Goal: Task Accomplishment & Management: Manage account settings

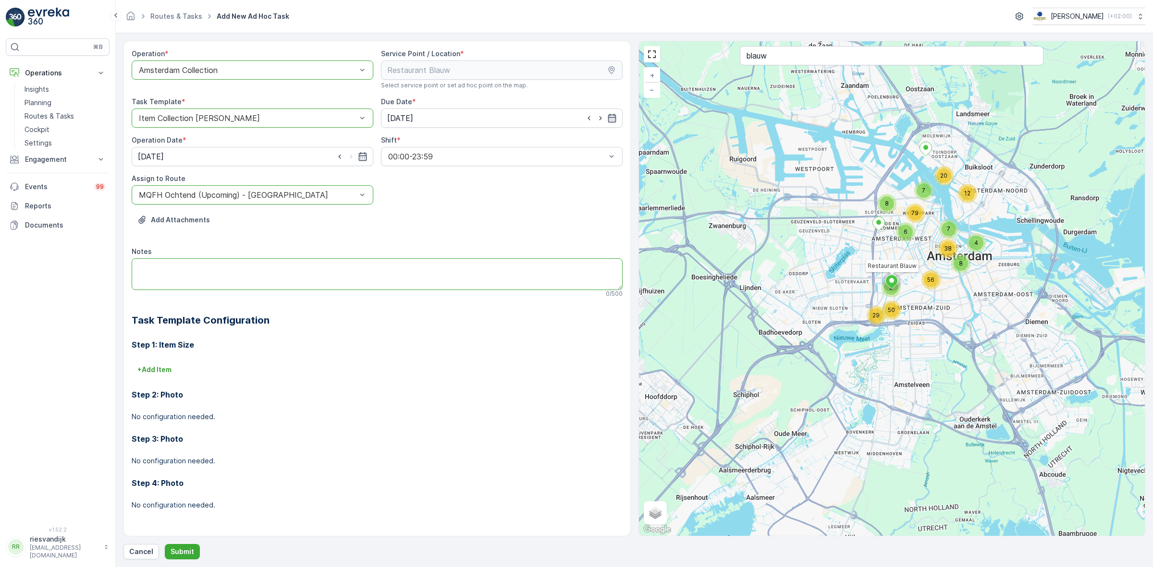
click at [299, 266] on textarea "Notes" at bounding box center [377, 274] width 491 height 32
type textarea "Service benodigd tussen 8:00 en 11:00"
click at [381, 303] on div "Operation * option Amsterdam Collection, selected. Amsterdam Collection Service…" at bounding box center [377, 287] width 491 height 477
click at [173, 554] on p "Submit" at bounding box center [183, 552] width 24 height 10
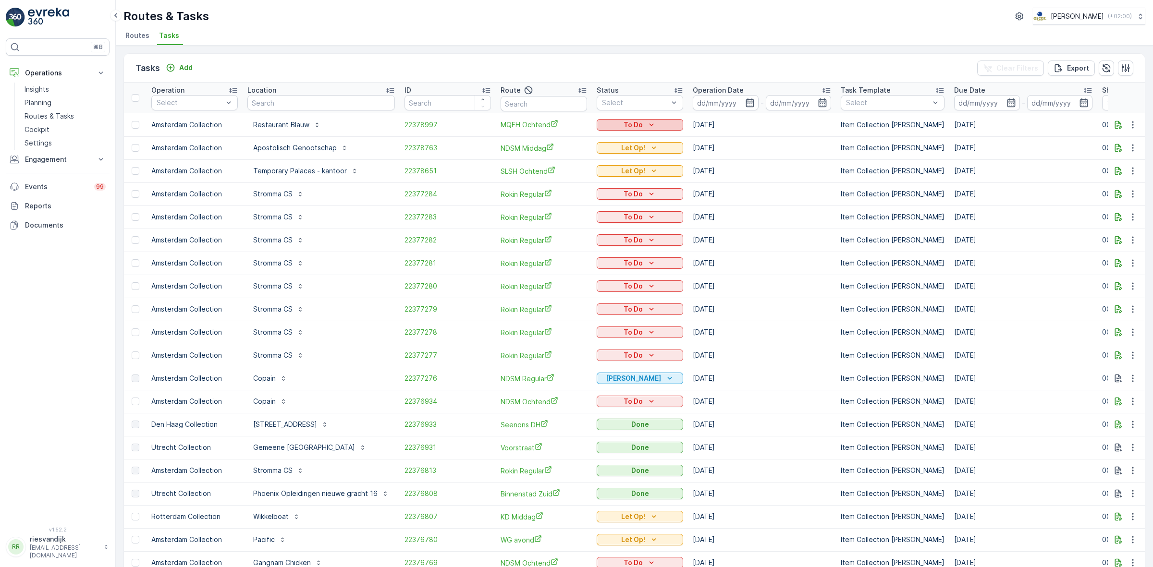
click at [639, 123] on p "To Do" at bounding box center [633, 125] width 19 height 10
click at [628, 138] on div "Let Op!" at bounding box center [626, 138] width 61 height 13
click at [348, 109] on input "text" at bounding box center [320, 102] width 147 height 15
type input "blauw"
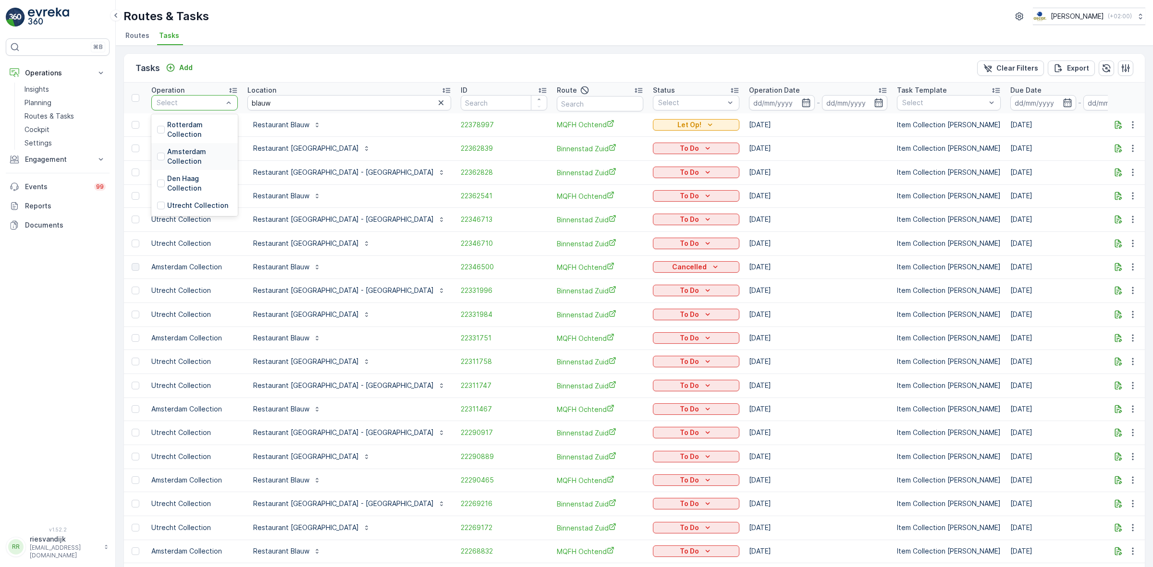
click at [190, 154] on p "Amsterdam Collection" at bounding box center [199, 156] width 65 height 19
click at [357, 55] on div "Tasks Add Clear Filters Export" at bounding box center [634, 68] width 1021 height 29
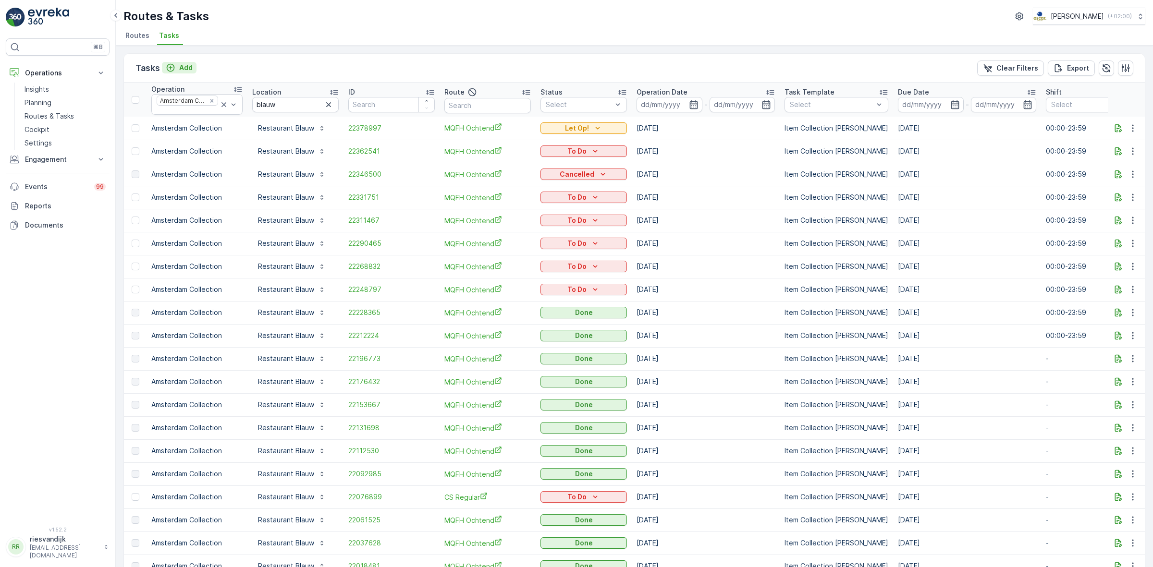
click at [179, 69] on p "Add" at bounding box center [185, 68] width 13 height 10
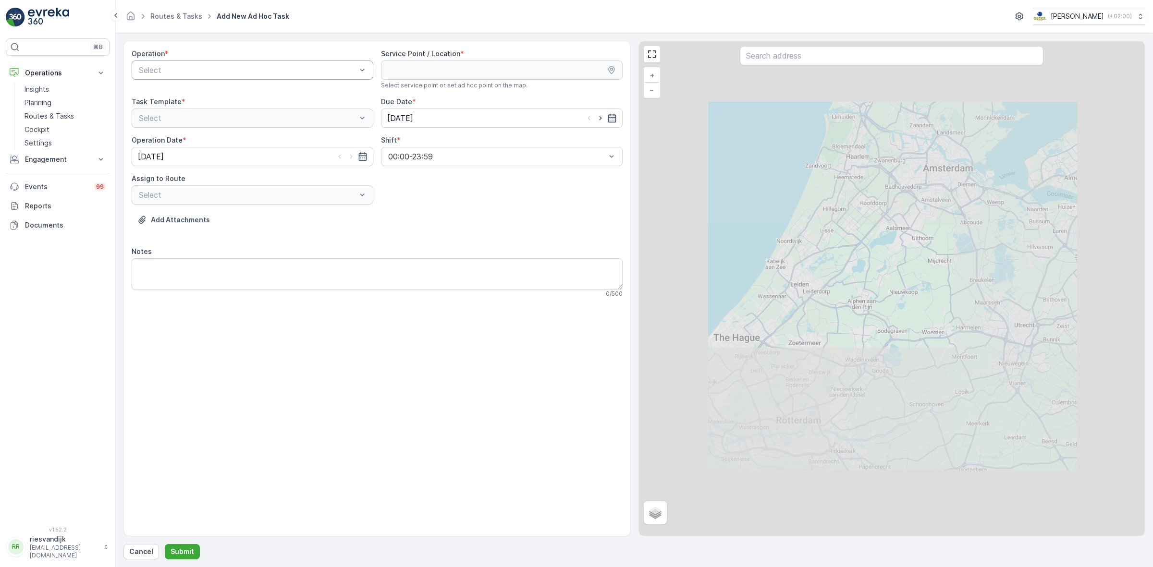
click at [290, 63] on div "Select" at bounding box center [253, 70] width 242 height 19
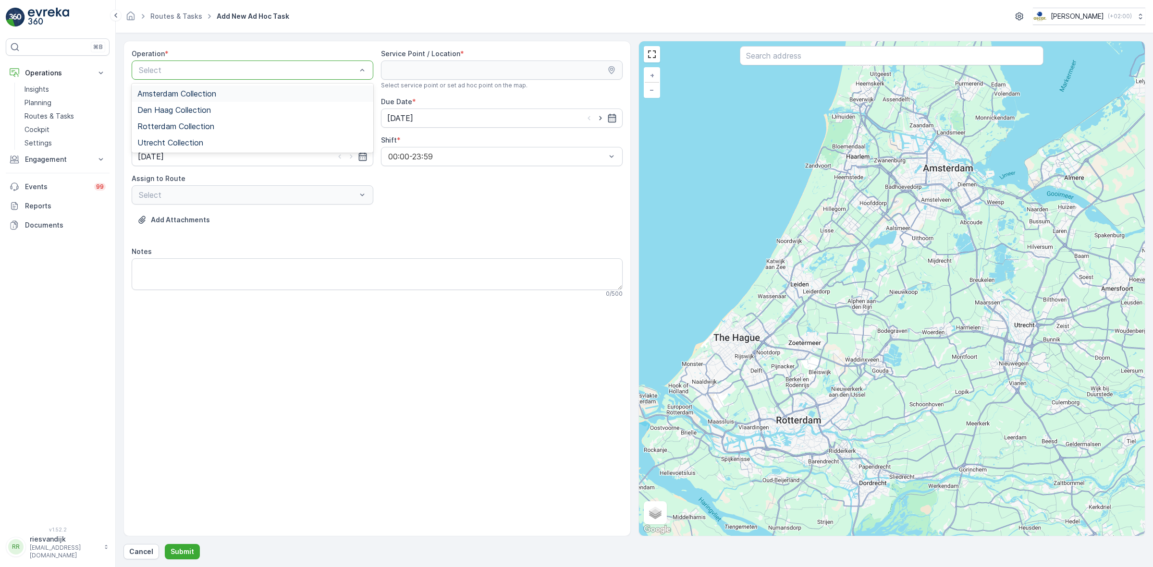
click at [283, 84] on div "Amsterdam Collection Den Haag Collection Rotterdam Collection Utrecht Collection" at bounding box center [253, 118] width 242 height 69
click at [319, 90] on div "Amsterdam Collection" at bounding box center [252, 93] width 230 height 9
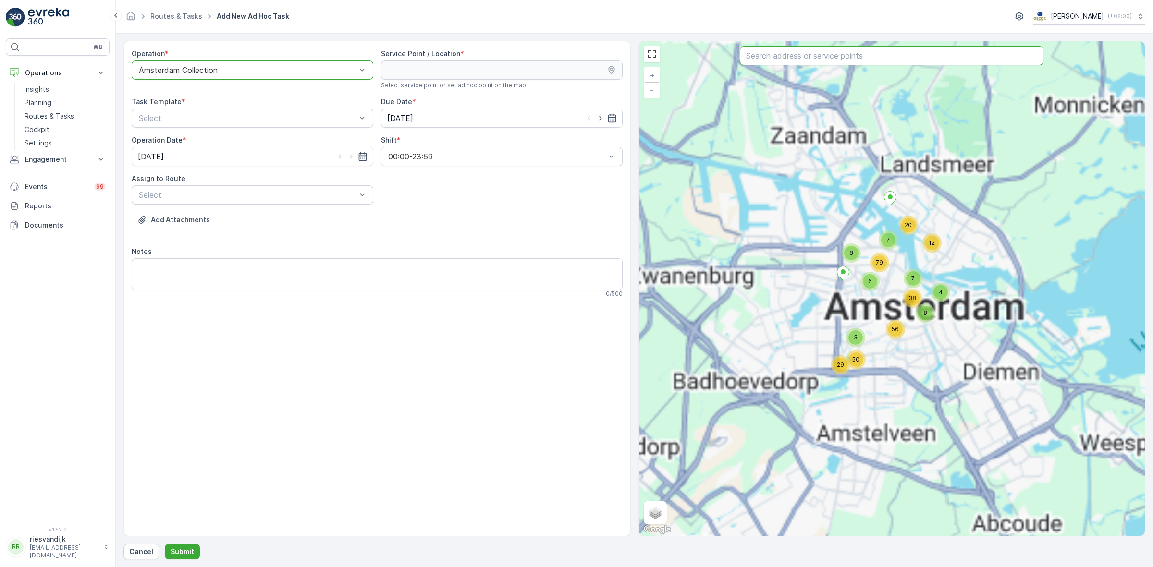
click at [913, 59] on input "text" at bounding box center [892, 55] width 304 height 19
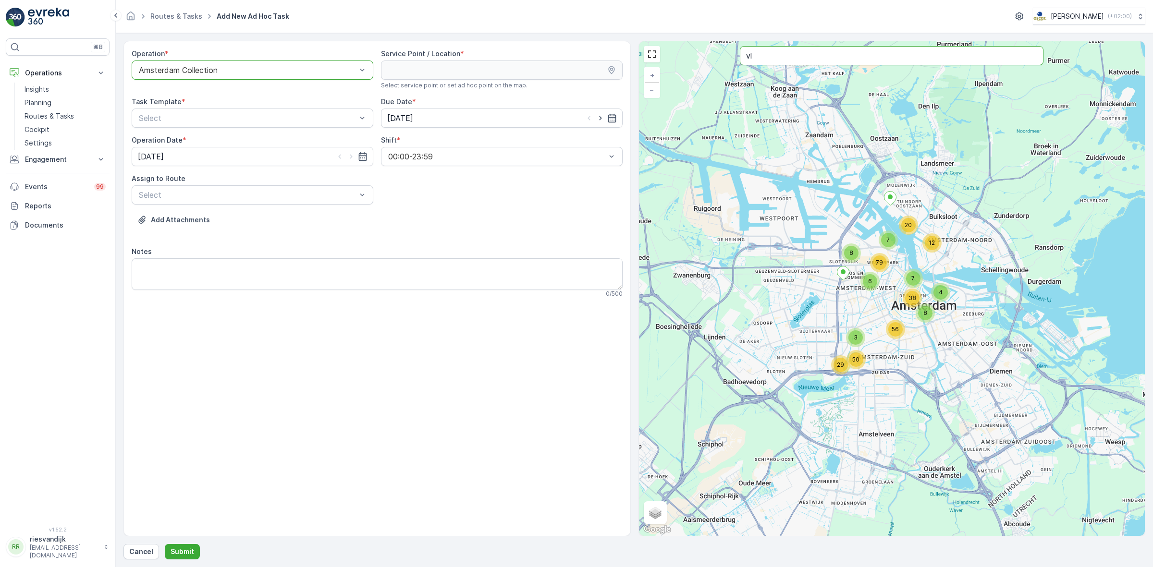
type input "v"
type input "blauw"
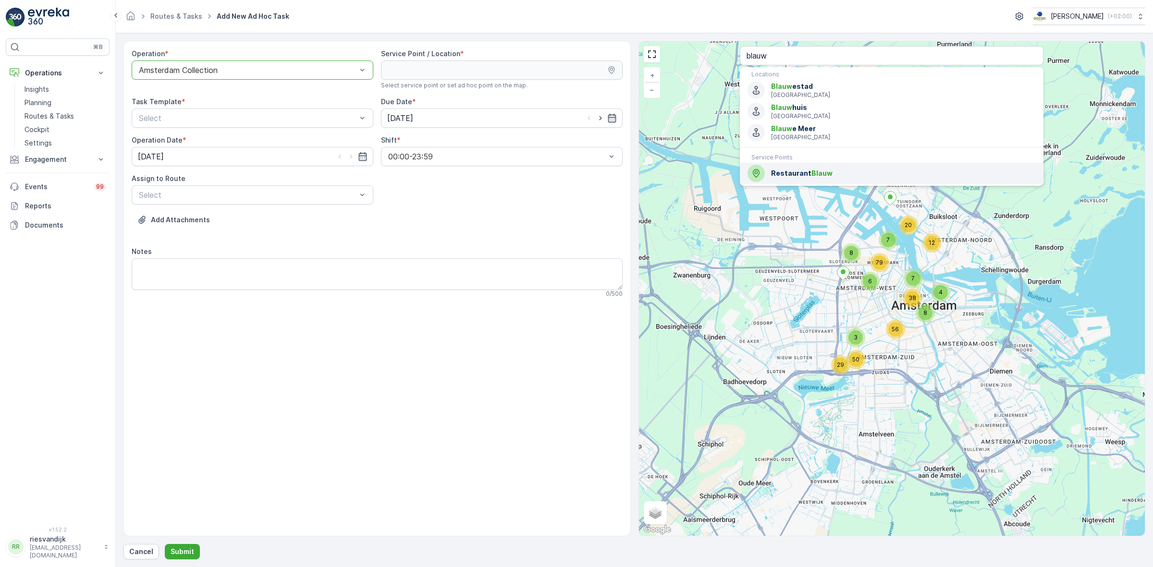
click at [871, 176] on span "Restaurant Blauw" at bounding box center [903, 174] width 265 height 10
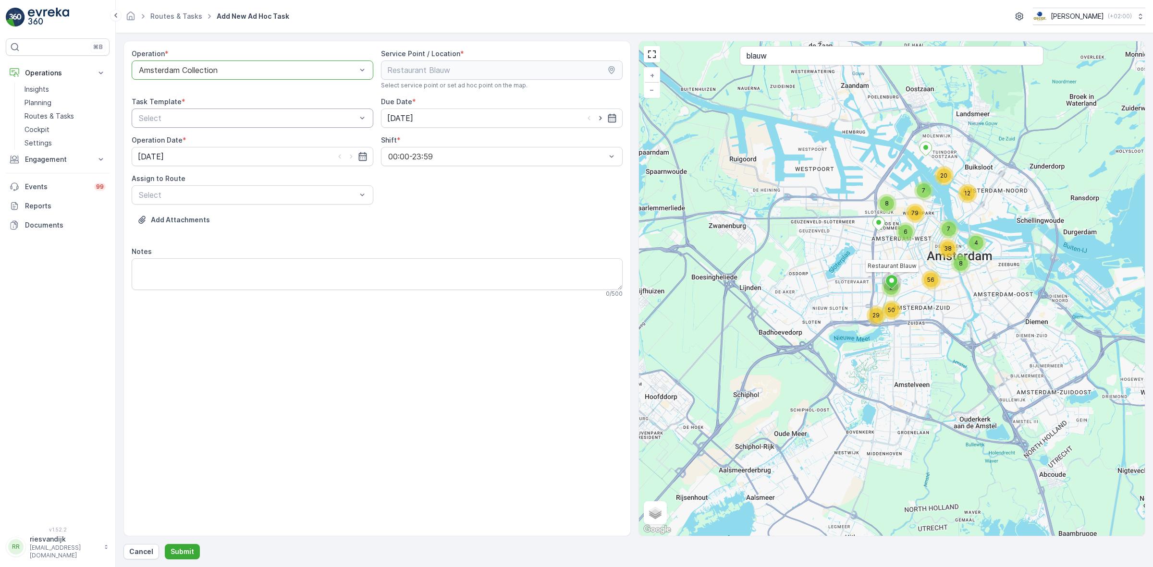
click at [352, 125] on div "Select" at bounding box center [253, 118] width 242 height 19
click at [286, 139] on div "Item Collection Oscar Regulier" at bounding box center [252, 141] width 230 height 9
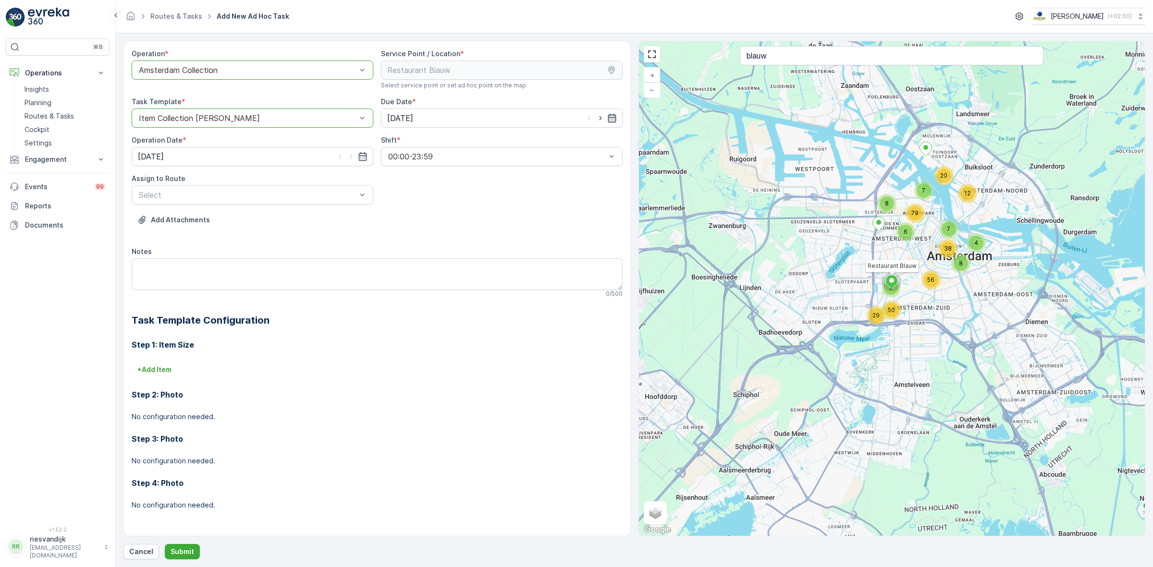
click at [613, 117] on icon "button" at bounding box center [612, 118] width 10 height 10
click at [476, 215] on div "17" at bounding box center [483, 217] width 15 height 15
click at [476, 215] on div "Add Attachments" at bounding box center [377, 225] width 491 height 27
click at [611, 119] on icon "button" at bounding box center [612, 118] width 8 height 9
click at [463, 216] on div "16" at bounding box center [466, 217] width 15 height 15
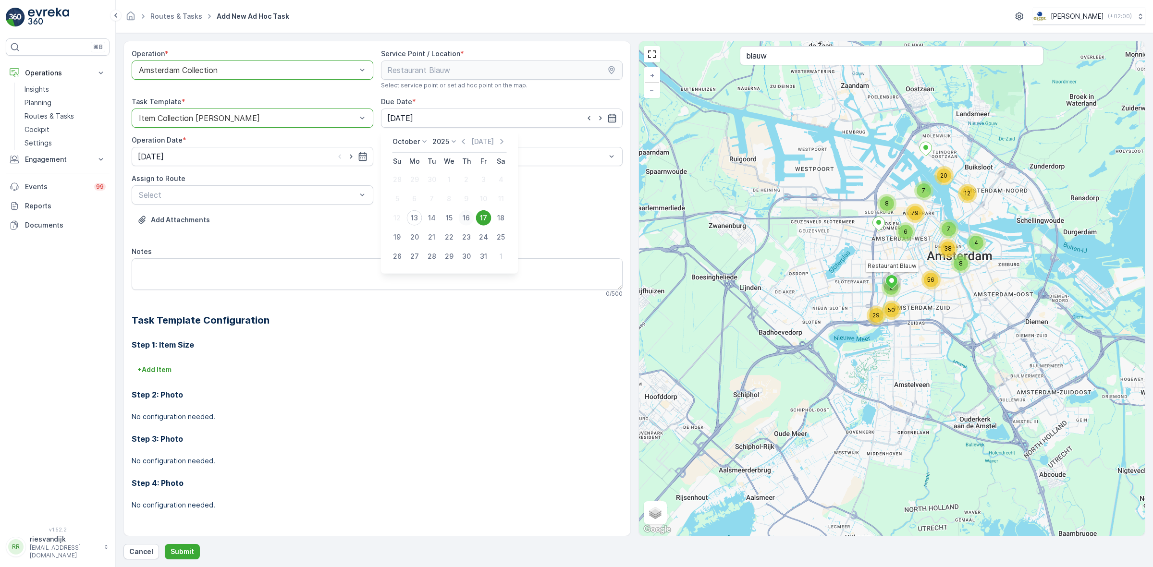
type input "16.10.2025"
click at [497, 211] on div "Operation * option Amsterdam Collection, selected. Amsterdam Collection Service…" at bounding box center [377, 287] width 491 height 477
click at [368, 151] on input "[DATE]" at bounding box center [253, 156] width 242 height 19
click at [221, 255] on div "16" at bounding box center [216, 256] width 15 height 15
type input "16.10.2025"
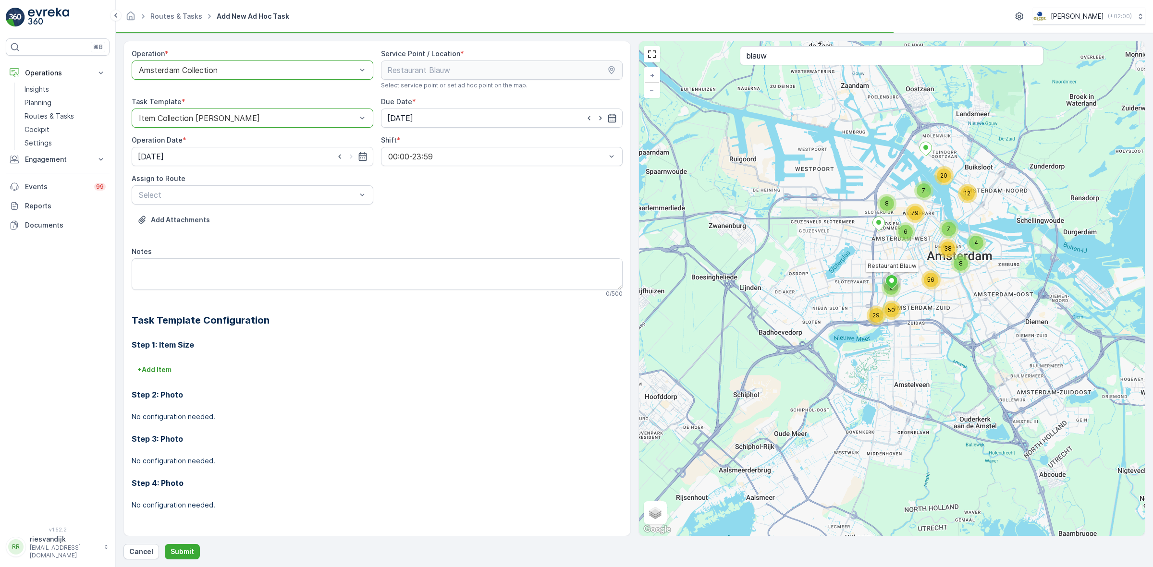
click at [554, 174] on div "Operation * option Amsterdam Collection, selected. Amsterdam Collection Service…" at bounding box center [377, 287] width 491 height 477
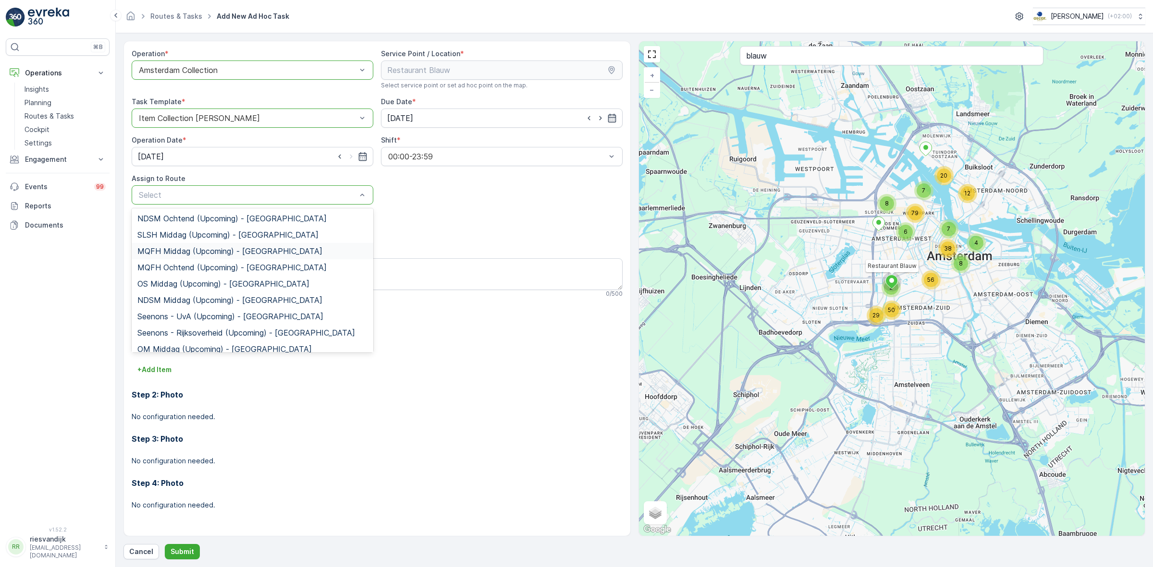
click at [305, 250] on div "MQFH Middag (Upcoming) - Amsterdam" at bounding box center [252, 251] width 230 height 9
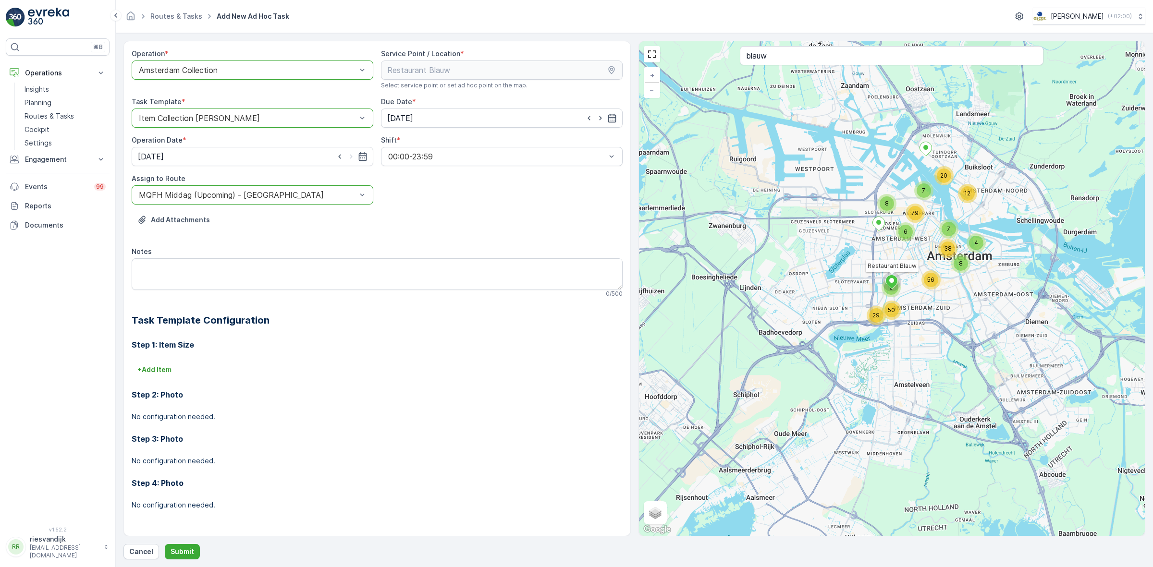
click at [376, 238] on div "Add Attachments" at bounding box center [377, 225] width 491 height 27
click at [335, 266] on textarea "Notes" at bounding box center [377, 274] width 491 height 32
type textarea "E"
click at [301, 251] on div "Notes" at bounding box center [377, 252] width 491 height 10
click at [271, 270] on textarea "E" at bounding box center [377, 274] width 491 height 32
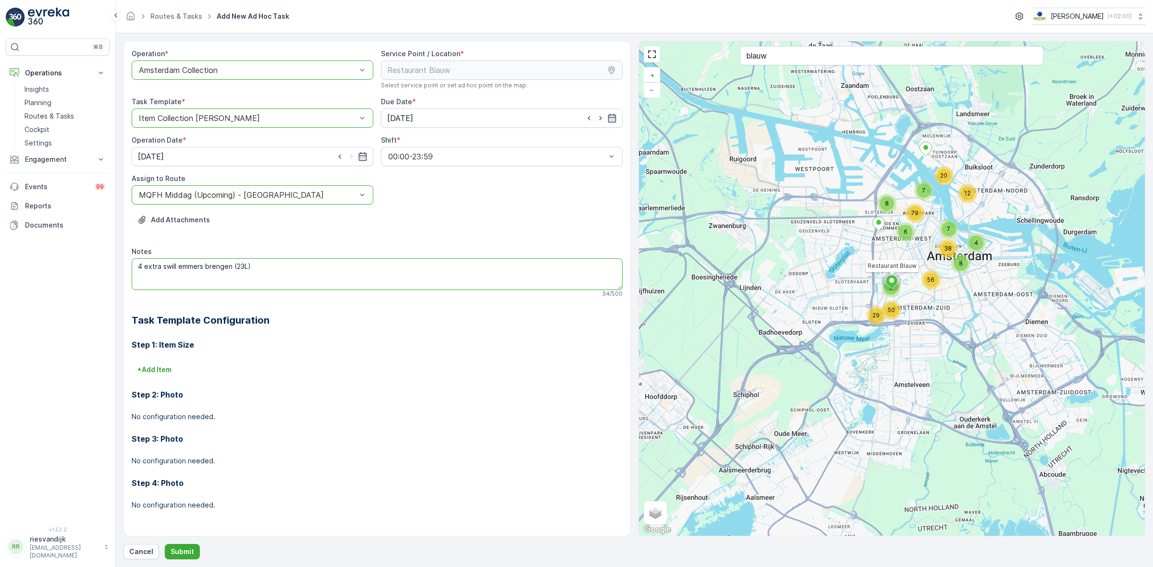
drag, startPoint x: 263, startPoint y: 274, endPoint x: 234, endPoint y: 267, distance: 29.7
click at [234, 267] on textarea "4 extra swill emmers brengen (23L)" at bounding box center [377, 274] width 491 height 32
paste textarea "(23L)"
type textarea "4 extra swill emmers 23L brengen"
click at [382, 250] on div "Notes" at bounding box center [377, 252] width 491 height 10
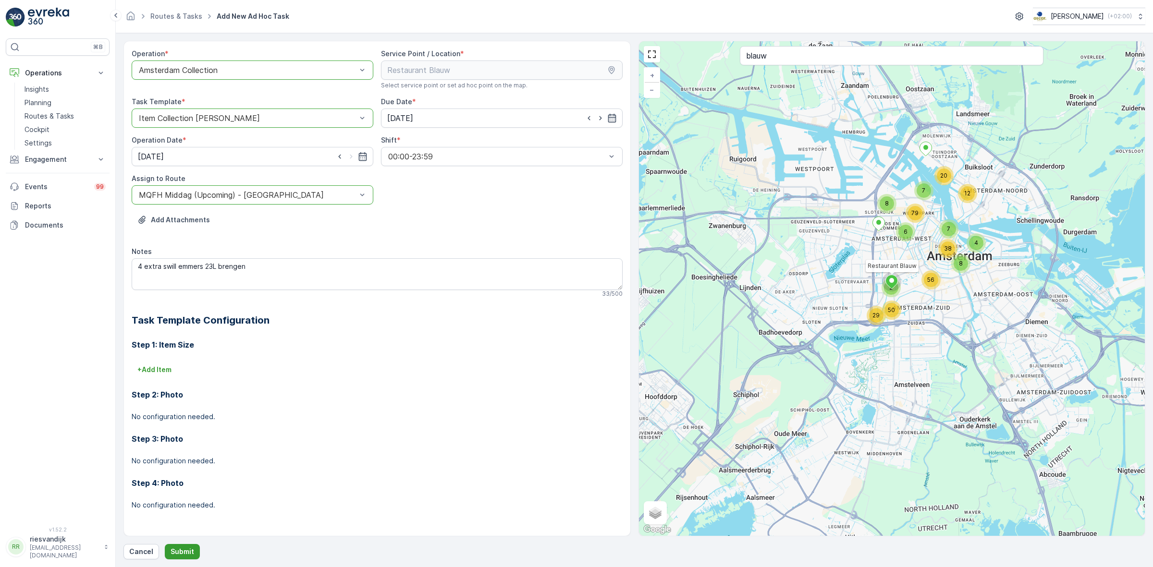
click at [185, 549] on p "Submit" at bounding box center [183, 552] width 24 height 10
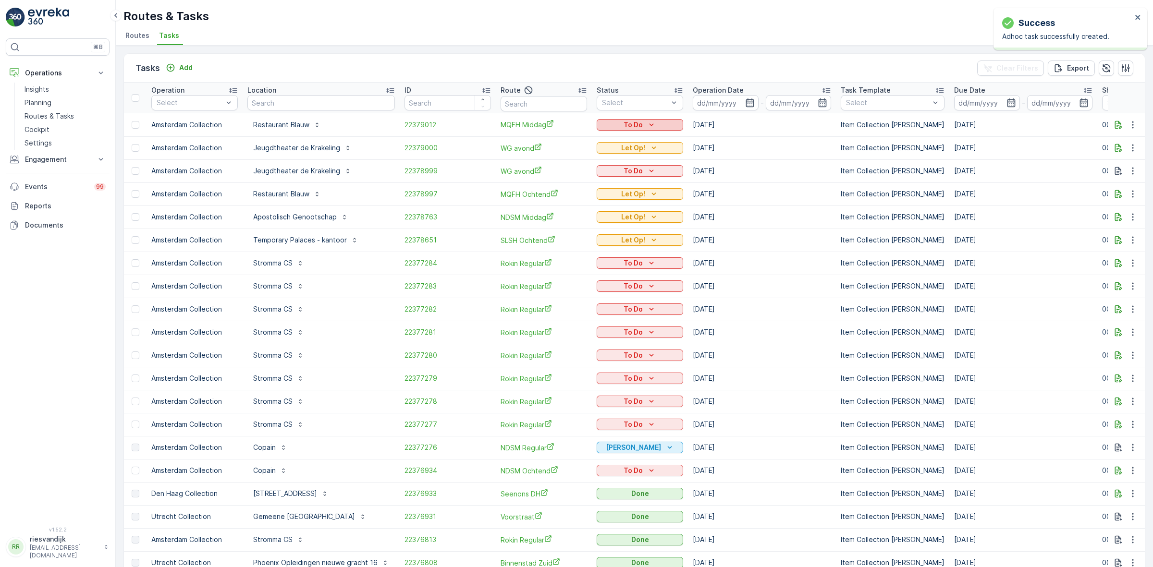
click at [639, 123] on p "To Do" at bounding box center [633, 125] width 19 height 10
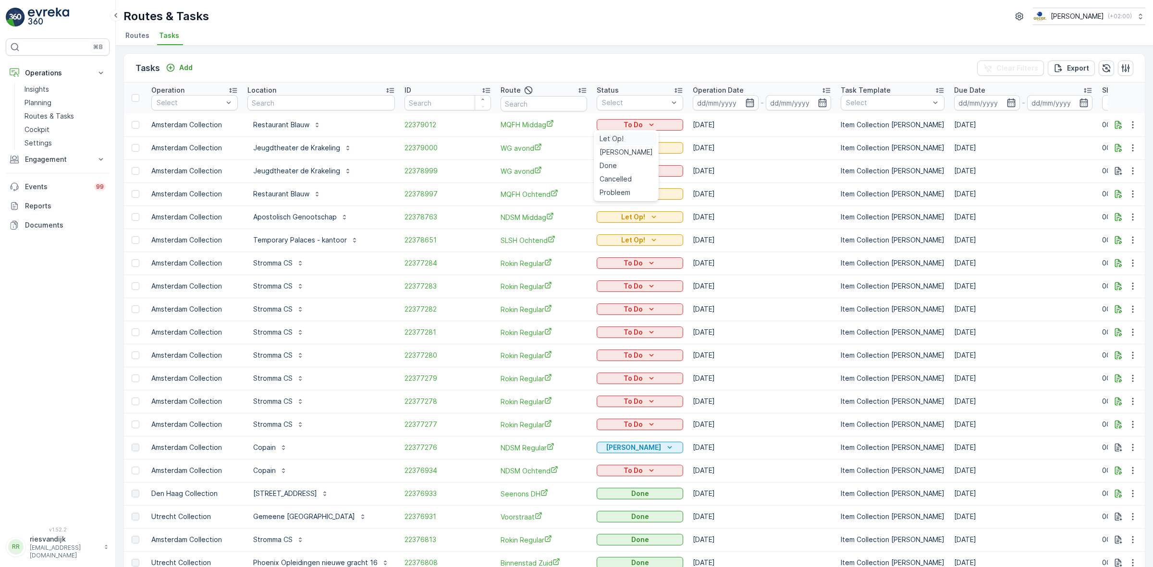
click at [628, 136] on div "Let Op!" at bounding box center [626, 138] width 61 height 13
click at [1117, 130] on button "button" at bounding box center [1119, 125] width 12 height 12
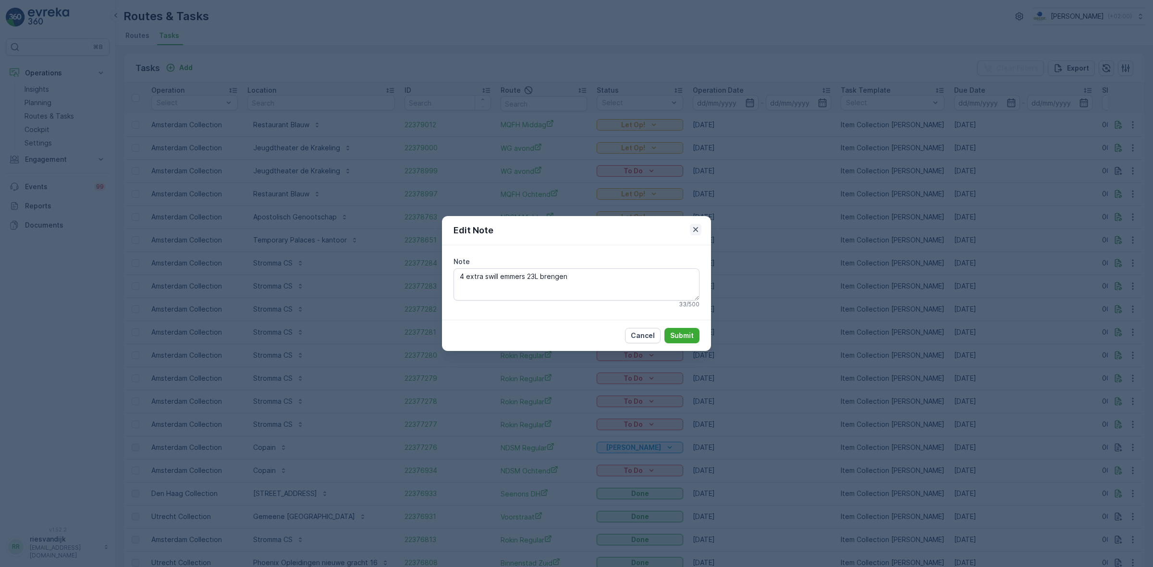
click at [690, 232] on button "button" at bounding box center [696, 230] width 12 height 12
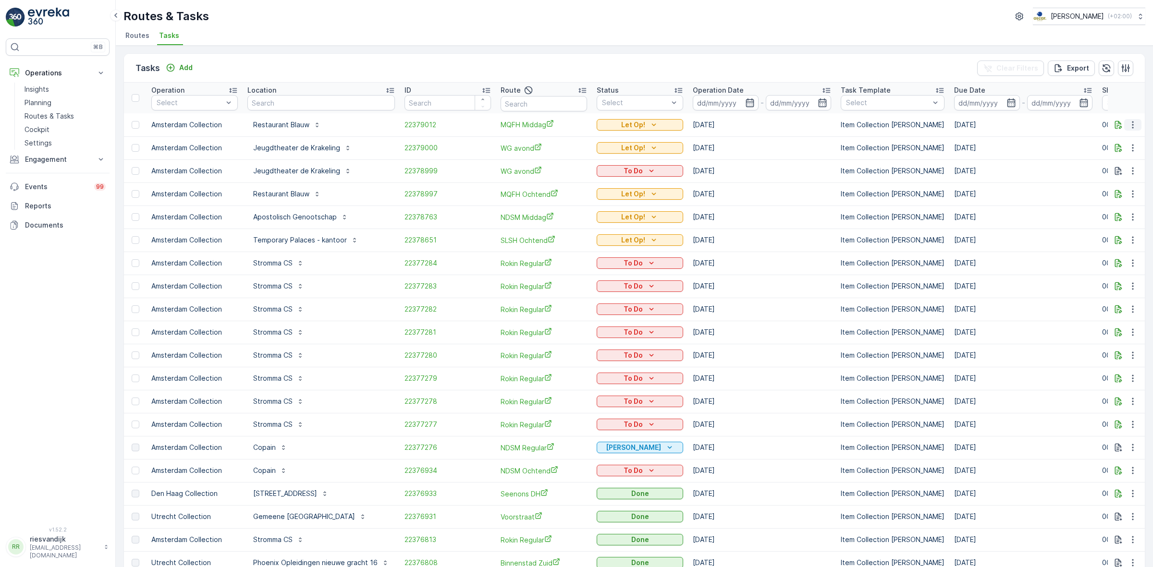
click at [1128, 122] on icon "button" at bounding box center [1133, 125] width 10 height 10
click at [1113, 166] on span "Change Route" at bounding box center [1108, 166] width 47 height 10
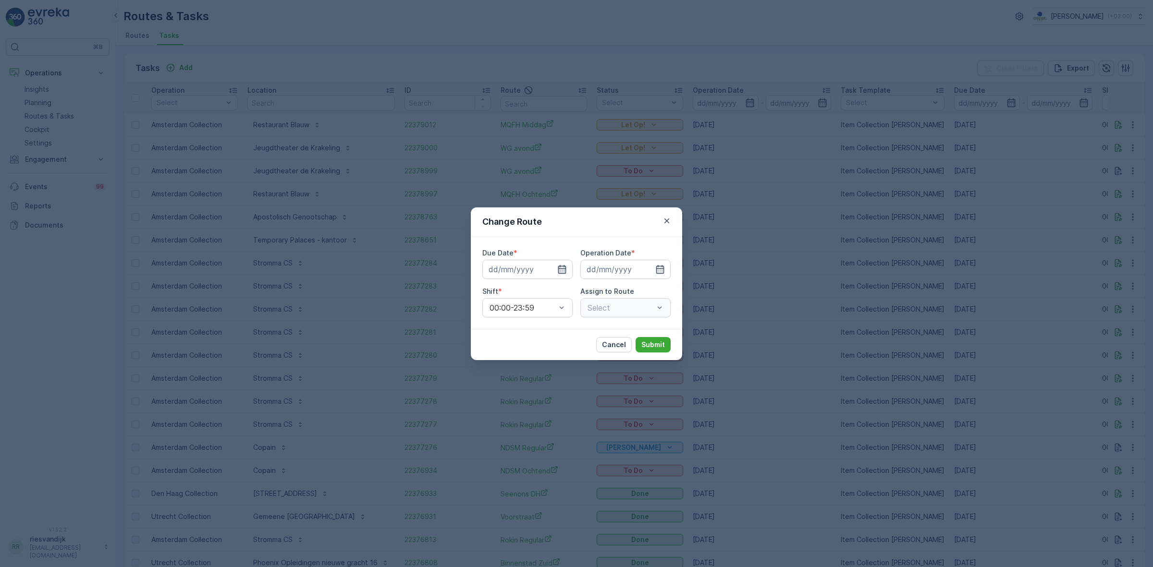
type input "16.10.2025"
click at [540, 272] on icon "button" at bounding box center [539, 270] width 10 height 10
type input "15.10.2025"
click at [659, 273] on icon "button" at bounding box center [660, 269] width 8 height 9
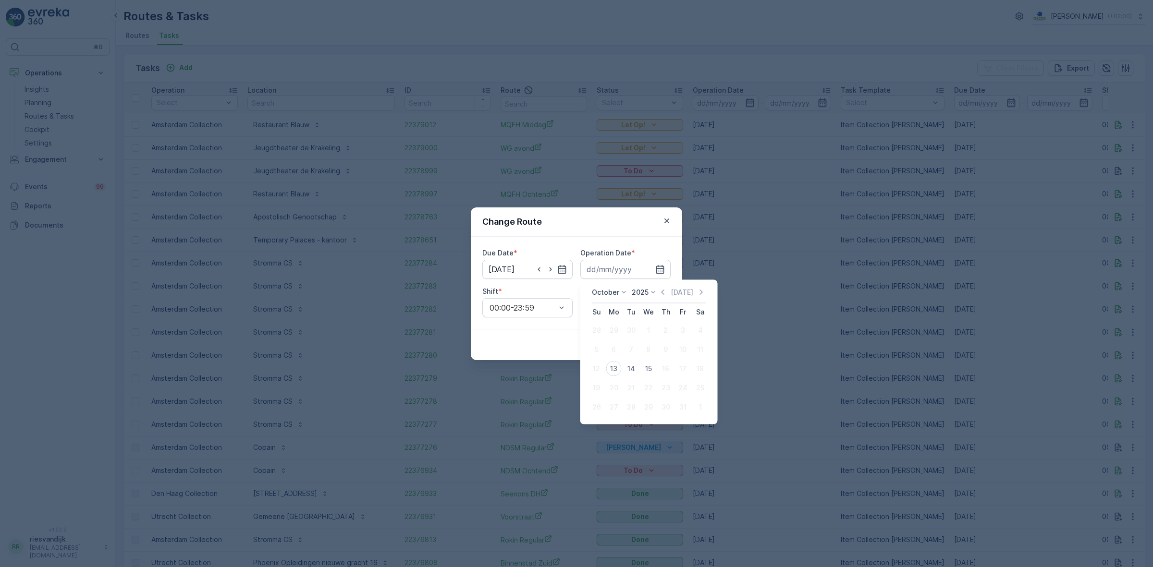
drag, startPoint x: 642, startPoint y: 366, endPoint x: 643, endPoint y: 359, distance: 6.8
click at [643, 366] on div "15" at bounding box center [648, 368] width 15 height 15
type input "15.10.2025"
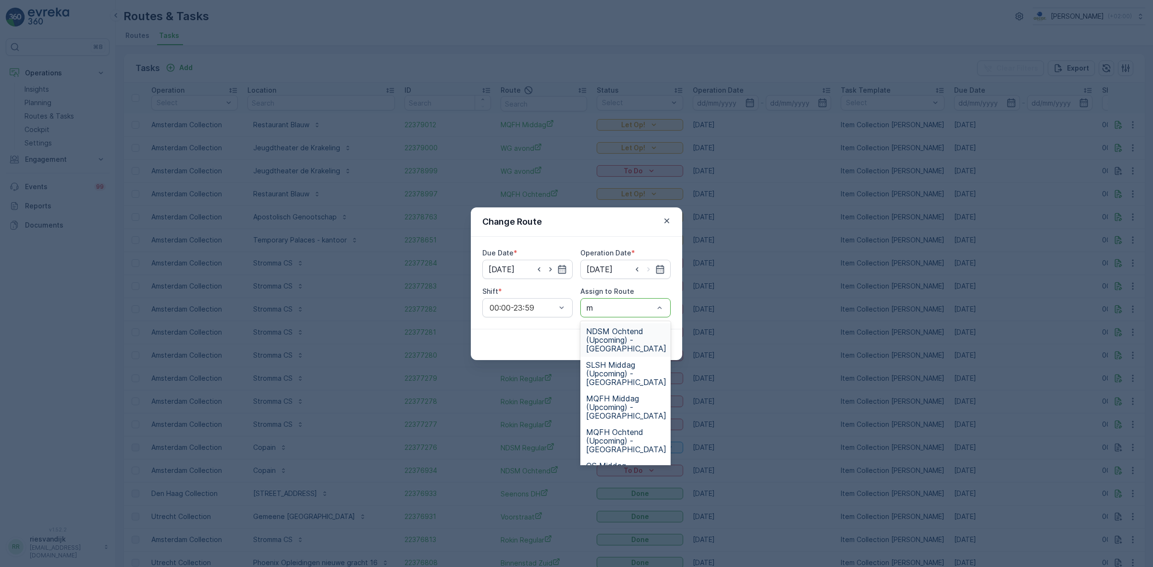
type input "mq"
click at [642, 334] on span "MQFH Middag (Upcoming) - Amsterdam" at bounding box center [626, 340] width 80 height 26
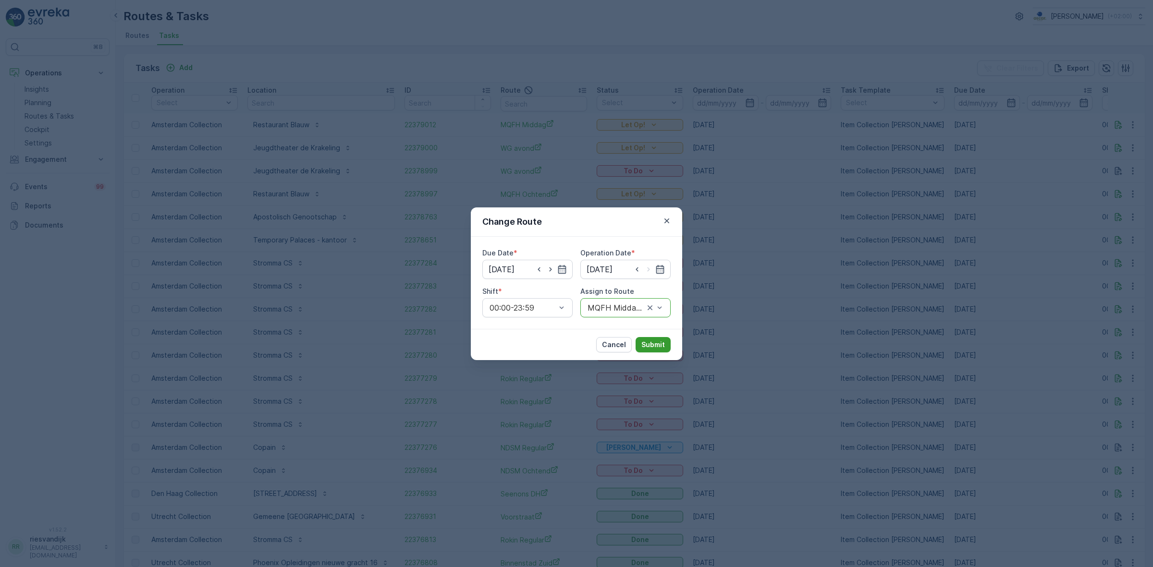
click at [649, 344] on p "Submit" at bounding box center [653, 345] width 24 height 10
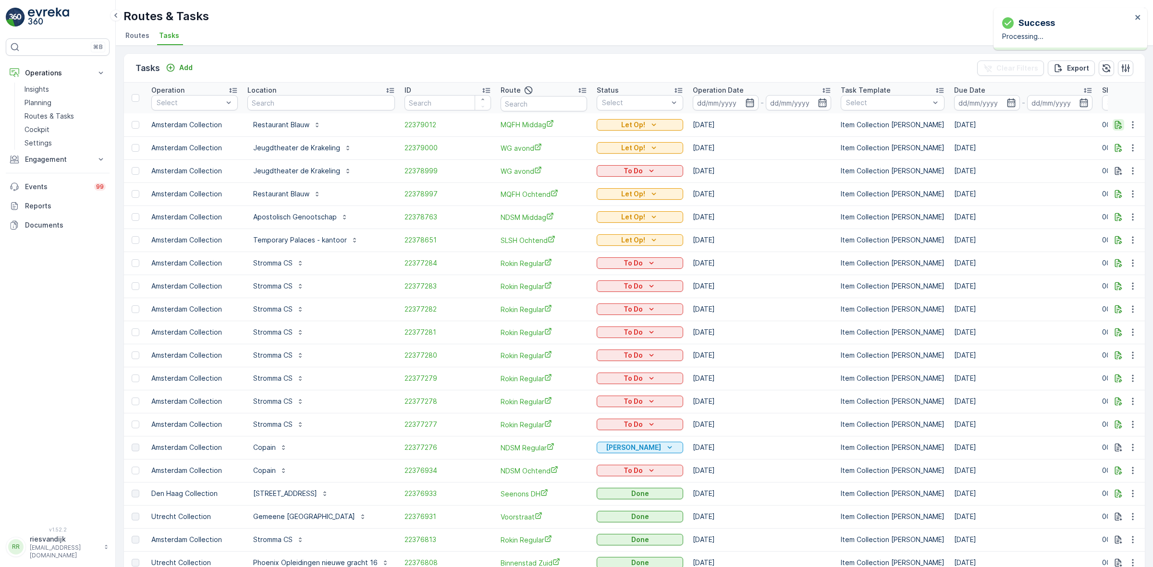
click at [1114, 125] on icon "button" at bounding box center [1119, 125] width 10 height 10
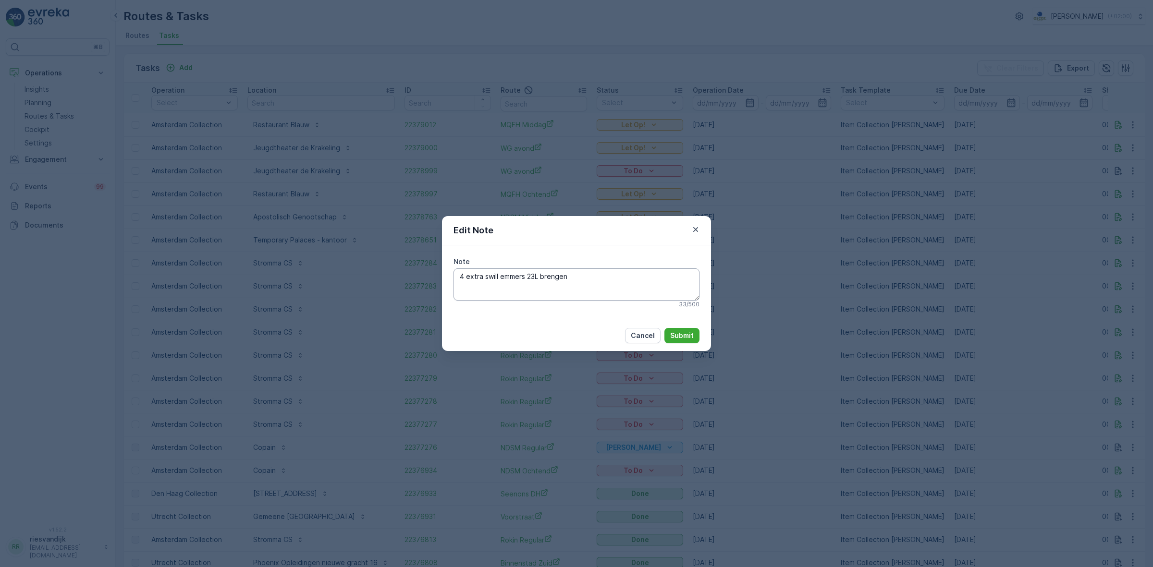
click at [574, 277] on textarea "4 extra swill emmers 23L brengen" at bounding box center [577, 285] width 246 height 32
type textarea "4 extra swill emmers 23L brengen voor marathonweekend"
click at [688, 338] on p "Submit" at bounding box center [682, 336] width 24 height 10
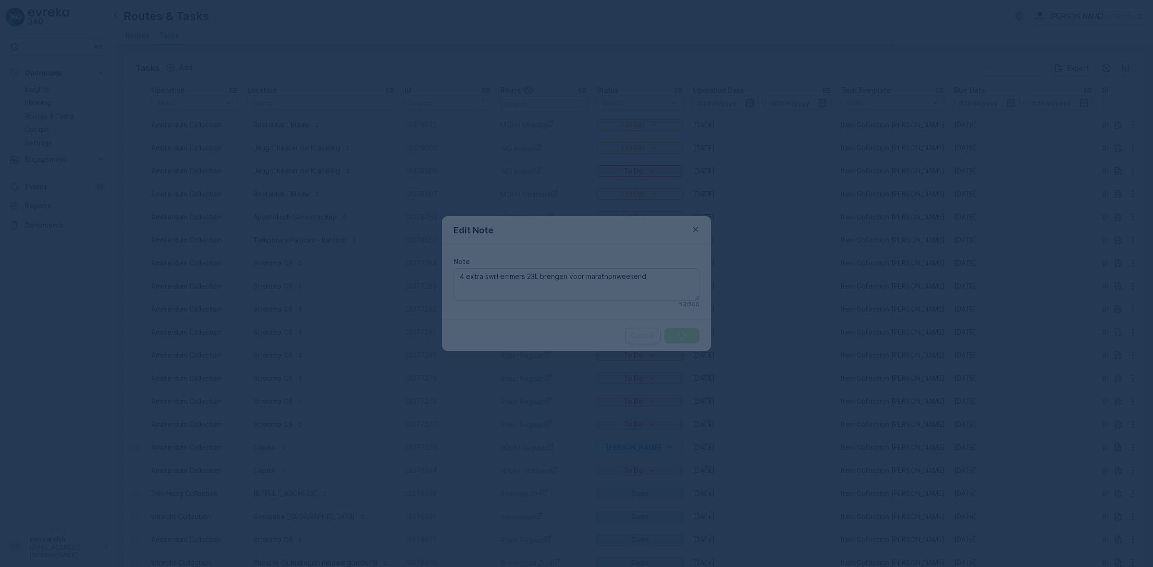
click at [640, 295] on div at bounding box center [576, 283] width 1153 height 567
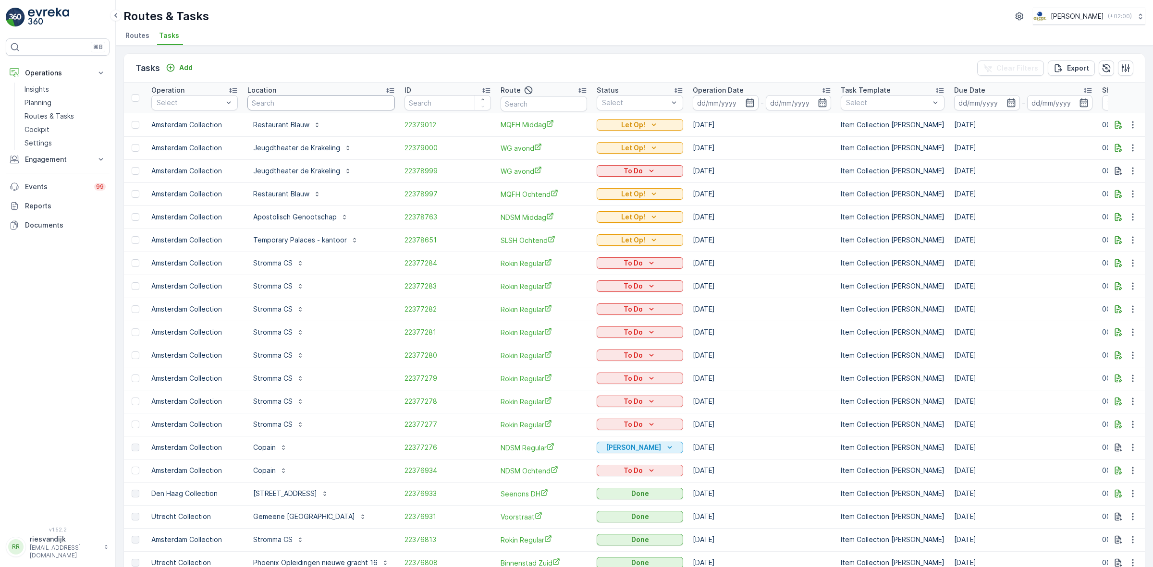
click at [272, 98] on input "text" at bounding box center [320, 102] width 147 height 15
type input "schinkel"
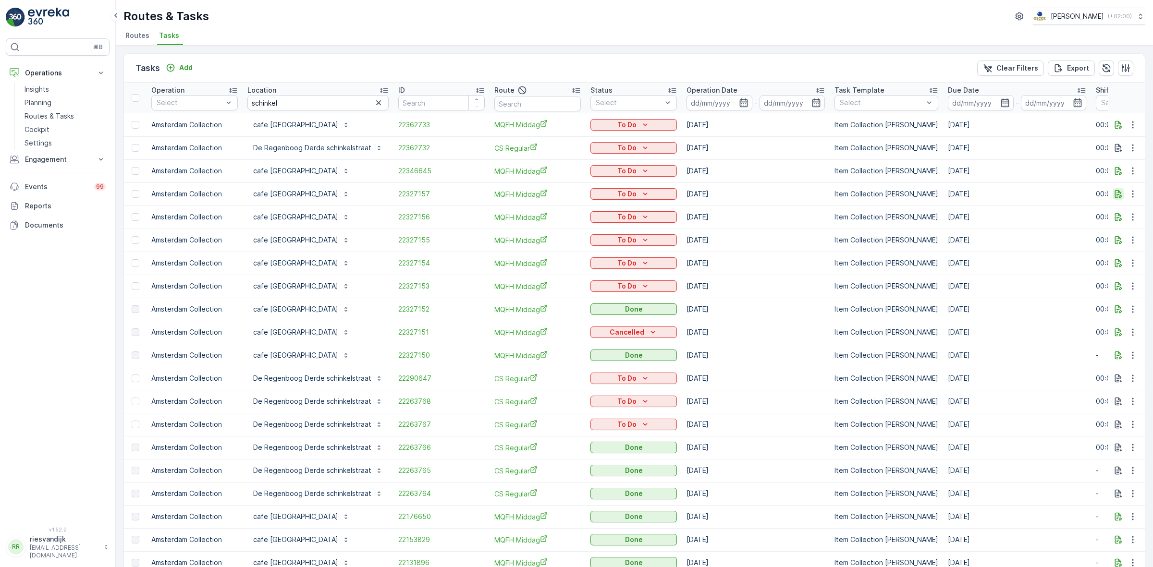
click at [1115, 195] on icon "button" at bounding box center [1119, 194] width 10 height 10
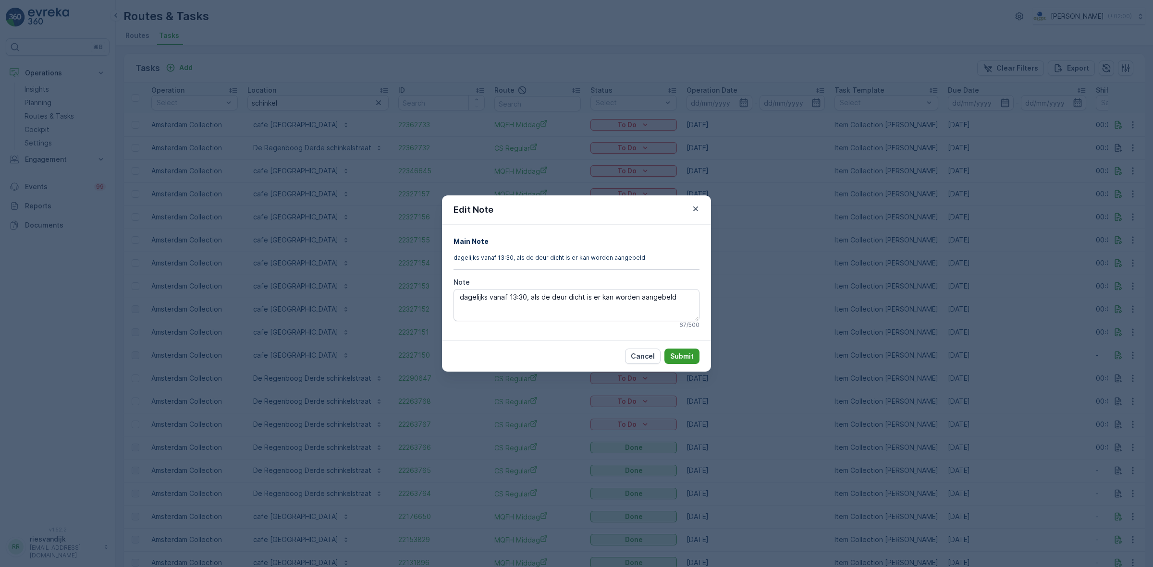
click at [688, 362] on button "Submit" at bounding box center [681, 356] width 35 height 15
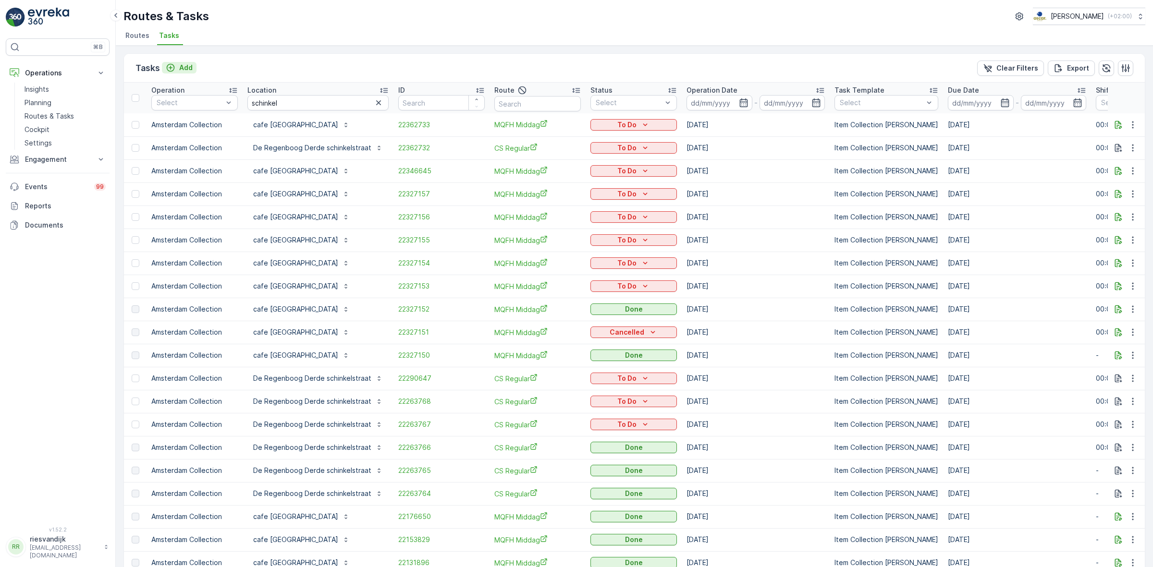
click at [187, 66] on p "Add" at bounding box center [185, 68] width 13 height 10
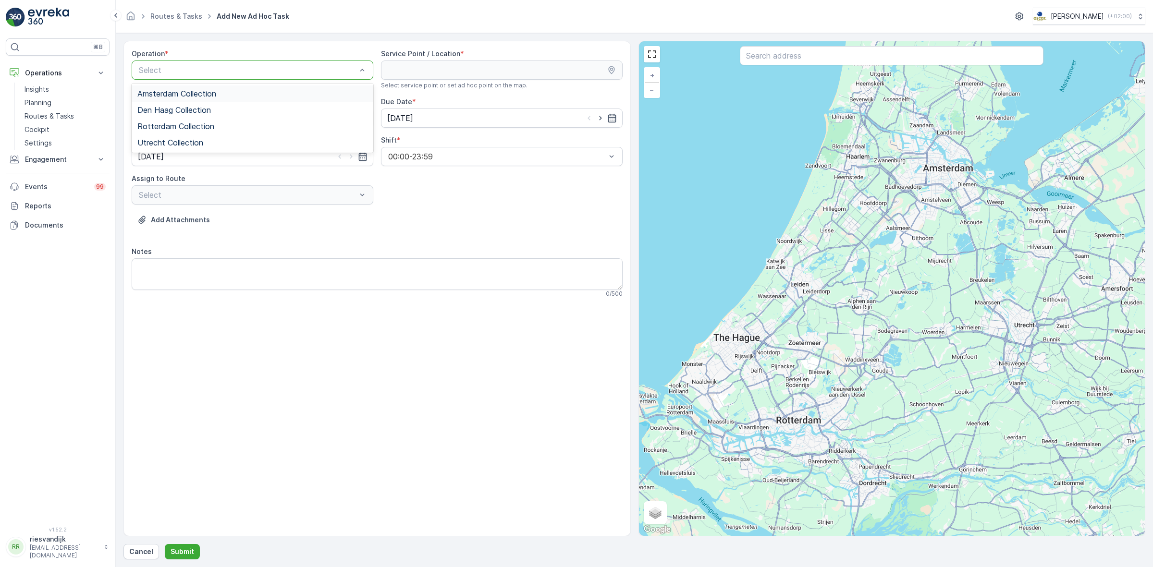
drag, startPoint x: 203, startPoint y: 92, endPoint x: 401, endPoint y: 58, distance: 201.3
click at [203, 93] on span "Amsterdam Collection" at bounding box center [176, 93] width 79 height 9
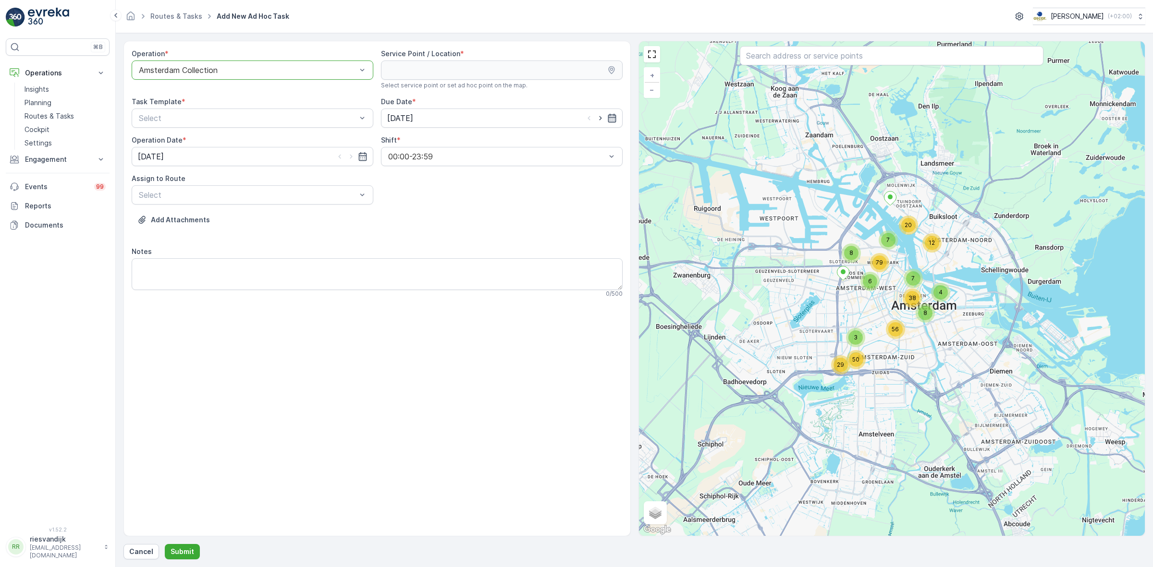
click at [609, 122] on icon "button" at bounding box center [612, 118] width 10 height 10
click at [498, 215] on div "18" at bounding box center [500, 217] width 15 height 15
type input "18.10.2025"
click at [467, 197] on div "Operation * option Amsterdam Collection, selected. Amsterdam Collection Service…" at bounding box center [377, 177] width 491 height 257
click at [317, 129] on div "Operation * option Amsterdam Collection, selected. Amsterdam Collection Service…" at bounding box center [377, 177] width 491 height 257
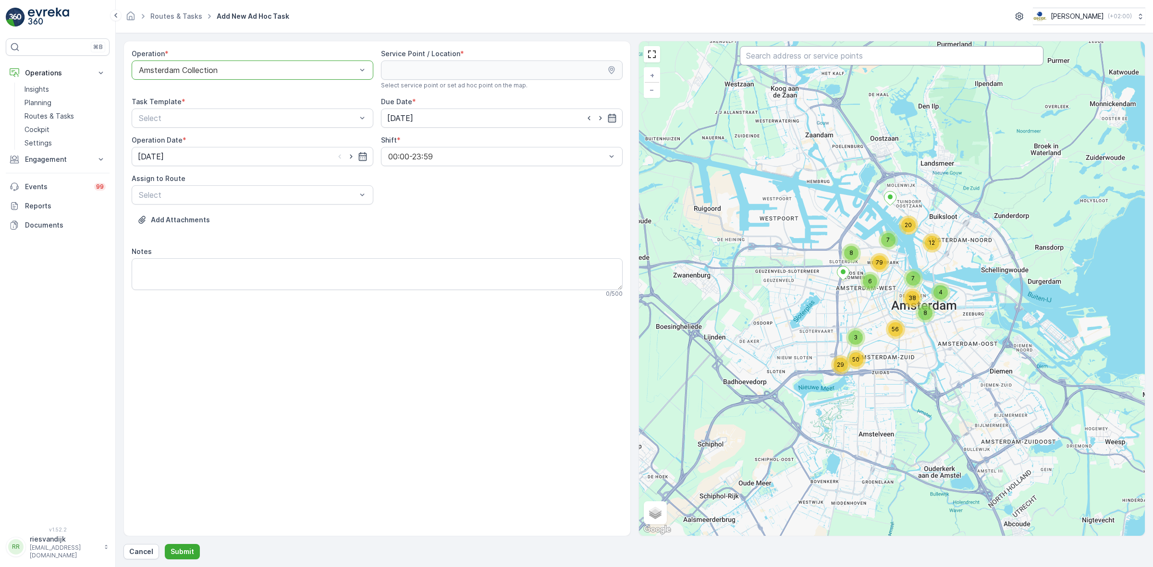
click at [886, 61] on input "text" at bounding box center [892, 55] width 304 height 19
type input "schinkel"
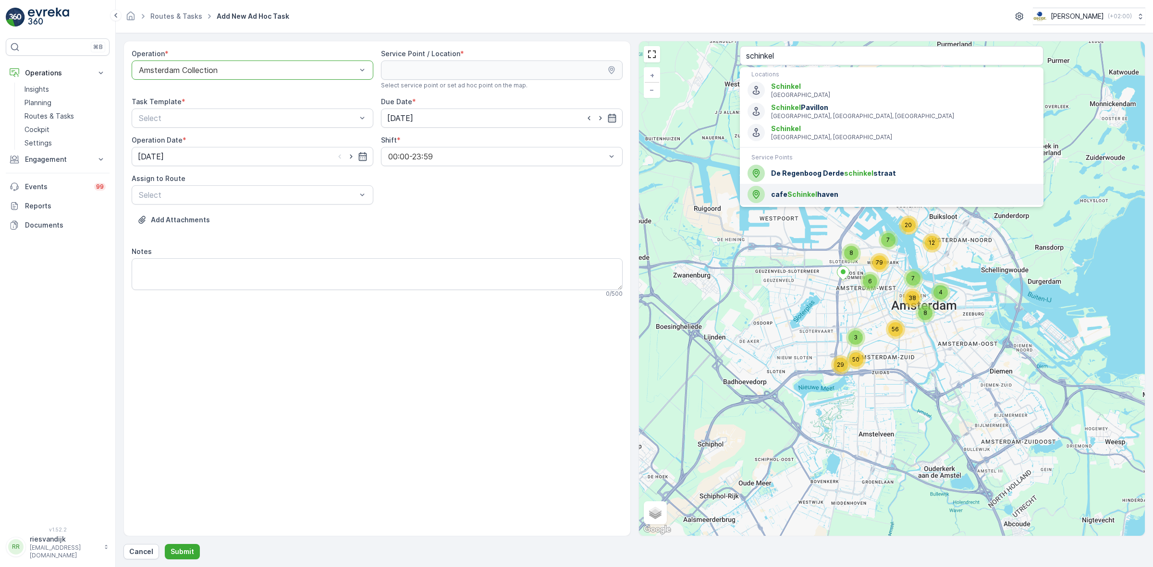
click at [819, 196] on span "cafe Schinkel haven" at bounding box center [903, 195] width 265 height 10
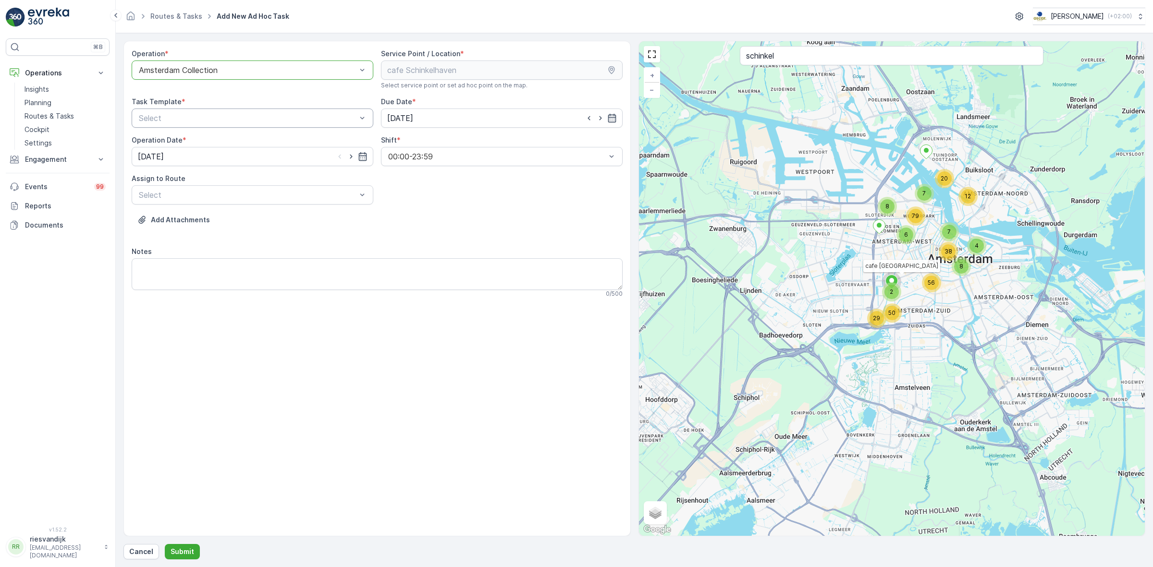
click at [265, 128] on div "Select" at bounding box center [253, 118] width 242 height 19
click at [263, 138] on div "Item Collection Oscar Regulier" at bounding box center [252, 141] width 230 height 9
click at [420, 210] on div "Operation * option Amsterdam Collection, selected. Amsterdam Collection Service…" at bounding box center [377, 177] width 491 height 257
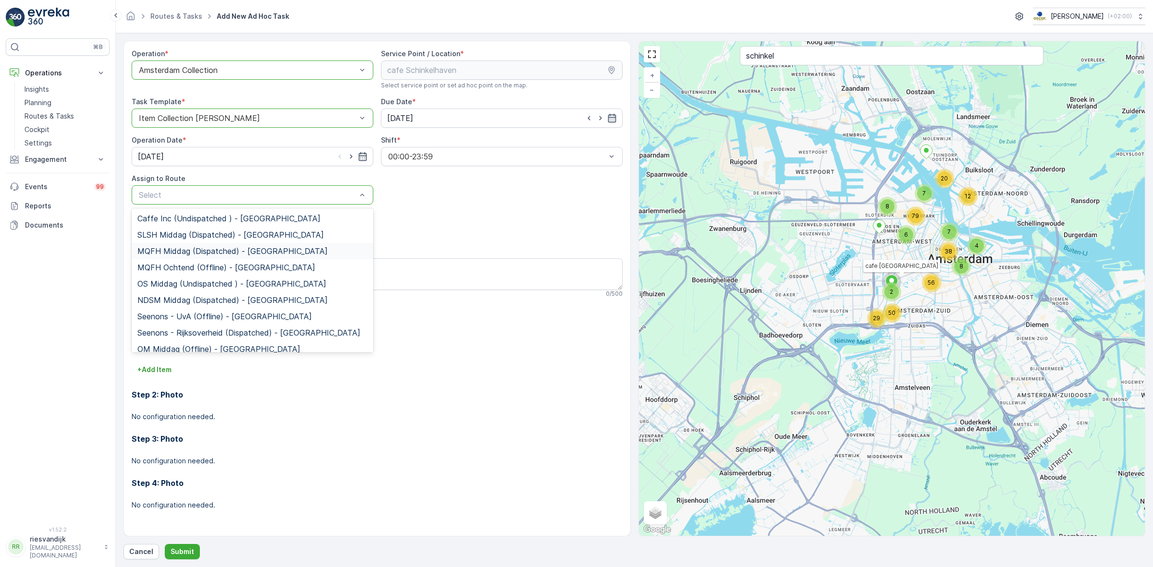
click at [298, 250] on div "MQFH Middag (Dispatched) - Amsterdam" at bounding box center [252, 251] width 230 height 9
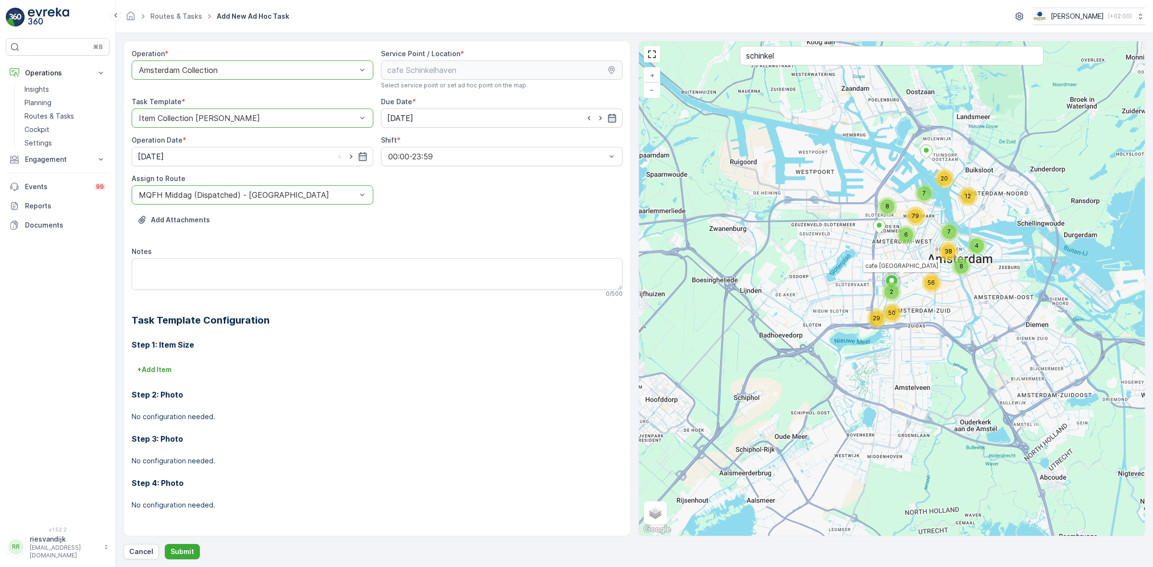
click at [343, 233] on div "Add Attachments" at bounding box center [377, 225] width 491 height 27
click at [206, 267] on textarea "Notes" at bounding box center [377, 274] width 491 height 32
click at [319, 194] on div at bounding box center [248, 195] width 220 height 9
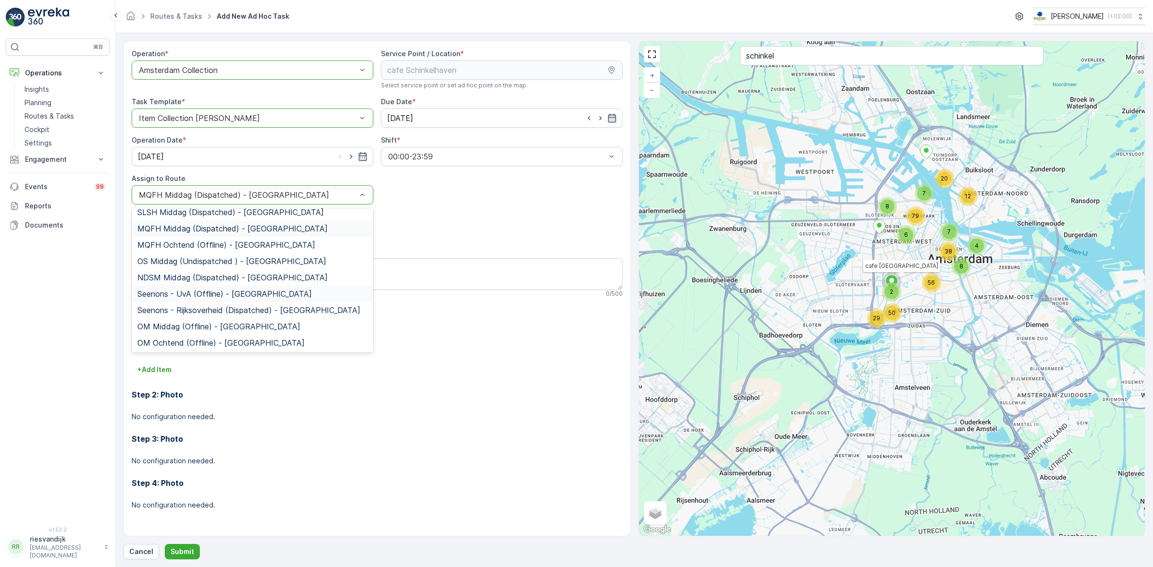
scroll to position [6, 0]
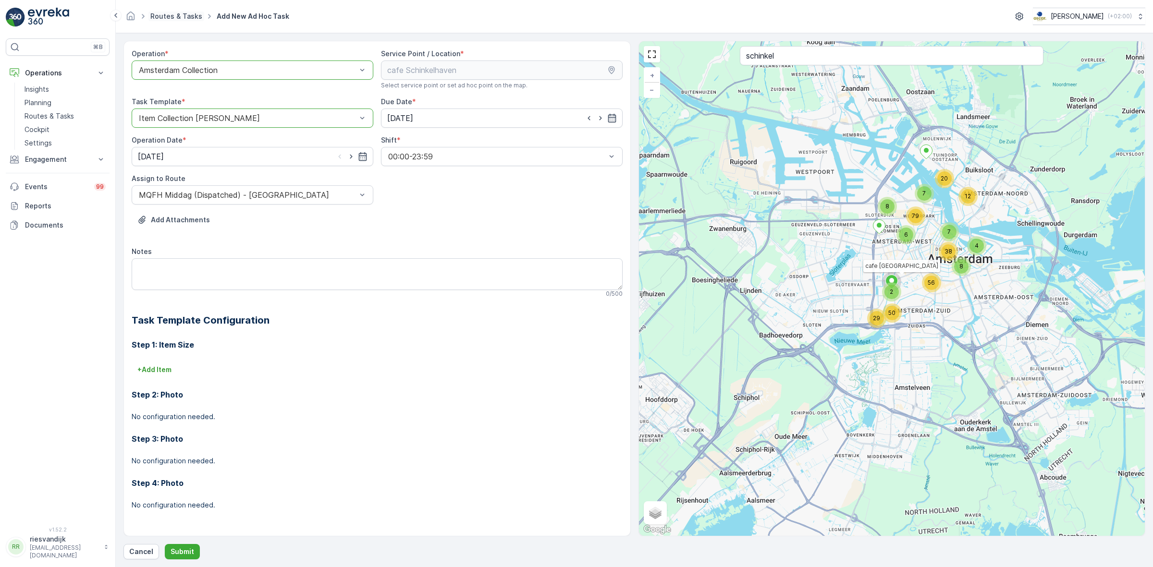
click at [167, 17] on link "Routes & Tasks" at bounding box center [176, 16] width 52 height 8
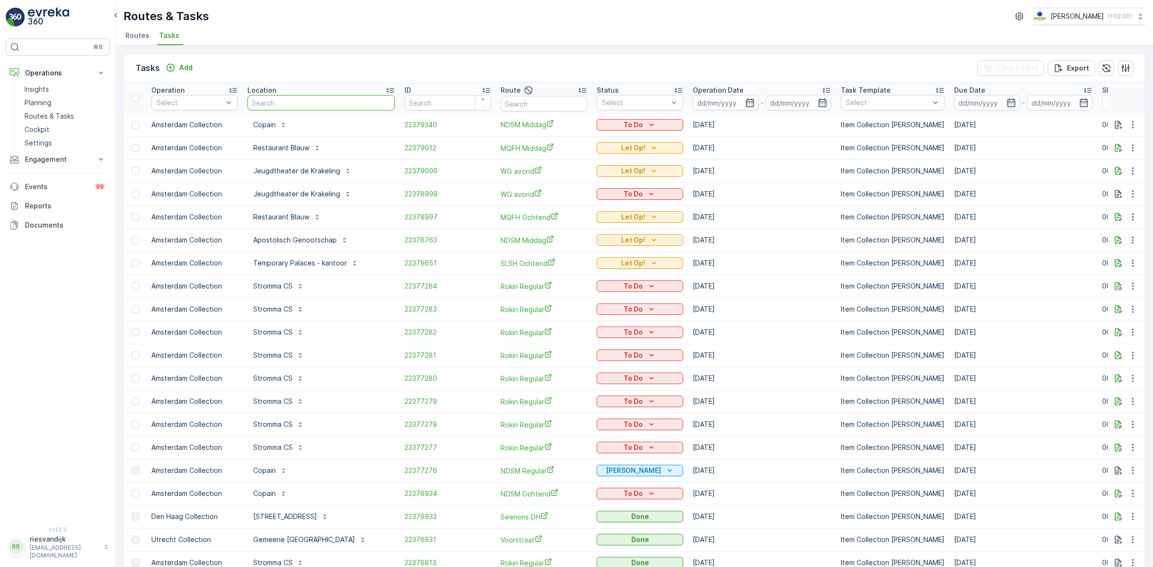
click at [308, 95] on input "text" at bounding box center [320, 102] width 147 height 15
type input "blau"
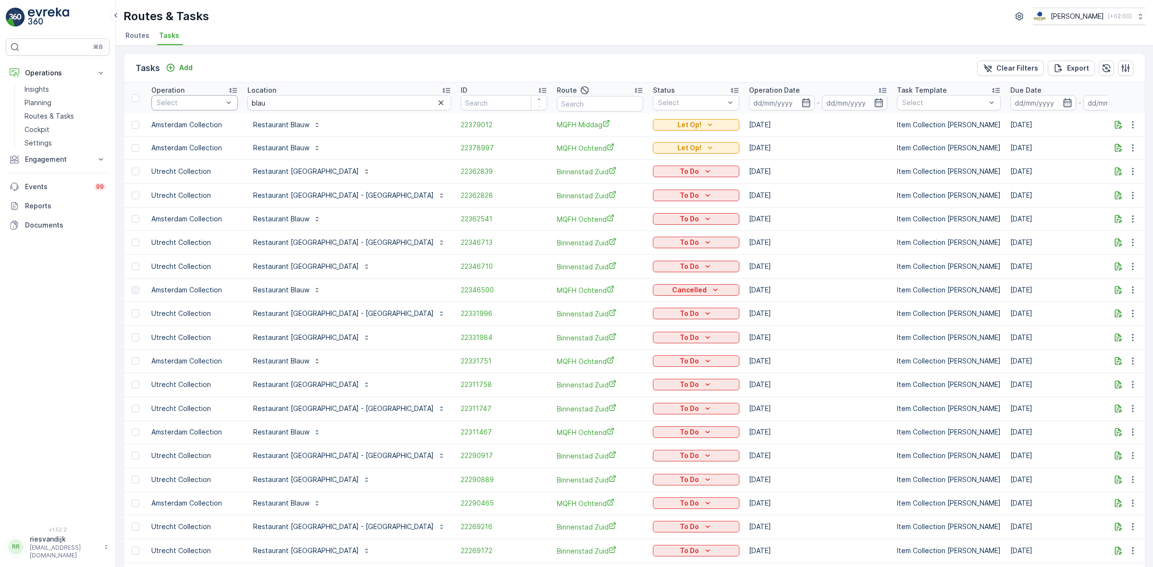
click at [181, 109] on div "Select" at bounding box center [194, 102] width 86 height 15
click at [191, 148] on p "Amsterdam Collection" at bounding box center [199, 156] width 65 height 19
click at [278, 50] on div "Tasks Add Clear Filters Export Operation option Amsterdam Collection, selected.…" at bounding box center [634, 307] width 1037 height 522
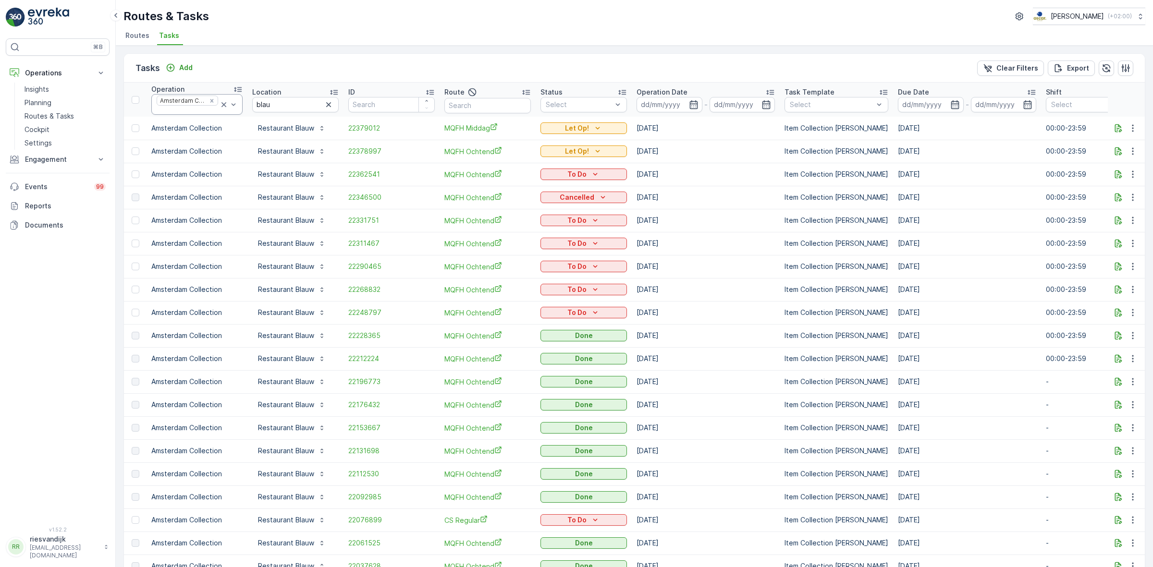
click at [221, 105] on icon at bounding box center [223, 104] width 5 height 5
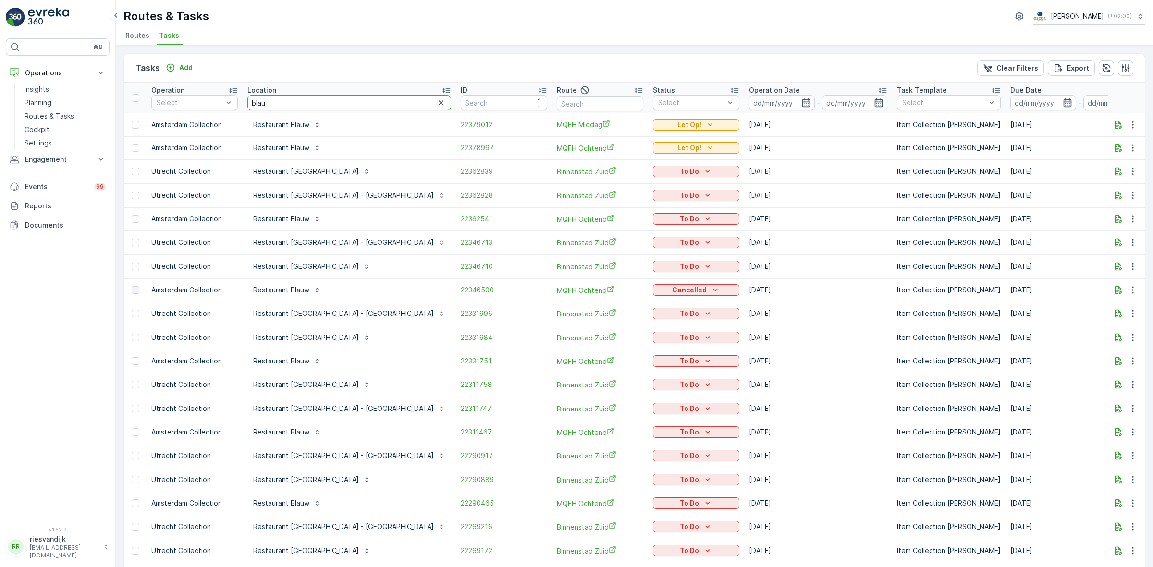
drag, startPoint x: 220, startPoint y: 105, endPoint x: 254, endPoint y: 103, distance: 33.7
click at [246, 102] on th "Location blau" at bounding box center [349, 98] width 213 height 31
type input "schinkel"
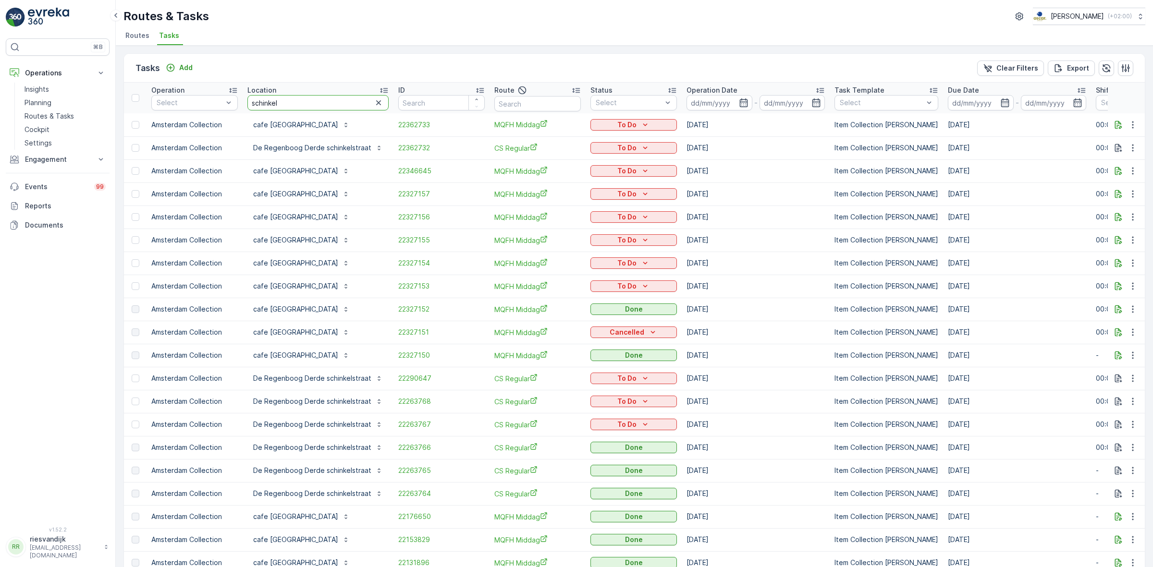
click at [244, 104] on th "Location schinkel" at bounding box center [318, 98] width 151 height 31
type input "blauw"
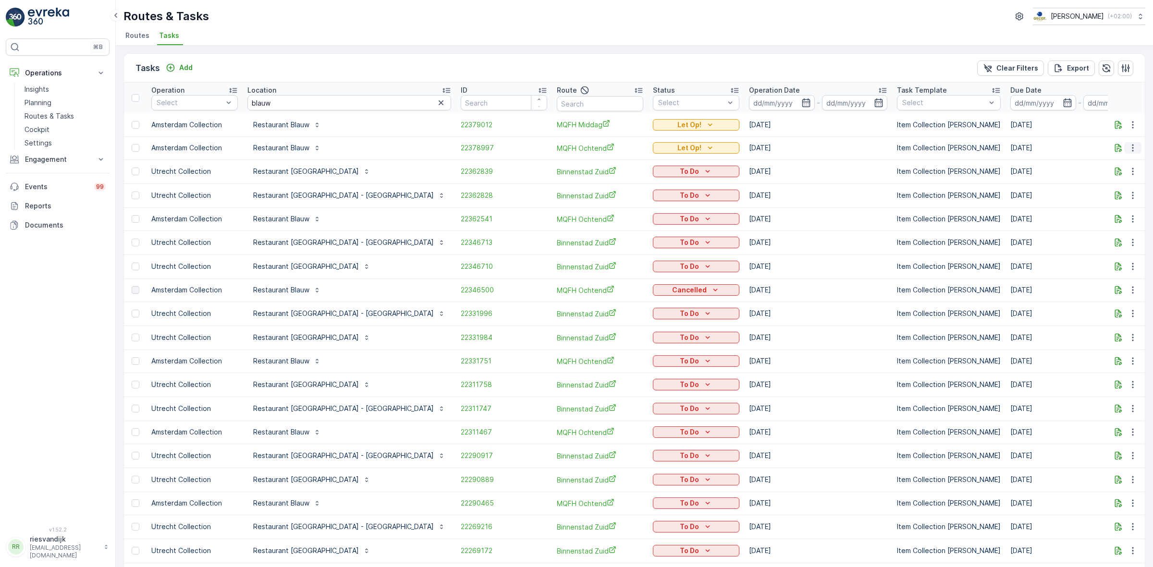
click at [1128, 143] on icon "button" at bounding box center [1133, 148] width 10 height 10
click at [318, 105] on input "blauw" at bounding box center [349, 102] width 204 height 15
click at [205, 157] on p "Amsterdam Collection" at bounding box center [199, 156] width 65 height 19
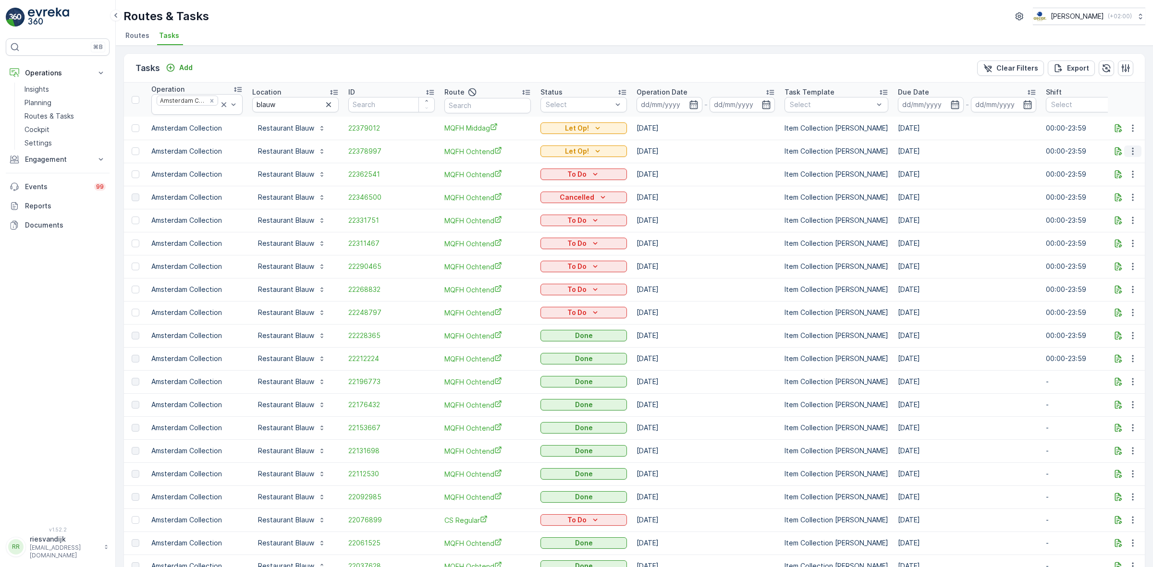
click at [1131, 154] on icon "button" at bounding box center [1133, 152] width 10 height 10
click at [210, 102] on icon "Remove Amsterdam Collection" at bounding box center [212, 101] width 7 height 7
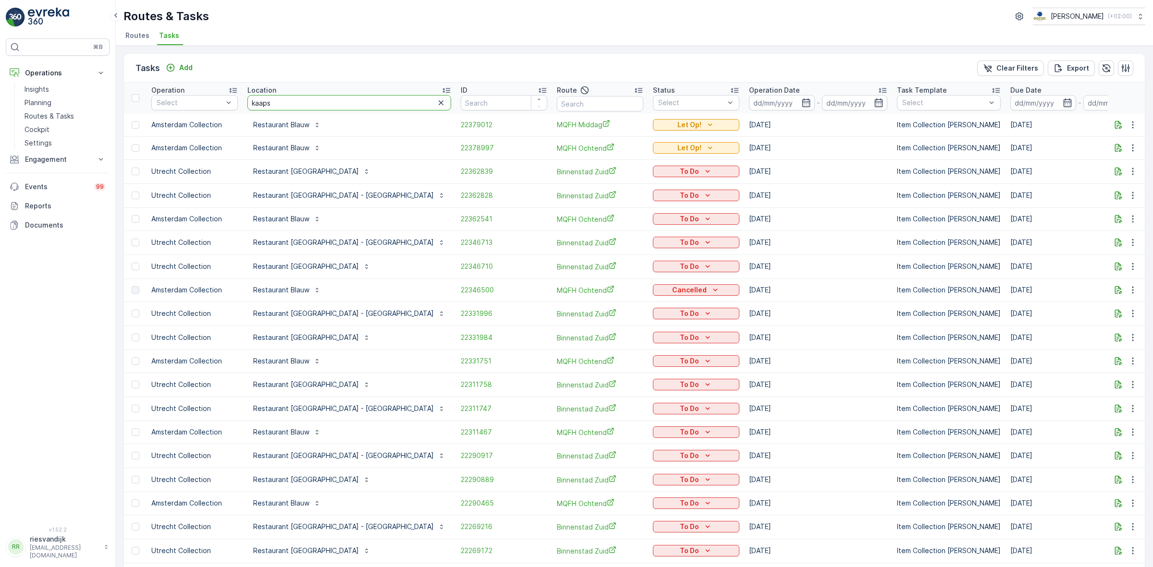
type input "kaapse"
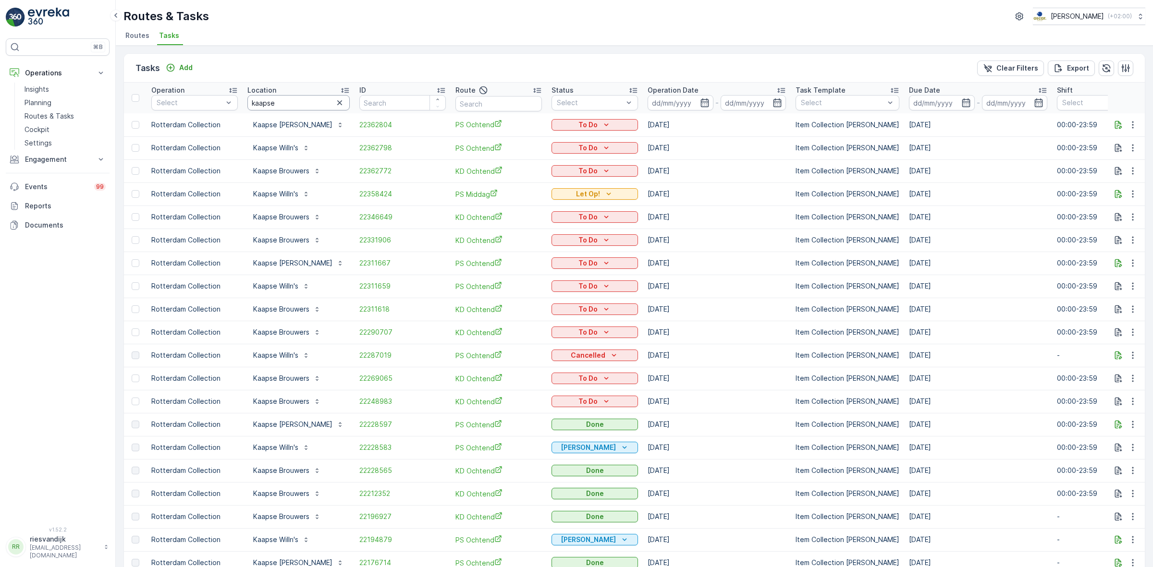
click at [297, 104] on input "kaapse" at bounding box center [298, 102] width 102 height 15
type input "kaapse joe"
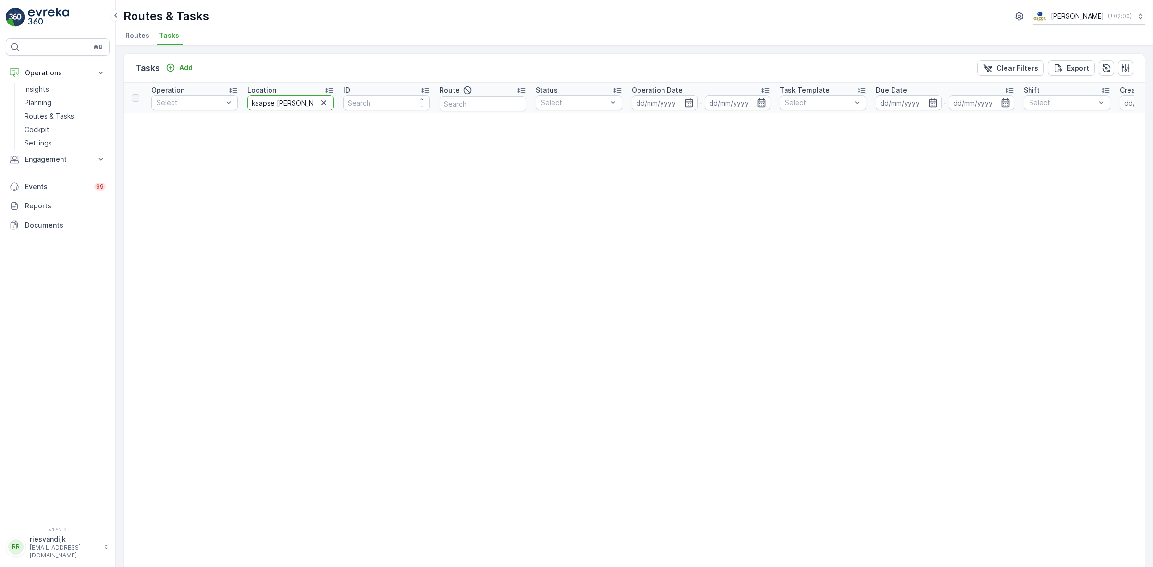
click at [299, 105] on input "kaapse joe" at bounding box center [290, 102] width 86 height 15
type input "kaapse"
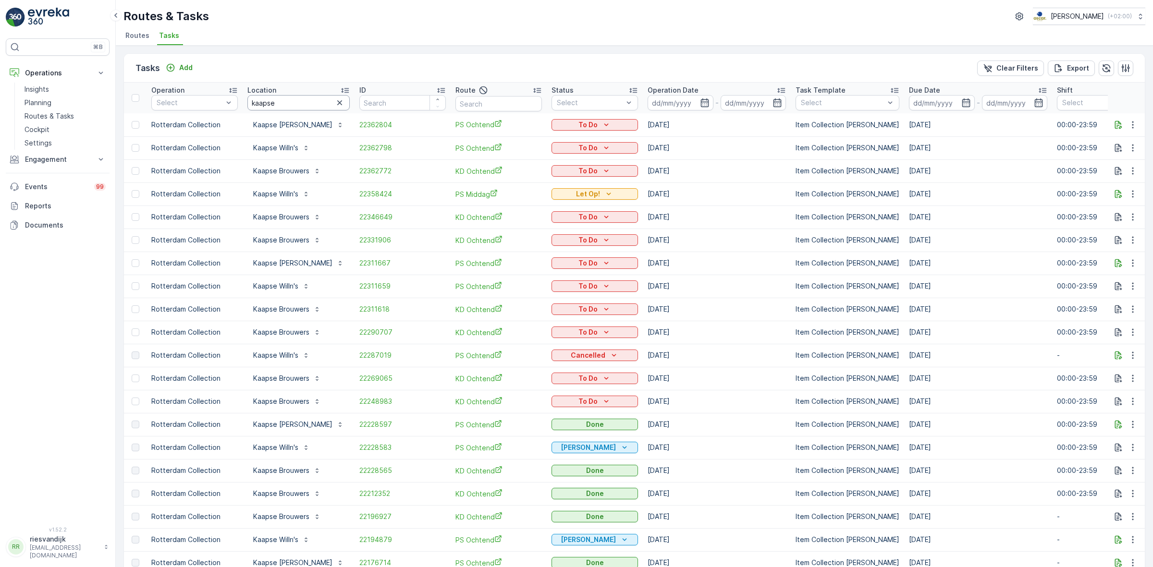
click at [299, 105] on input "kaapse" at bounding box center [298, 102] width 102 height 15
type input "kaapse brouwe"
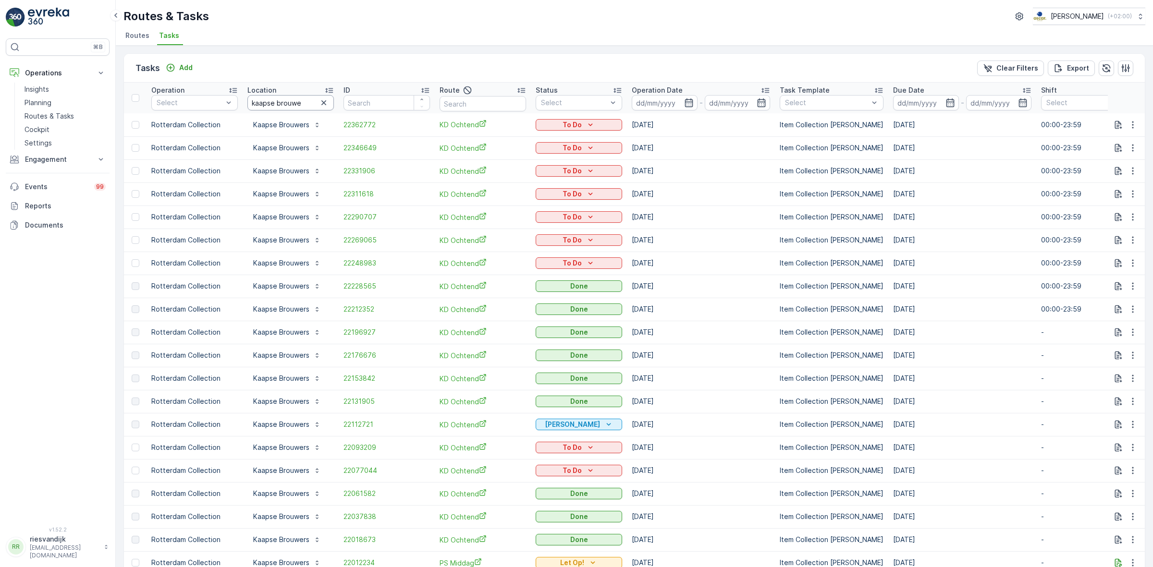
click at [296, 104] on input "kaapse brouwe" at bounding box center [290, 102] width 86 height 15
click at [297, 104] on input "kaapse brouwe" at bounding box center [290, 102] width 86 height 15
click at [299, 104] on input "kaapse brouwe" at bounding box center [290, 102] width 86 height 15
type input "weesper"
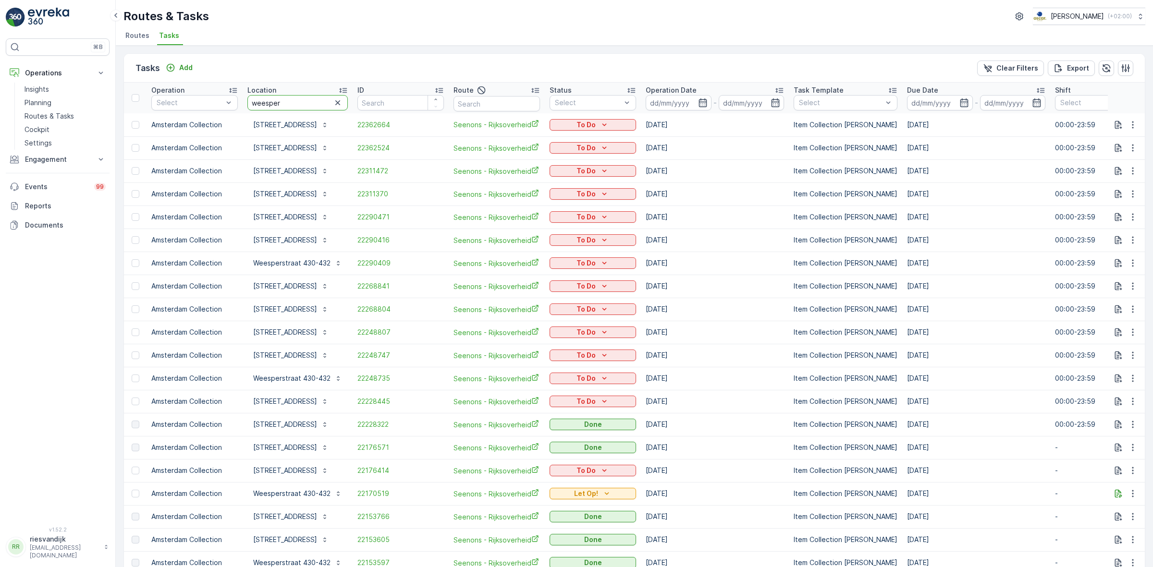
click at [303, 104] on input "weesper" at bounding box center [297, 102] width 100 height 15
type input "weespers"
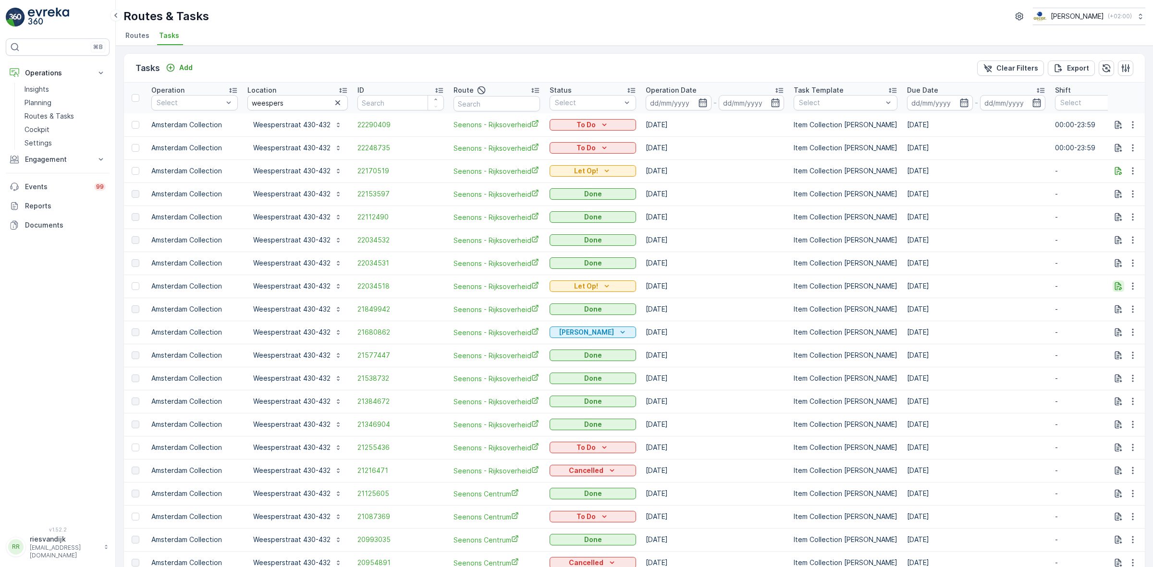
click at [1116, 283] on icon "button" at bounding box center [1118, 287] width 7 height 8
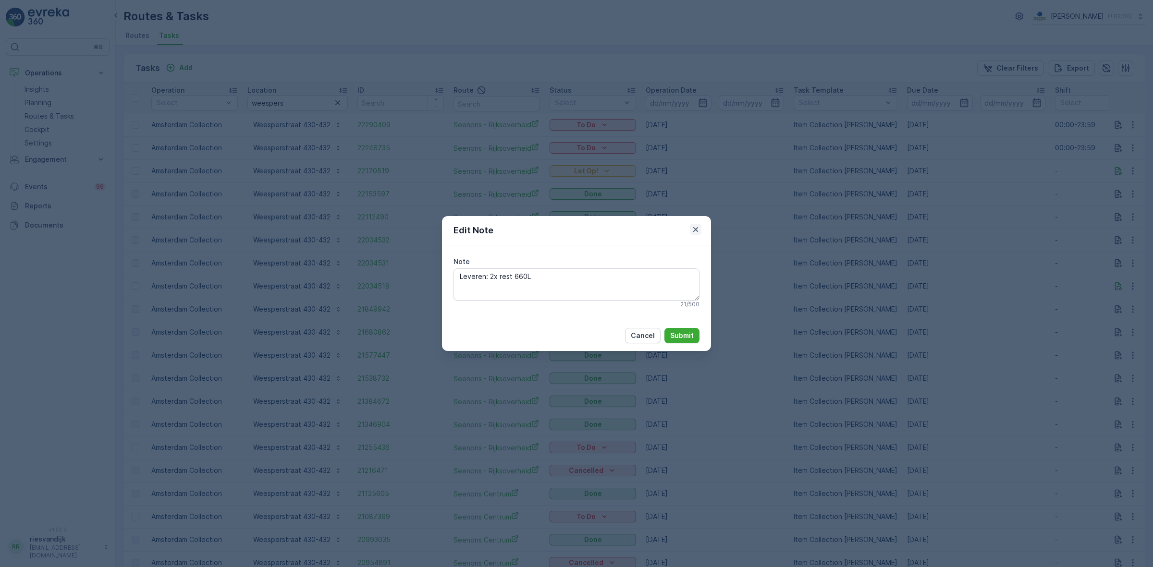
click at [695, 228] on icon "button" at bounding box center [696, 230] width 10 height 10
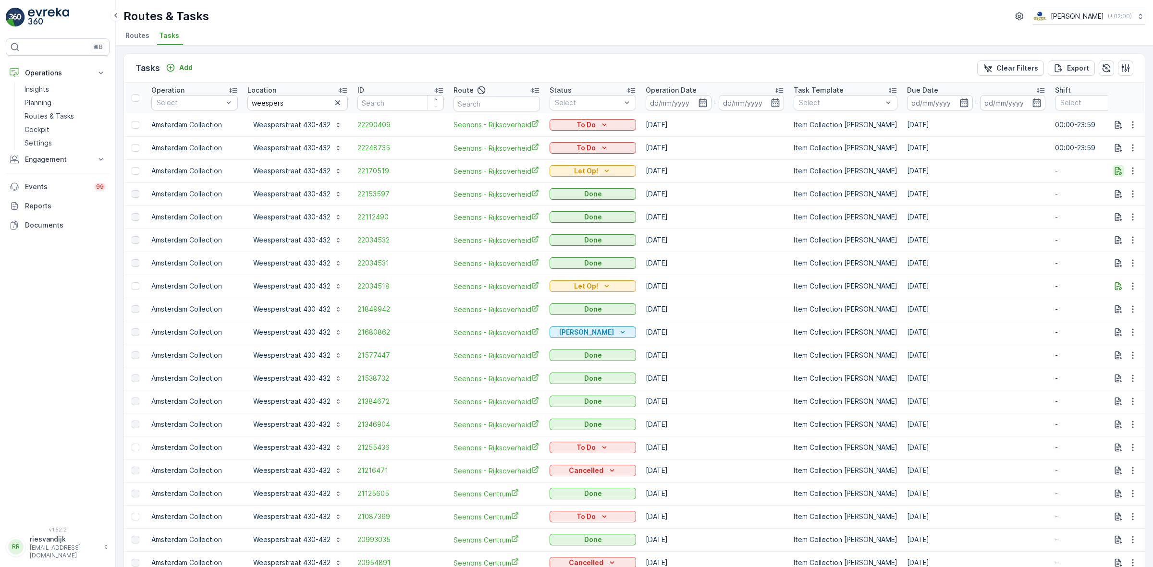
click at [1115, 168] on icon "button" at bounding box center [1119, 171] width 10 height 10
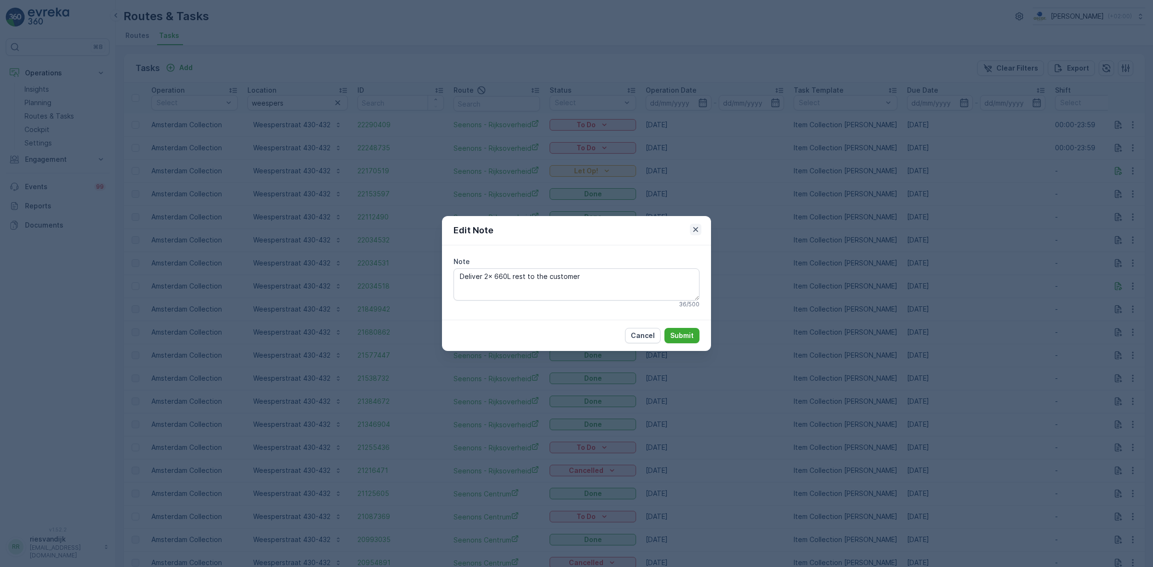
click at [699, 232] on icon "button" at bounding box center [696, 230] width 10 height 10
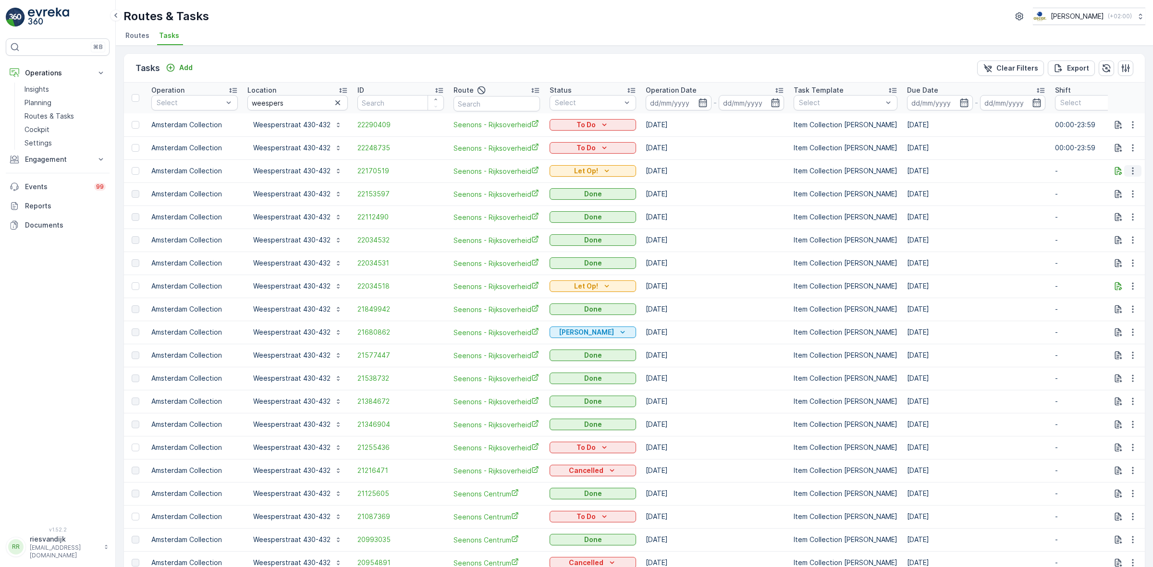
click at [1128, 170] on icon "button" at bounding box center [1133, 171] width 10 height 10
click at [1120, 212] on span "Change Route" at bounding box center [1108, 213] width 47 height 10
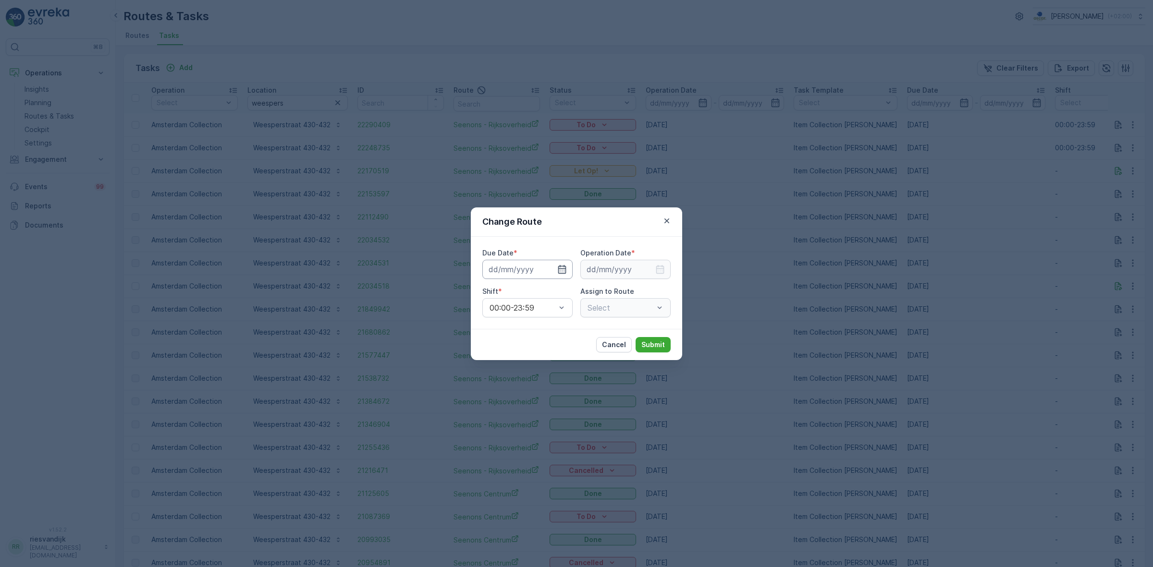
type input "03.10.2025"
click at [560, 271] on icon "button" at bounding box center [562, 270] width 10 height 10
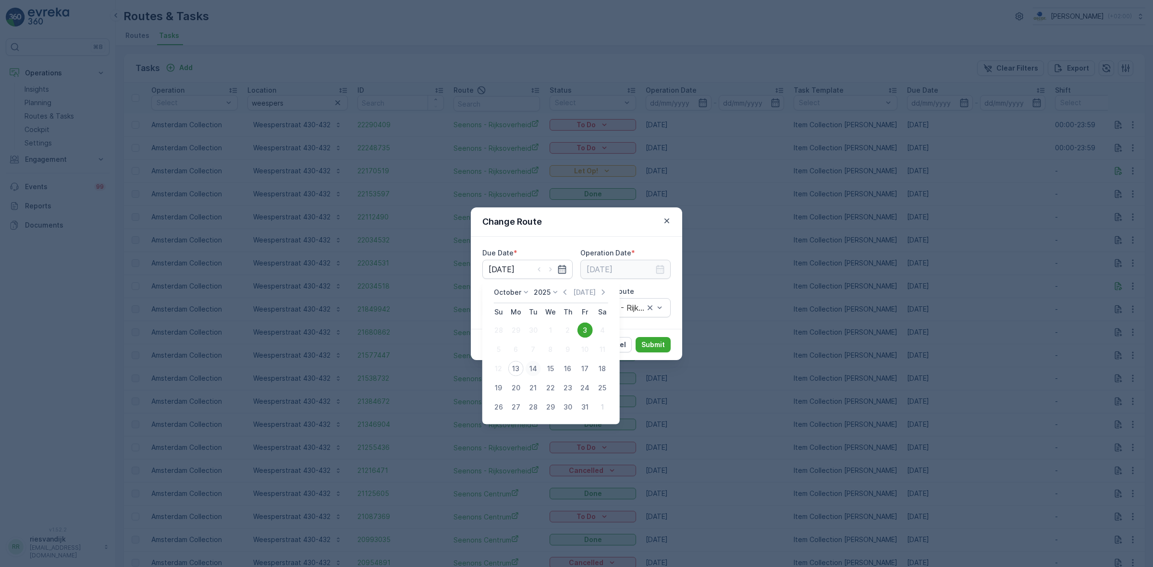
click at [528, 363] on div "14" at bounding box center [533, 368] width 15 height 15
click at [528, 363] on div "Change Route Due Date * 14.10.2025 Operation Date * 03.10.2025 Shift * 00:00-23…" at bounding box center [576, 283] width 1153 height 567
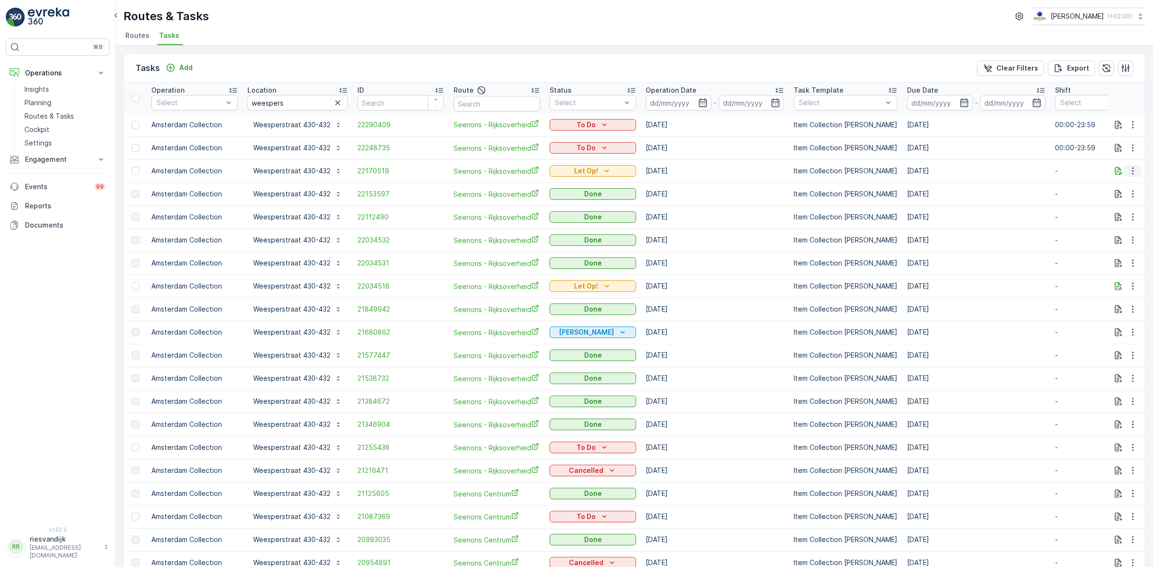
click at [1134, 165] on button "button" at bounding box center [1132, 171] width 17 height 12
click at [1119, 213] on span "Change Route" at bounding box center [1108, 213] width 47 height 10
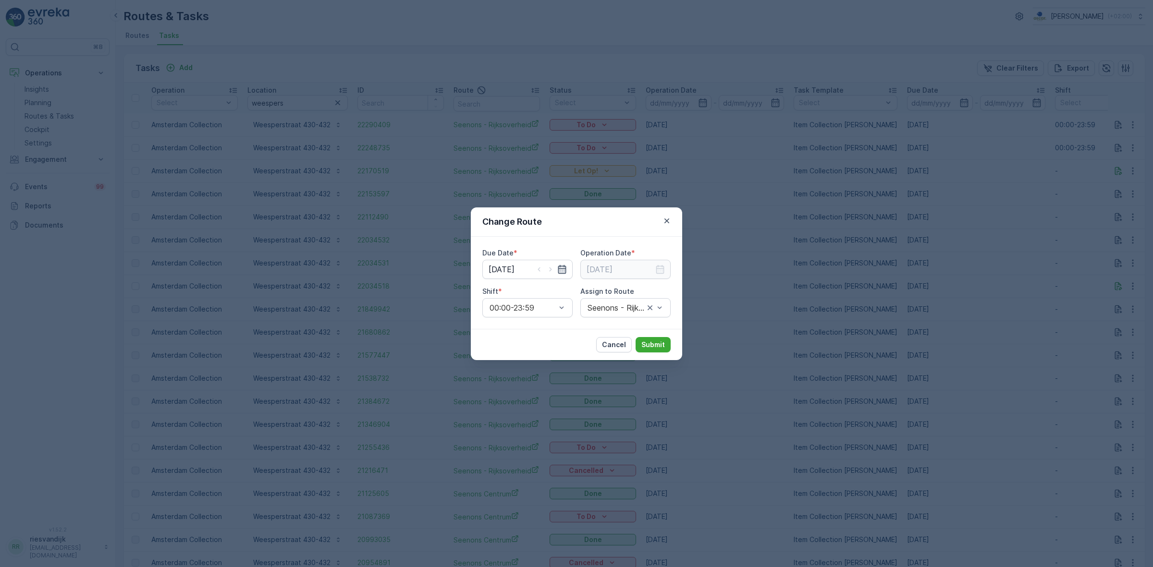
click at [565, 268] on icon "button" at bounding box center [562, 269] width 8 height 9
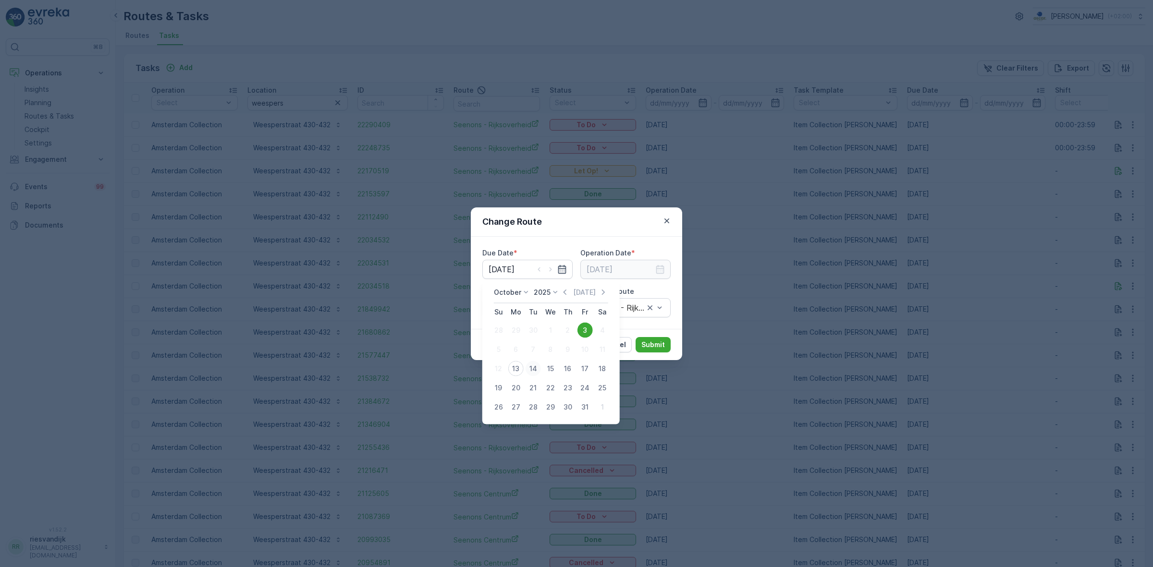
click at [529, 370] on div "14" at bounding box center [533, 368] width 15 height 15
type input "14.10.2025"
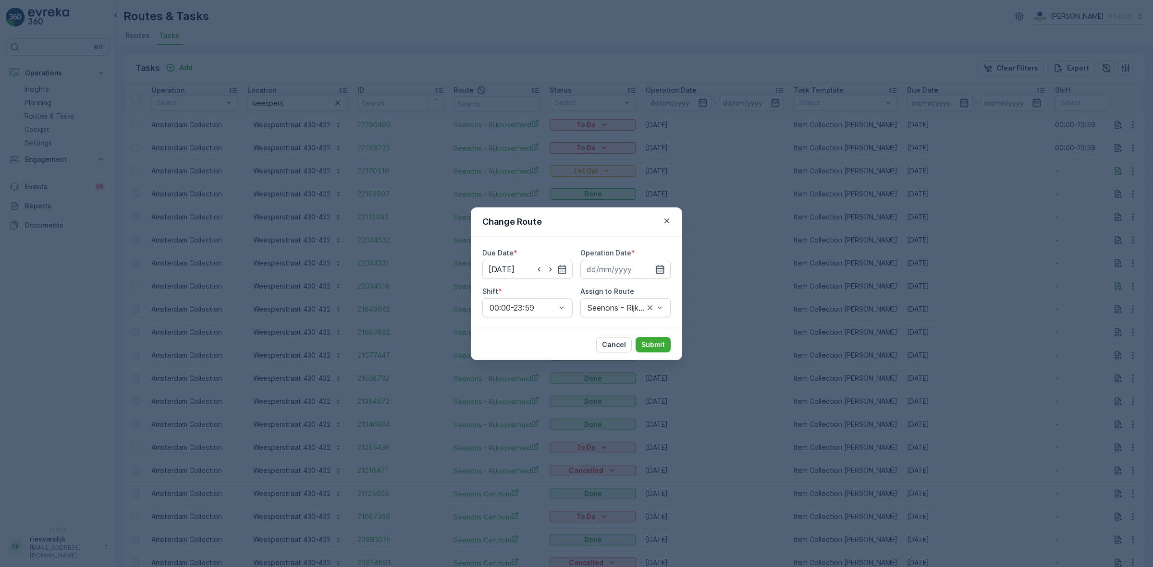
click at [657, 268] on icon "button" at bounding box center [660, 269] width 8 height 9
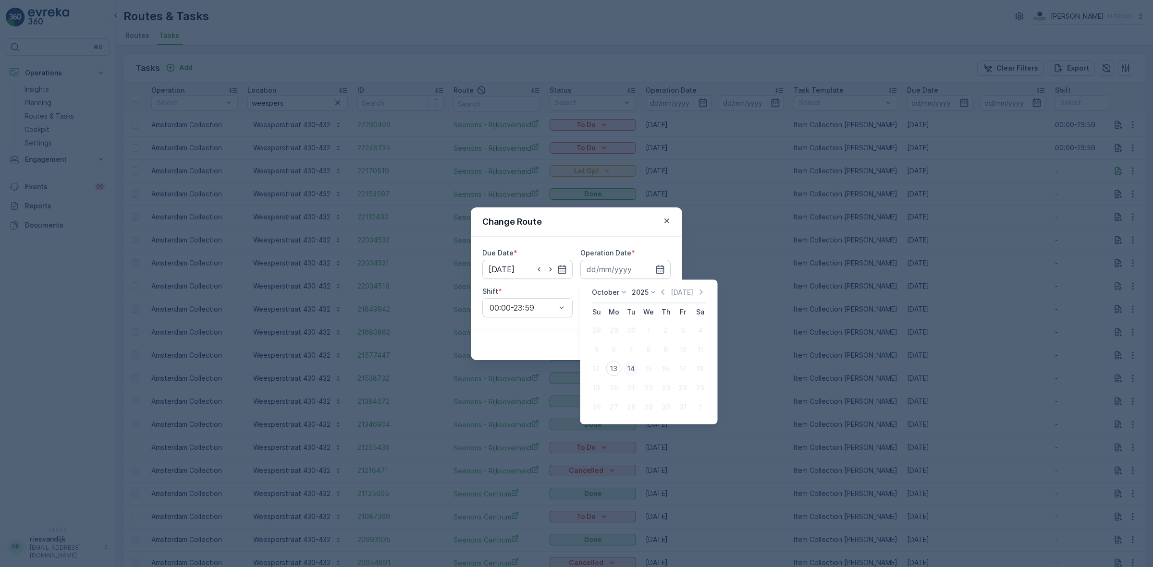
click at [633, 361] on div "14" at bounding box center [631, 368] width 15 height 15
type input "14.10.2025"
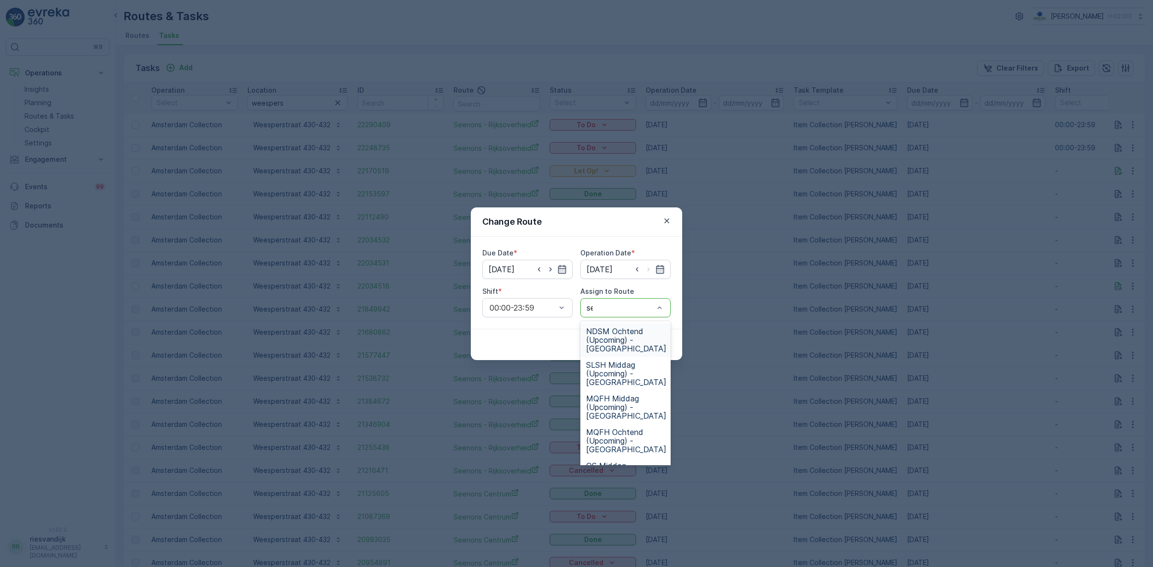
type input "see"
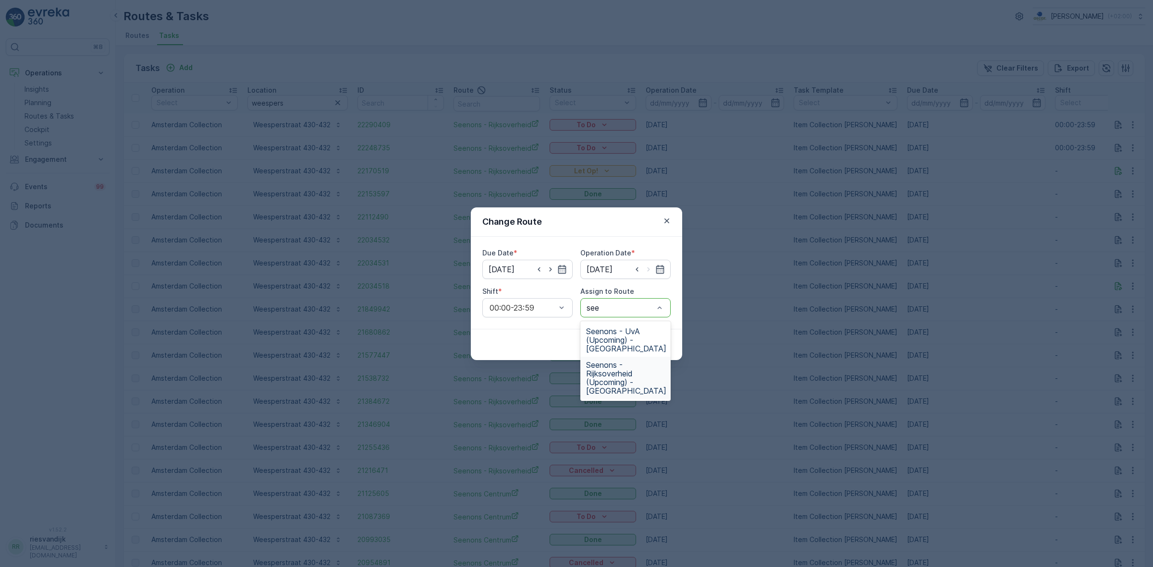
click at [640, 376] on span "Seenons - Rijksoverheid (Upcoming) - Amsterdam" at bounding box center [626, 378] width 80 height 35
click at [649, 342] on p "Submit" at bounding box center [653, 345] width 24 height 10
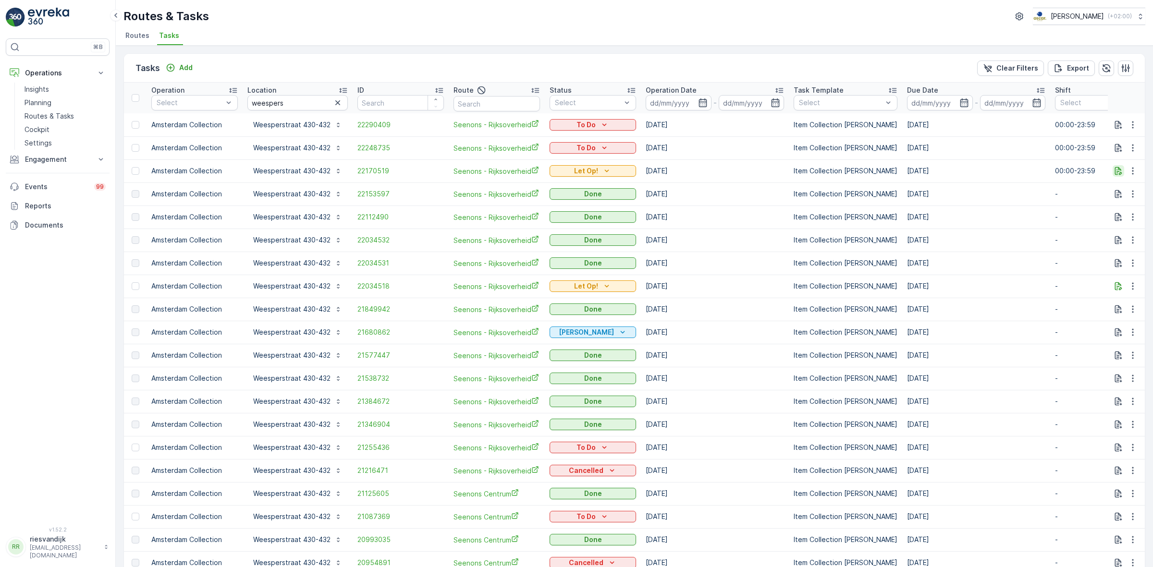
click at [1115, 176] on button "button" at bounding box center [1119, 171] width 12 height 12
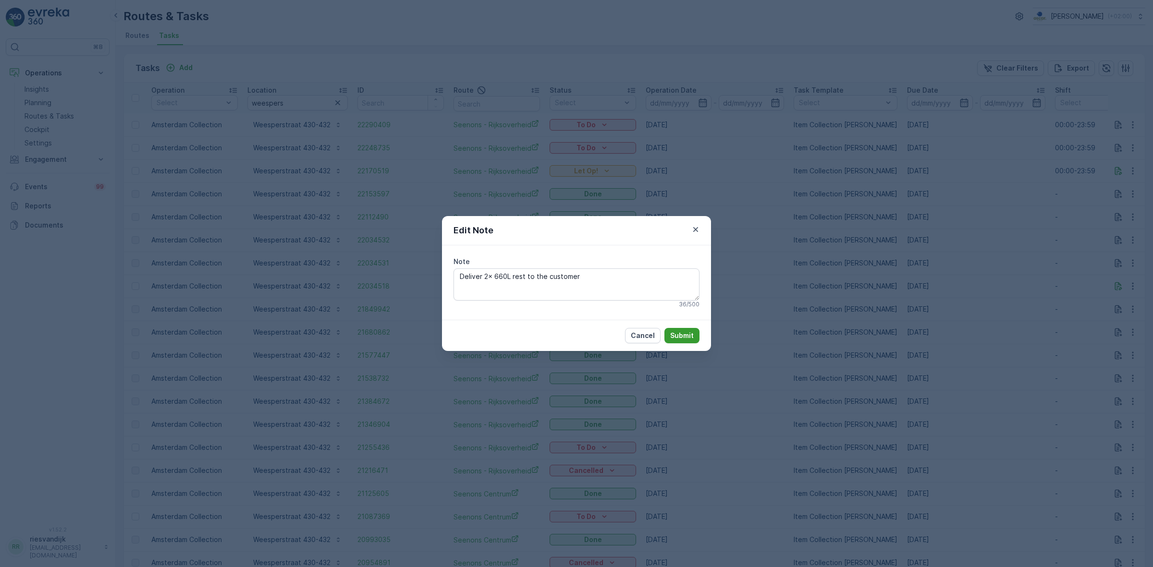
click at [685, 330] on button "Submit" at bounding box center [681, 335] width 35 height 15
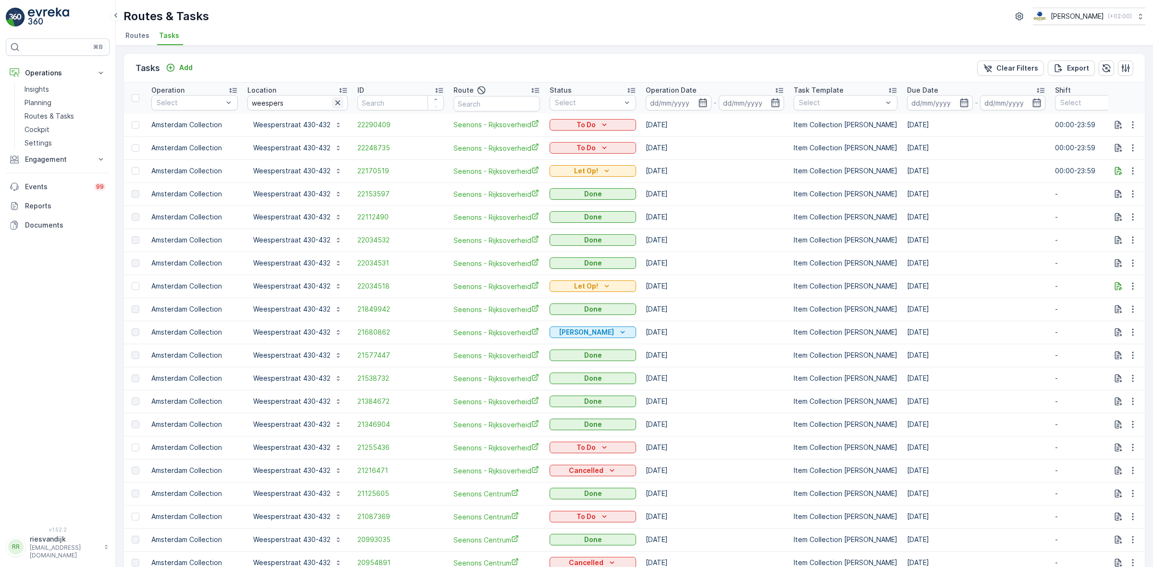
click at [335, 99] on icon "button" at bounding box center [338, 103] width 10 height 10
click at [310, 99] on input "text" at bounding box center [297, 102] width 100 height 15
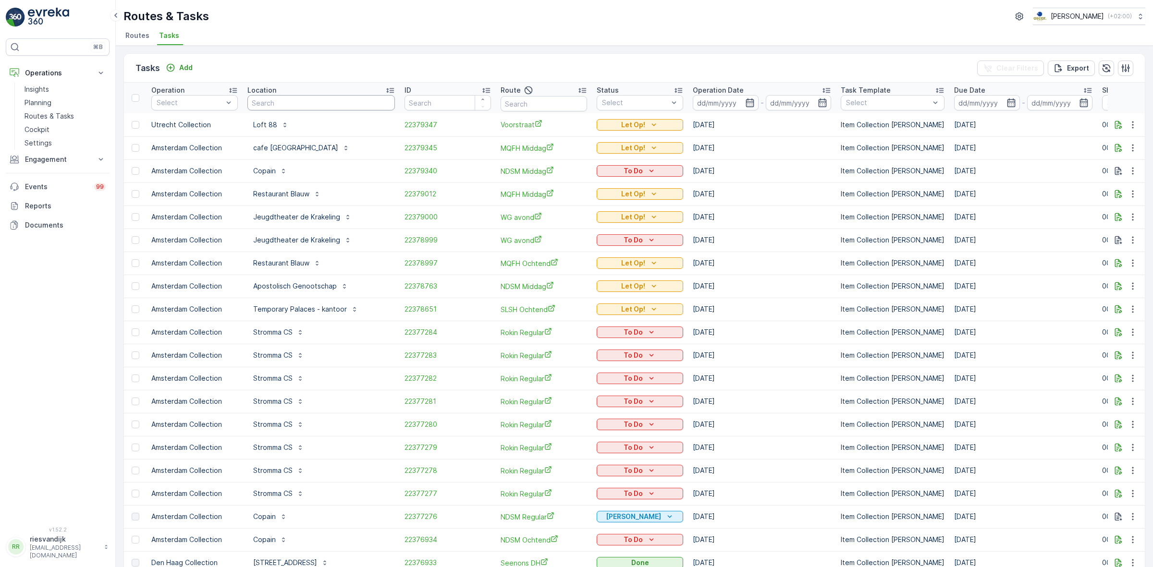
click at [291, 101] on input "text" at bounding box center [320, 102] width 147 height 15
type input "bezuidenh"
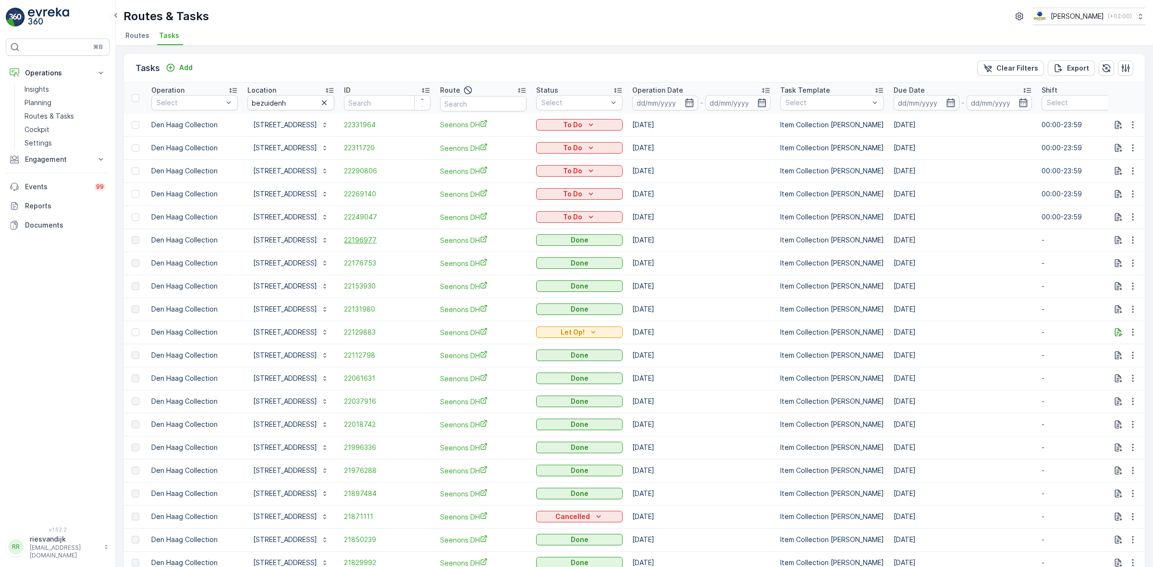
click at [363, 243] on span "22196977" at bounding box center [387, 240] width 86 height 10
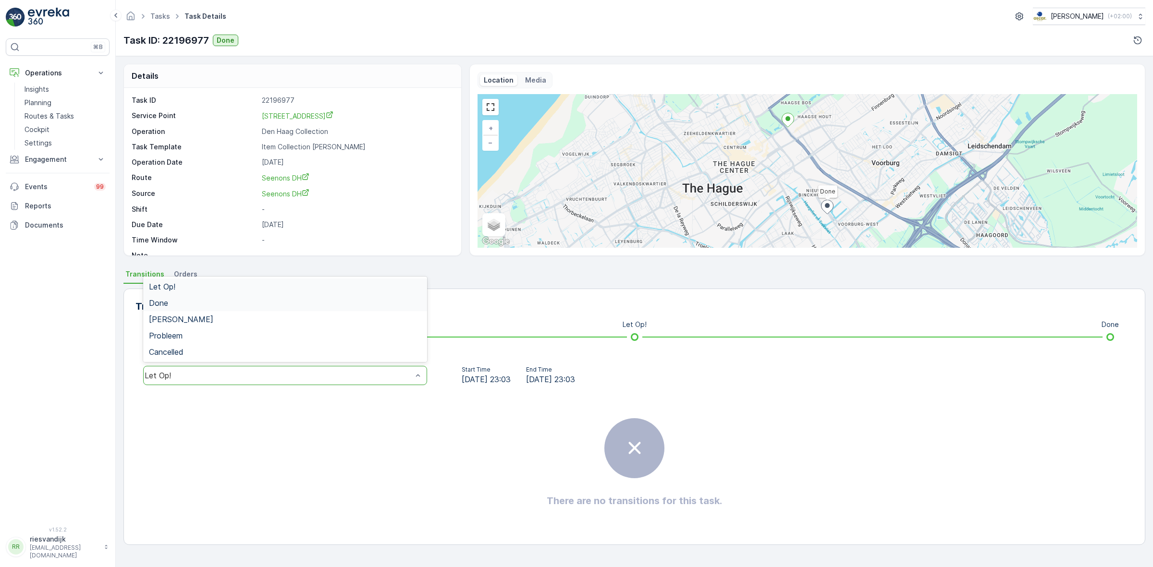
click at [229, 302] on div "Done" at bounding box center [285, 303] width 272 height 9
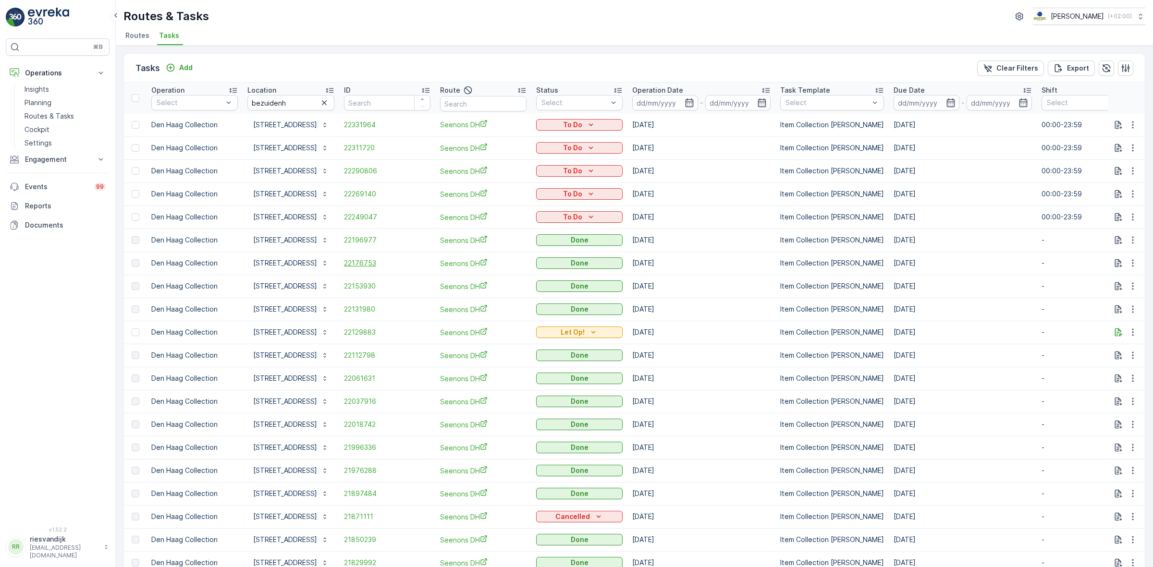
click at [370, 263] on span "22176753" at bounding box center [387, 263] width 86 height 10
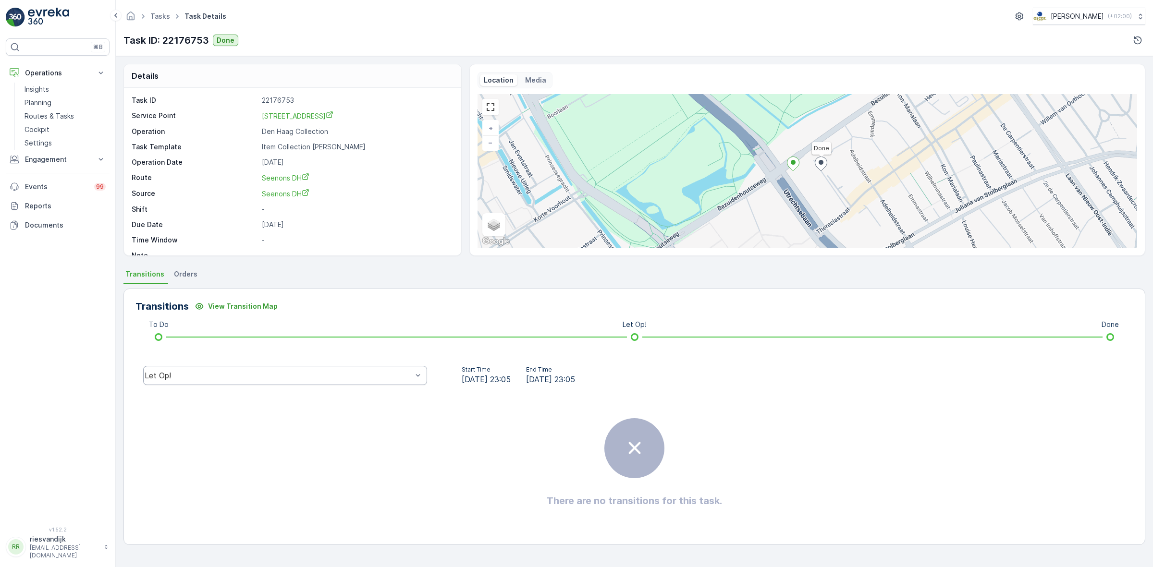
click at [313, 370] on div "Let Op!" at bounding box center [285, 375] width 284 height 19
click at [313, 308] on div "Done" at bounding box center [285, 303] width 284 height 16
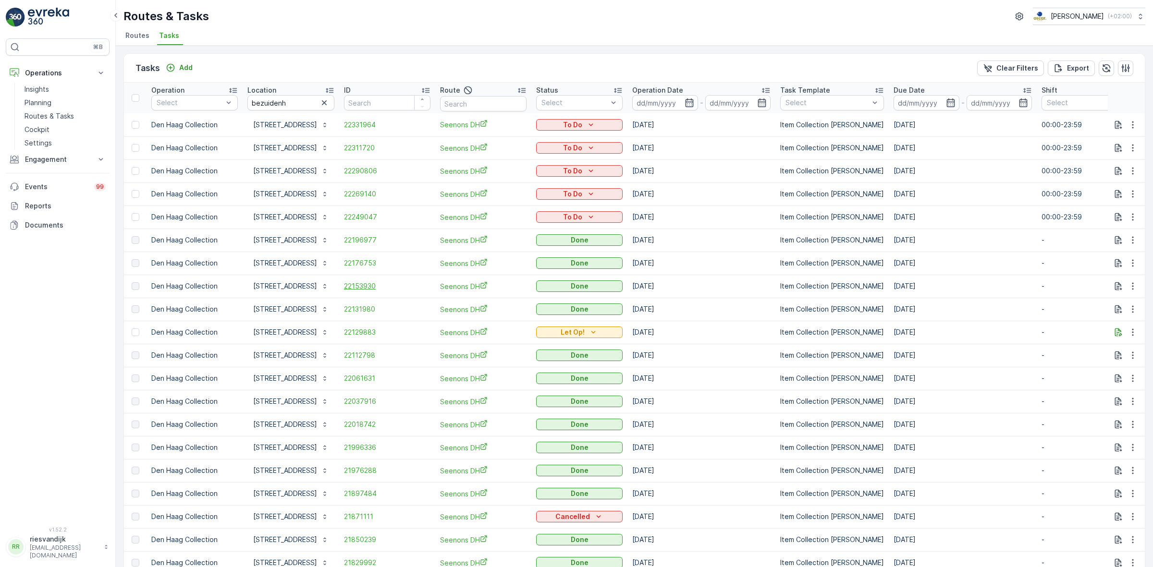
click at [366, 286] on span "22153930" at bounding box center [387, 287] width 86 height 10
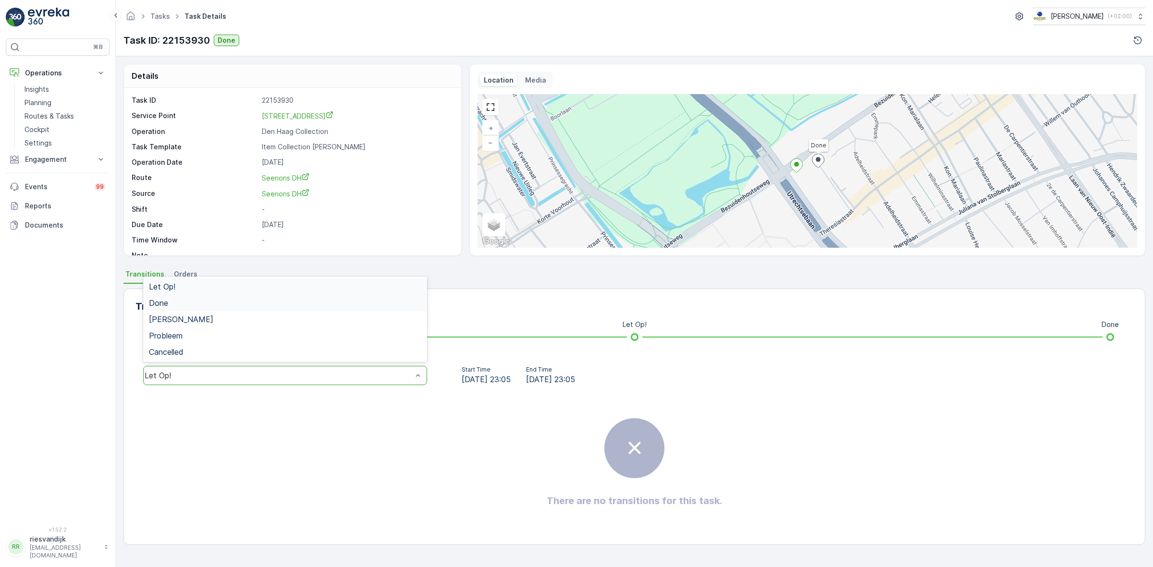
click at [328, 308] on div "Done" at bounding box center [285, 303] width 284 height 16
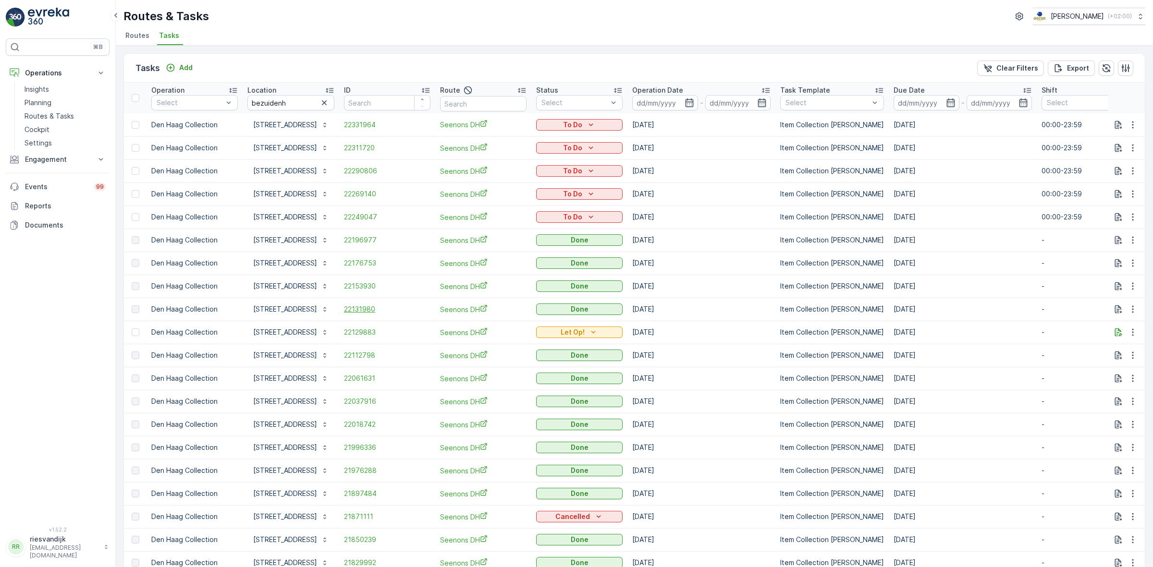
click at [366, 309] on span "22131980" at bounding box center [387, 310] width 86 height 10
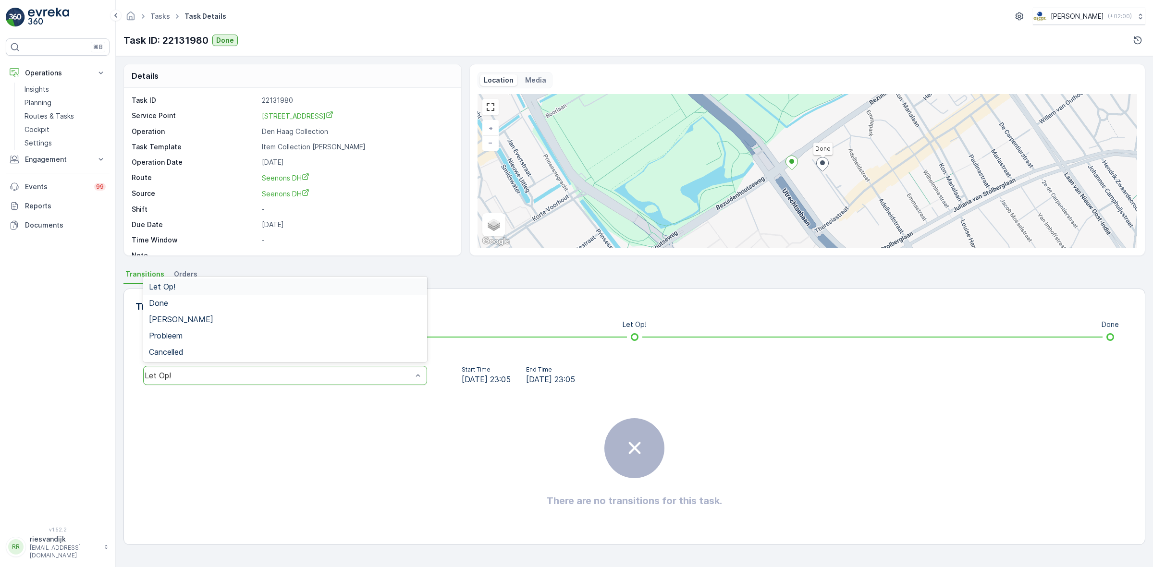
click at [241, 382] on div "Let Op!" at bounding box center [285, 375] width 284 height 19
click at [233, 315] on div "[PERSON_NAME]" at bounding box center [285, 319] width 272 height 9
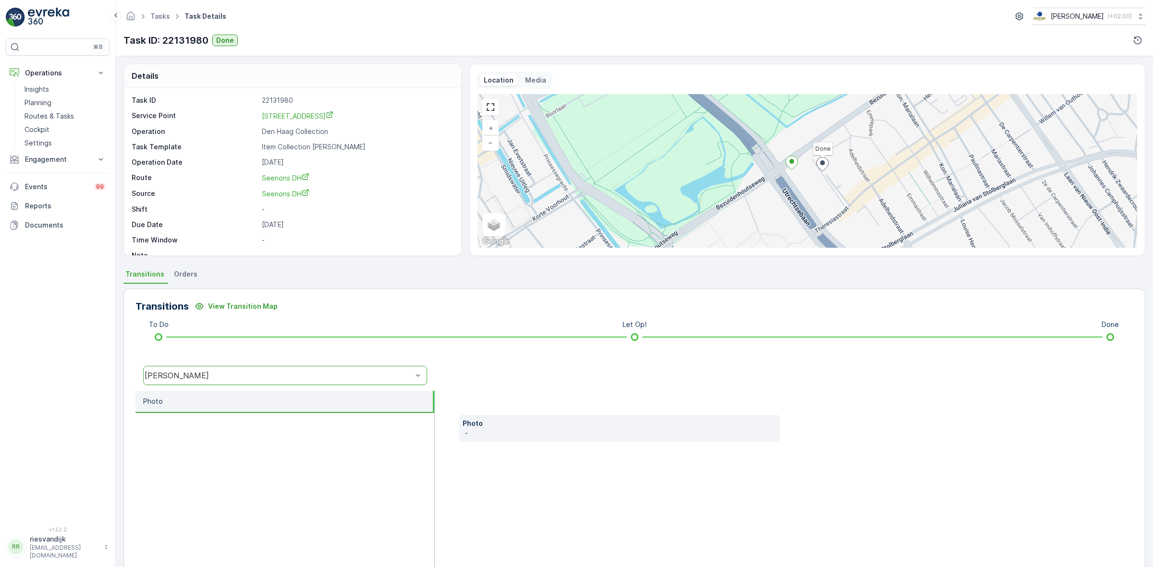
click at [246, 376] on div "[PERSON_NAME]" at bounding box center [279, 375] width 268 height 9
click at [244, 299] on div "Done" at bounding box center [285, 303] width 272 height 9
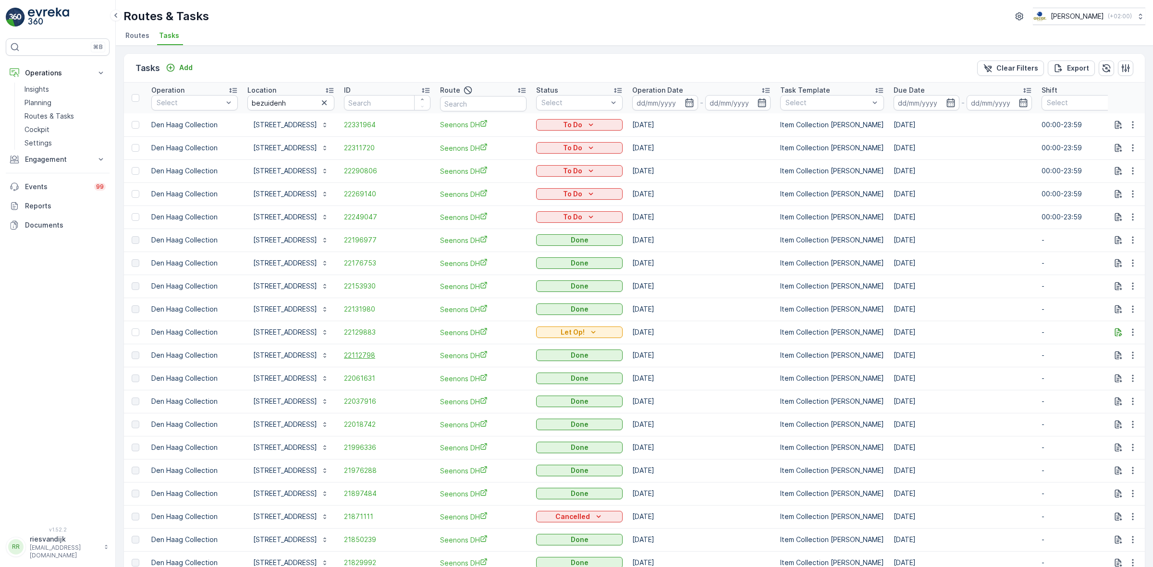
click at [370, 354] on span "22112798" at bounding box center [387, 356] width 86 height 10
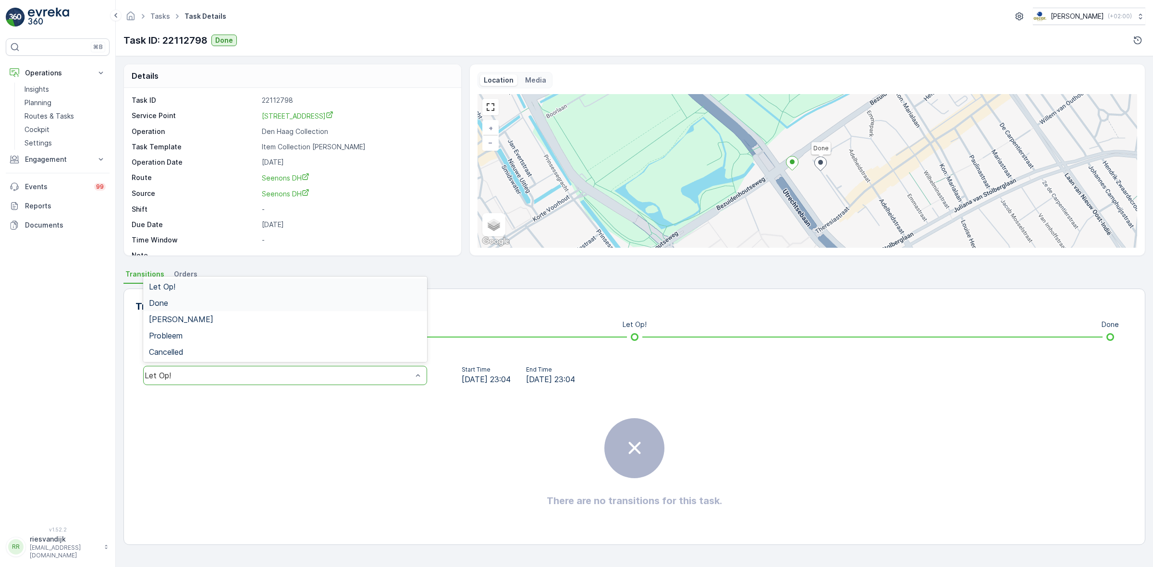
click at [254, 304] on div "Done" at bounding box center [285, 303] width 272 height 9
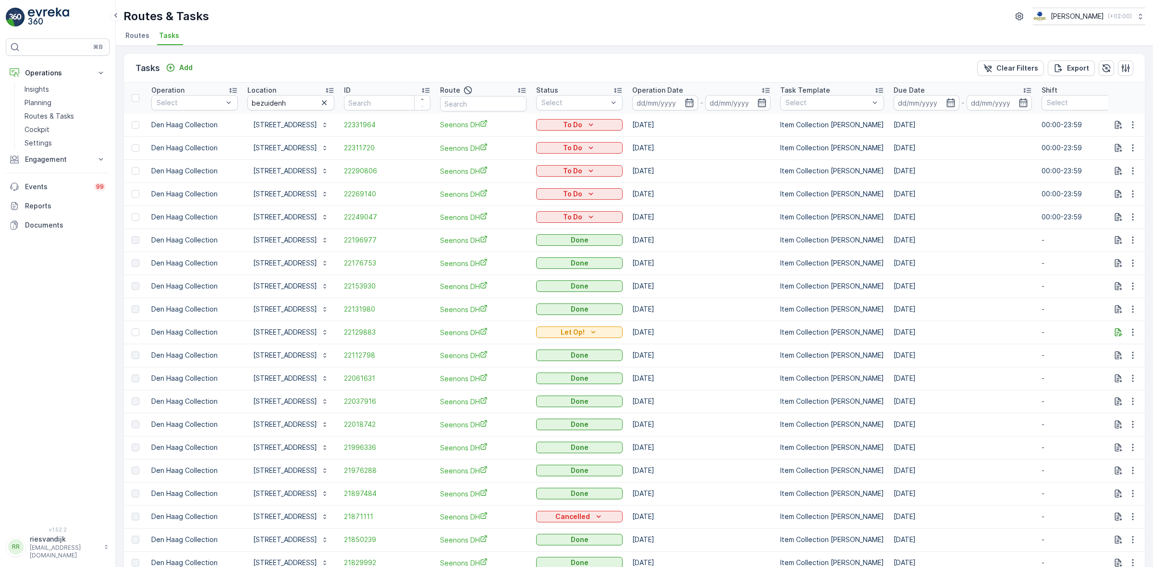
drag, startPoint x: 332, startPoint y: 108, endPoint x: 325, endPoint y: 106, distance: 7.0
click at [330, 108] on button "button" at bounding box center [325, 103] width 12 height 12
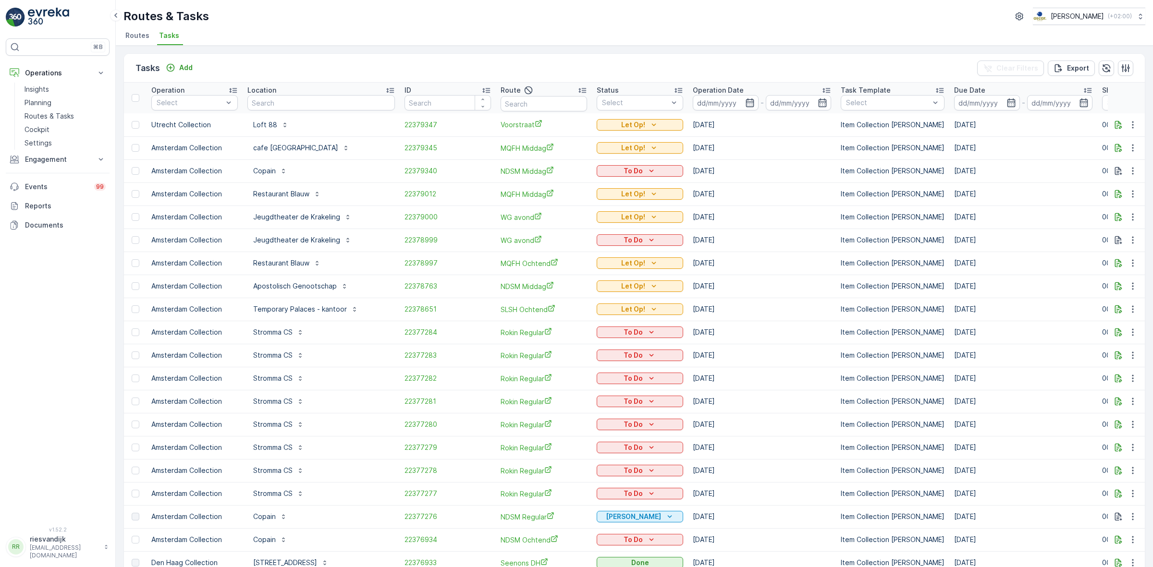
click at [305, 100] on input "text" at bounding box center [320, 102] width 147 height 15
type input "edf"
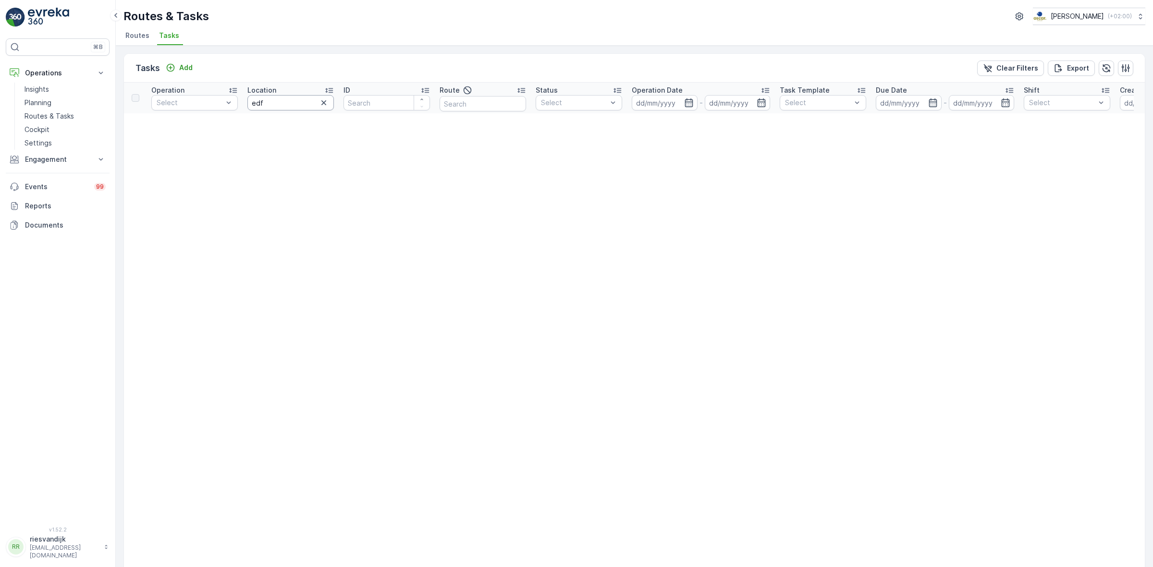
click at [304, 105] on input "edf" at bounding box center [290, 102] width 86 height 15
type input "edge"
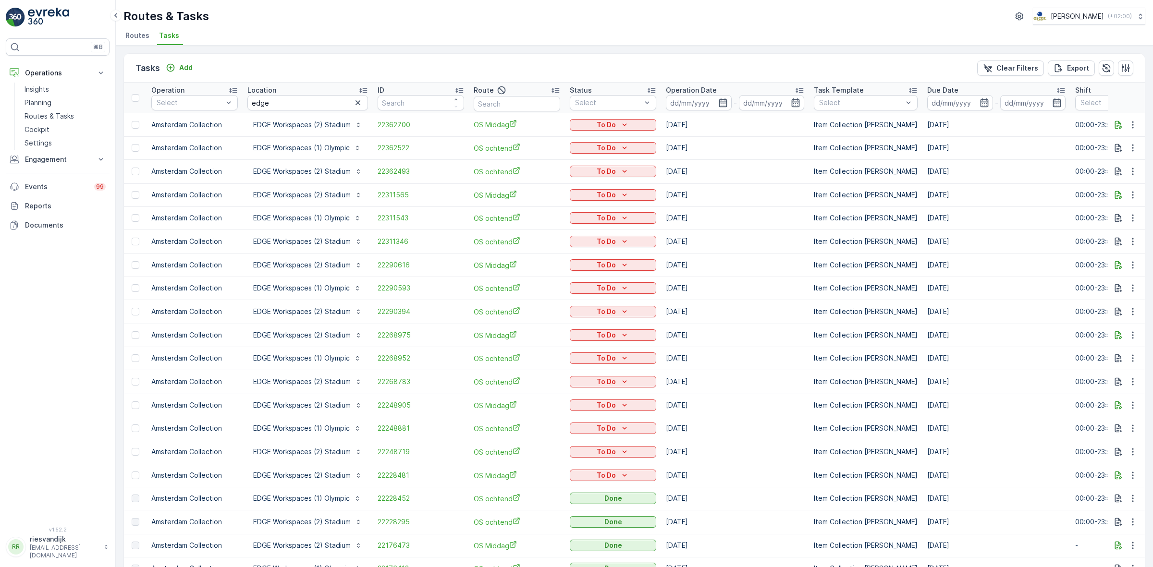
click at [693, 92] on p "Operation Date" at bounding box center [691, 91] width 51 height 10
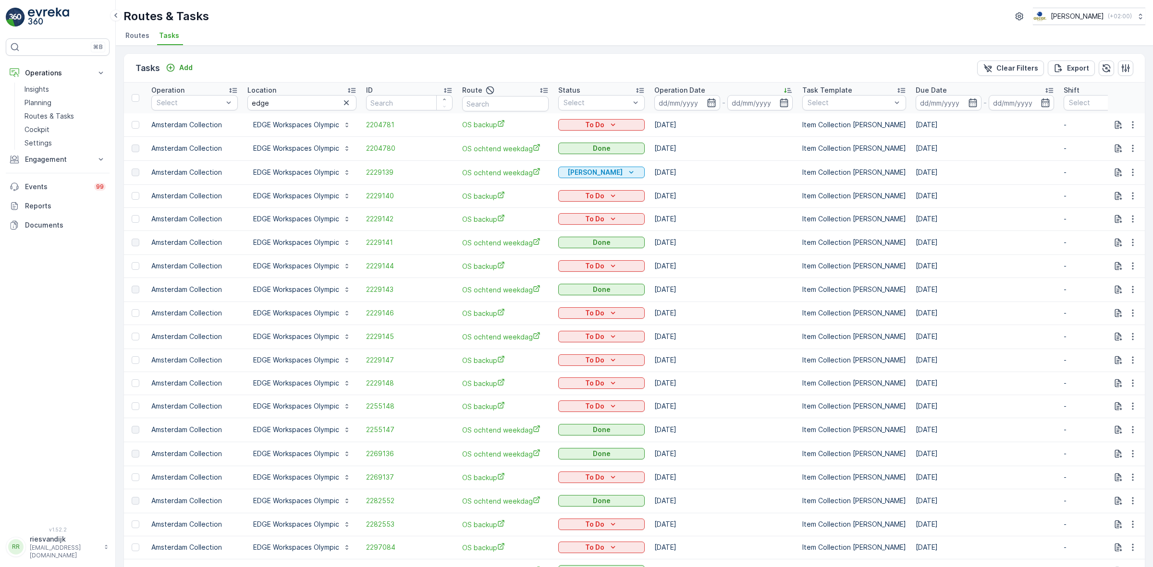
click at [693, 92] on p "Operation Date" at bounding box center [679, 91] width 51 height 10
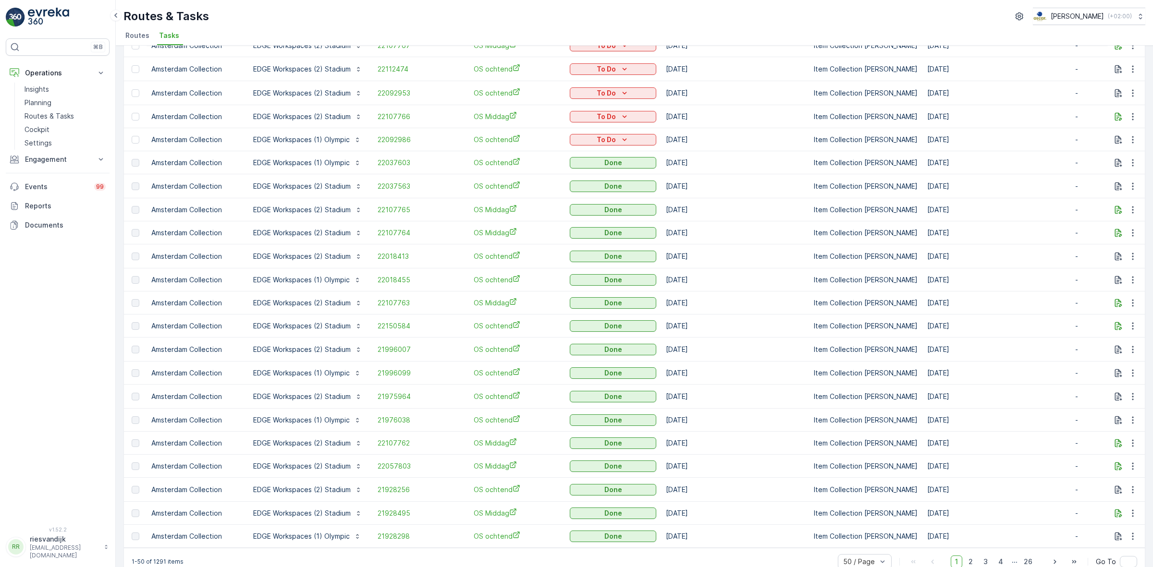
scroll to position [740, 0]
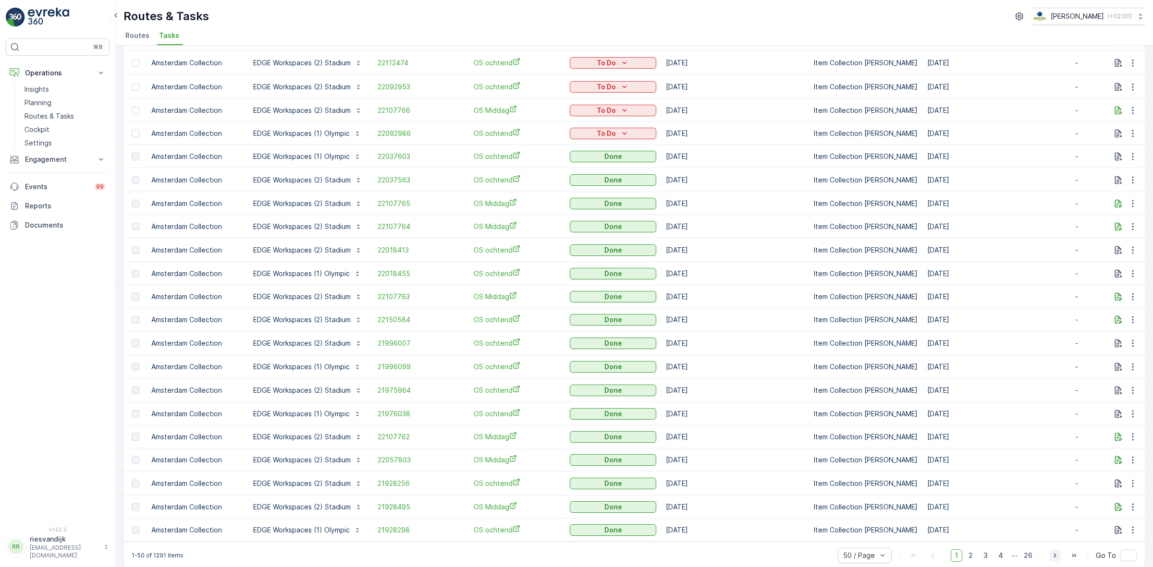
click at [1050, 551] on icon "button" at bounding box center [1055, 556] width 10 height 10
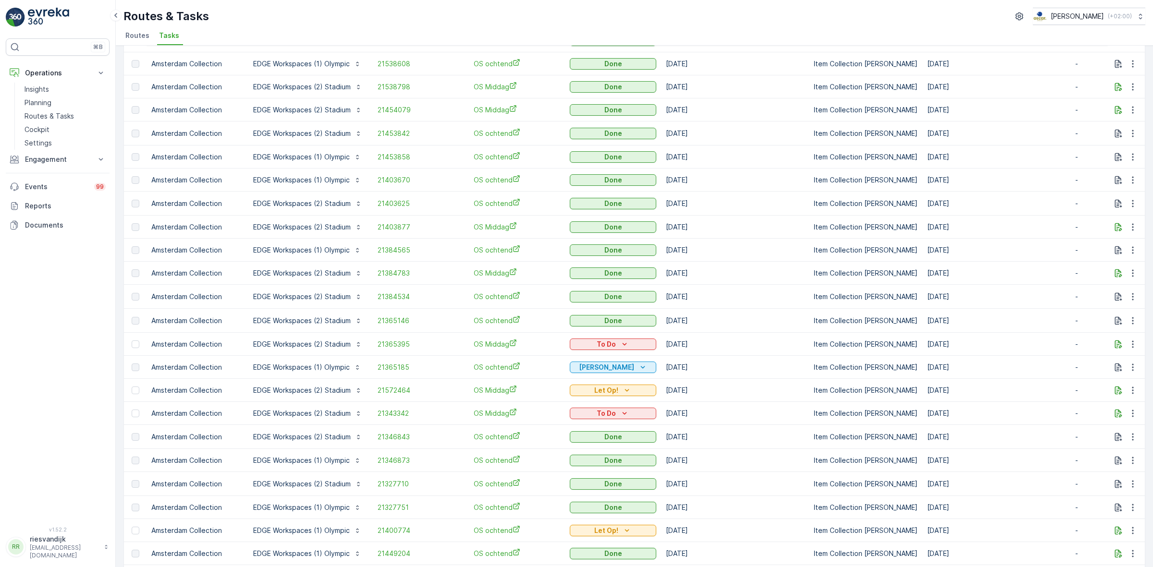
scroll to position [713, 0]
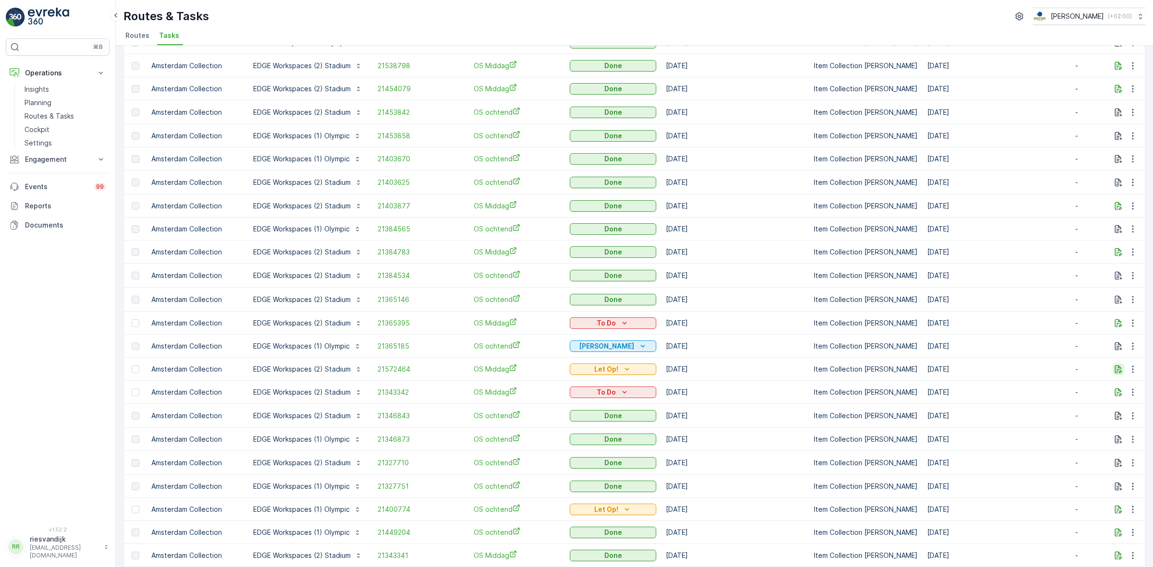
click at [1114, 365] on icon "button" at bounding box center [1119, 370] width 10 height 10
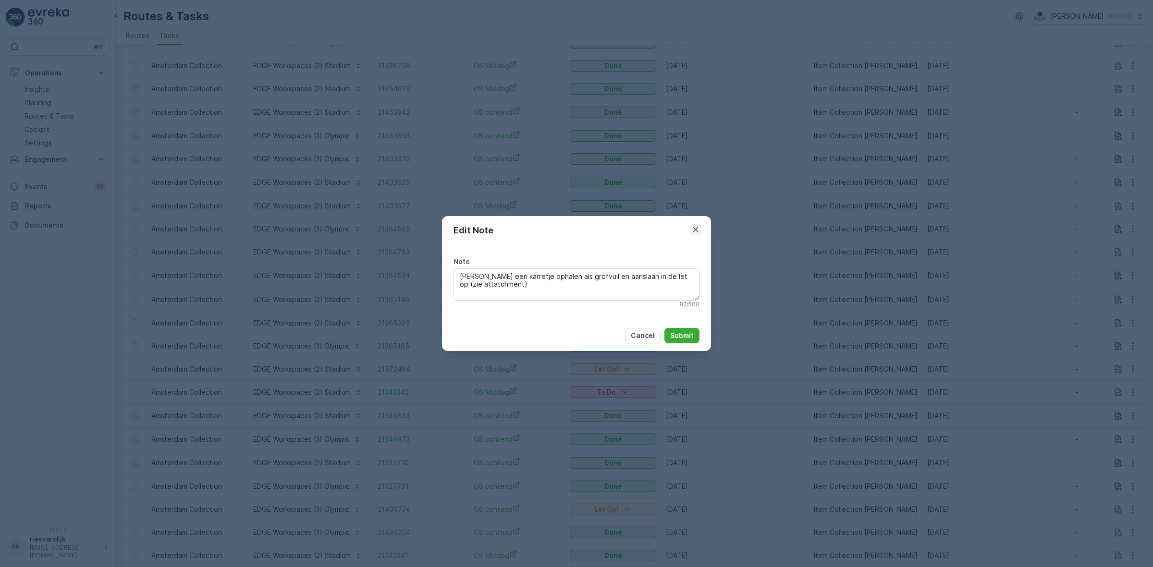
click at [699, 227] on icon "button" at bounding box center [696, 230] width 10 height 10
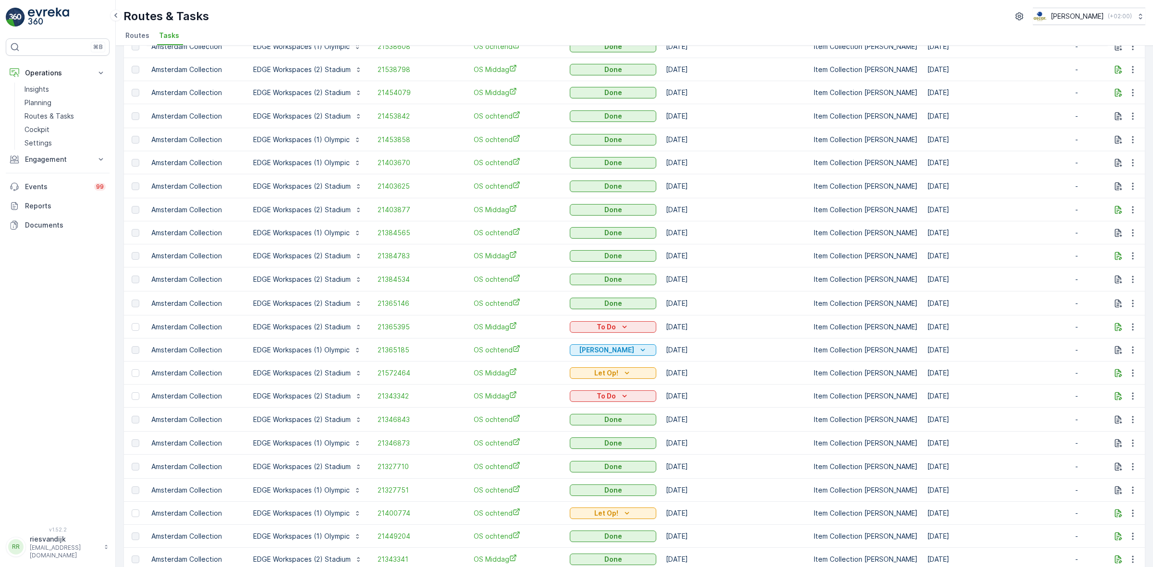
scroll to position [740, 0]
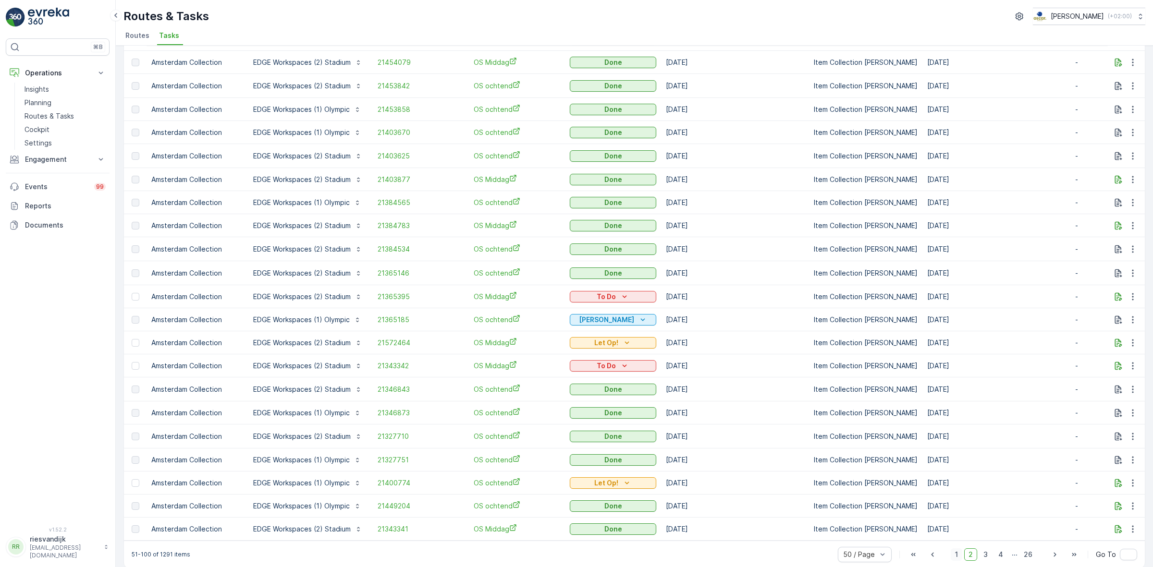
click at [952, 549] on span "1" at bounding box center [957, 555] width 12 height 12
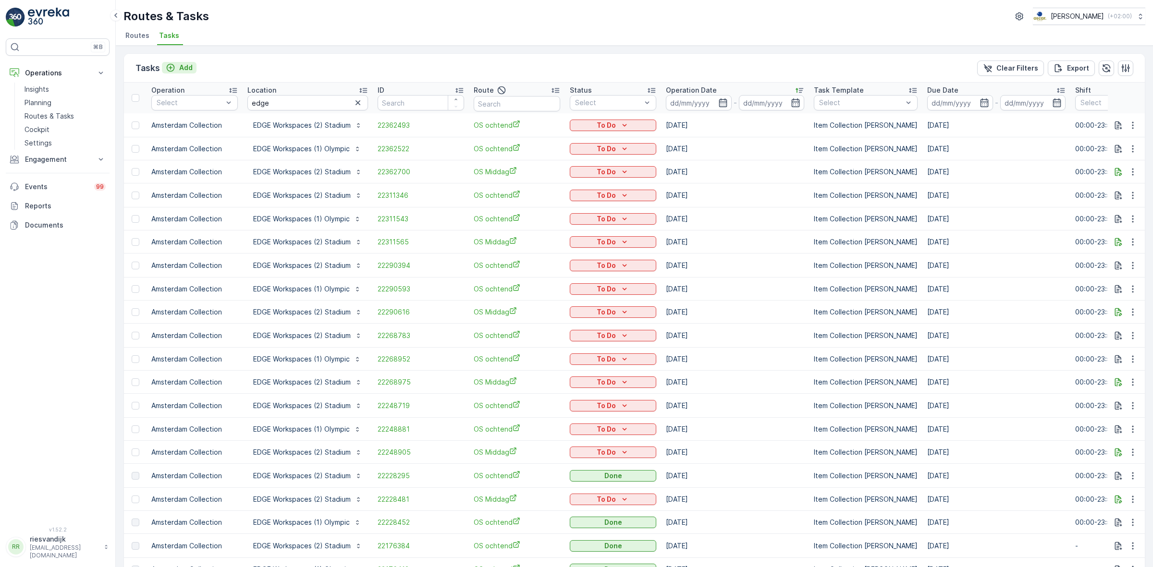
click at [184, 63] on p "Add" at bounding box center [185, 68] width 13 height 10
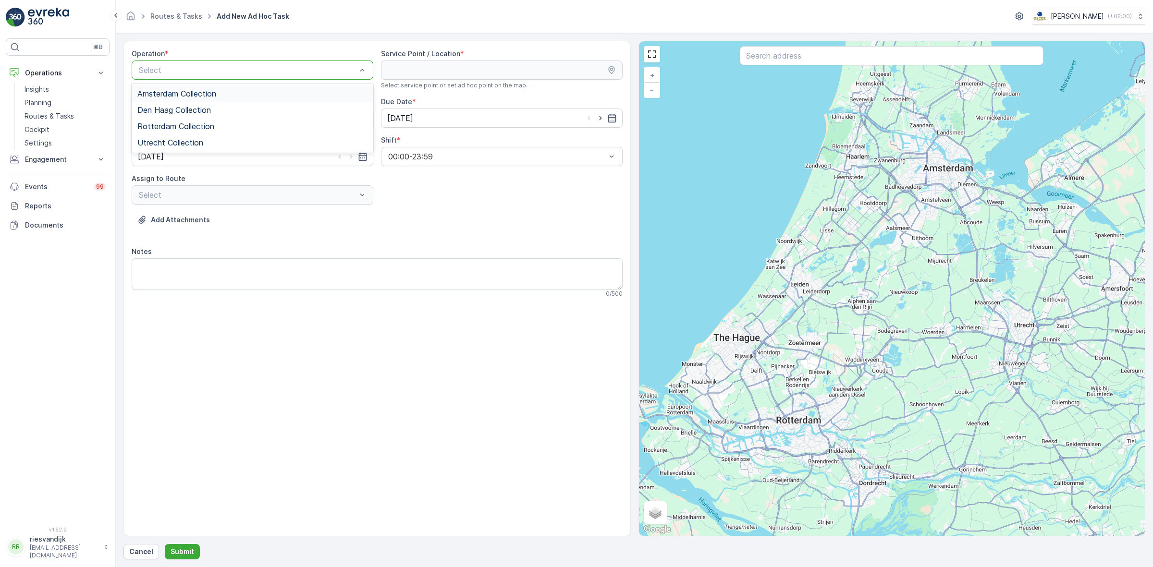
click at [190, 95] on span "Amsterdam Collection" at bounding box center [176, 93] width 79 height 9
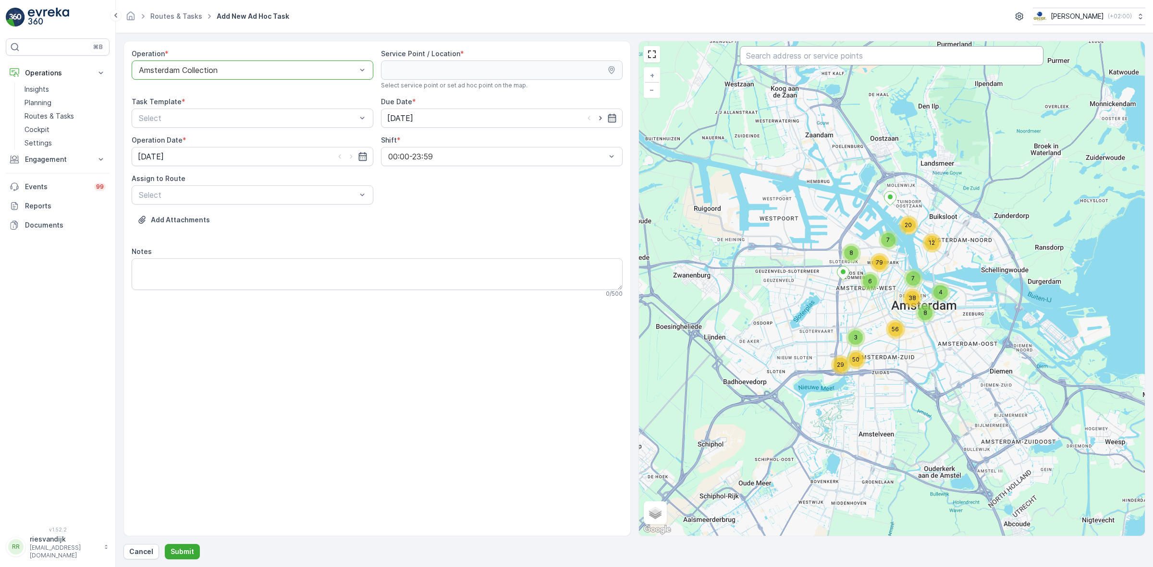
click at [892, 61] on input "text" at bounding box center [892, 55] width 304 height 19
type input "edge"
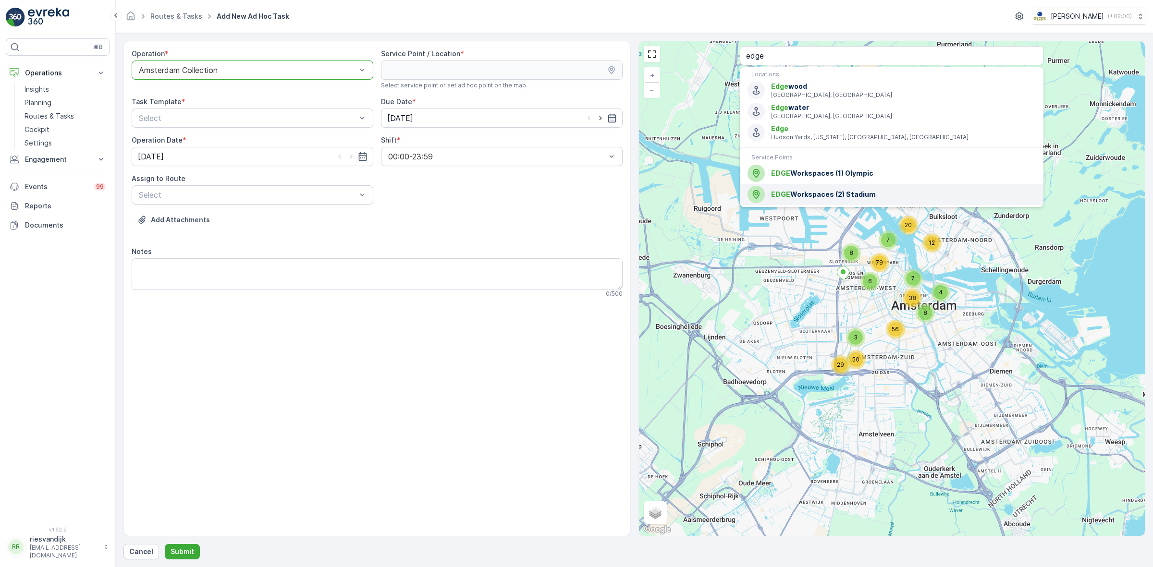
click at [823, 195] on span "EDGE Workspaces (2) Stadium" at bounding box center [903, 195] width 265 height 10
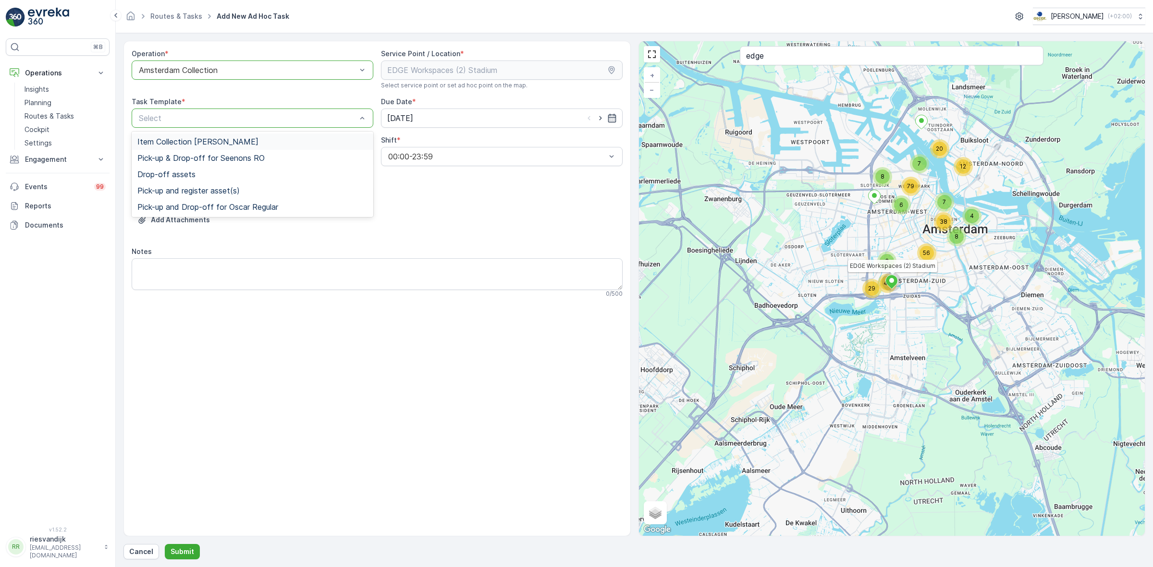
click at [201, 142] on span "Item Collection Oscar Regulier" at bounding box center [197, 141] width 121 height 9
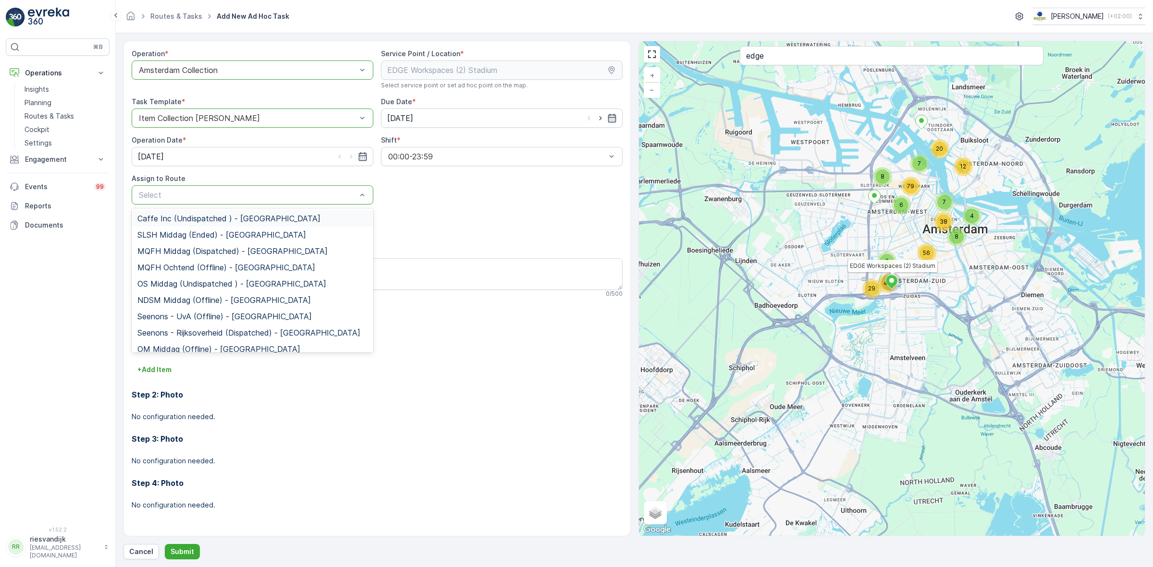
click at [367, 198] on div "Select" at bounding box center [253, 194] width 242 height 19
click at [295, 287] on div "OS Middag (Undispatched ) - Amsterdam" at bounding box center [252, 284] width 230 height 9
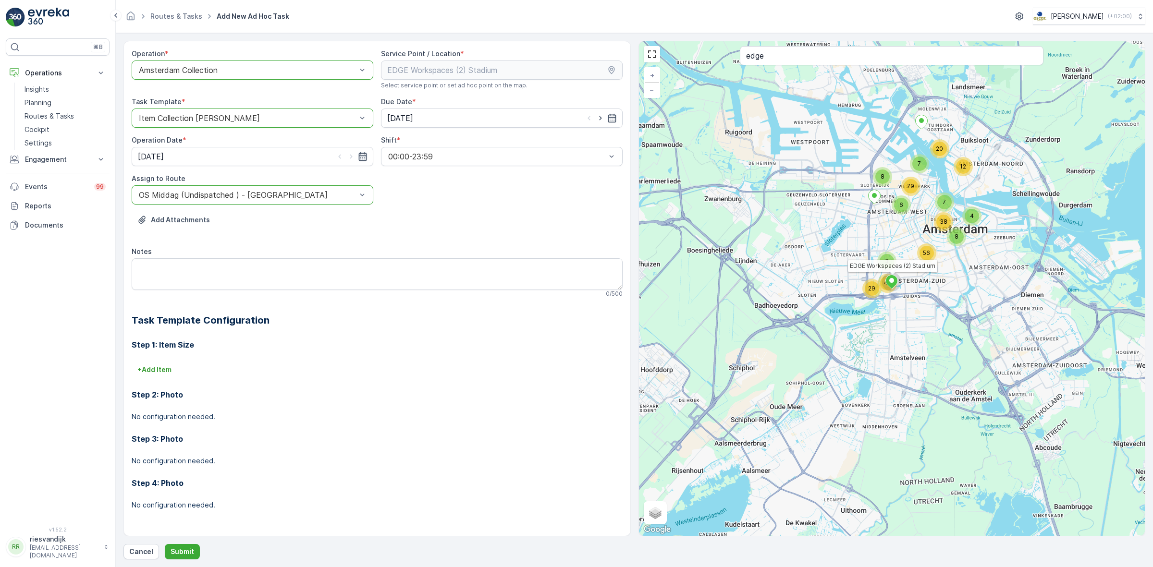
click at [361, 159] on icon "button" at bounding box center [363, 157] width 10 height 10
click at [475, 217] on div "Add Attachments" at bounding box center [377, 225] width 491 height 27
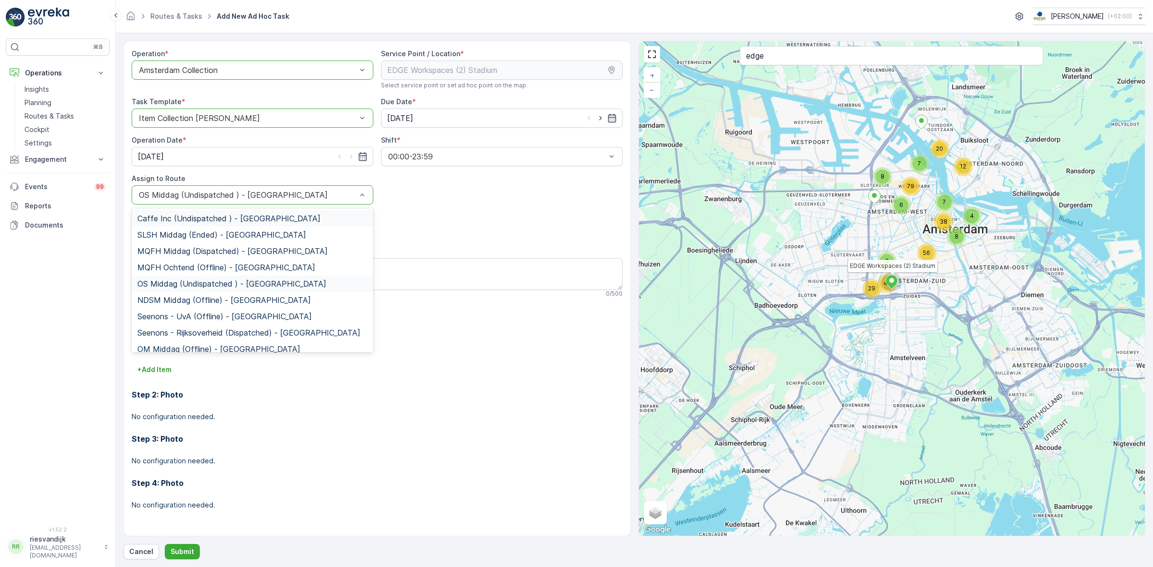
click at [352, 195] on div at bounding box center [248, 195] width 220 height 9
click at [450, 248] on div "Notes" at bounding box center [377, 252] width 491 height 10
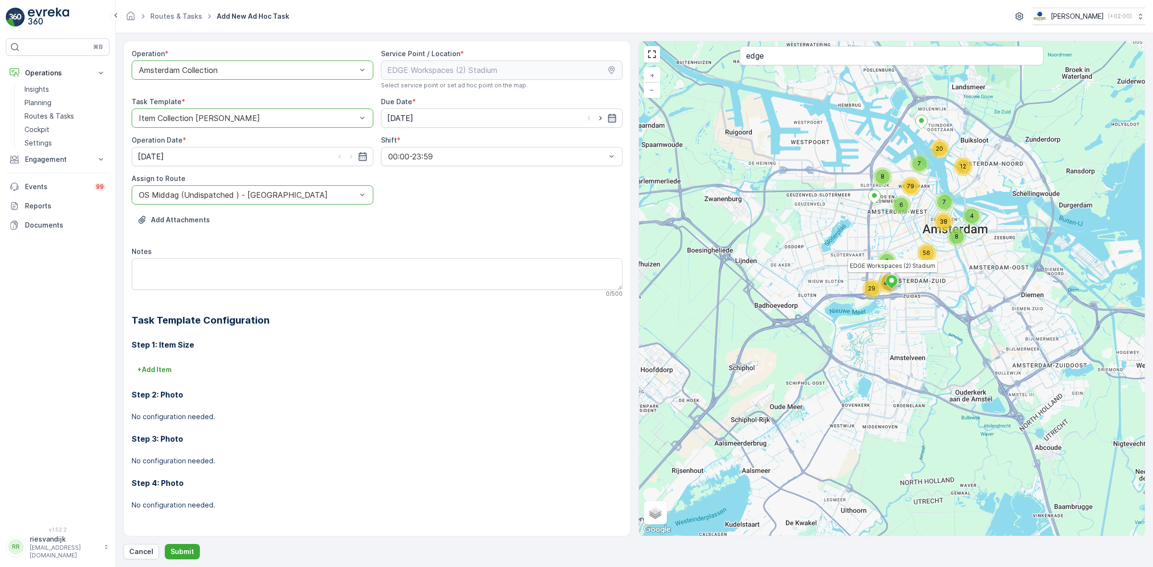
click at [440, 206] on div "Operation * option Amsterdam Collection, selected. Amsterdam Collection Service…" at bounding box center [377, 287] width 491 height 477
click at [363, 158] on icon "button" at bounding box center [363, 157] width 10 height 10
click at [417, 216] on div "Add Attachments" at bounding box center [377, 225] width 491 height 27
click at [255, 115] on div at bounding box center [248, 118] width 220 height 9
click at [258, 138] on div "Item Collection Oscar Regulier" at bounding box center [252, 141] width 230 height 9
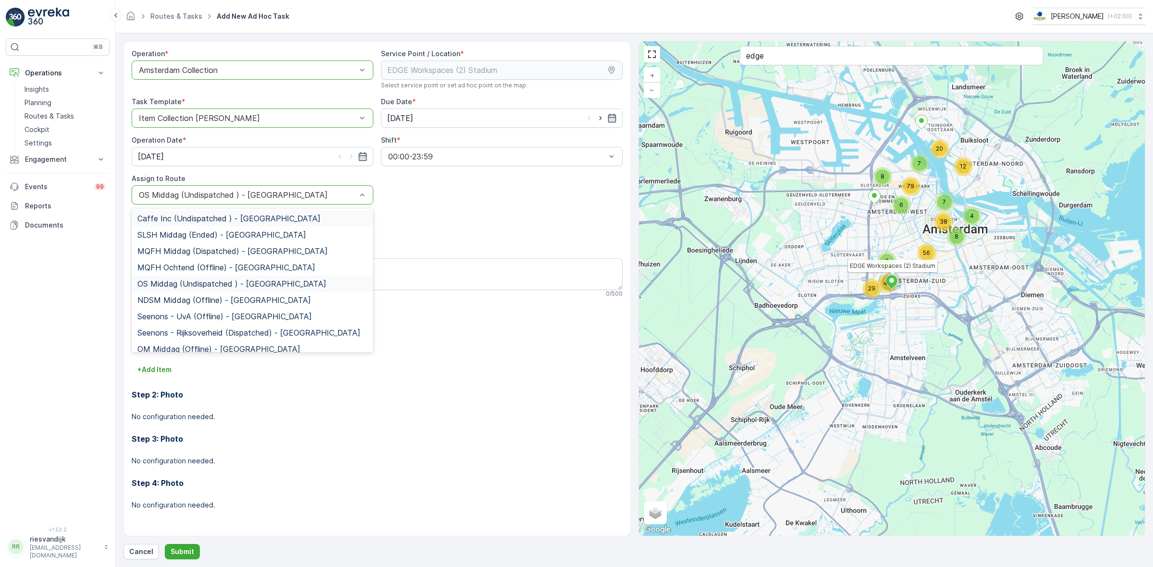
click at [346, 191] on div at bounding box center [248, 195] width 220 height 9
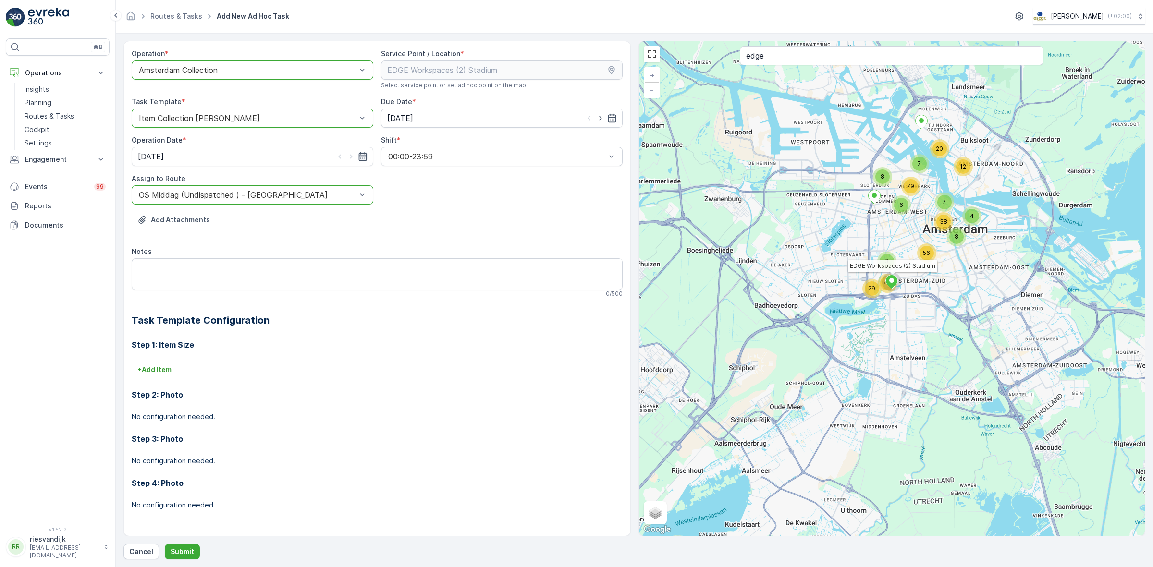
click at [358, 159] on icon "button" at bounding box center [363, 157] width 10 height 10
click at [367, 163] on input "[DATE]" at bounding box center [253, 156] width 242 height 19
click at [599, 121] on icon "button" at bounding box center [601, 118] width 10 height 10
type input "14.10.2025"
click at [351, 160] on icon "button" at bounding box center [351, 157] width 10 height 10
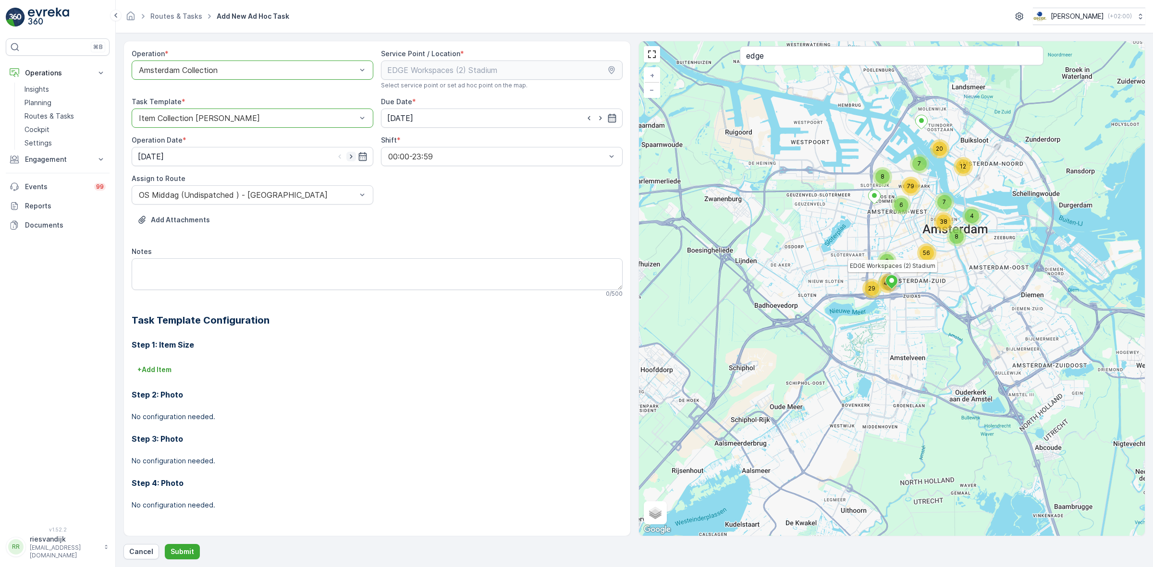
type input "14.10.2025"
click at [414, 217] on div "Add Attachments" at bounding box center [377, 225] width 491 height 27
click at [239, 276] on textarea "Notes" at bounding box center [377, 274] width 491 height 32
type textarea "E"
click at [373, 224] on div "Add Attachments" at bounding box center [377, 225] width 491 height 27
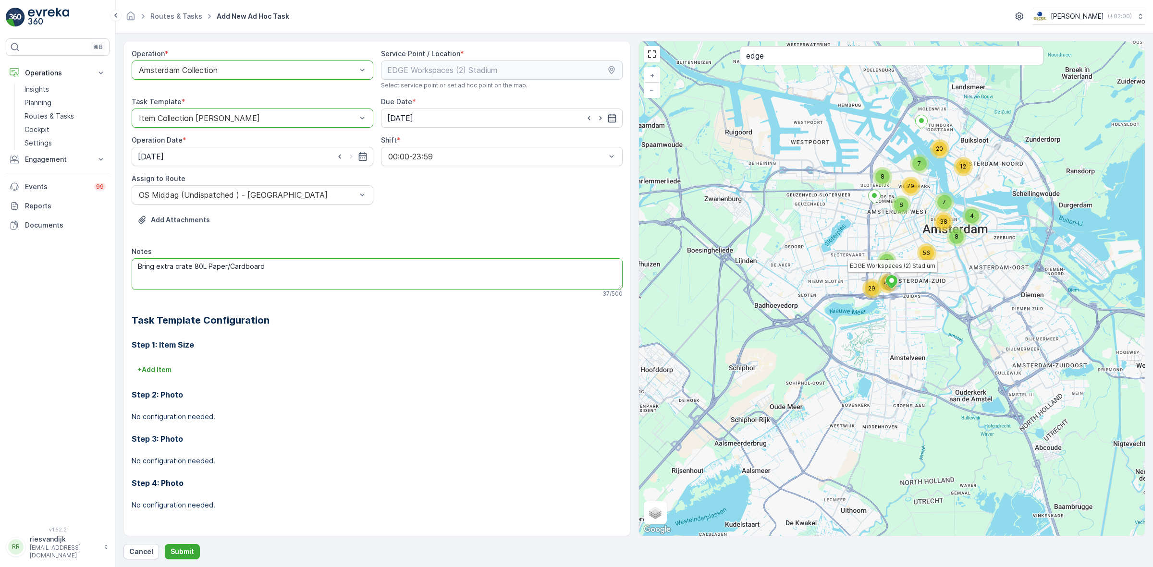
click at [155, 268] on textarea "Bring extra crate 80L Paper/Cardboard" at bounding box center [377, 274] width 491 height 32
type textarea "Bring 1 extra crate 80L Paper/Cardboard"
click at [186, 555] on p "Submit" at bounding box center [183, 552] width 24 height 10
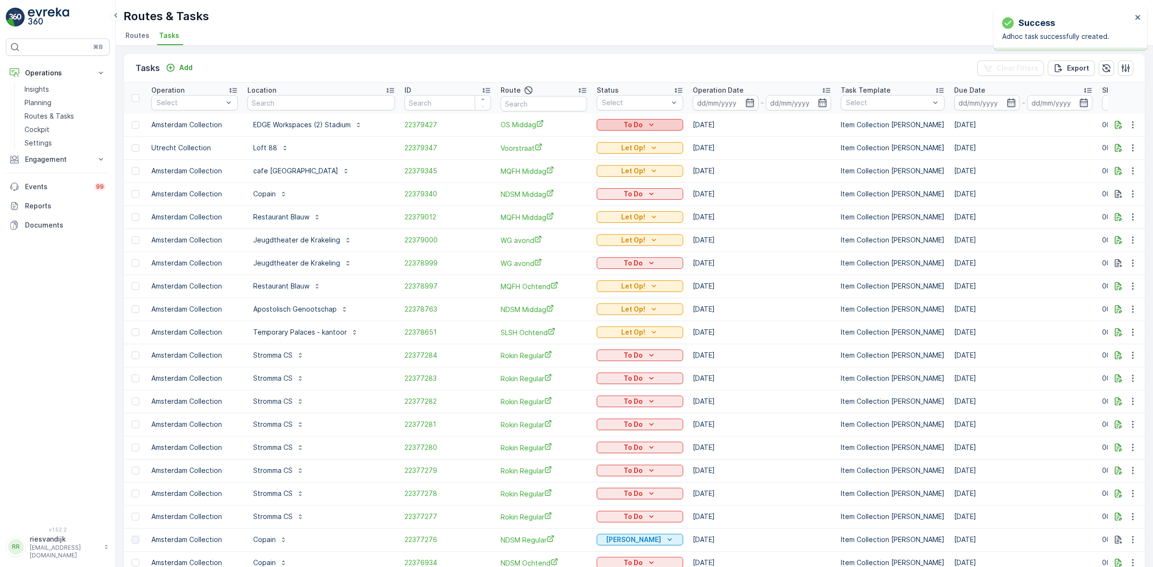
click at [669, 121] on div "To Do" at bounding box center [640, 125] width 79 height 10
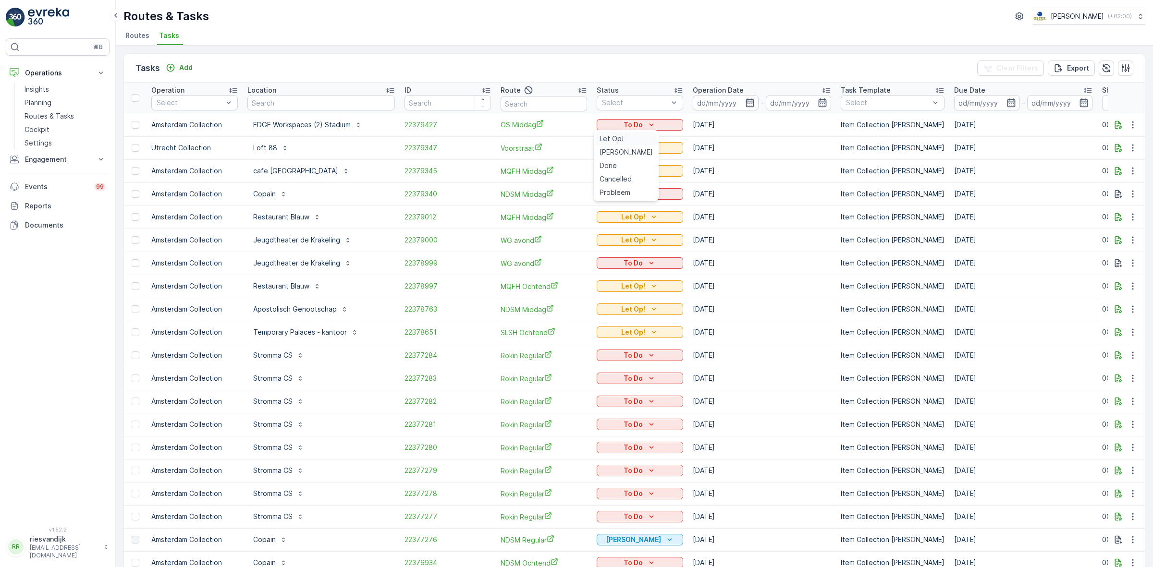
click at [626, 140] on div "Let Op!" at bounding box center [626, 138] width 61 height 13
click at [679, 45] on div "Routes & Tasks Oscar Circulair ( +02:00 ) Routes Tasks" at bounding box center [634, 23] width 1037 height 46
click at [1128, 130] on button "button" at bounding box center [1132, 125] width 17 height 12
click at [1118, 161] on span "Change Route" at bounding box center [1108, 166] width 47 height 10
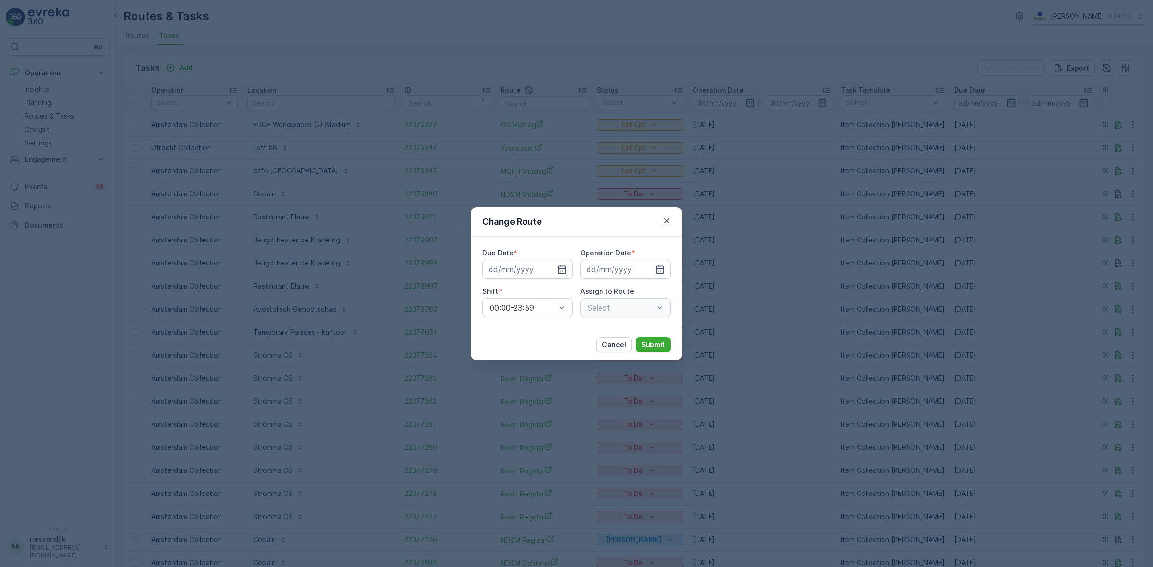
type input "14.10.2025"
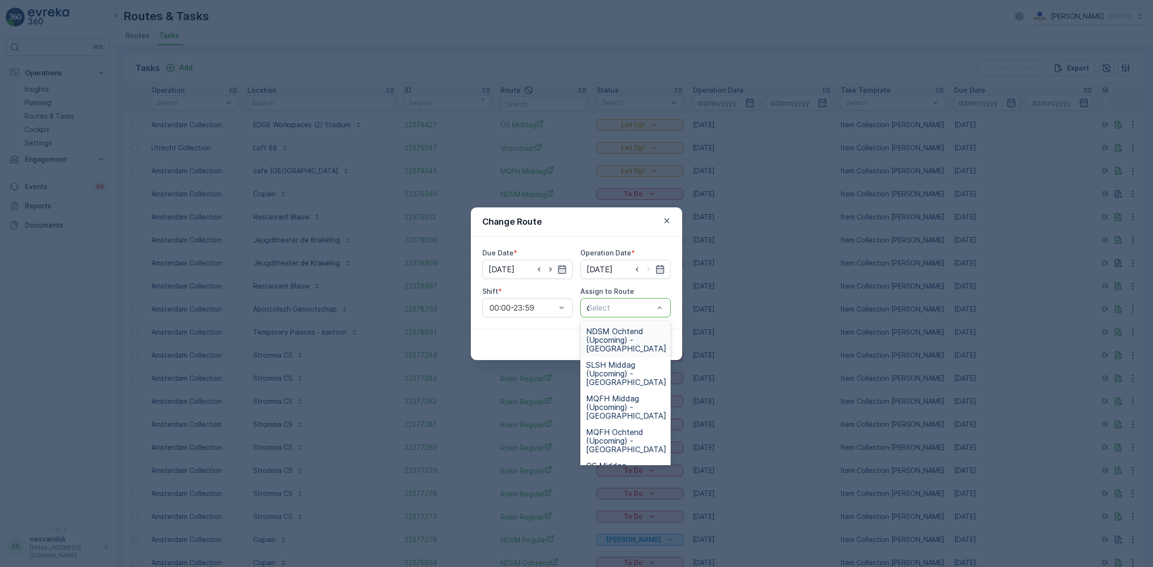
type input "os"
click at [628, 364] on span "OS ochtend (Upcoming) - Amsterdam" at bounding box center [626, 374] width 80 height 26
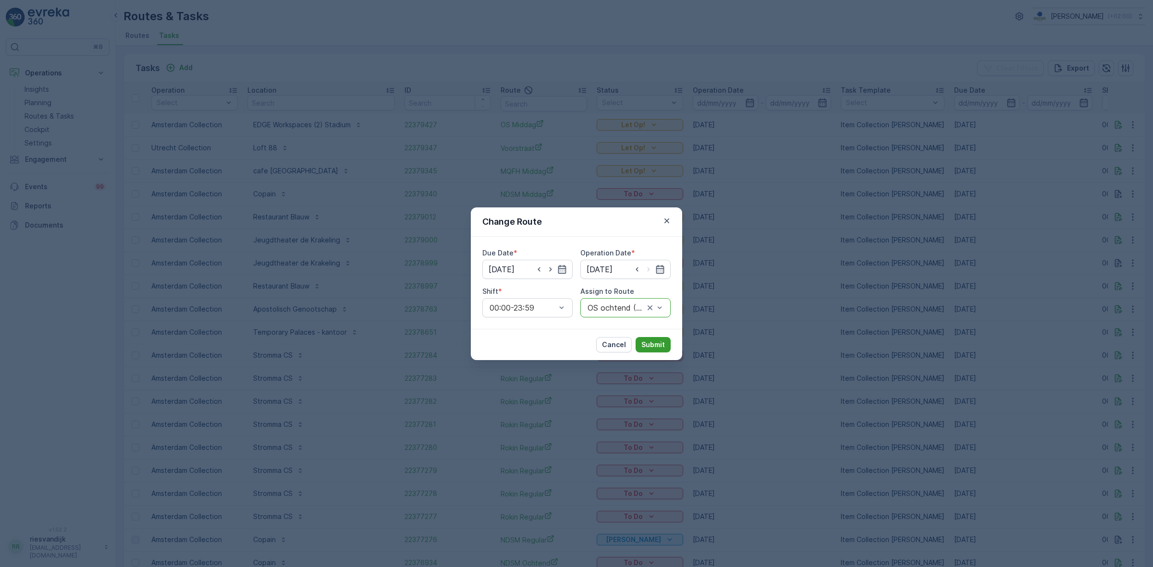
click at [644, 348] on p "Submit" at bounding box center [653, 345] width 24 height 10
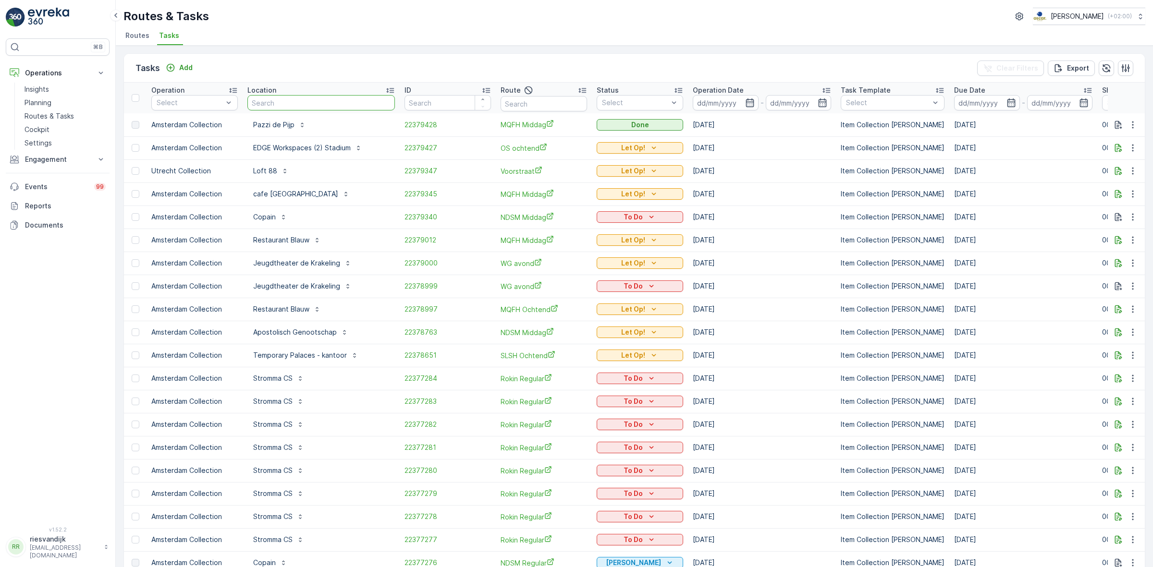
click at [359, 109] on input "text" at bounding box center [320, 102] width 147 height 15
type input "goesting"
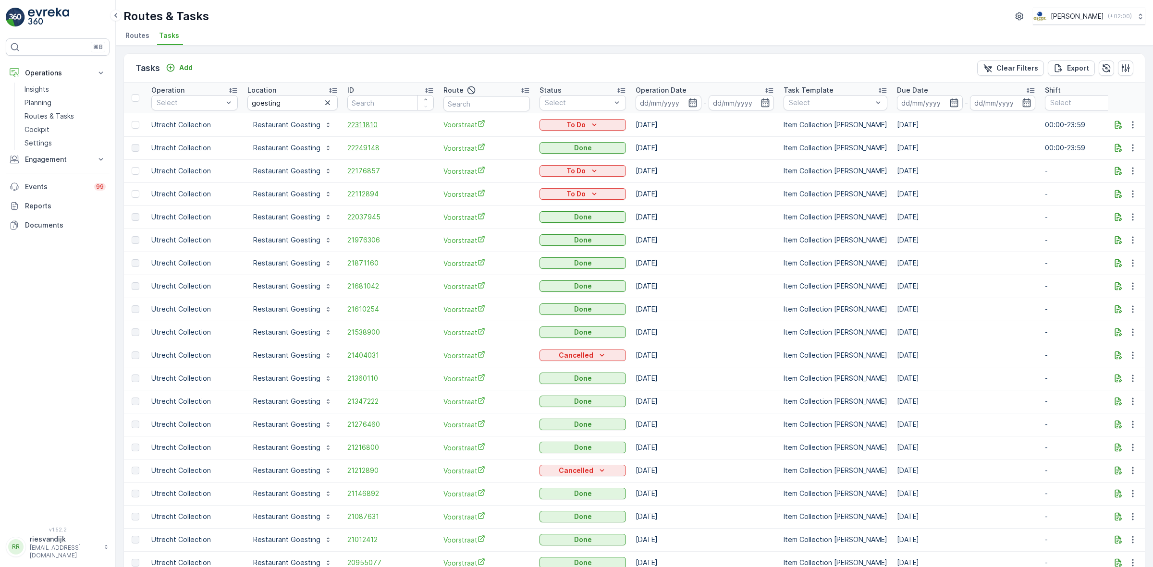
click at [347, 126] on span "22311810" at bounding box center [390, 125] width 86 height 10
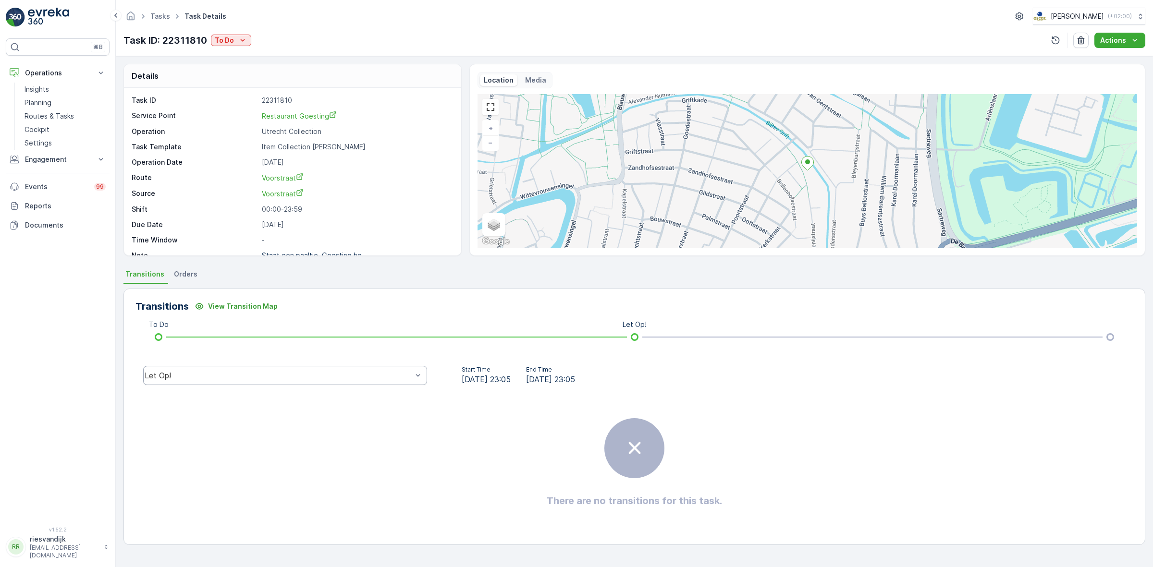
click at [313, 369] on div "Let Op!" at bounding box center [285, 375] width 284 height 19
click at [314, 305] on div "Done" at bounding box center [285, 303] width 272 height 9
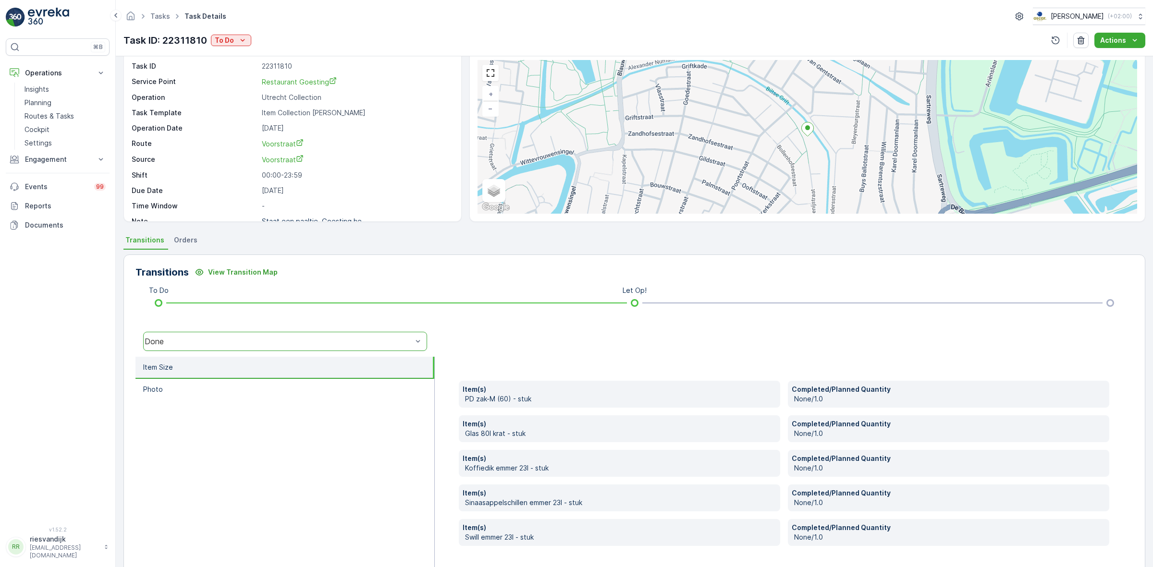
scroll to position [67, 0]
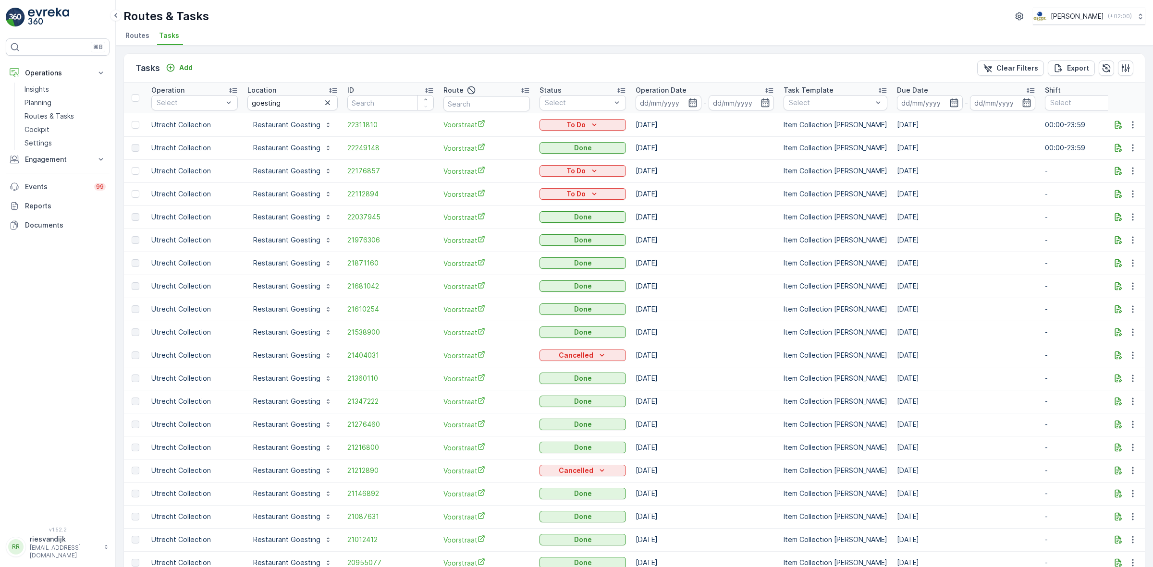
click at [357, 145] on span "22249148" at bounding box center [390, 148] width 86 height 10
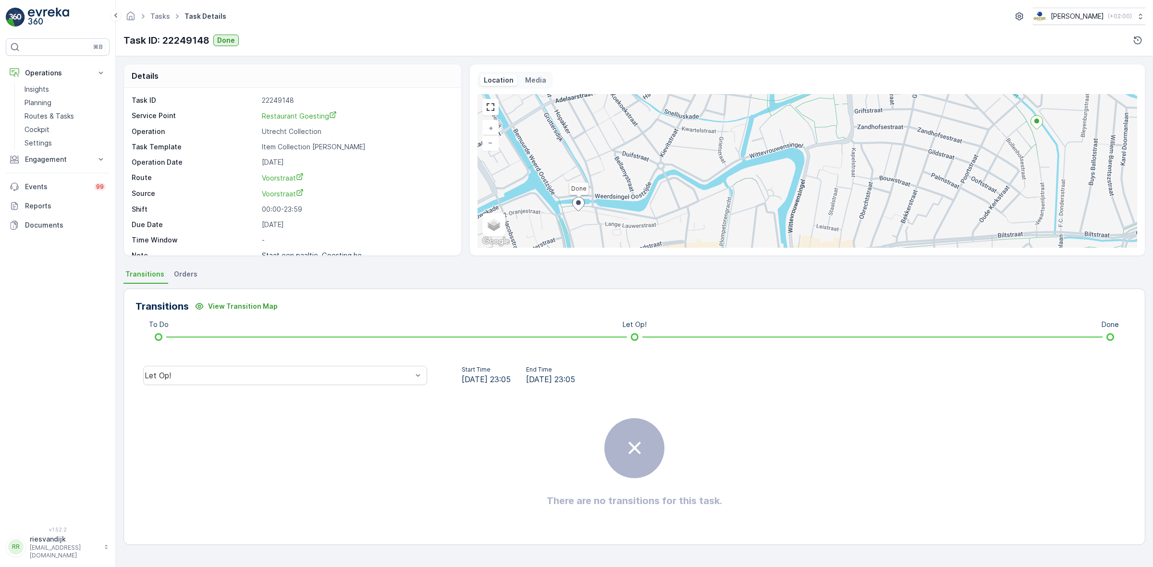
click at [308, 387] on div "Let Op!" at bounding box center [284, 375] width 299 height 31
click at [304, 308] on div "Done" at bounding box center [285, 303] width 284 height 16
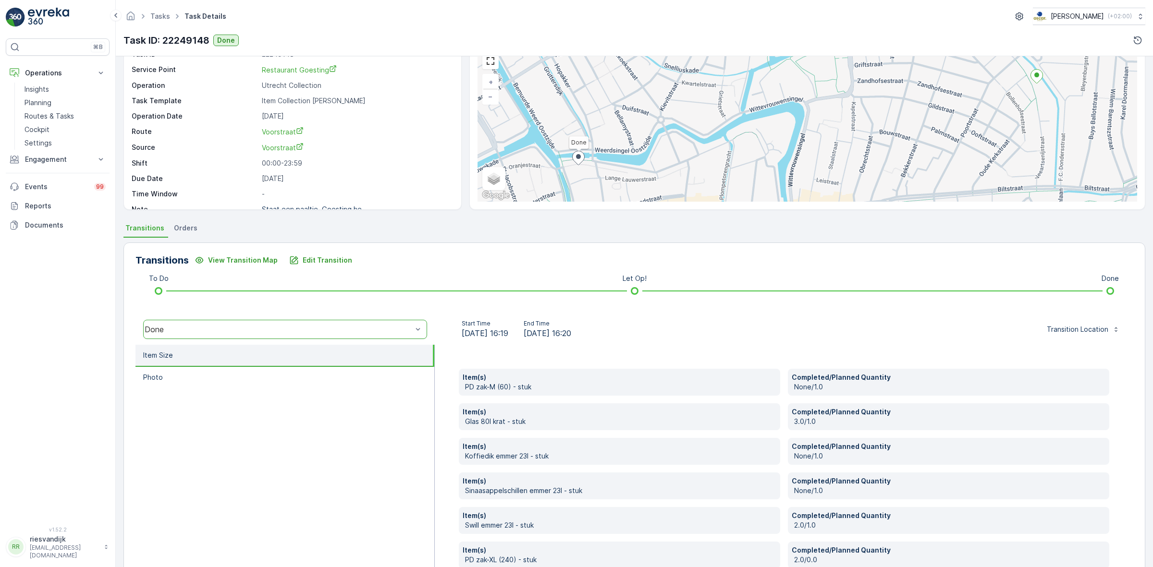
scroll to position [101, 0]
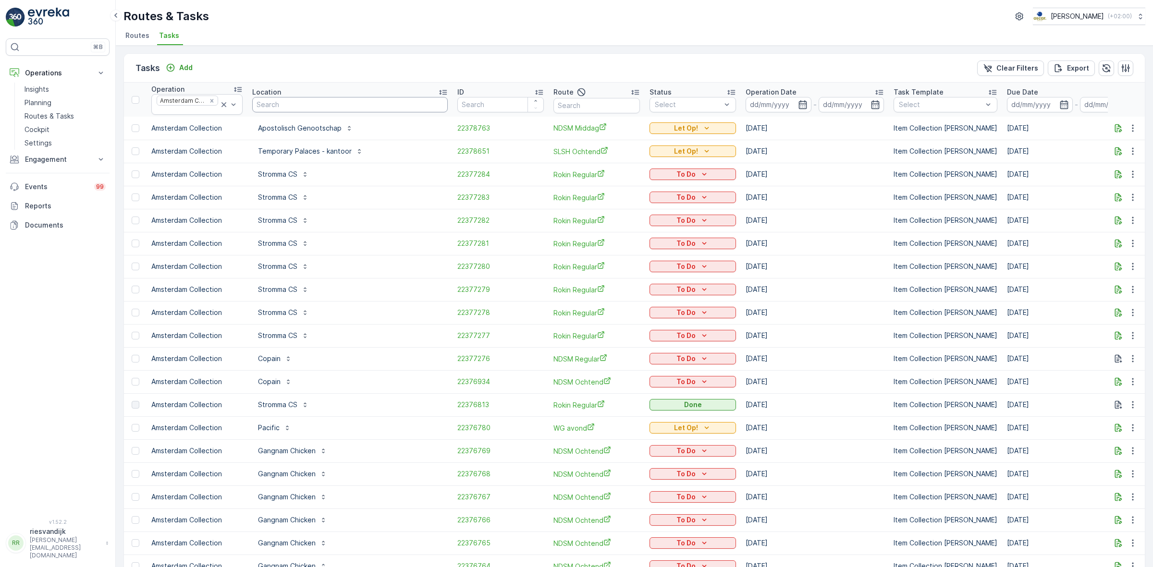
click at [394, 104] on input "text" at bounding box center [350, 104] width 196 height 15
type input "edge"
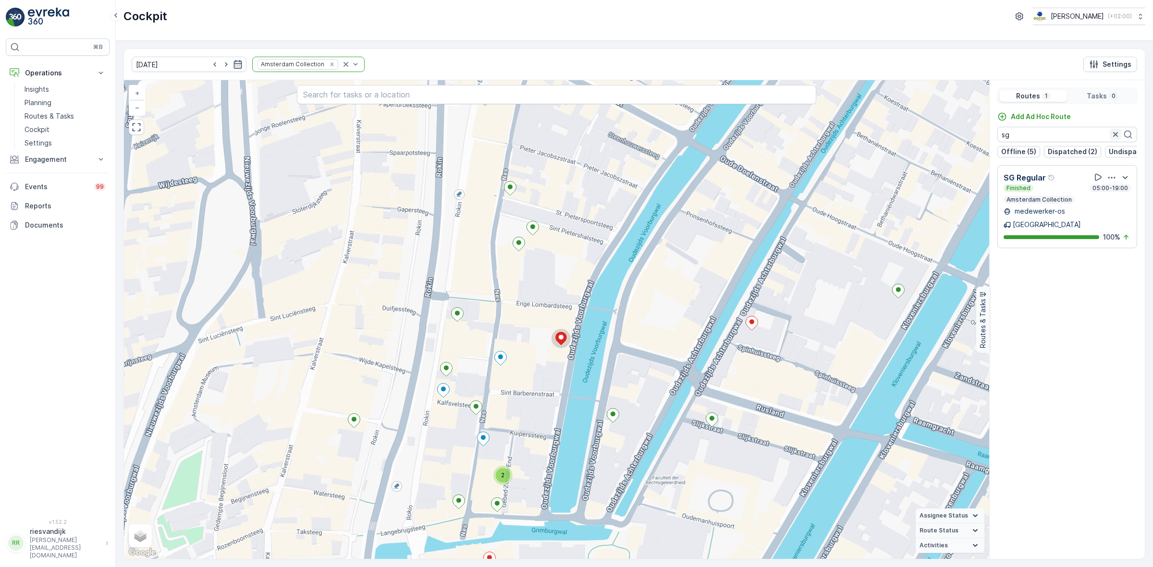
click at [1116, 140] on button "button" at bounding box center [1116, 135] width 12 height 12
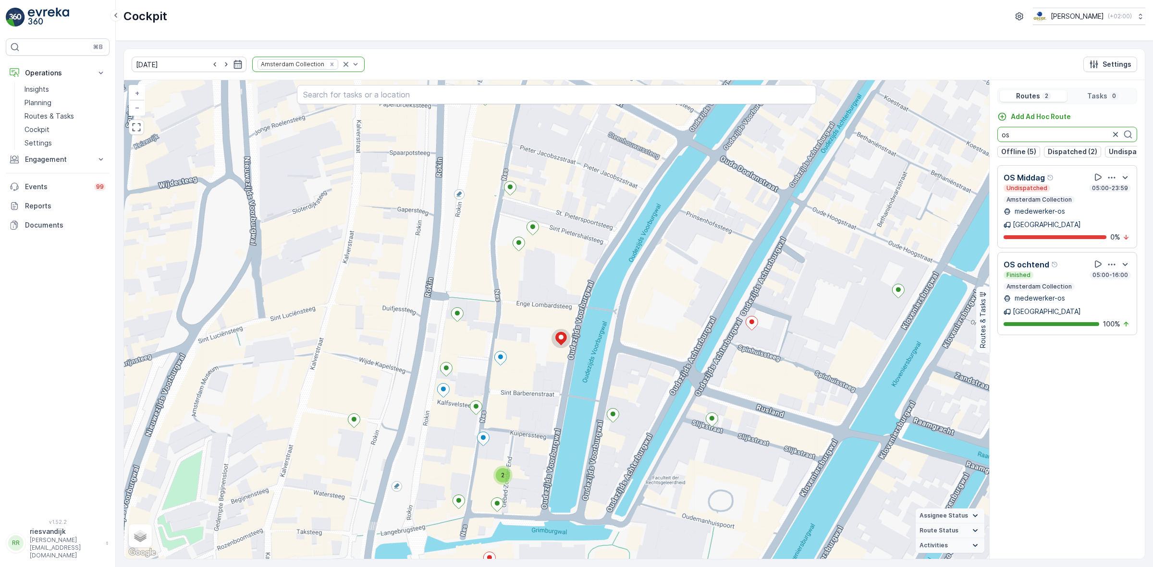
type input "os"
click at [1116, 138] on icon "button" at bounding box center [1116, 135] width 10 height 10
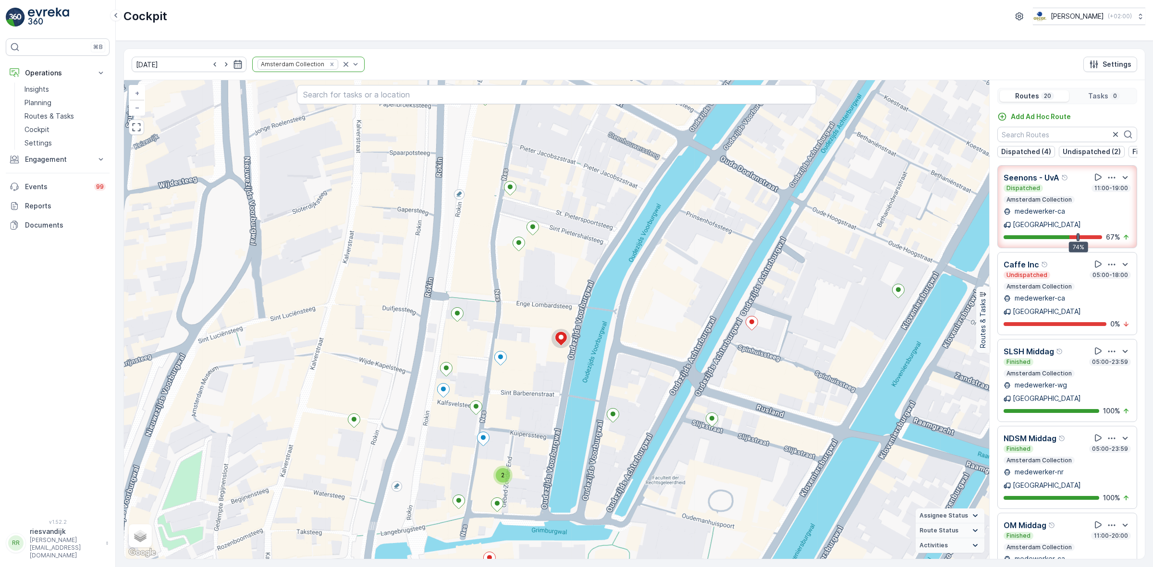
click at [852, 63] on div "13.10.2025 Amsterdam Collection Settings" at bounding box center [634, 64] width 1021 height 31
click at [330, 63] on icon "Remove Amsterdam Collection" at bounding box center [331, 63] width 3 height 3
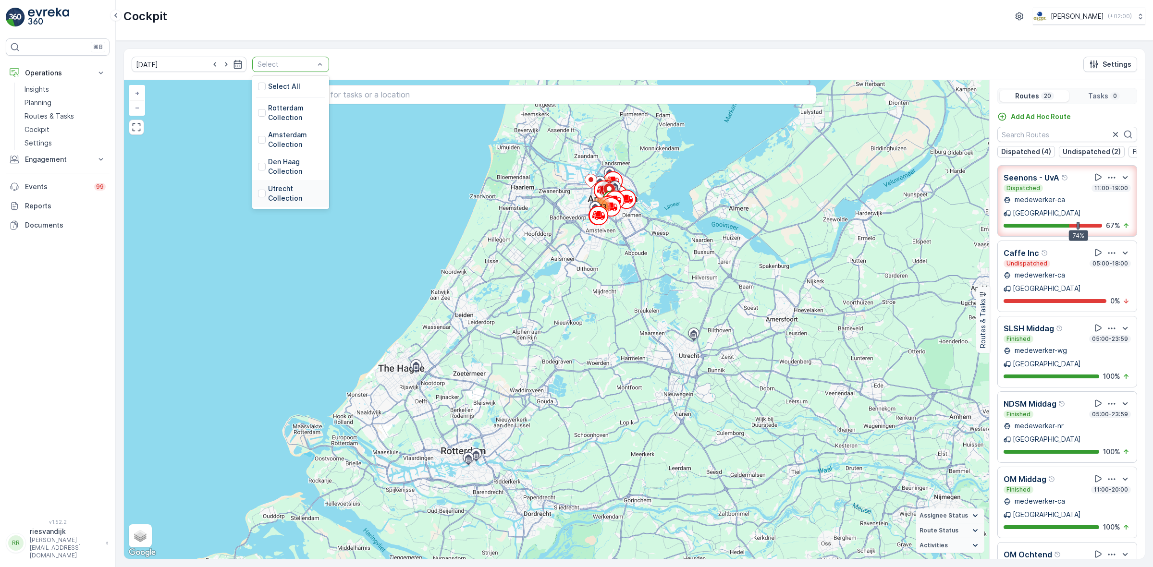
click at [268, 201] on p "Utrecht Collection" at bounding box center [295, 193] width 55 height 19
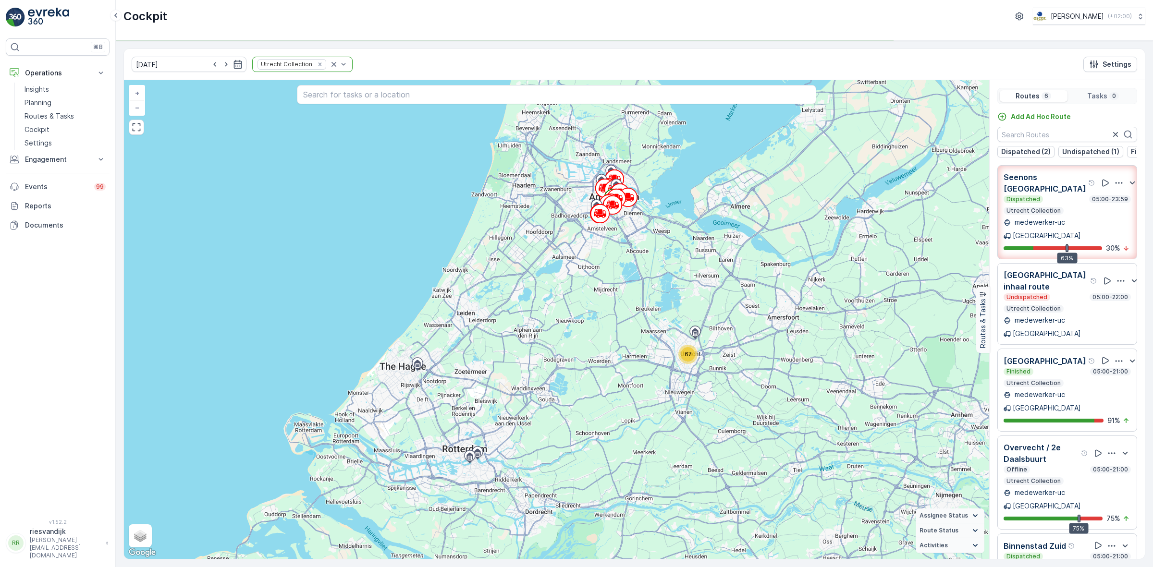
click at [389, 49] on div "13.10.2025 Utrecht Collection Settings" at bounding box center [634, 64] width 1021 height 31
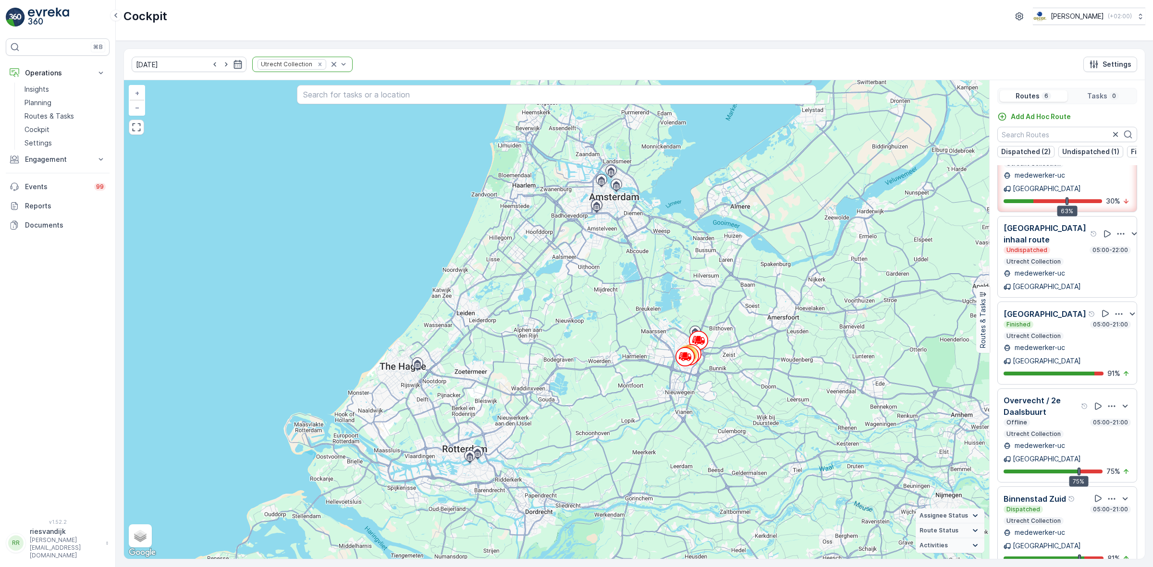
scroll to position [24, 0]
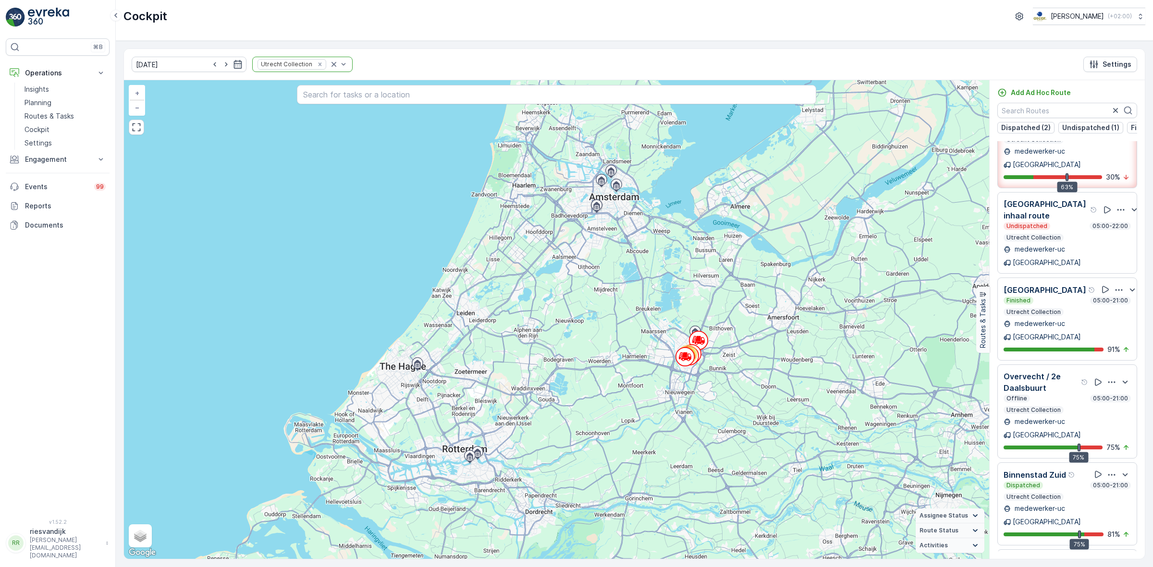
click at [1108, 474] on icon "button" at bounding box center [1111, 474] width 7 height 1
click at [1106, 496] on span "See More Details" at bounding box center [1111, 501] width 56 height 10
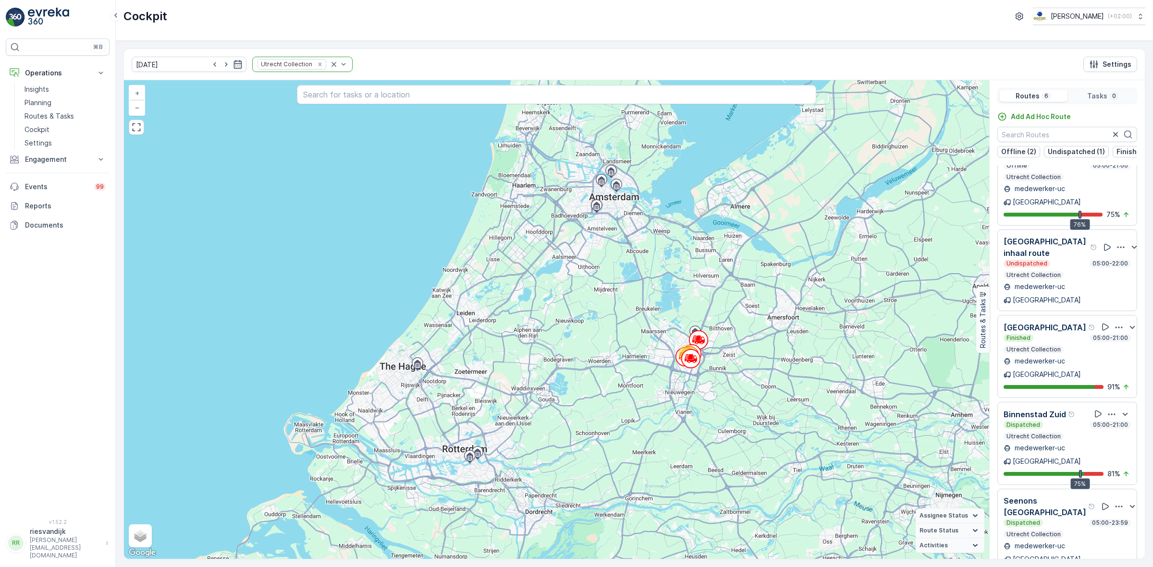
scroll to position [47, 0]
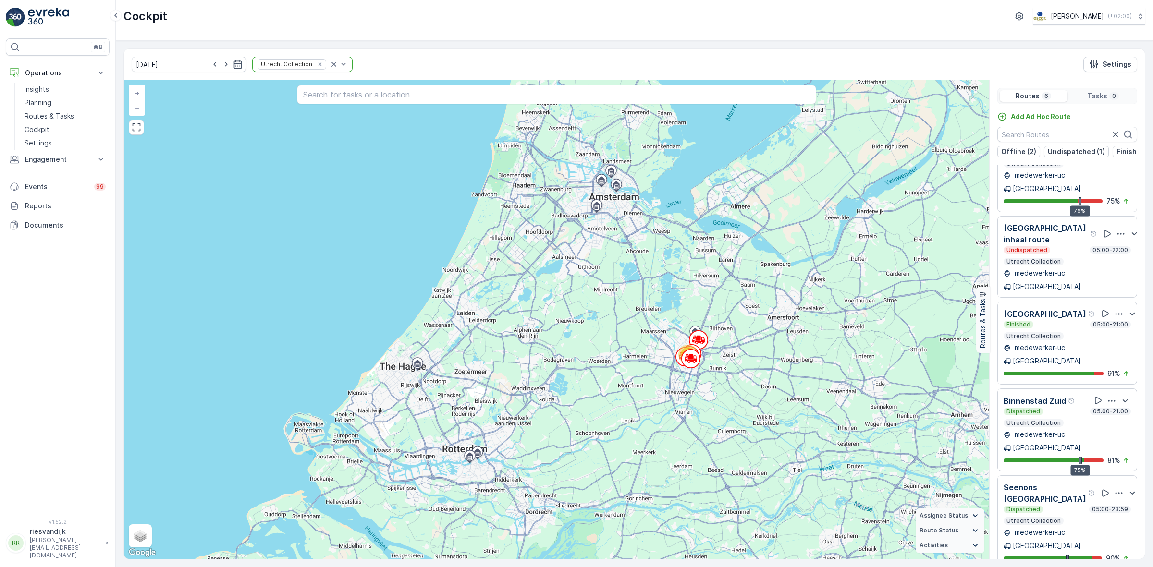
click at [1114, 309] on icon "button" at bounding box center [1119, 314] width 10 height 10
click at [1105, 335] on span "See More Details" at bounding box center [1111, 340] width 56 height 10
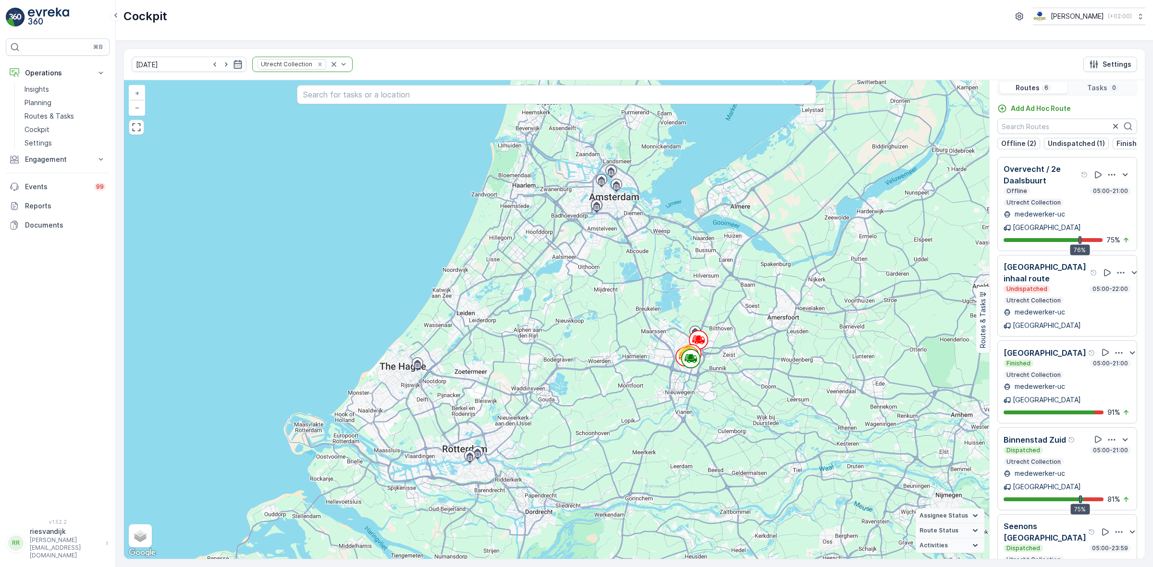
scroll to position [0, 0]
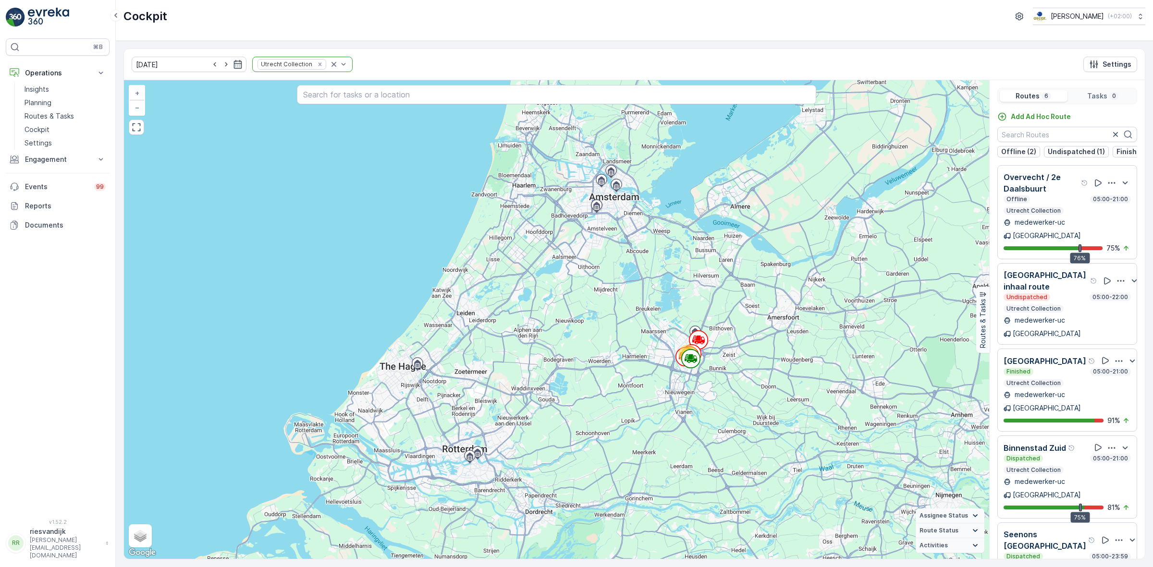
click at [1107, 188] on icon "button" at bounding box center [1112, 183] width 10 height 10
click at [1106, 205] on span "See More Details" at bounding box center [1111, 210] width 56 height 10
click at [1107, 443] on icon "button" at bounding box center [1112, 448] width 10 height 10
click at [1106, 470] on span "See More Details" at bounding box center [1111, 475] width 56 height 10
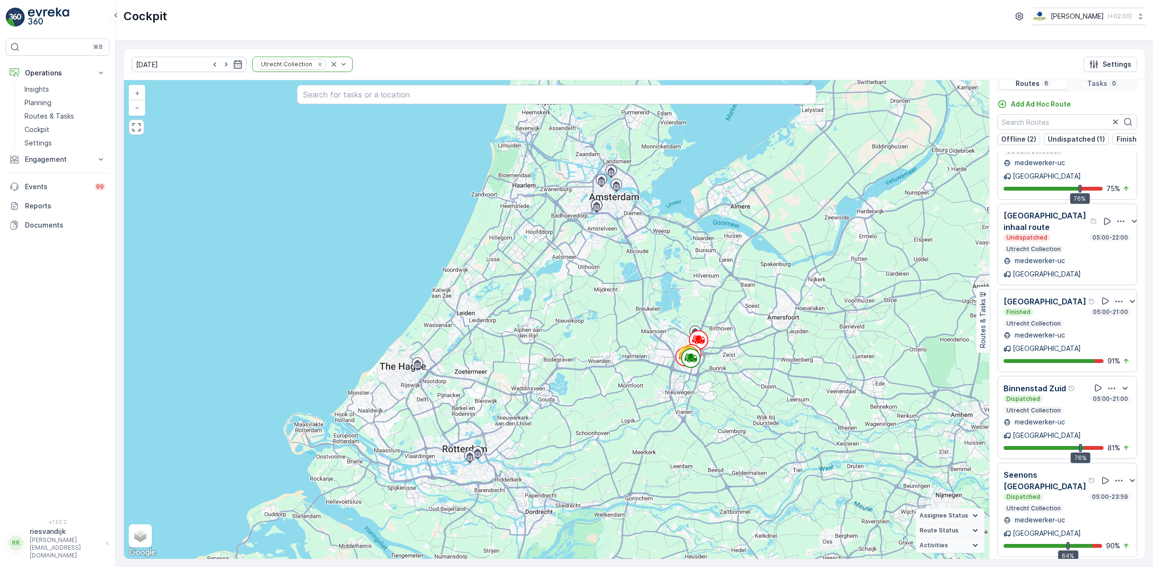
scroll to position [24, 0]
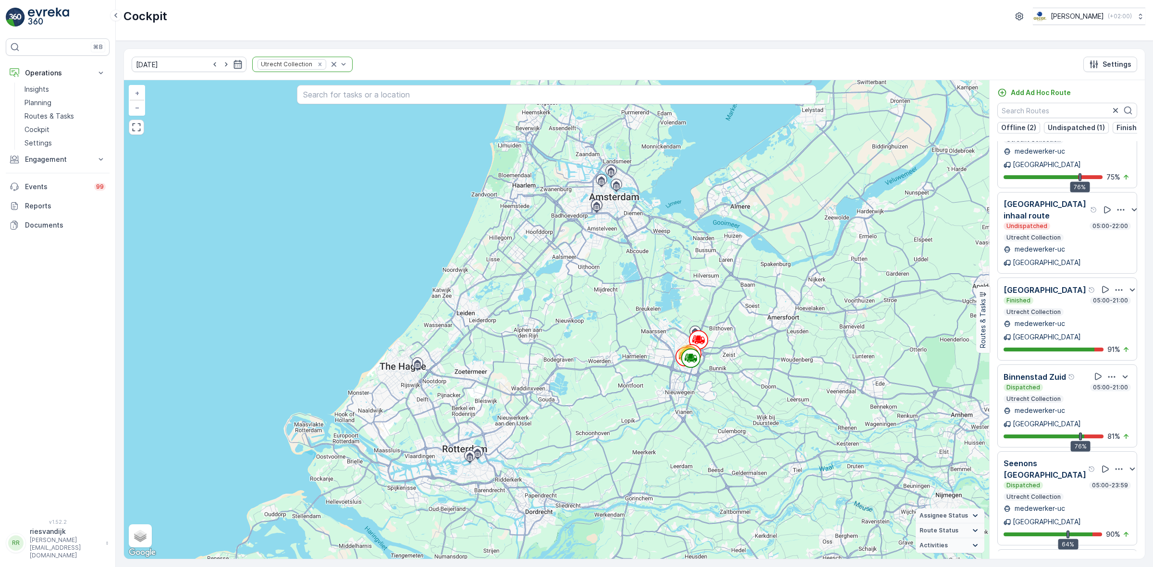
click at [1114, 465] on icon "button" at bounding box center [1119, 470] width 10 height 10
click at [1105, 496] on span "See More Details" at bounding box center [1111, 501] width 56 height 10
click at [318, 65] on icon "Remove Utrecht Collection" at bounding box center [319, 63] width 3 height 3
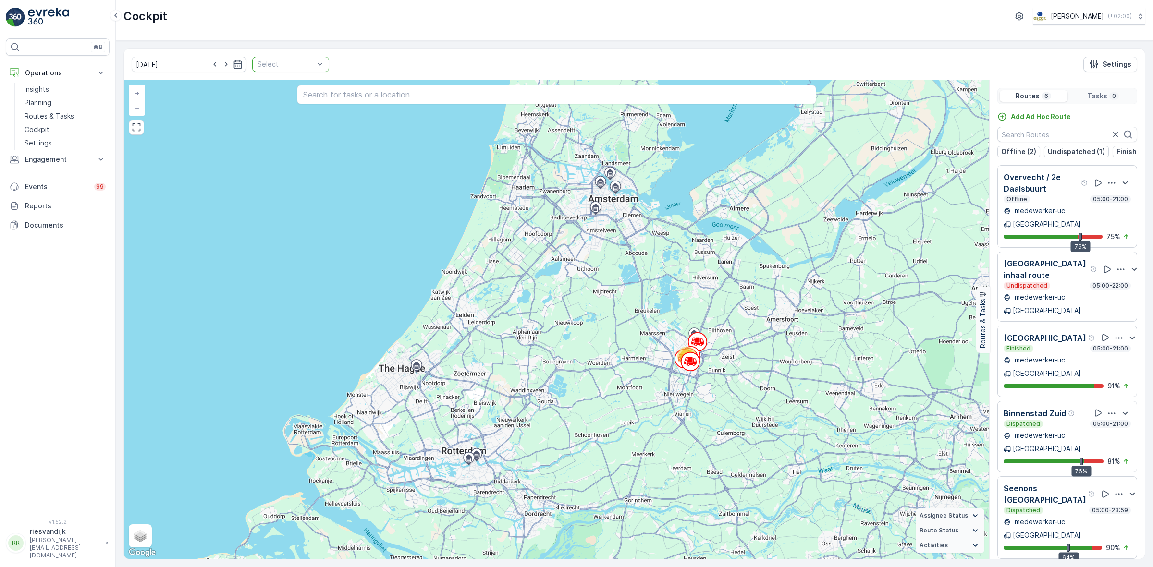
click at [298, 65] on div at bounding box center [286, 65] width 59 height 8
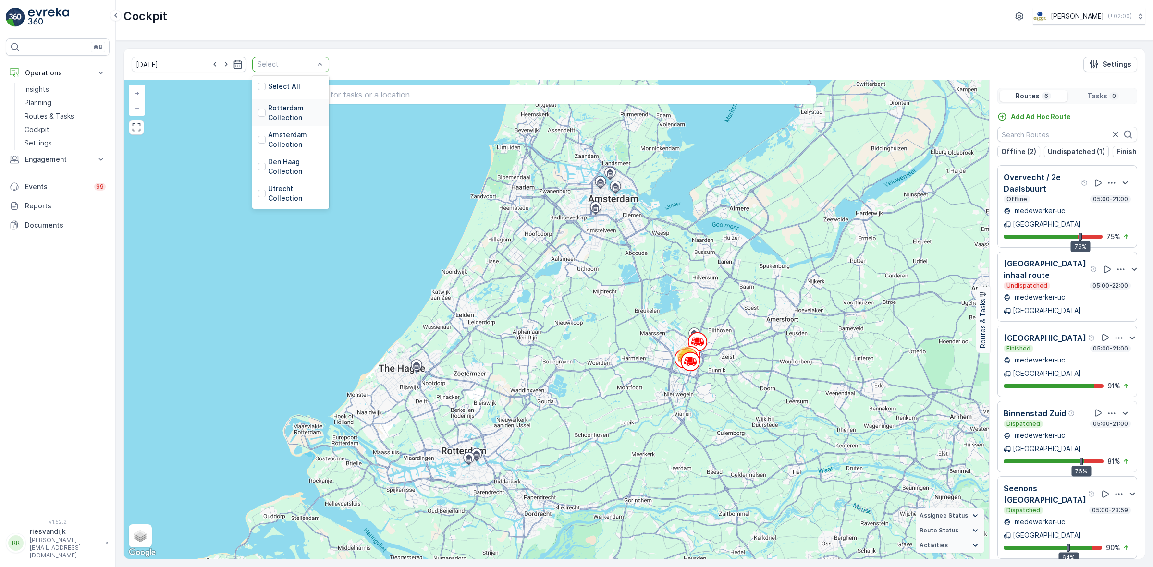
click at [270, 119] on p "Rotterdam Collection" at bounding box center [295, 112] width 55 height 19
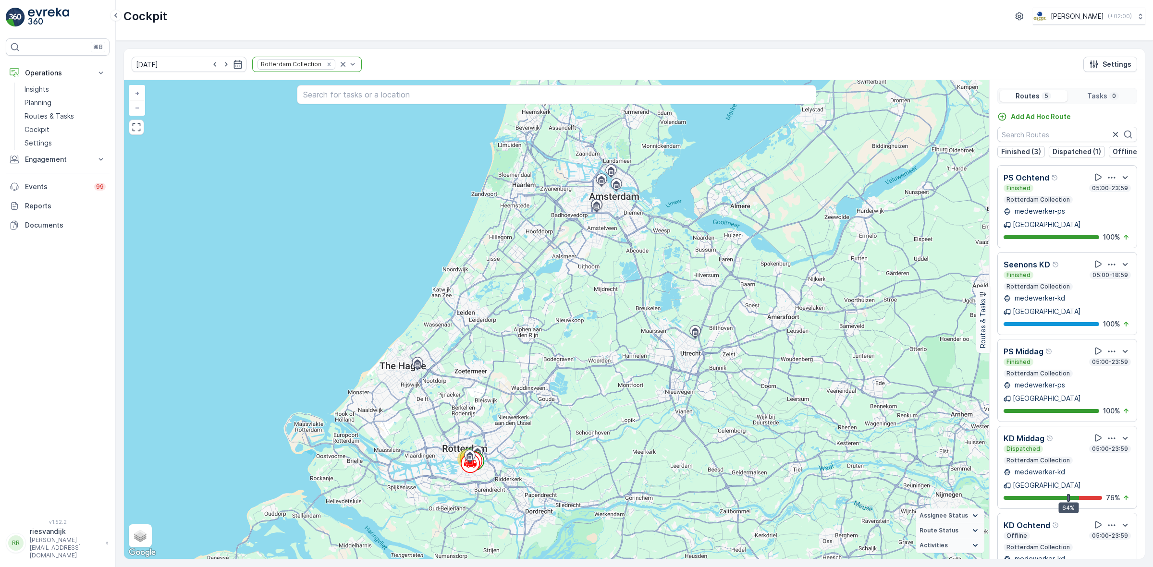
click at [1108, 434] on icon "button" at bounding box center [1112, 439] width 10 height 10
click at [1097, 460] on span "See More Details" at bounding box center [1113, 465] width 56 height 10
click at [326, 65] on icon "Remove Rotterdam Collection" at bounding box center [329, 64] width 7 height 7
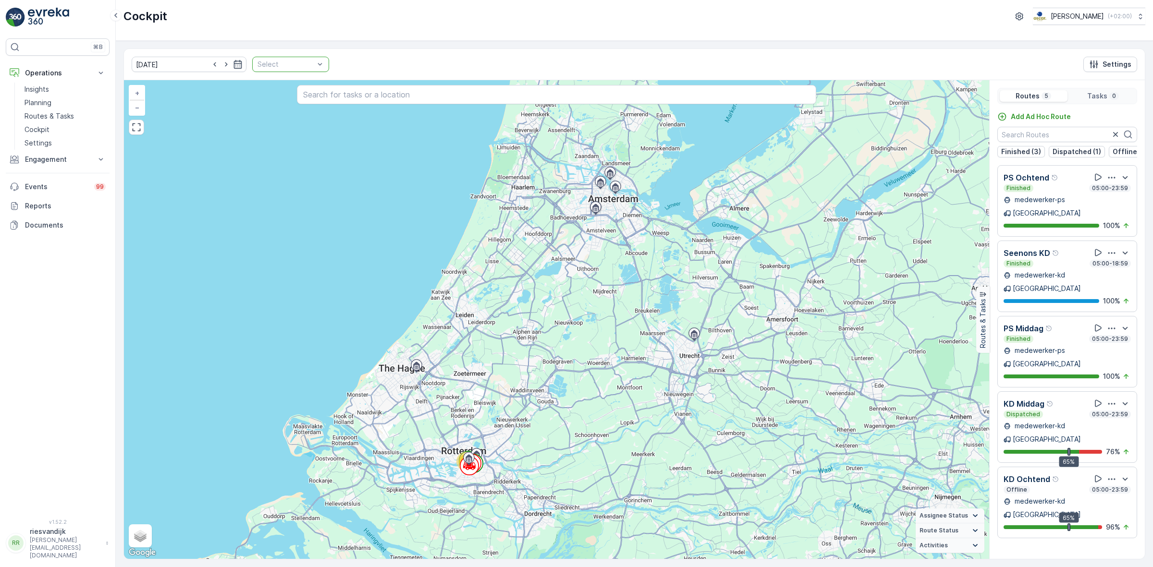
click at [300, 68] on div at bounding box center [286, 65] width 59 height 8
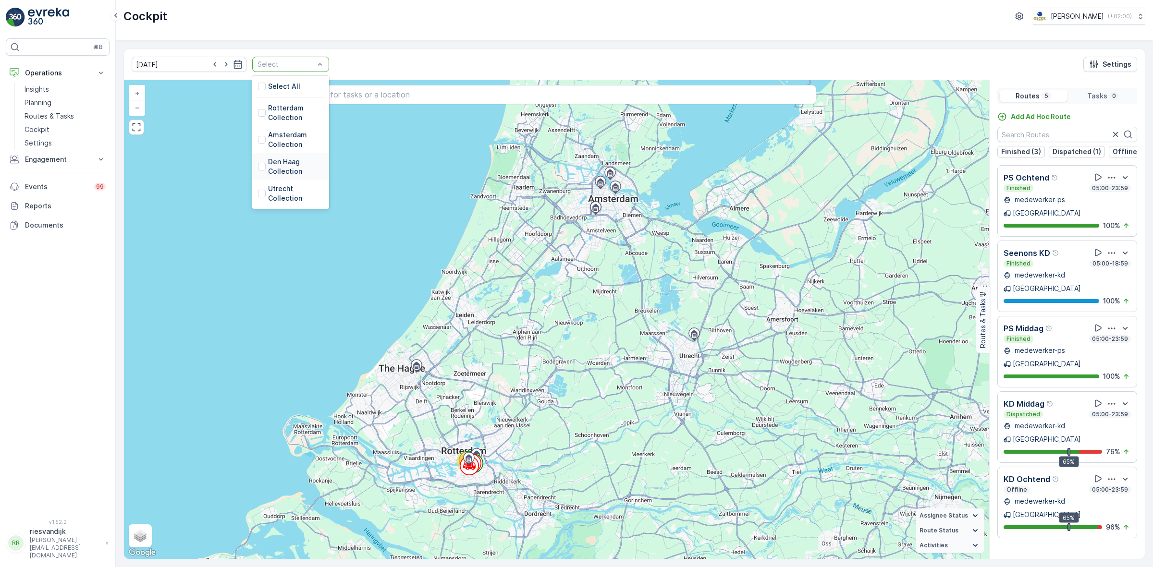
click at [275, 172] on p "Den Haag Collection" at bounding box center [295, 166] width 55 height 19
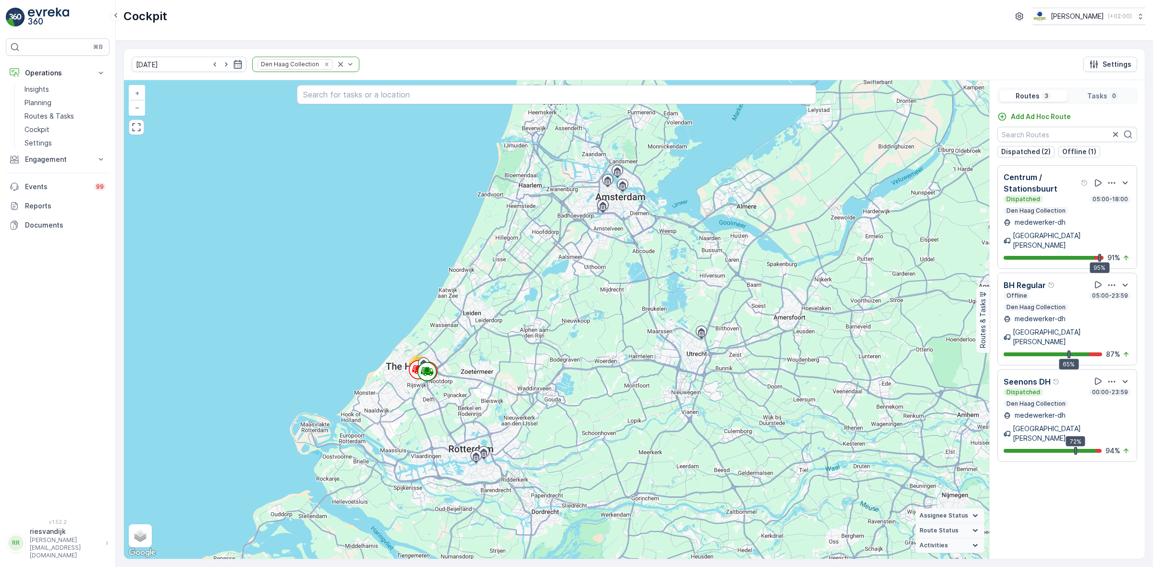
click at [445, 53] on div "13.10.2025 Den Haag Collection Settings" at bounding box center [634, 64] width 1021 height 31
click at [1110, 184] on icon "button" at bounding box center [1112, 183] width 10 height 10
click at [1103, 215] on span "See More Details" at bounding box center [1113, 220] width 56 height 10
click at [1111, 281] on icon "button" at bounding box center [1112, 286] width 10 height 10
click at [1113, 317] on span "See More Details" at bounding box center [1113, 322] width 56 height 10
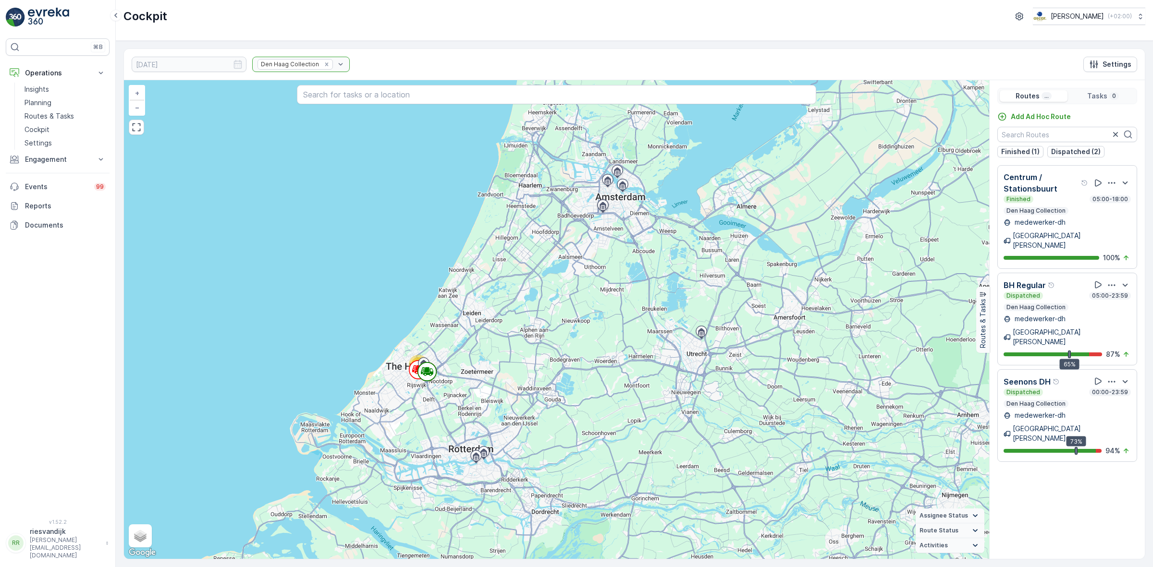
click at [1111, 377] on icon "button" at bounding box center [1112, 382] width 10 height 10
click at [1108, 413] on span "See More Details" at bounding box center [1113, 418] width 56 height 10
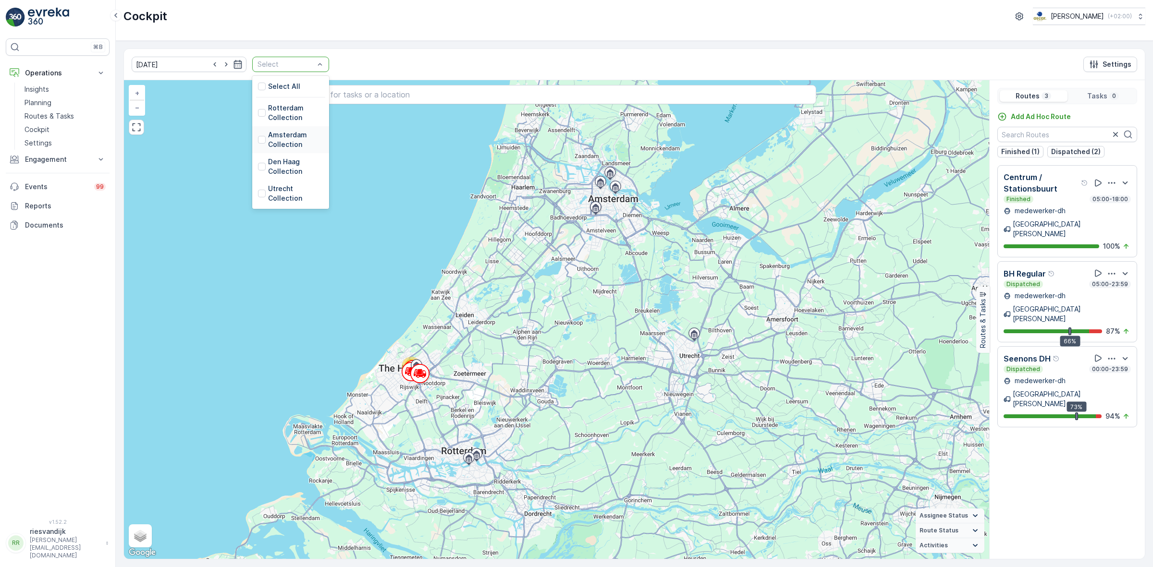
click at [284, 140] on p "Amsterdam Collection" at bounding box center [295, 139] width 55 height 19
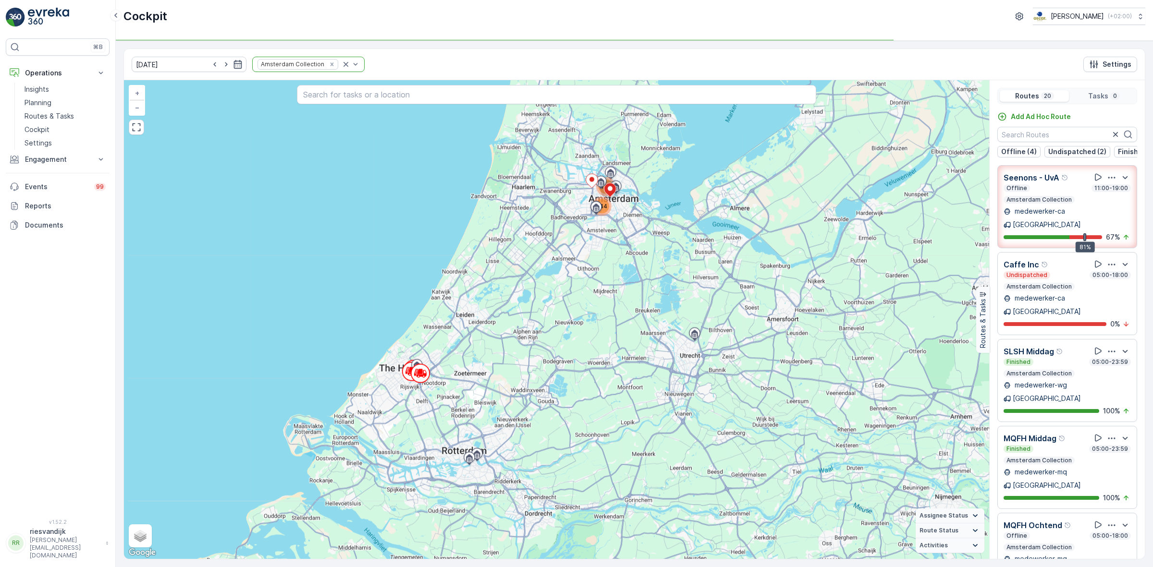
click at [417, 71] on div "13.10.2025 Amsterdam Collection Settings" at bounding box center [634, 64] width 1021 height 31
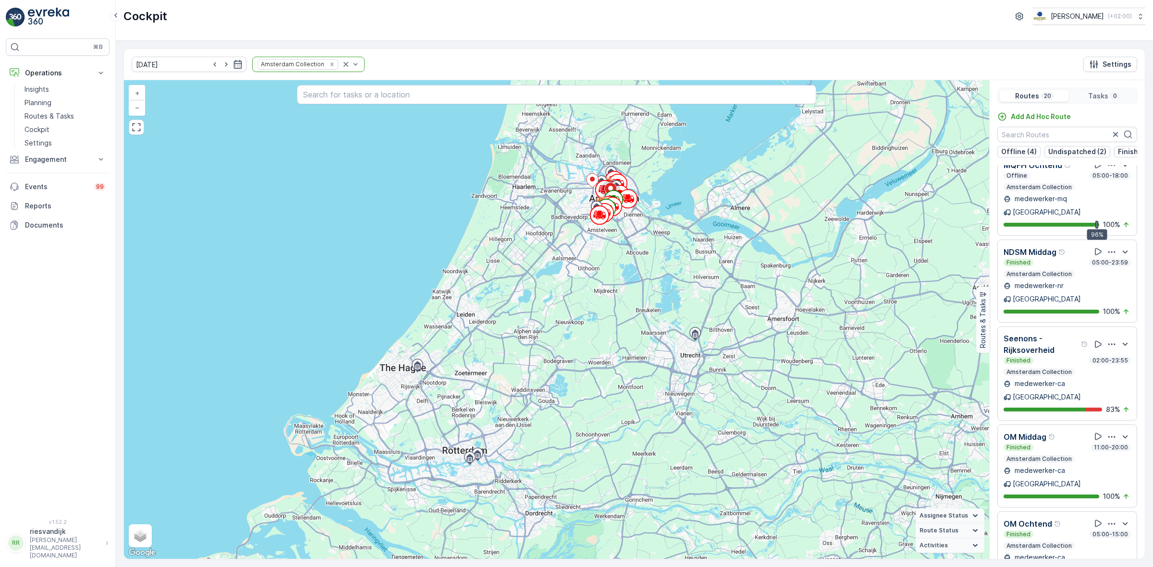
scroll to position [420, 0]
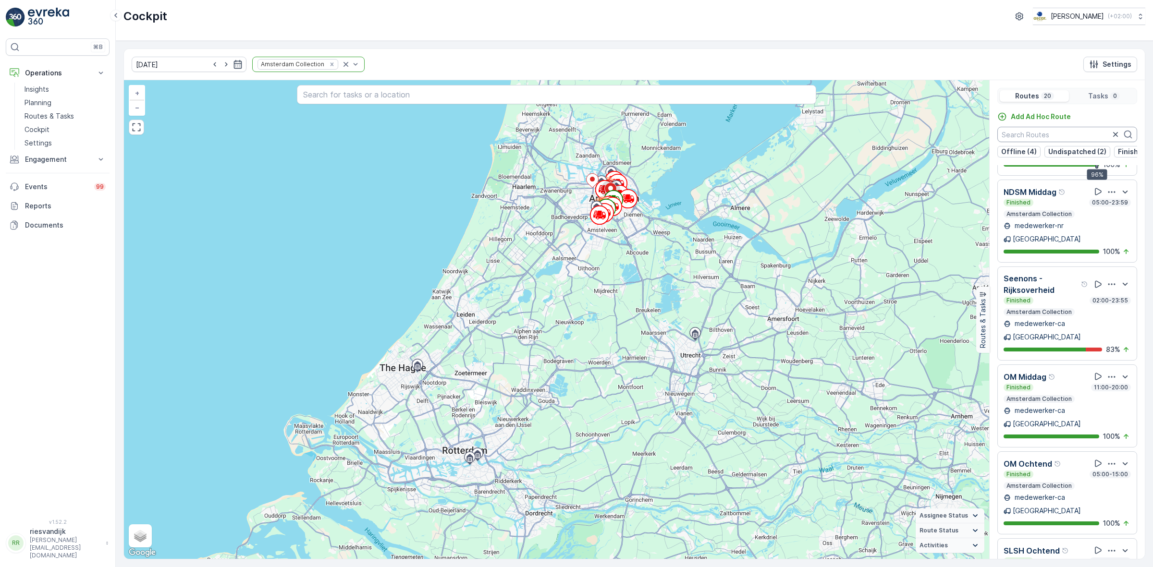
click at [1020, 133] on input "text" at bounding box center [1067, 134] width 140 height 15
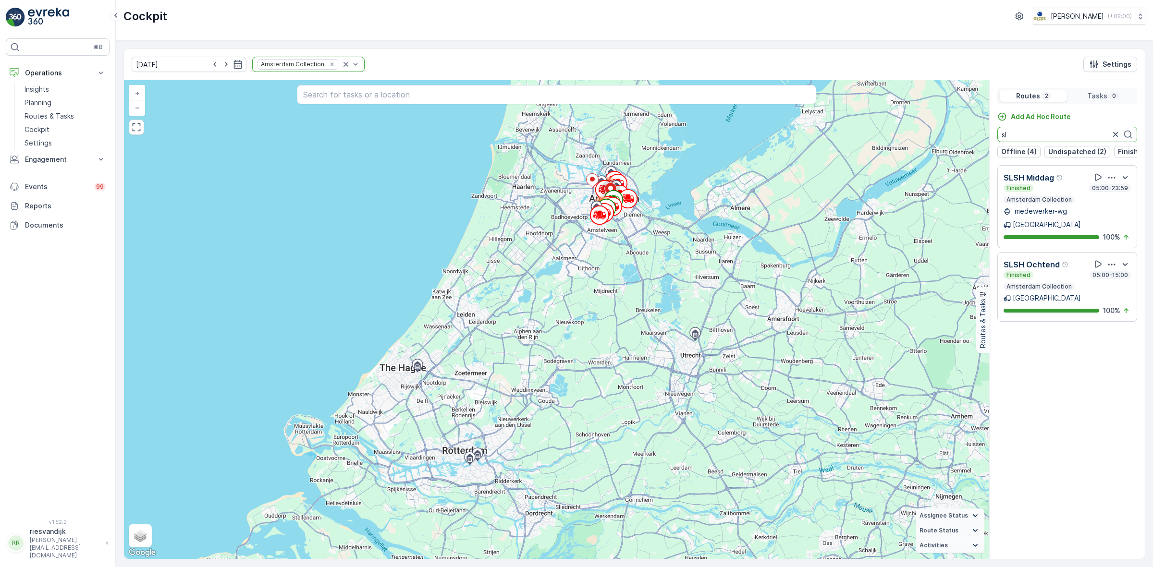
type input "s"
click at [1011, 135] on input "om mid" at bounding box center [1067, 134] width 140 height 15
click at [1113, 183] on icon "button" at bounding box center [1112, 178] width 10 height 10
click at [1113, 200] on span "See More Details" at bounding box center [1121, 199] width 56 height 10
click at [1072, 132] on input "os mid" at bounding box center [1067, 134] width 140 height 15
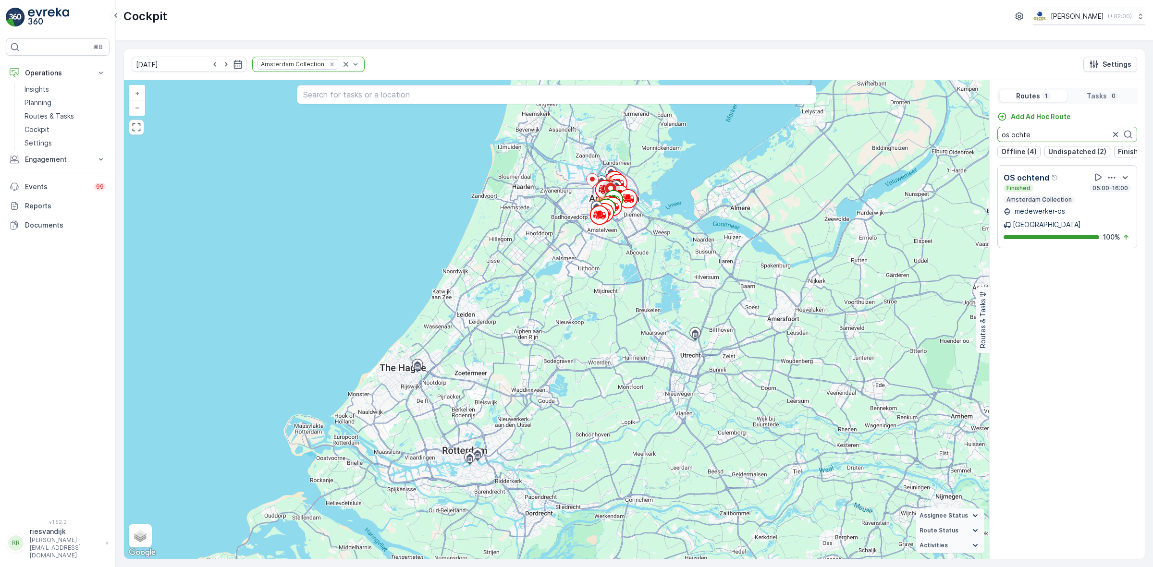
click at [1112, 178] on icon "button" at bounding box center [1111, 177] width 7 height 1
click at [1098, 200] on span "See More Details" at bounding box center [1113, 204] width 56 height 10
drag, startPoint x: 1032, startPoint y: 135, endPoint x: 994, endPoint y: 128, distance: 38.5
click at [994, 128] on div "Add Ad Hoc Route os ochte Offline (4) Undispatched (2) Finished (14)" at bounding box center [1067, 135] width 155 height 46
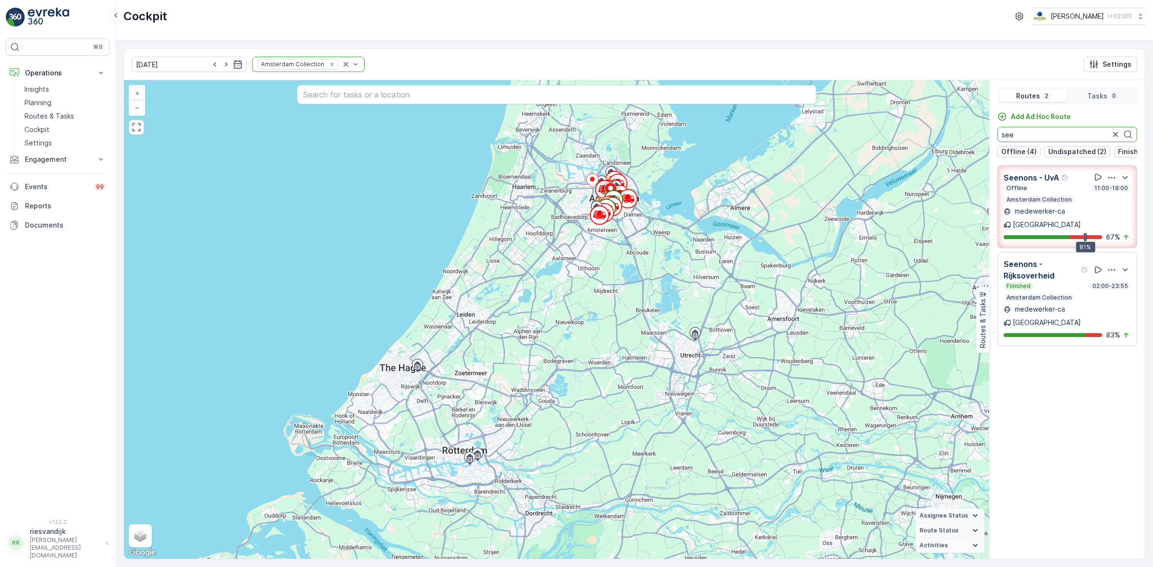
type input "see"
click at [1109, 269] on icon "button" at bounding box center [1111, 269] width 7 height 1
click at [1111, 292] on span "See More Details" at bounding box center [1113, 297] width 56 height 10
click at [1109, 183] on icon "button" at bounding box center [1112, 178] width 10 height 10
click at [1109, 199] on span "See More Details" at bounding box center [1113, 204] width 56 height 10
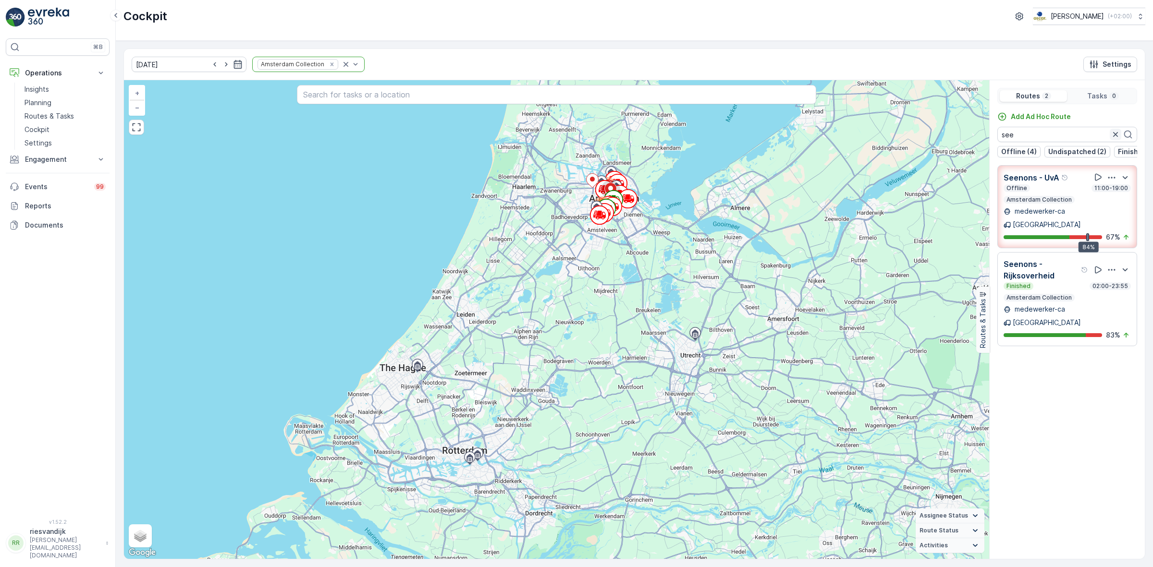
click at [1114, 134] on icon "button" at bounding box center [1116, 135] width 10 height 10
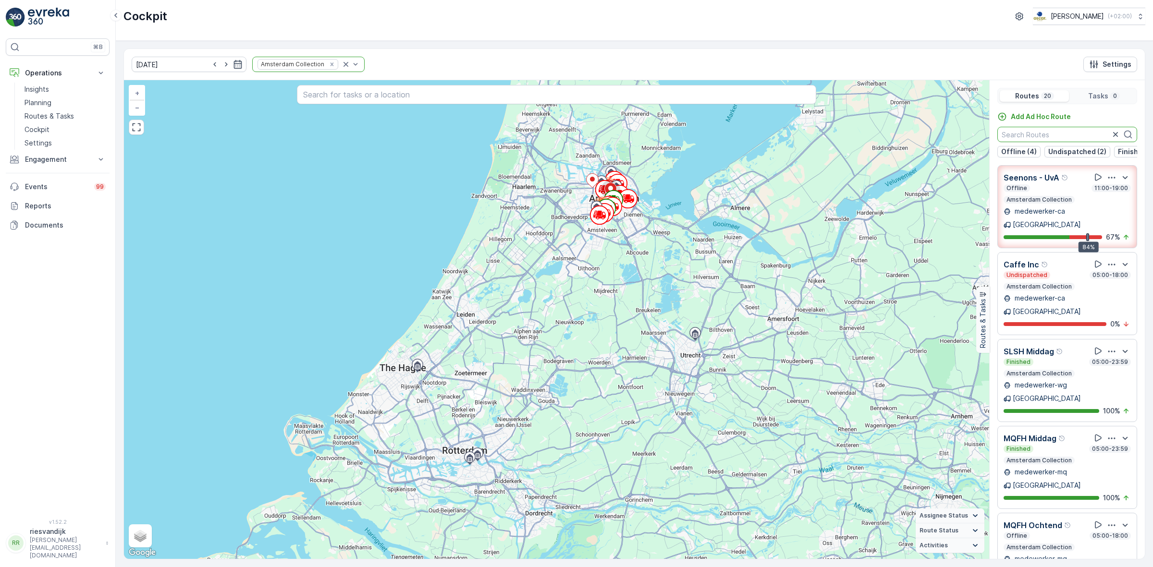
click at [1061, 133] on input "text" at bounding box center [1067, 134] width 140 height 15
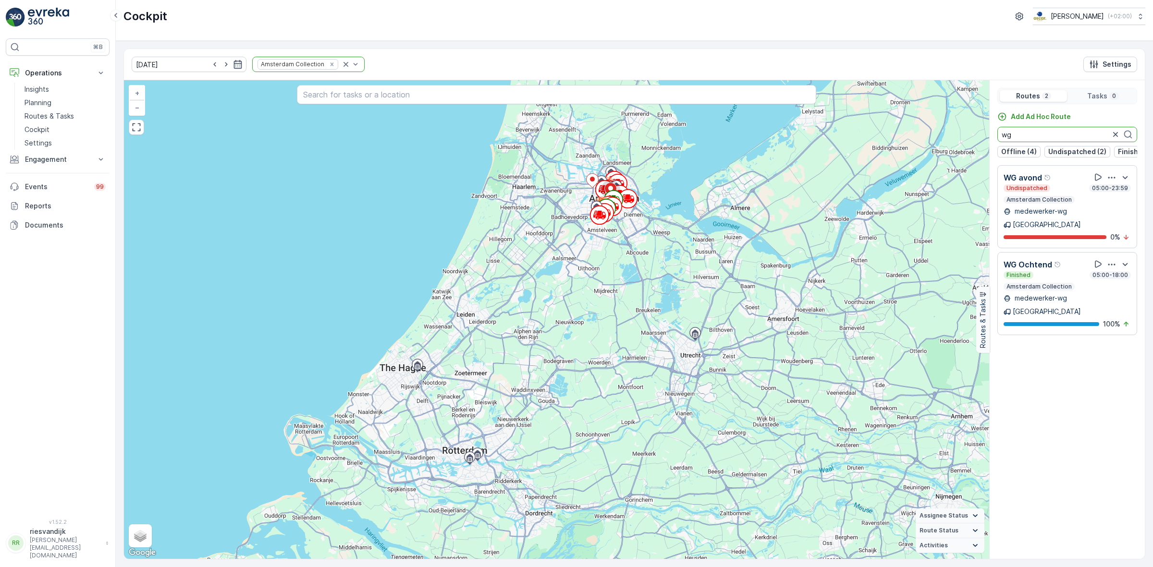
type input "wg"
click at [1114, 178] on icon "button" at bounding box center [1111, 177] width 7 height 1
click at [1109, 376] on div "Add Ad Hoc Route wg Offline (4) Undispatched (2) Finished (14) WG avond Undispa…" at bounding box center [1067, 332] width 155 height 440
click at [1115, 139] on icon "button" at bounding box center [1116, 135] width 10 height 10
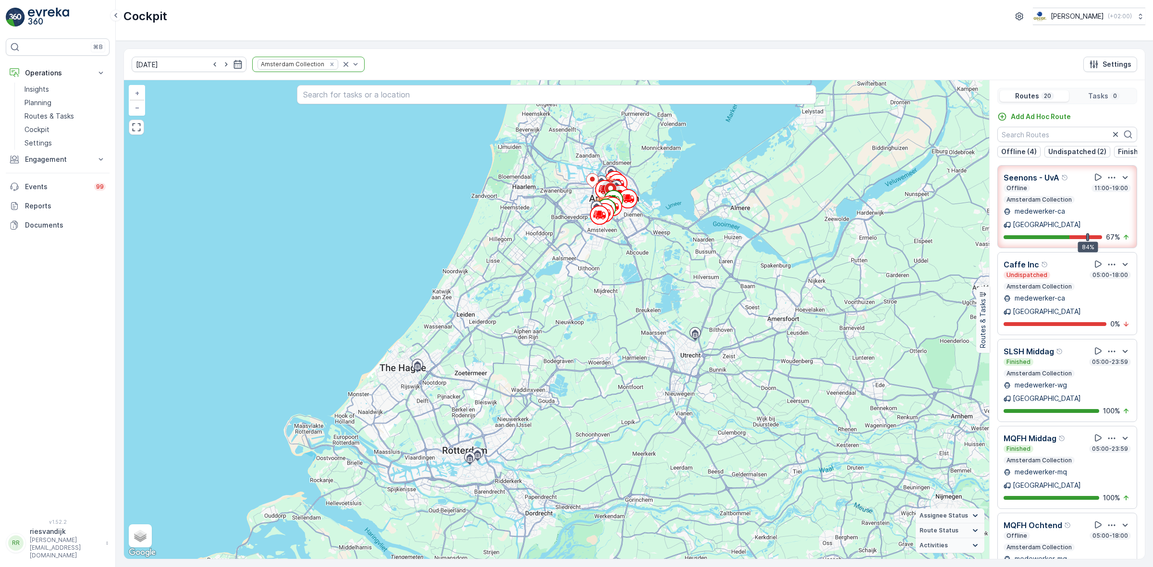
click at [1081, 481] on p "[GEOGRAPHIC_DATA]" at bounding box center [1047, 486] width 68 height 10
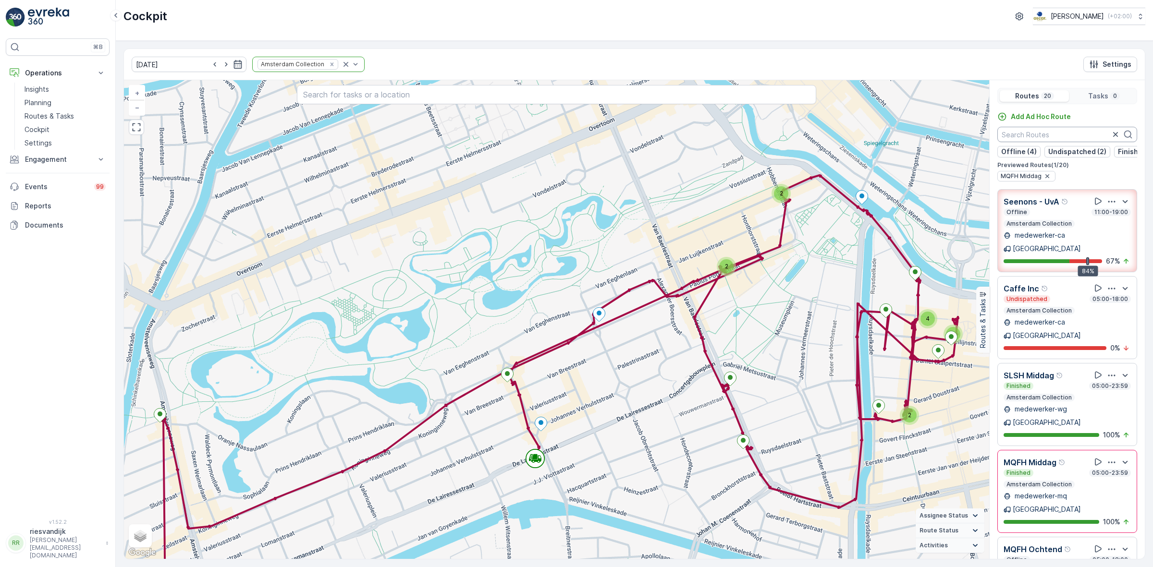
click at [1089, 139] on input "text" at bounding box center [1067, 134] width 140 height 15
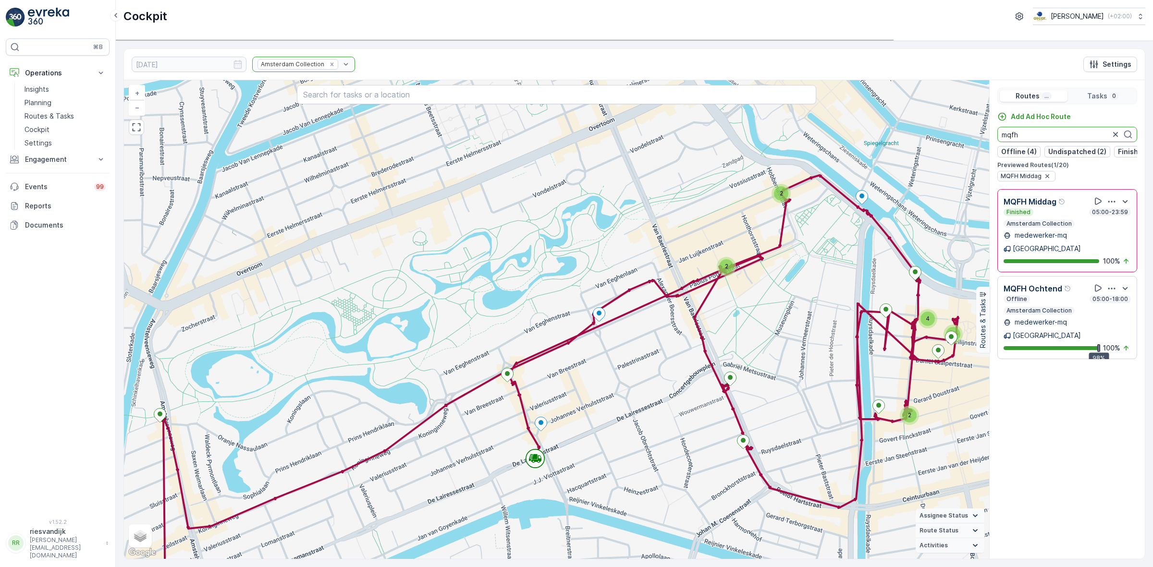
type input "mqfh"
click at [1112, 138] on icon "button" at bounding box center [1116, 135] width 10 height 10
type input "ndsm"
click at [330, 63] on icon "Remove Amsterdam Collection" at bounding box center [331, 63] width 3 height 3
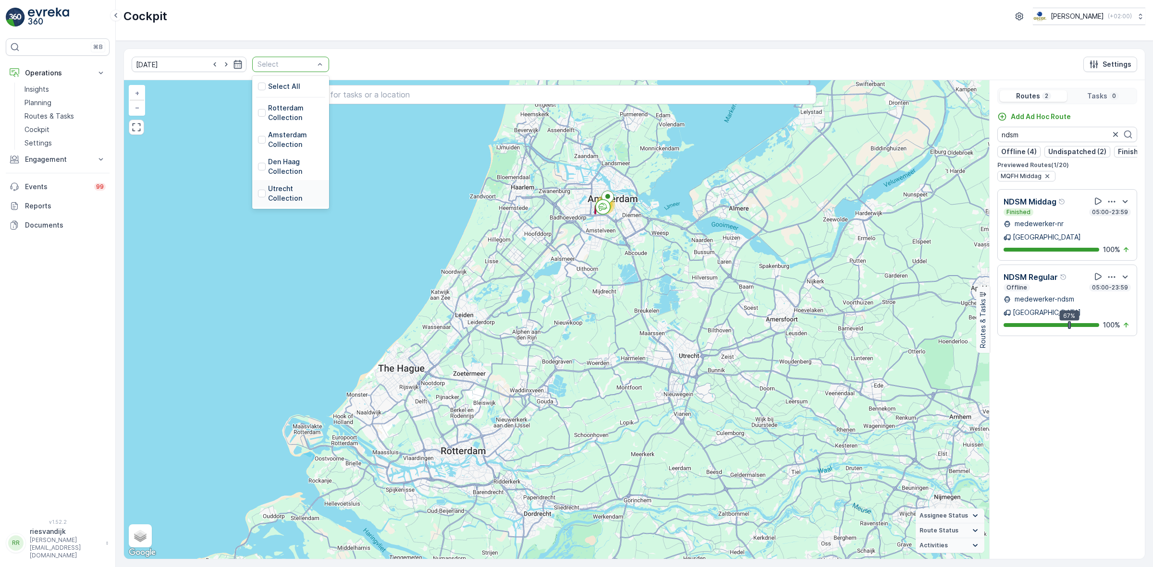
click at [268, 193] on p "Utrecht Collection" at bounding box center [295, 193] width 55 height 19
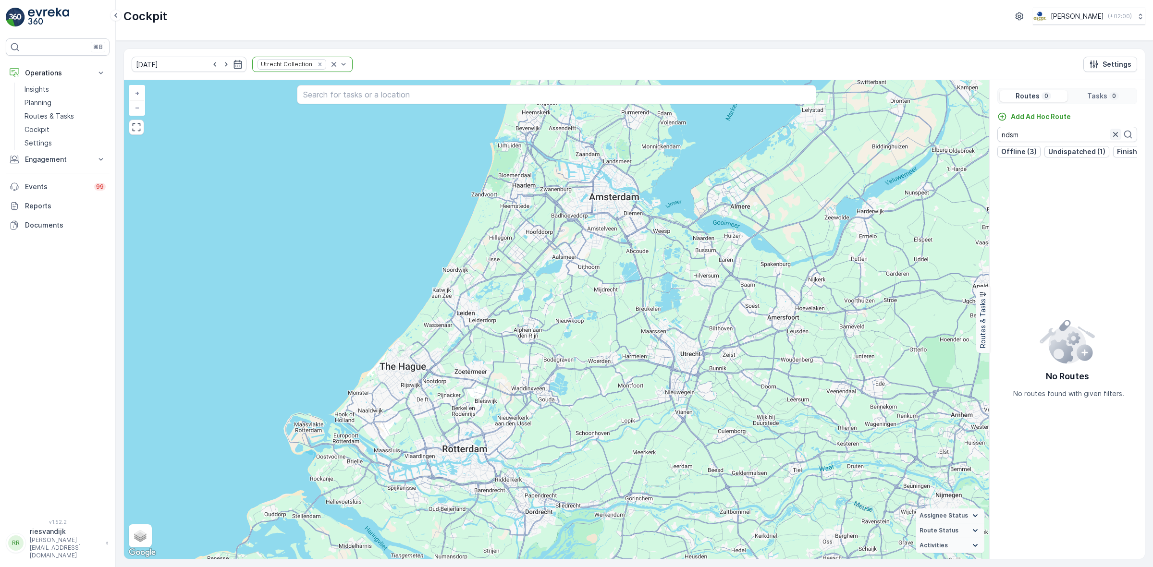
click at [1114, 131] on icon "button" at bounding box center [1116, 135] width 10 height 10
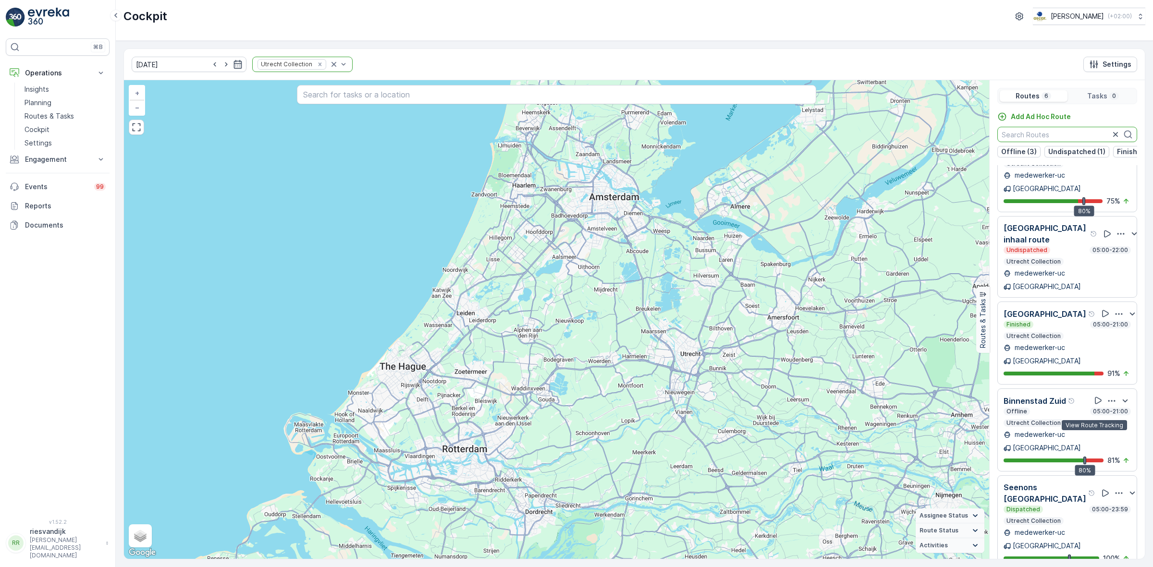
scroll to position [24, 0]
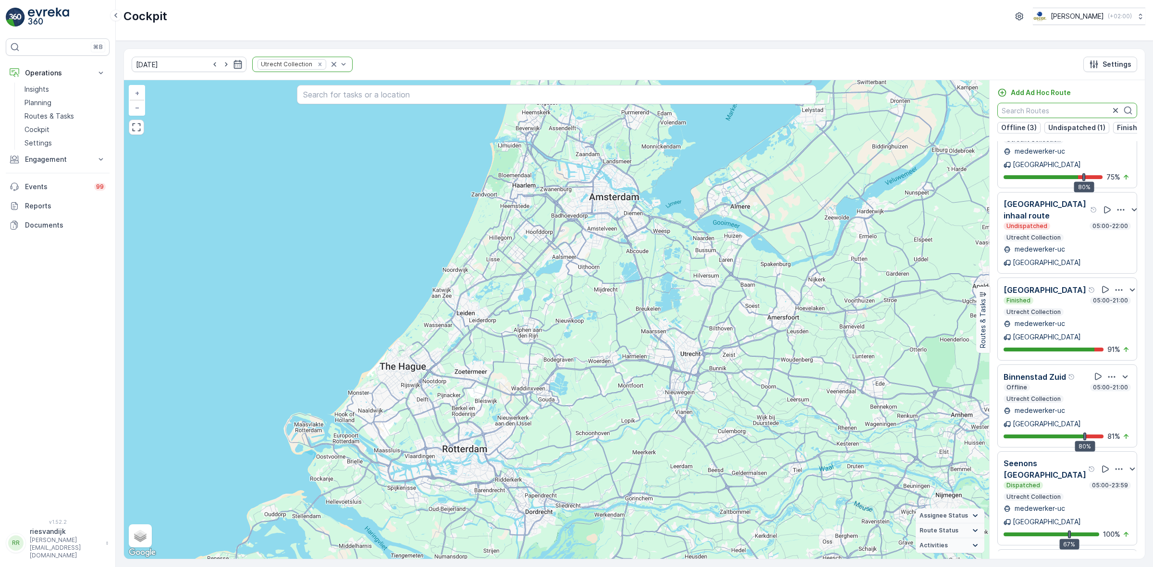
click at [1114, 465] on icon "button" at bounding box center [1119, 470] width 10 height 10
click at [1106, 433] on span "See More Details" at bounding box center [1121, 433] width 56 height 10
click at [1052, 112] on input "text" at bounding box center [1067, 110] width 140 height 15
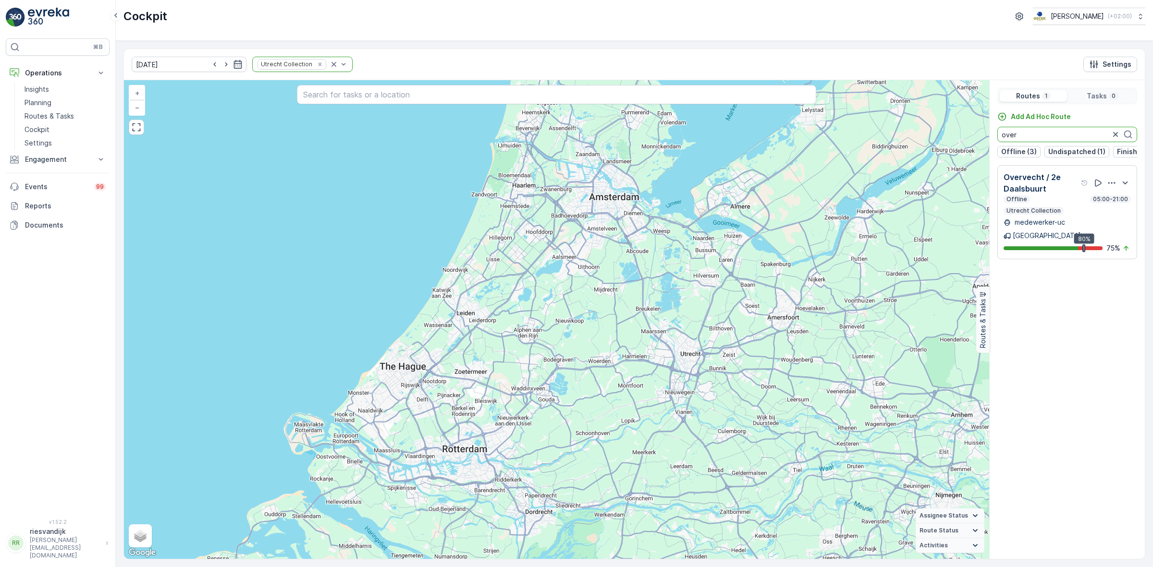
scroll to position [0, 0]
type input "over"
click at [1113, 184] on div at bounding box center [1112, 183] width 38 height 12
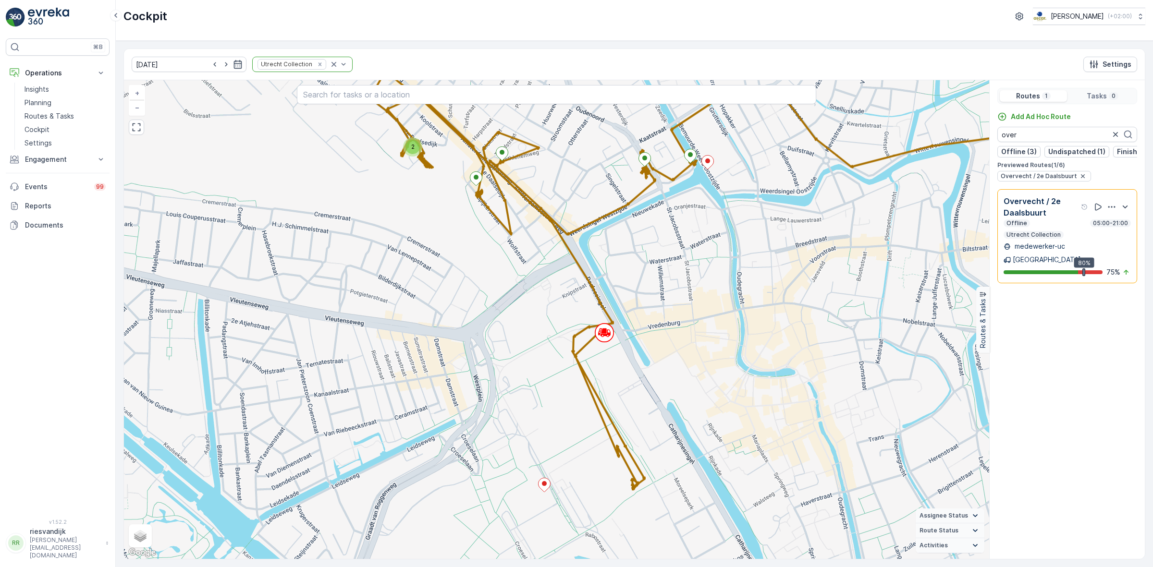
click at [1109, 212] on icon "button" at bounding box center [1112, 207] width 10 height 10
click at [1111, 230] on span "See More Details" at bounding box center [1113, 234] width 56 height 10
click at [1116, 138] on icon "button" at bounding box center [1116, 135] width 10 height 10
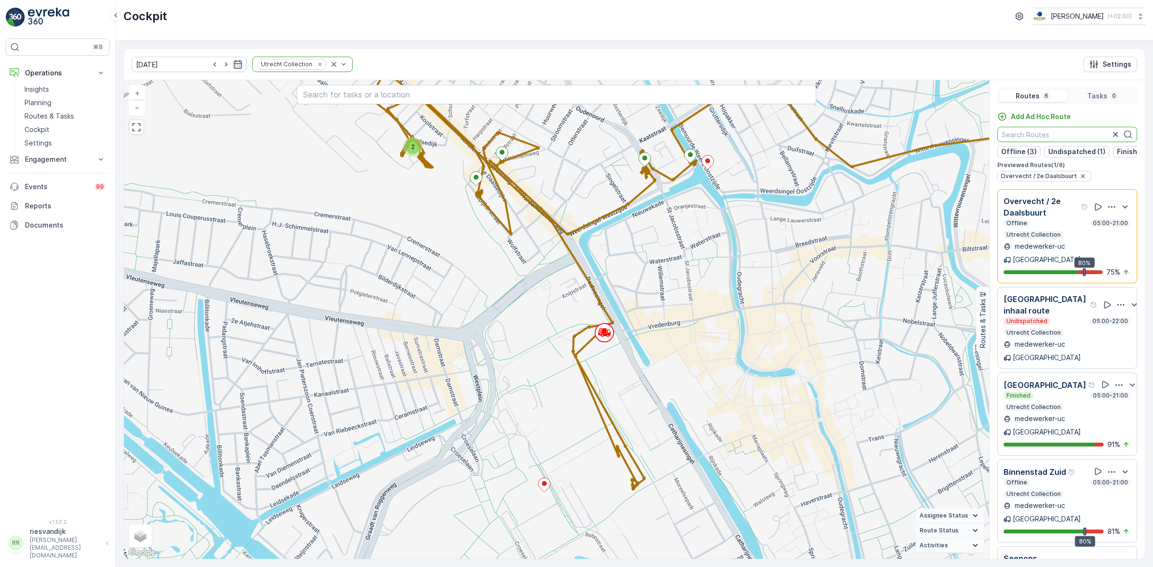
click at [1060, 219] on p "Overvecht / 2e Daalsbuurt" at bounding box center [1041, 207] width 75 height 23
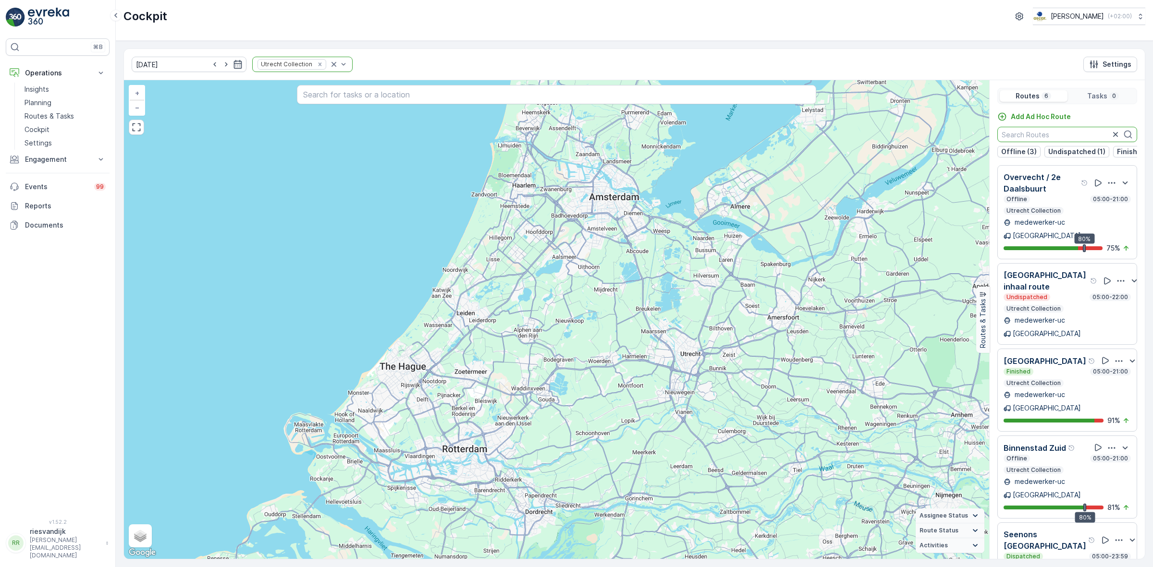
click at [1058, 135] on input "text" at bounding box center [1067, 134] width 140 height 15
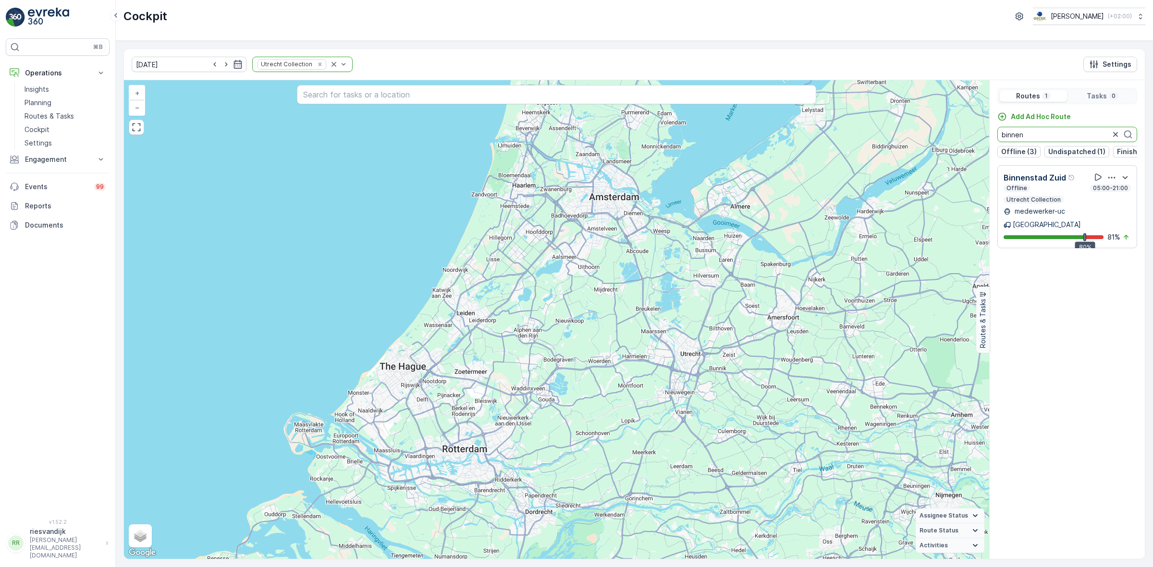
type input "binnen"
click at [1110, 178] on icon "button" at bounding box center [1111, 177] width 7 height 1
click at [1111, 199] on span "See More Details" at bounding box center [1113, 204] width 56 height 10
click at [317, 65] on icon "Remove Utrecht Collection" at bounding box center [320, 64] width 7 height 7
click at [606, 99] on input "text" at bounding box center [556, 94] width 519 height 19
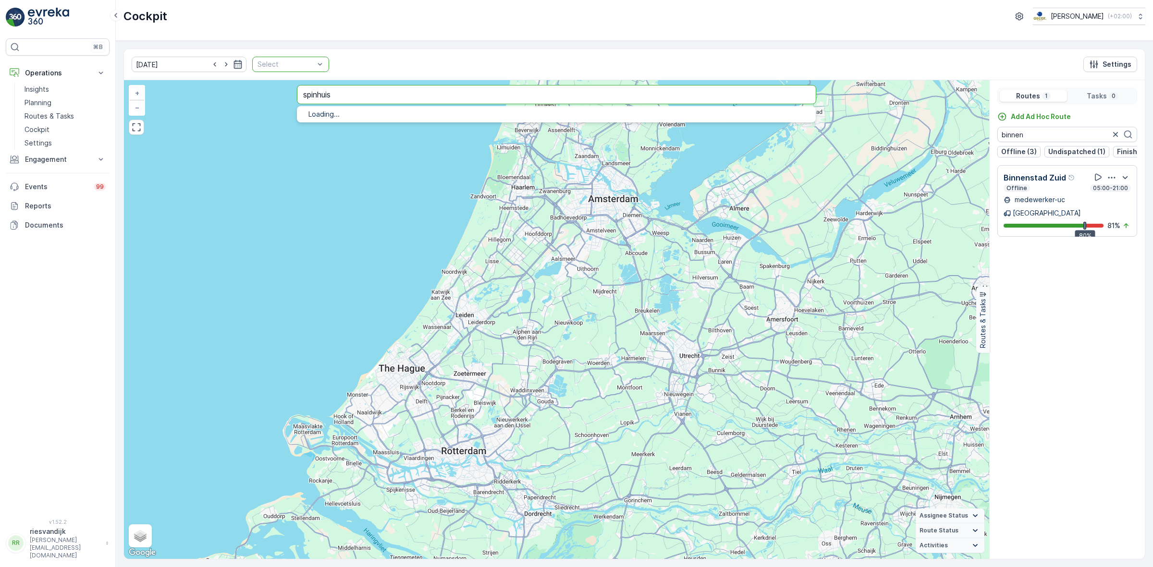
type input "spinhuis"
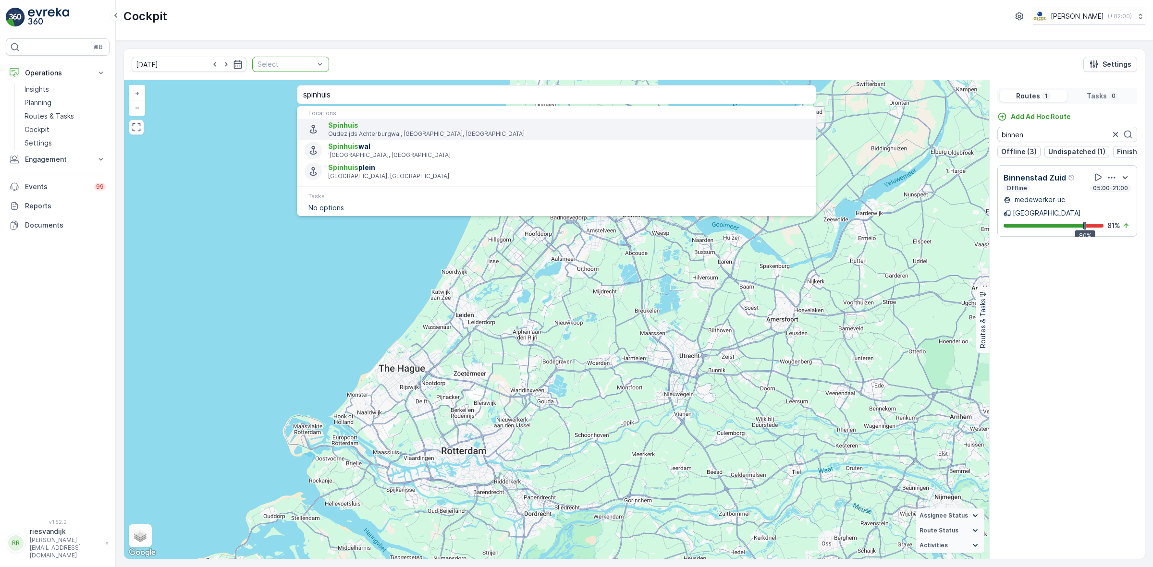
click at [536, 125] on span "Spinhuis" at bounding box center [568, 126] width 480 height 10
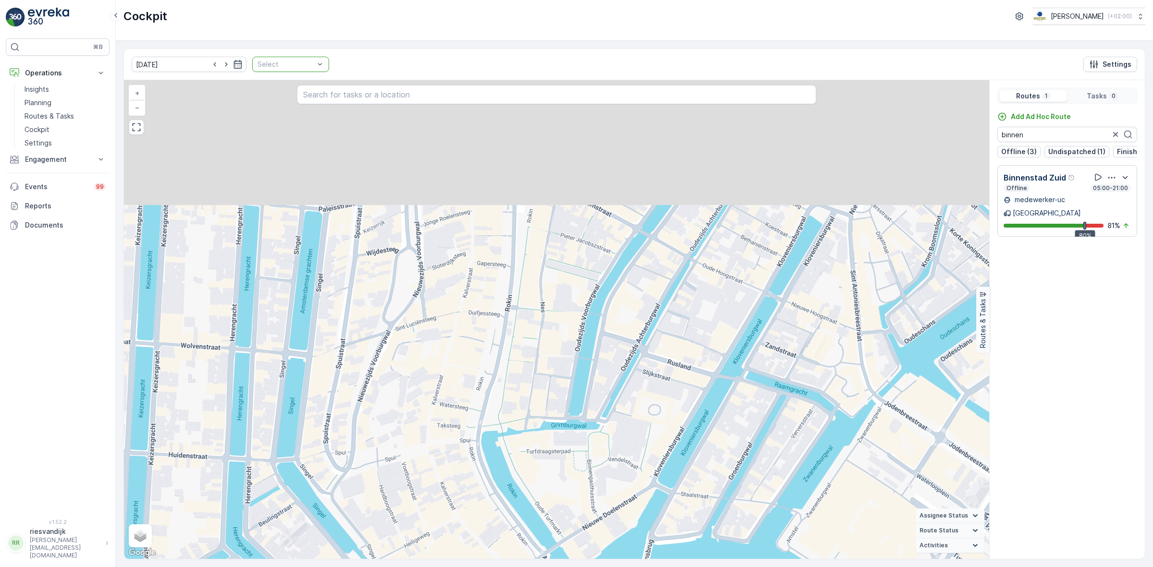
drag, startPoint x: 625, startPoint y: 180, endPoint x: 649, endPoint y: 291, distance: 113.6
click at [649, 291] on div "+ − Satellite Roadmap Terrain Hybrid Leaflet Keyboard shortcuts Map Data Map da…" at bounding box center [556, 319] width 865 height 479
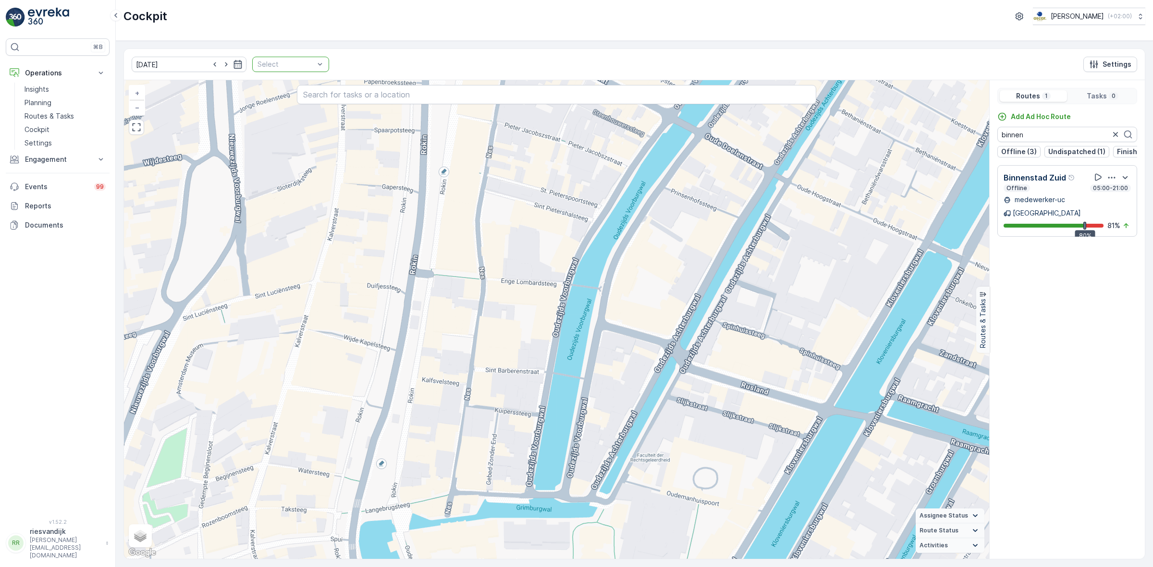
drag, startPoint x: 618, startPoint y: 346, endPoint x: 655, endPoint y: 271, distance: 83.6
click at [662, 270] on div "+ − Satellite Roadmap Terrain Hybrid Leaflet Keyboard shortcuts Map Data Map da…" at bounding box center [556, 319] width 865 height 479
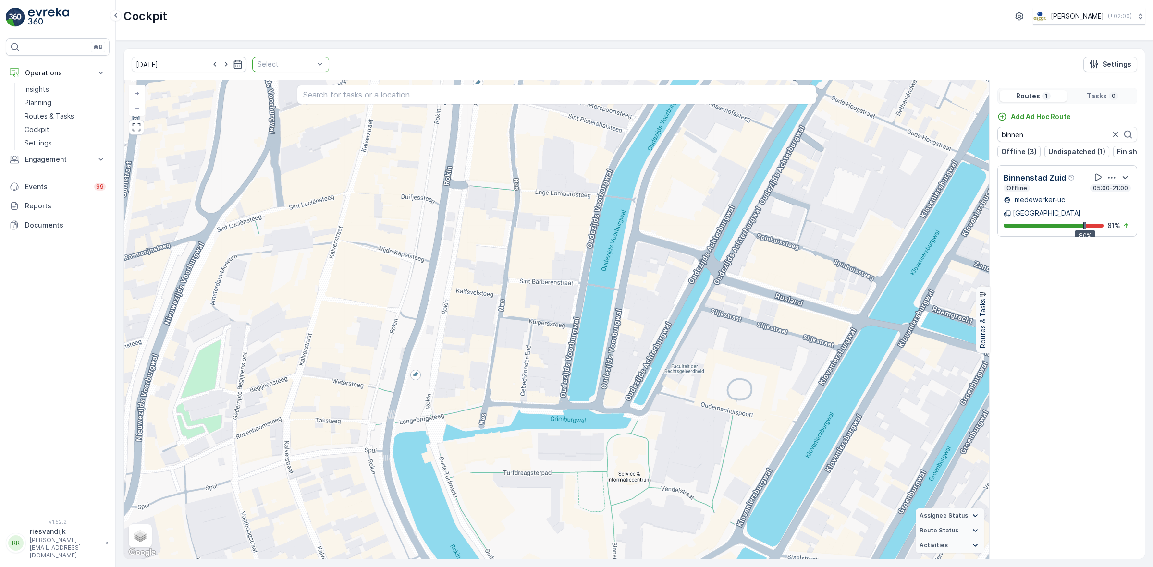
drag, startPoint x: 575, startPoint y: 397, endPoint x: 587, endPoint y: 351, distance: 47.7
click at [587, 351] on div "+ − Satellite Roadmap Terrain Hybrid Leaflet Keyboard shortcuts Map Data Map da…" at bounding box center [556, 319] width 865 height 479
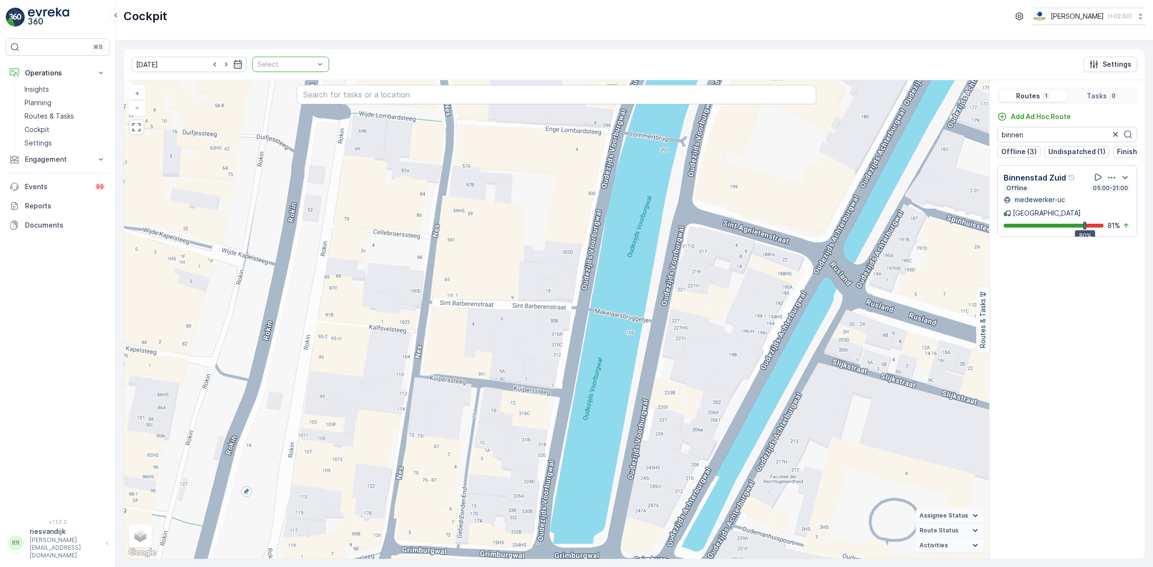
click at [1110, 183] on icon "button" at bounding box center [1112, 178] width 10 height 10
click at [1112, 202] on span "See More Details" at bounding box center [1113, 204] width 56 height 10
click at [120, 13] on icon at bounding box center [116, 16] width 11 height 12
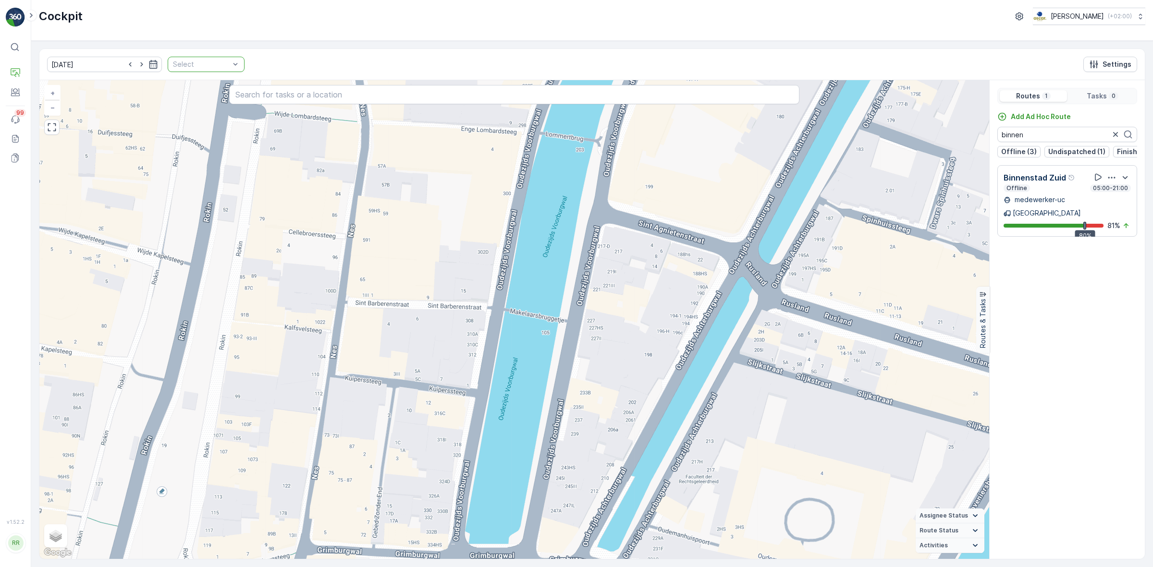
click at [29, 17] on icon at bounding box center [31, 16] width 11 height 12
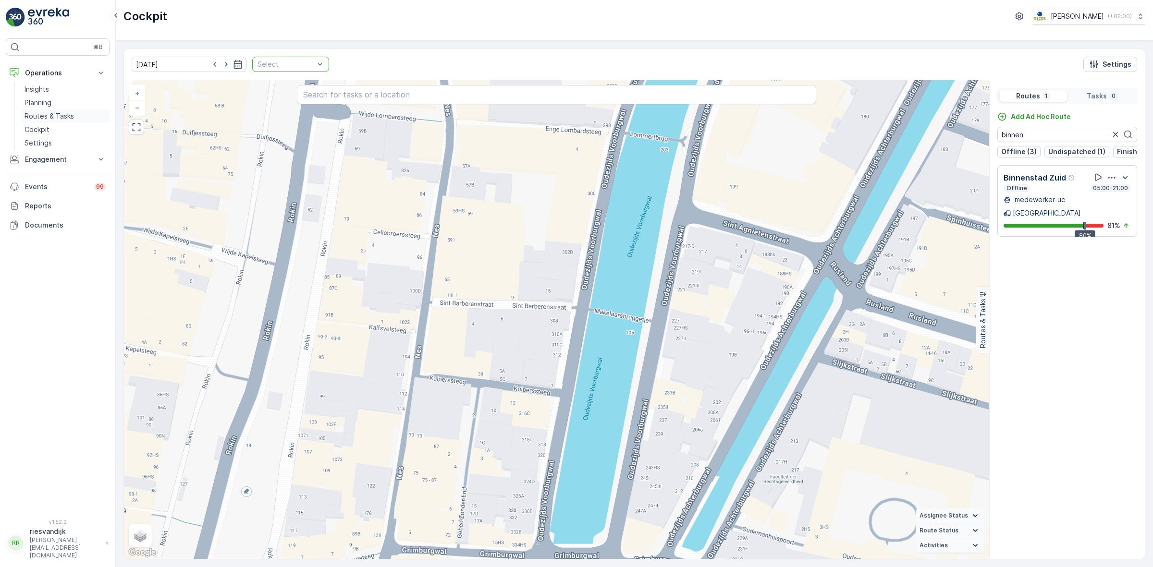
click at [57, 112] on p "Routes & Tasks" at bounding box center [49, 116] width 49 height 10
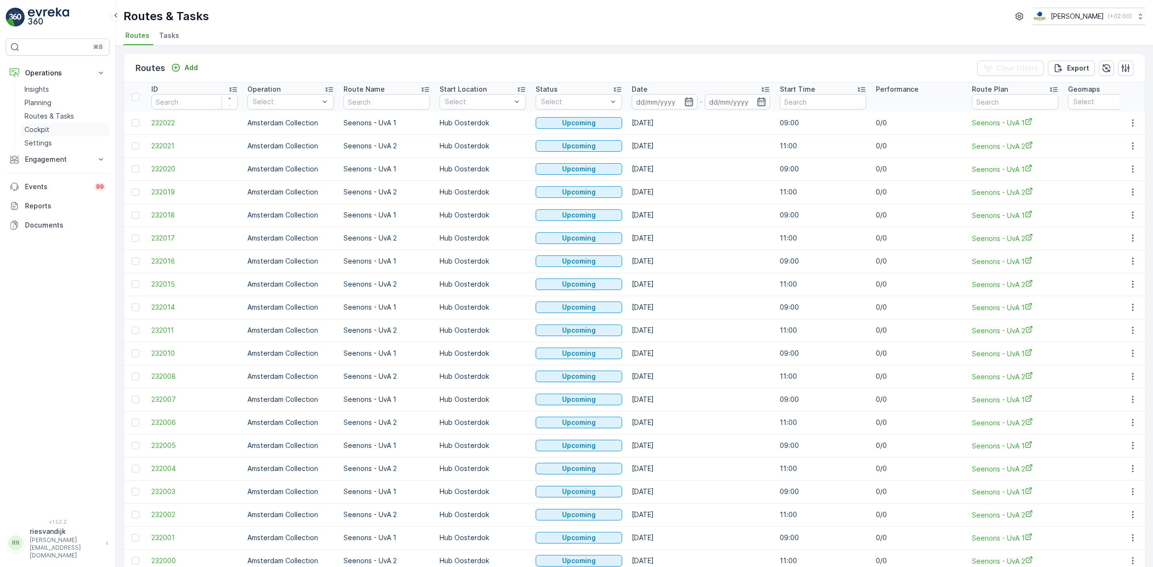
click at [45, 130] on p "Cockpit" at bounding box center [37, 130] width 25 height 10
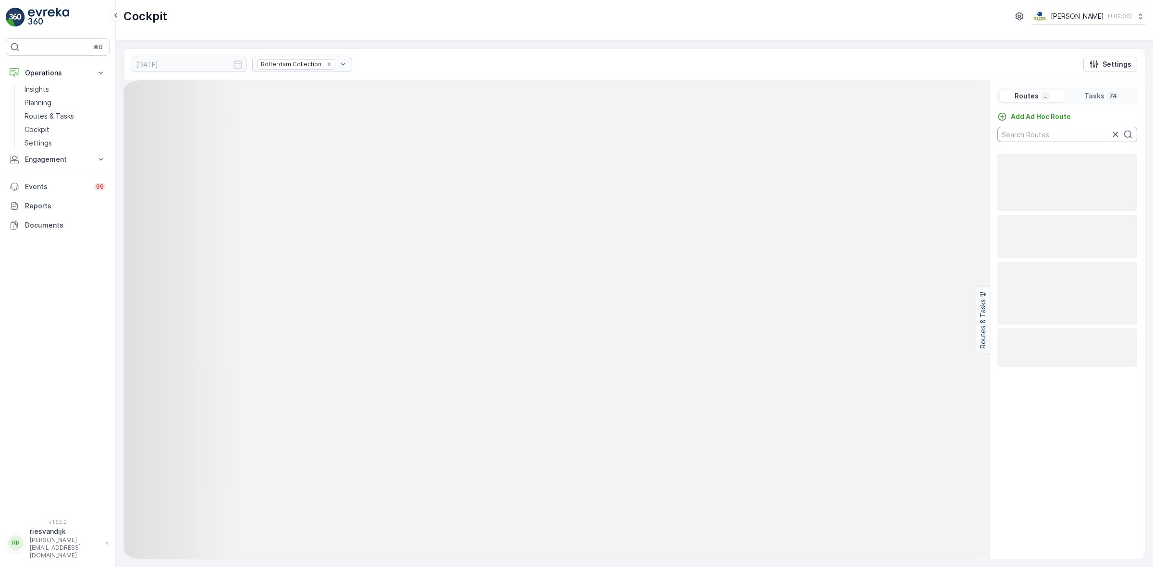
click at [1079, 133] on input "text" at bounding box center [1067, 134] width 140 height 15
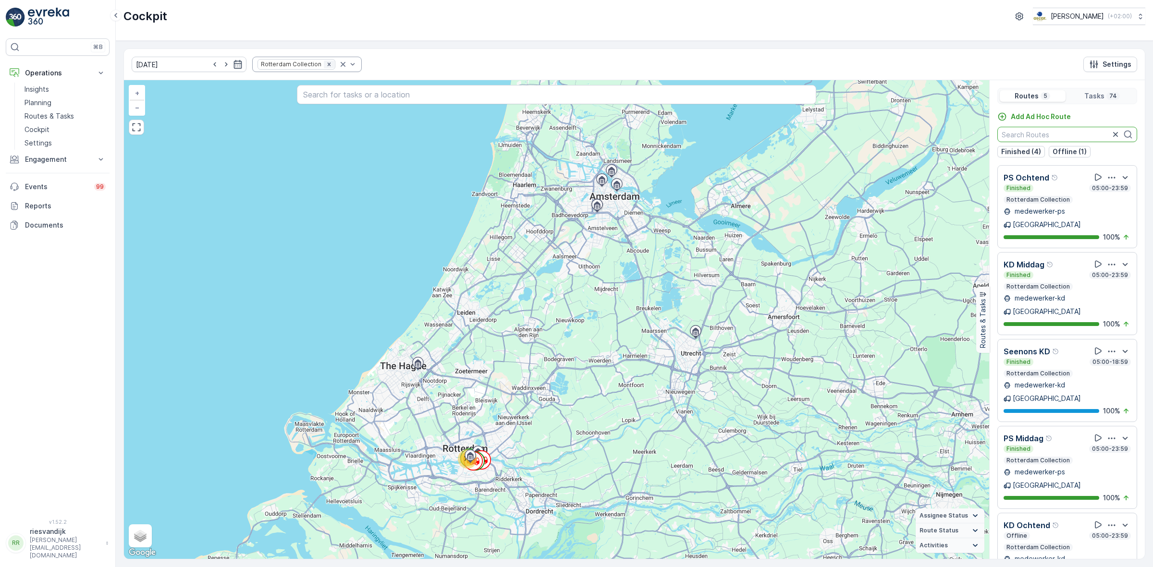
click at [326, 61] on icon "Remove Rotterdam Collection" at bounding box center [329, 64] width 7 height 7
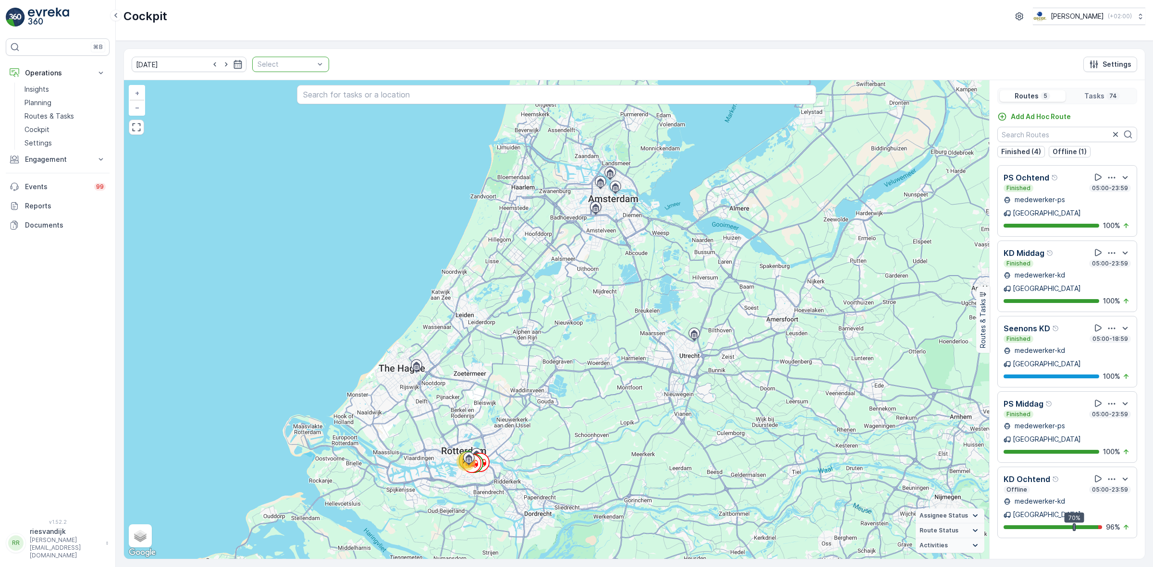
click at [311, 65] on div "Select" at bounding box center [290, 64] width 77 height 15
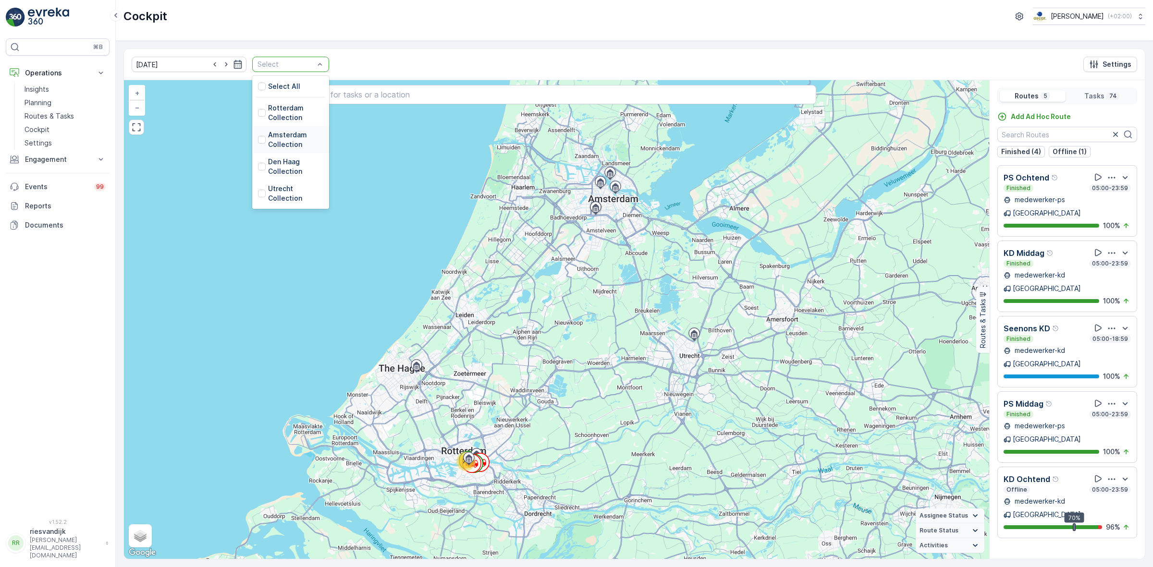
click at [279, 143] on p "Amsterdam Collection" at bounding box center [295, 139] width 55 height 19
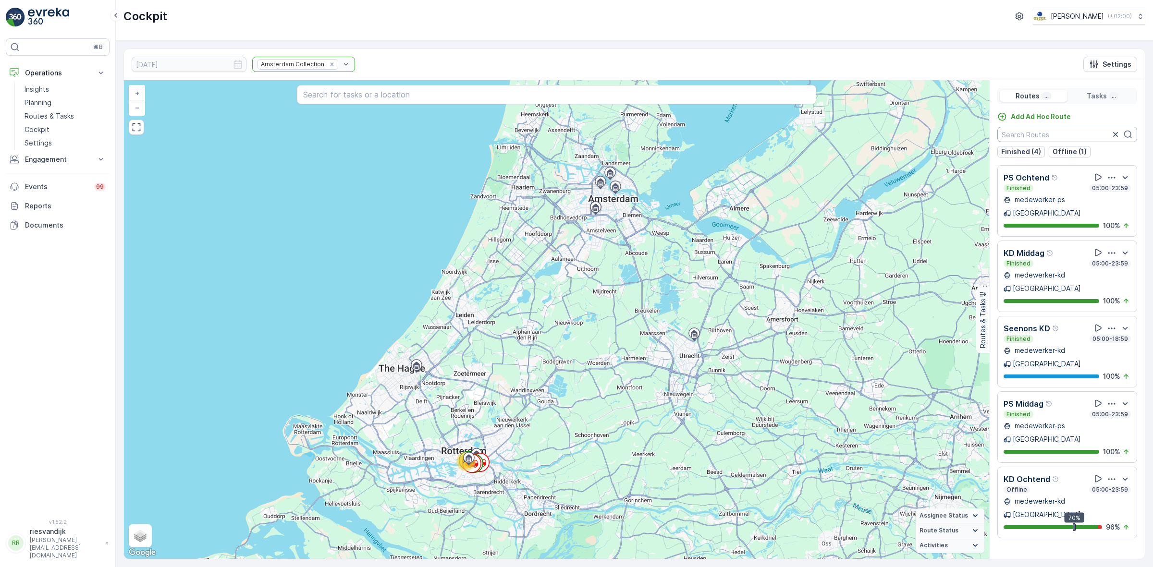
click at [1077, 131] on input "text" at bounding box center [1067, 134] width 140 height 15
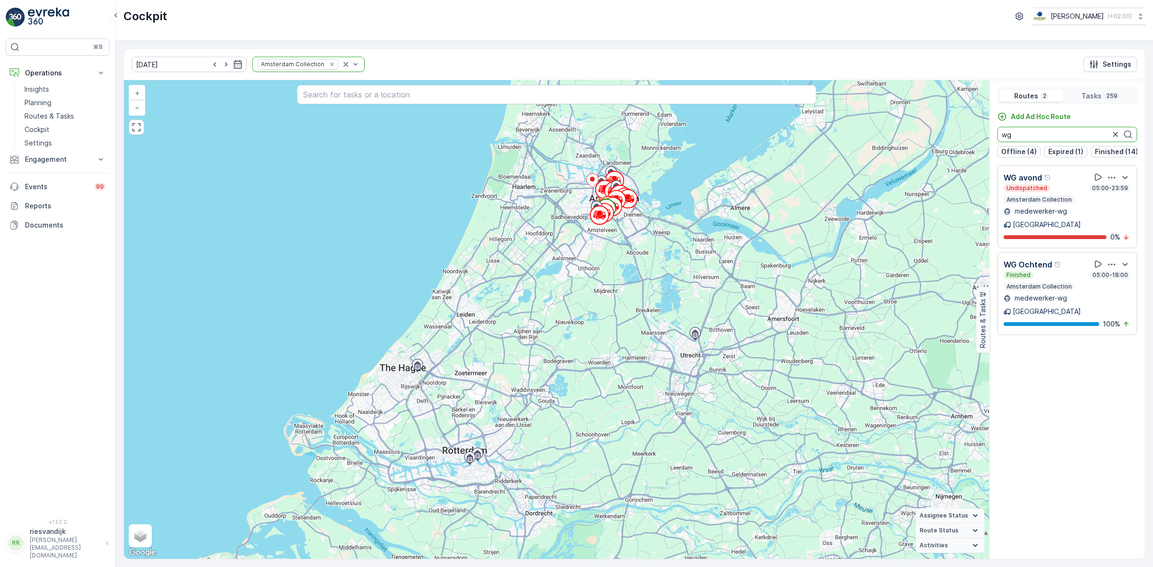
drag, startPoint x: 1095, startPoint y: 130, endPoint x: 1000, endPoint y: 138, distance: 96.0
click at [1000, 138] on input "wg" at bounding box center [1067, 134] width 140 height 15
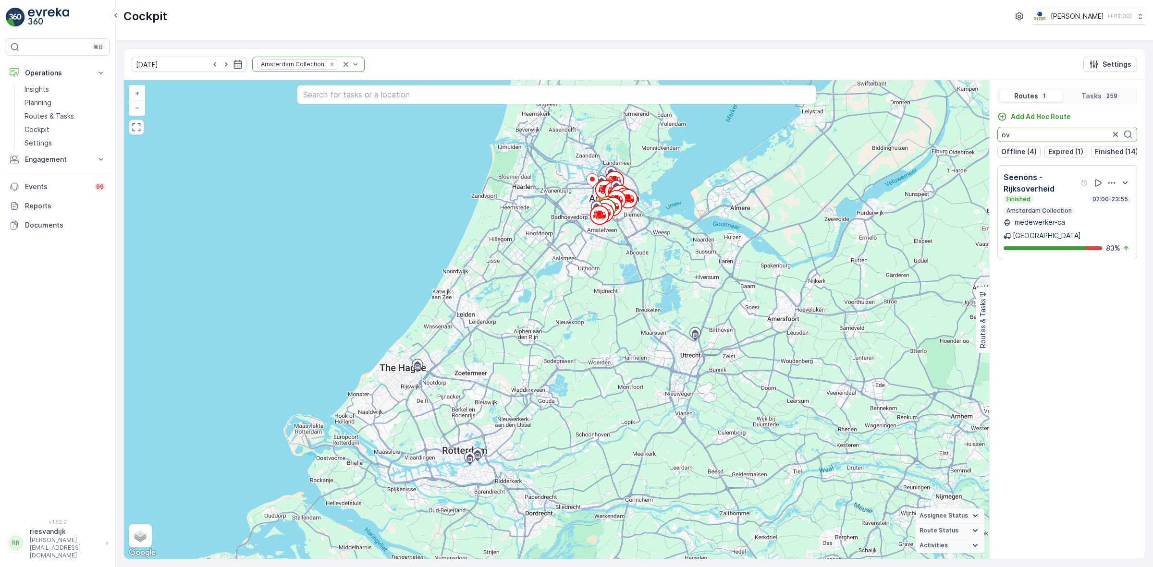
type input "o"
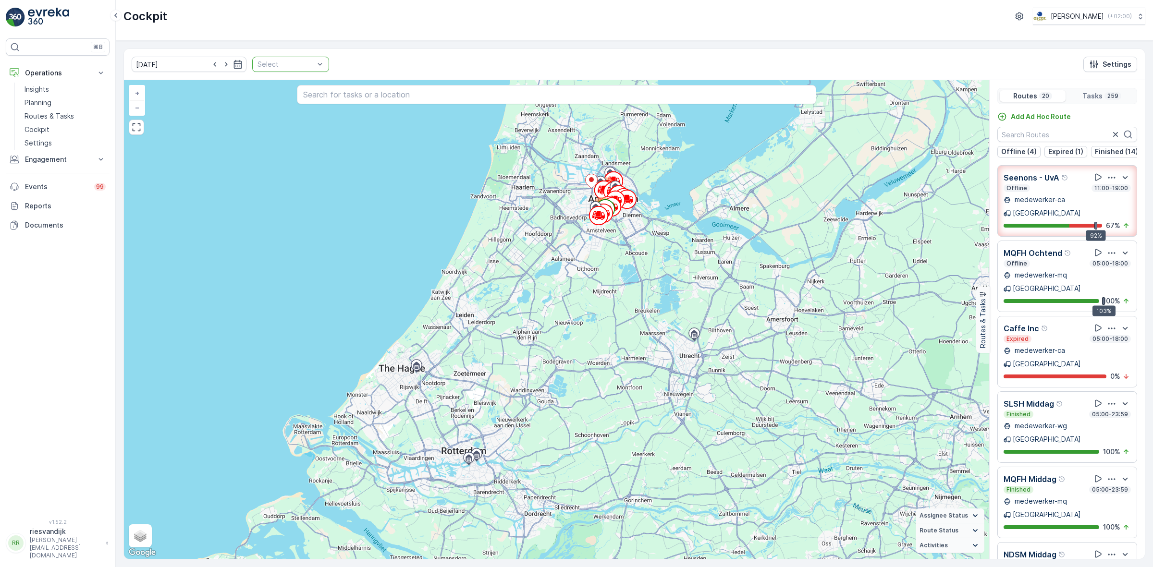
click at [274, 70] on div "Select" at bounding box center [290, 64] width 77 height 15
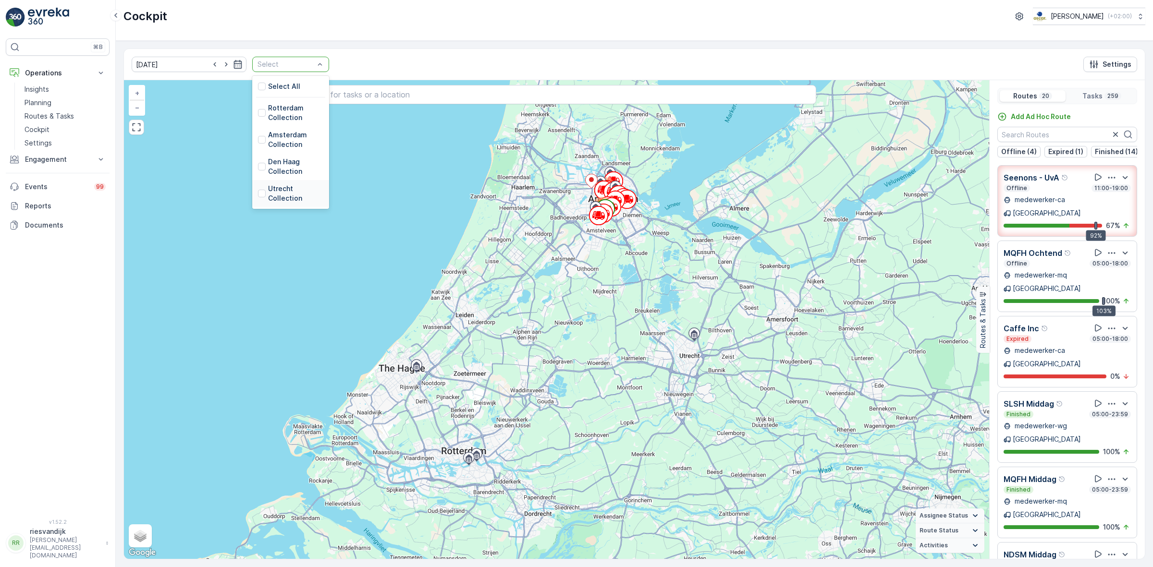
click at [280, 193] on p "Utrecht Collection" at bounding box center [295, 193] width 55 height 19
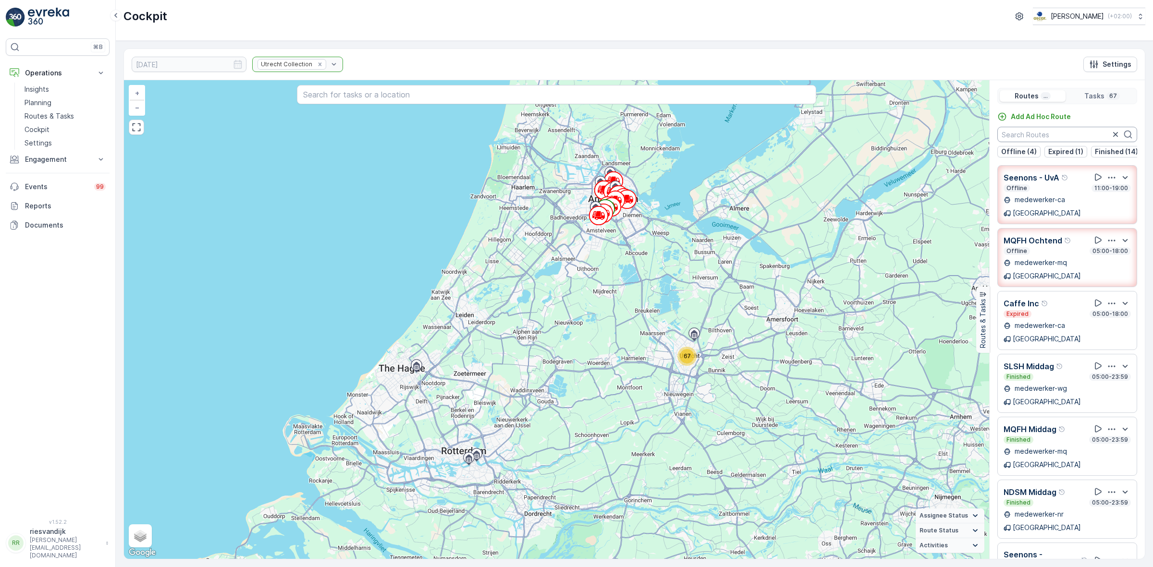
click at [1039, 131] on input "text" at bounding box center [1067, 134] width 140 height 15
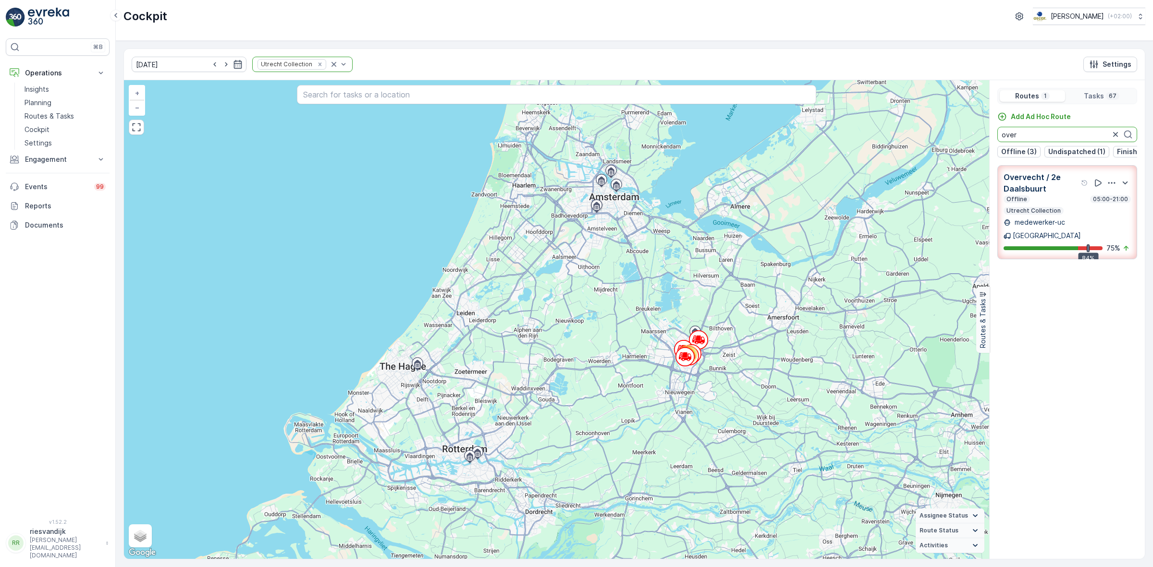
type input "over"
click at [1115, 189] on div at bounding box center [1112, 183] width 38 height 12
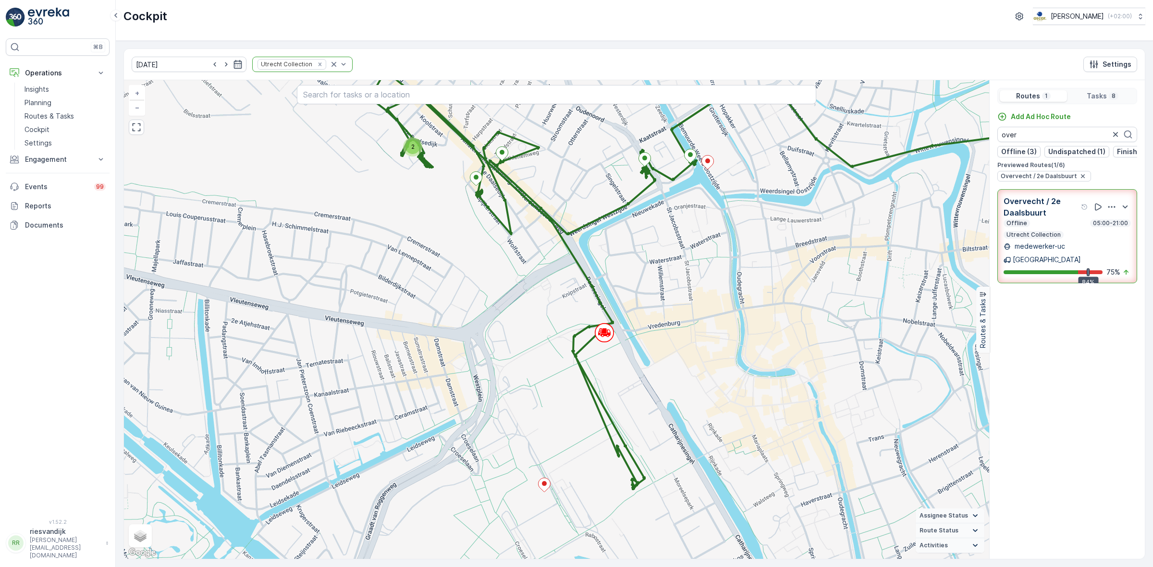
click at [1110, 212] on icon "button" at bounding box center [1112, 207] width 10 height 10
click at [1096, 229] on span "See More Details" at bounding box center [1113, 234] width 56 height 10
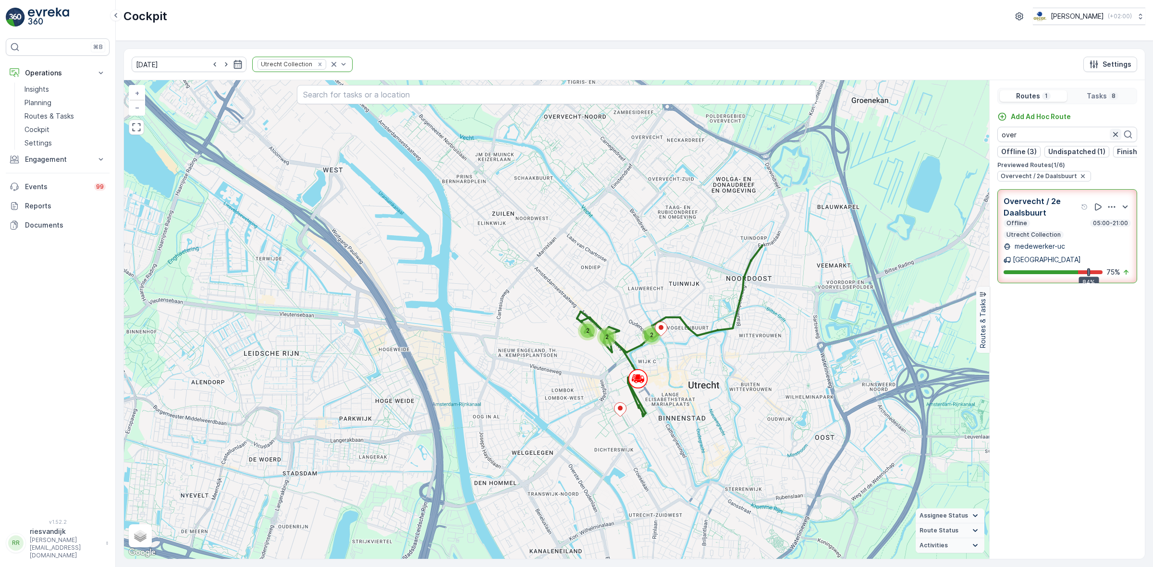
click at [1113, 135] on icon "button" at bounding box center [1116, 135] width 10 height 10
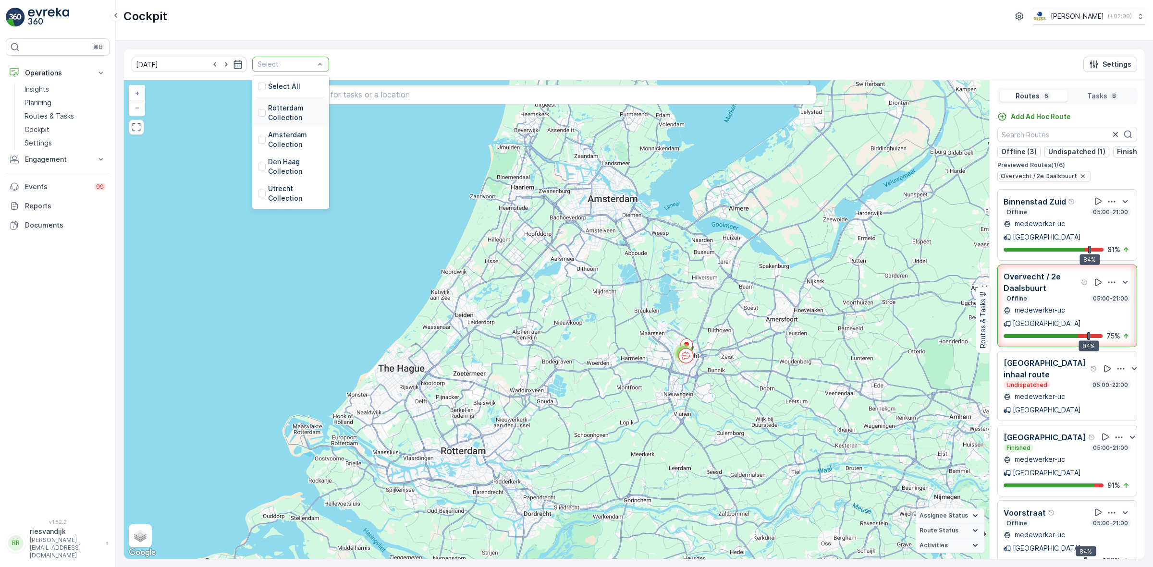
click at [258, 113] on div "Rotterdam Collection" at bounding box center [290, 112] width 65 height 19
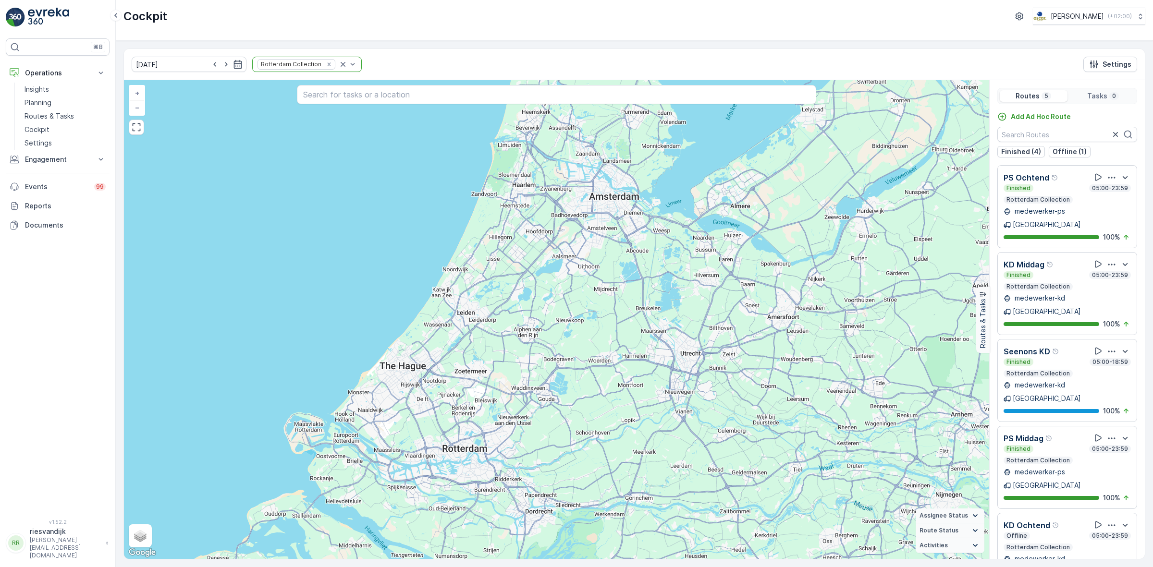
click at [1113, 521] on icon "button" at bounding box center [1112, 526] width 10 height 10
click at [1118, 547] on span "See More Details" at bounding box center [1113, 552] width 56 height 10
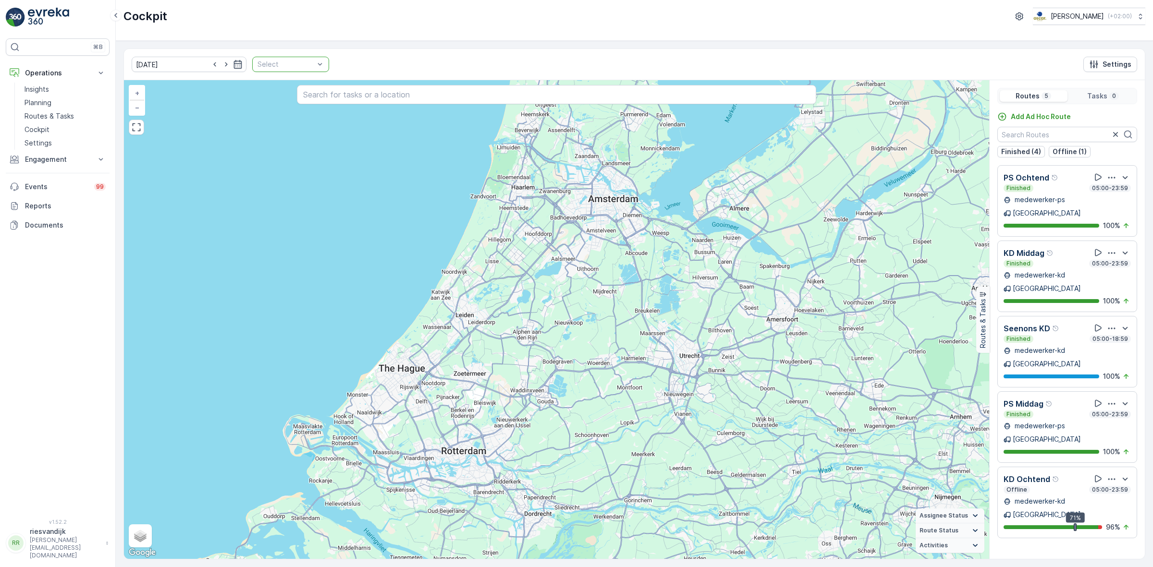
click at [296, 61] on div at bounding box center [286, 65] width 59 height 8
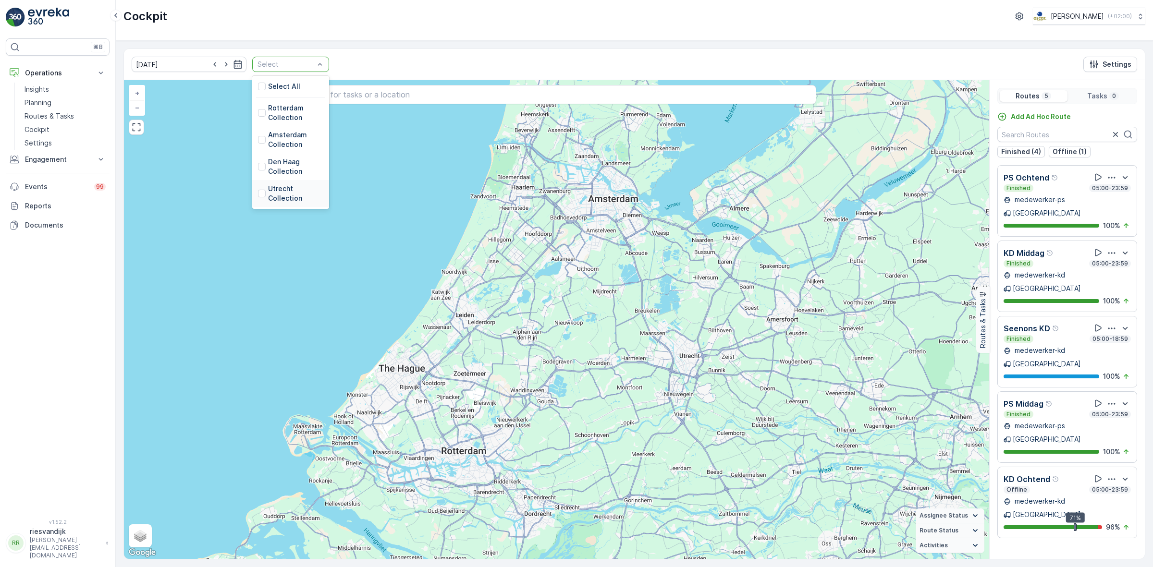
click at [977, 51] on div "13.10.2025 5 results available. Use Up and Down to choose options, press Enter …" at bounding box center [634, 64] width 1021 height 31
click at [258, 167] on div at bounding box center [262, 167] width 8 height 8
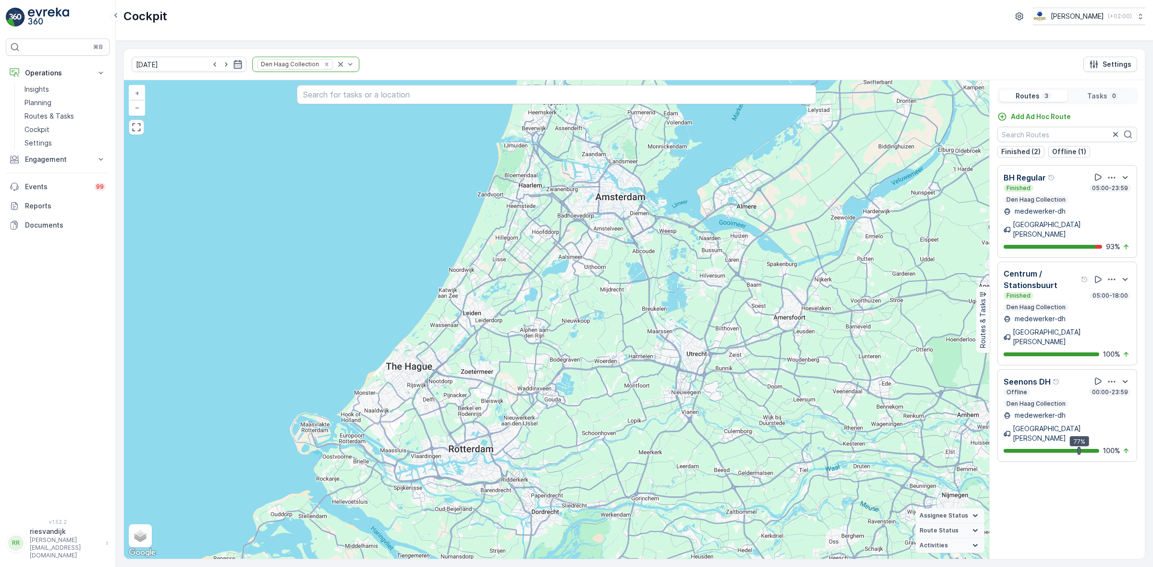
click at [1114, 173] on div at bounding box center [1112, 178] width 38 height 12
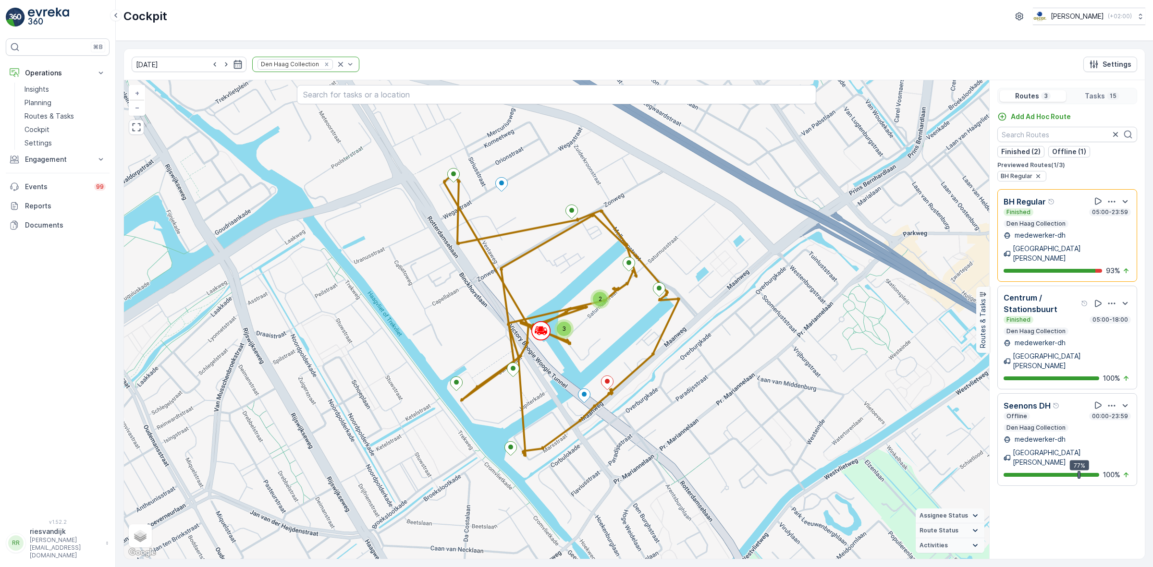
click at [1111, 202] on icon "button" at bounding box center [1111, 201] width 7 height 1
click at [1108, 233] on span "See More Details" at bounding box center [1113, 238] width 56 height 10
click at [323, 65] on icon "Remove Den Haag Collection" at bounding box center [326, 64] width 7 height 7
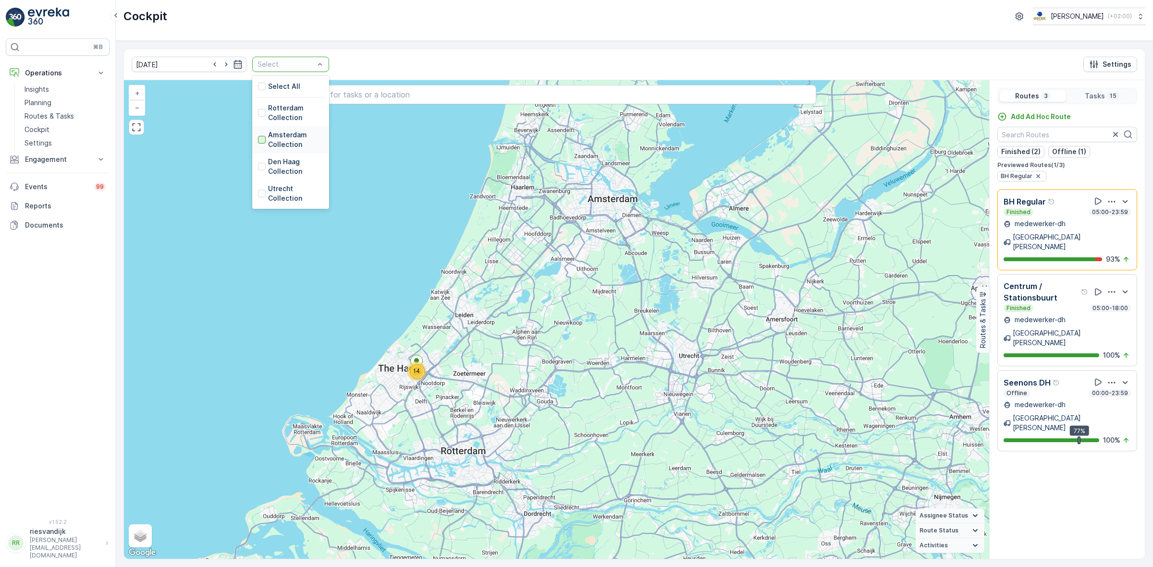
click at [258, 136] on div at bounding box center [262, 140] width 8 height 8
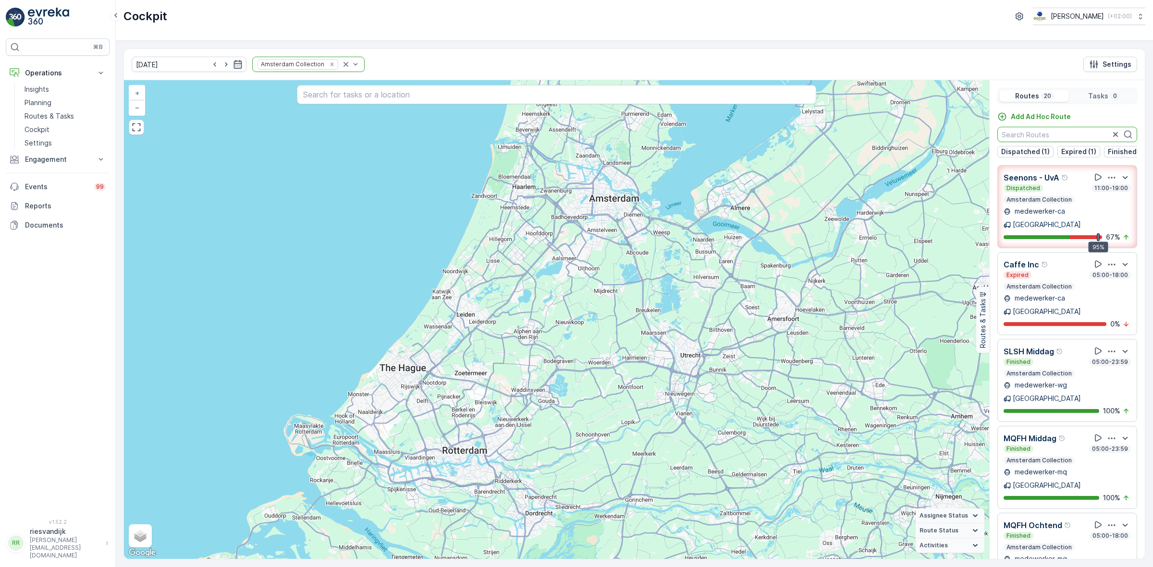
click at [1041, 134] on input "text" at bounding box center [1067, 134] width 140 height 15
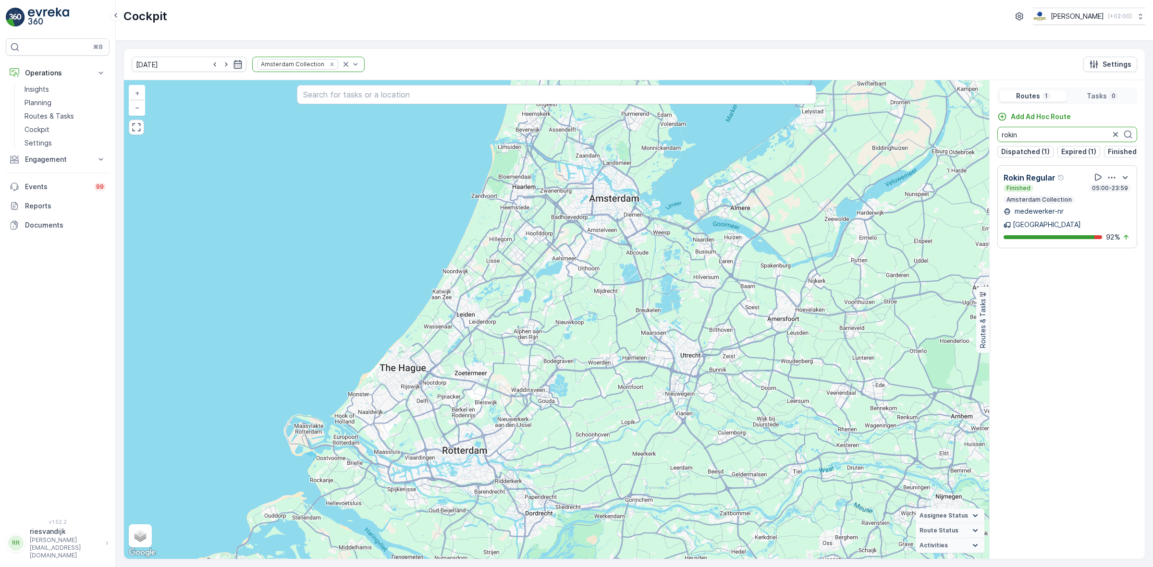
type input "rokin"
click at [1111, 183] on icon "button" at bounding box center [1112, 178] width 10 height 10
click at [1111, 205] on div "See More Details" at bounding box center [1112, 203] width 63 height 13
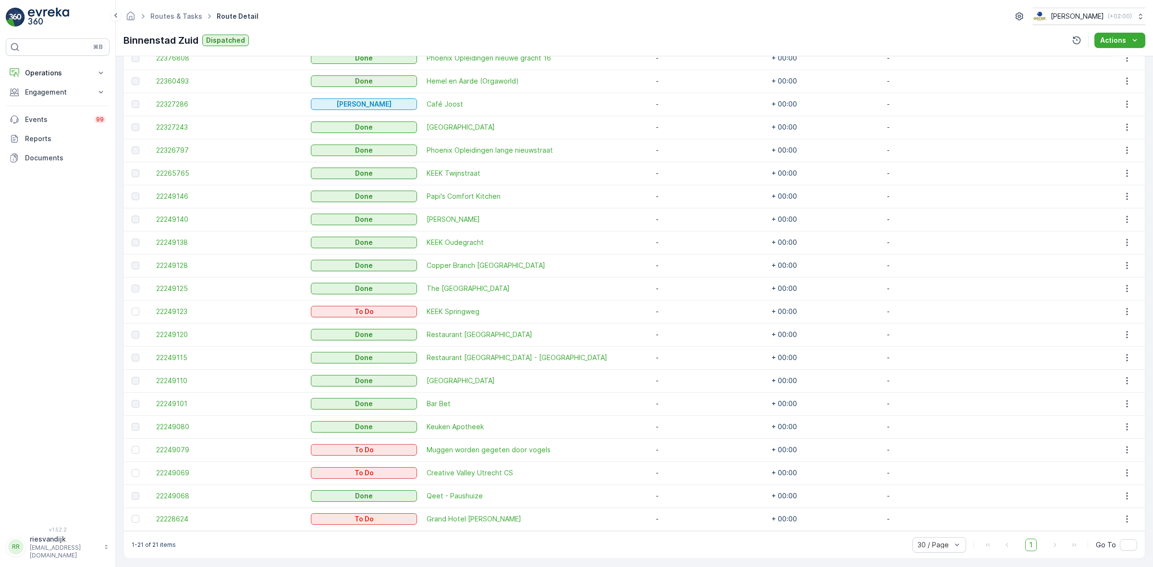
scroll to position [180, 0]
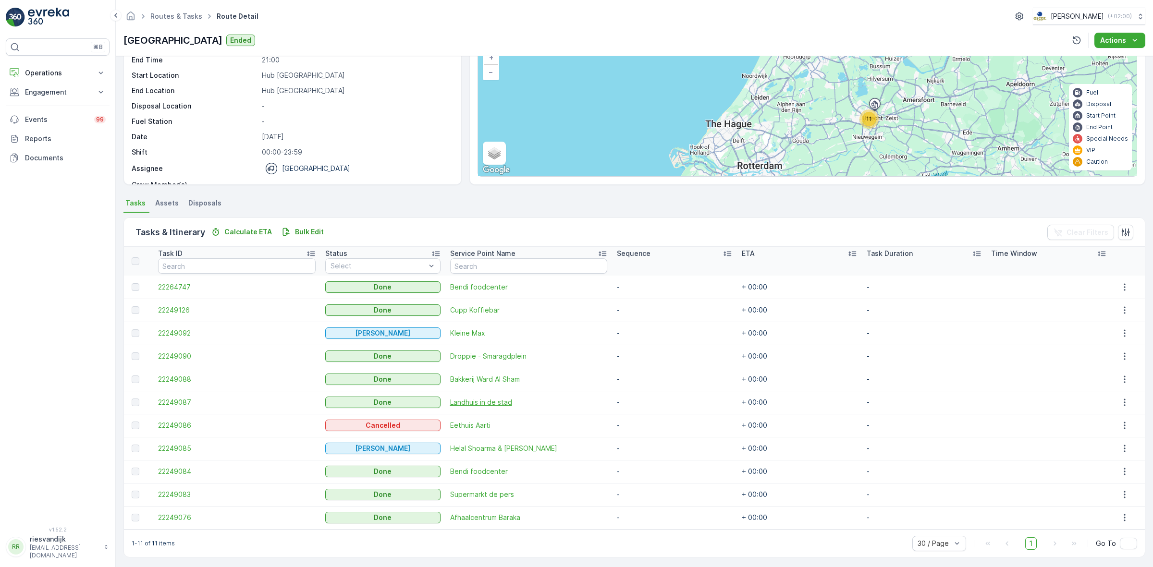
scroll to position [74, 0]
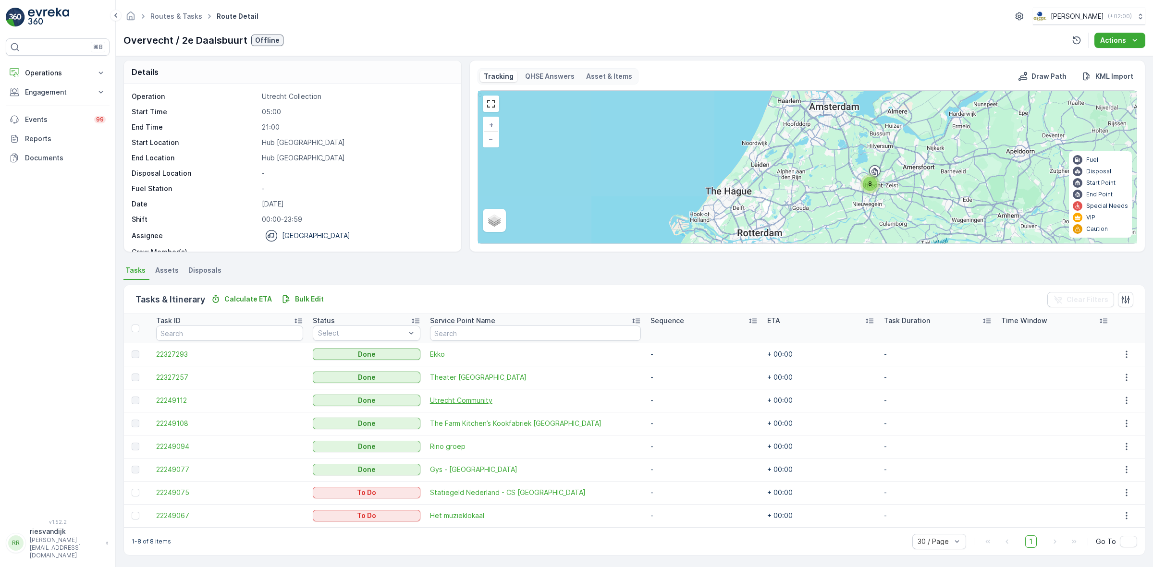
scroll to position [5, 0]
click at [190, 17] on link "Routes & Tasks" at bounding box center [176, 16] width 52 height 8
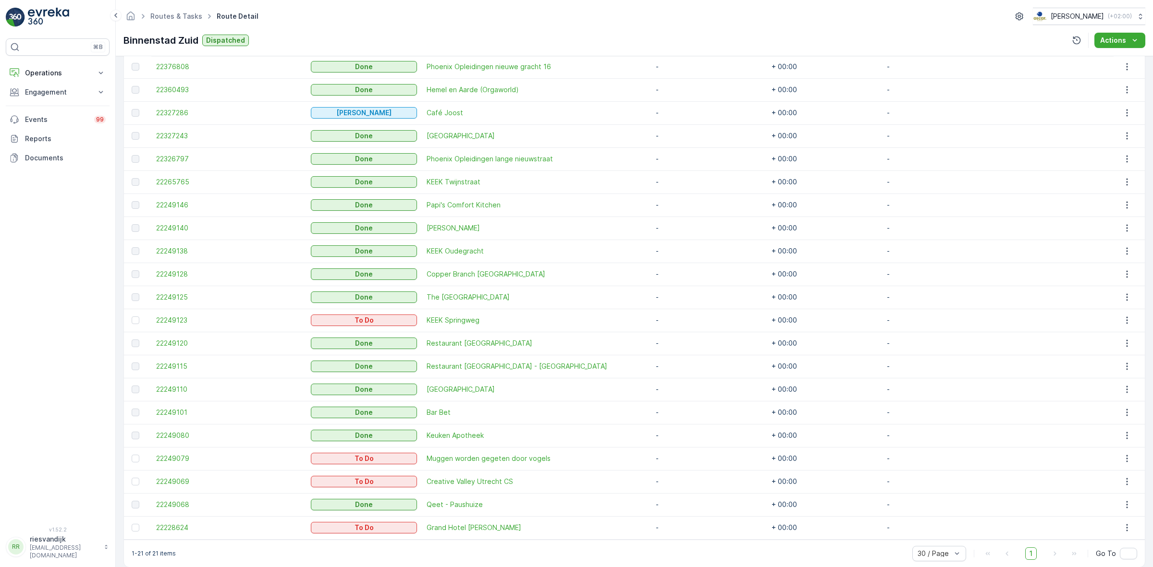
scroll to position [304, 0]
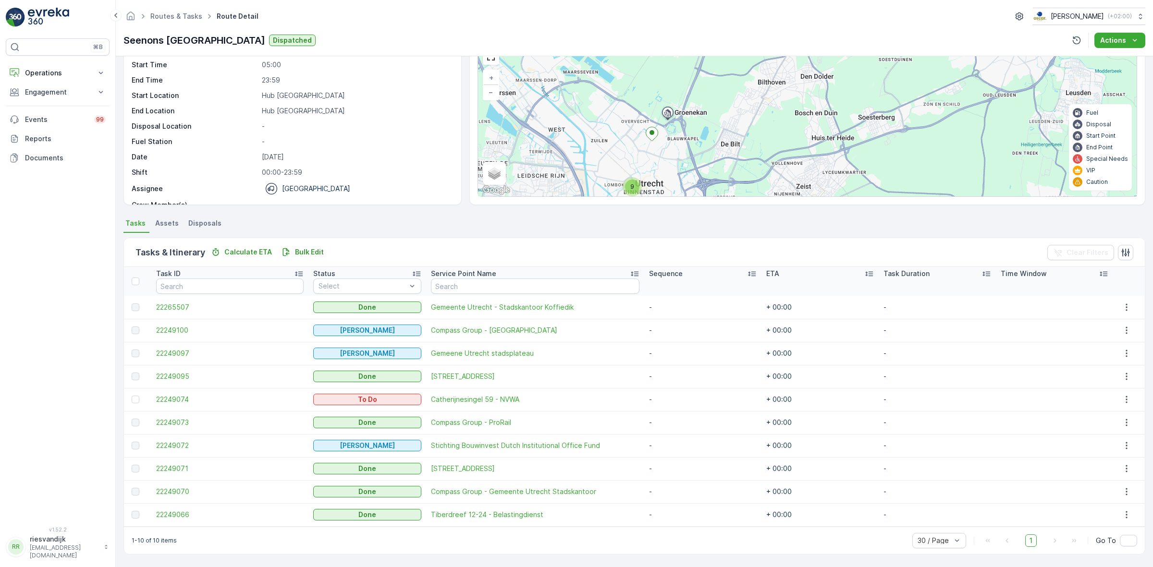
scroll to position [39, 0]
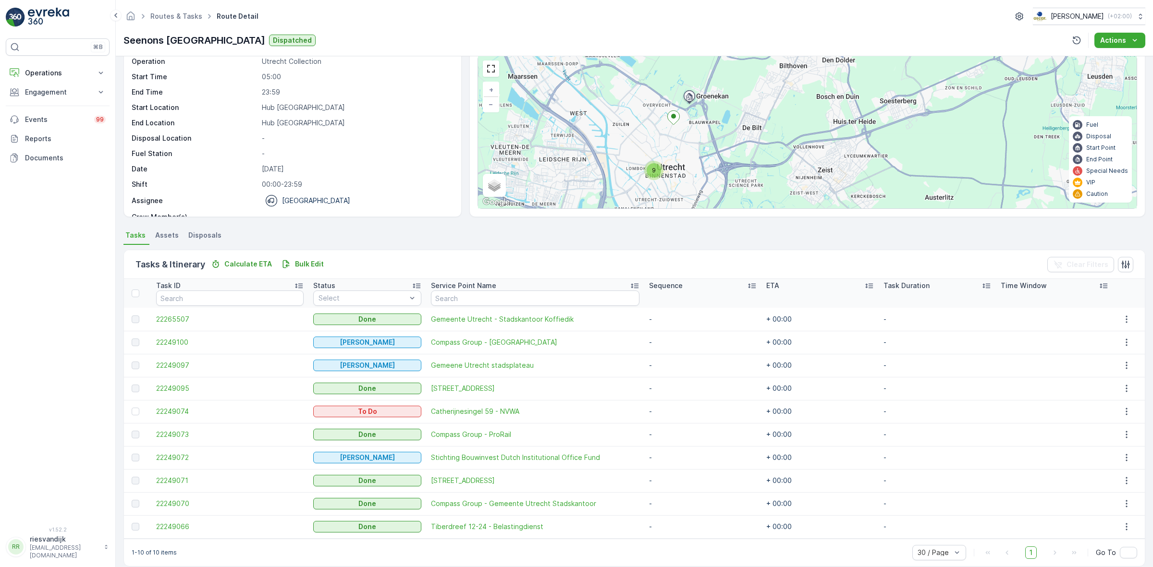
drag, startPoint x: 709, startPoint y: 145, endPoint x: 762, endPoint y: 84, distance: 80.0
click at [762, 84] on div "9 + − Satellite Roadmap Terrain Hybrid Leaflet Keyboard shortcuts Map Data Map …" at bounding box center [807, 132] width 659 height 153
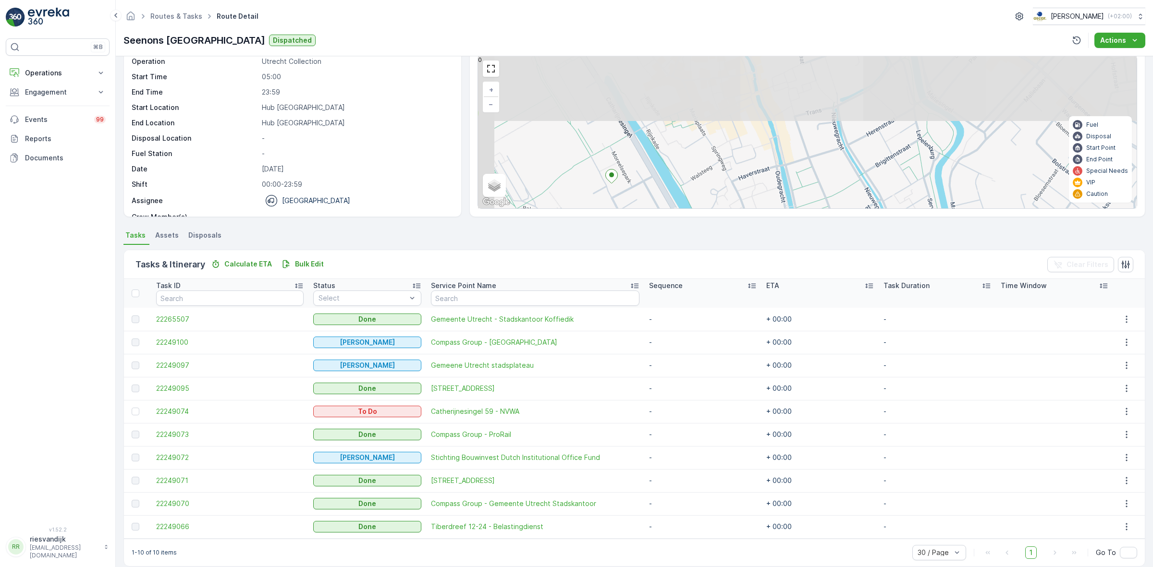
drag, startPoint x: 729, startPoint y: 188, endPoint x: 740, endPoint y: 195, distance: 12.9
click at [735, 195] on div "5 + − Satellite Roadmap Terrain Hybrid Leaflet Keyboard shortcuts Map Data Map …" at bounding box center [807, 132] width 659 height 153
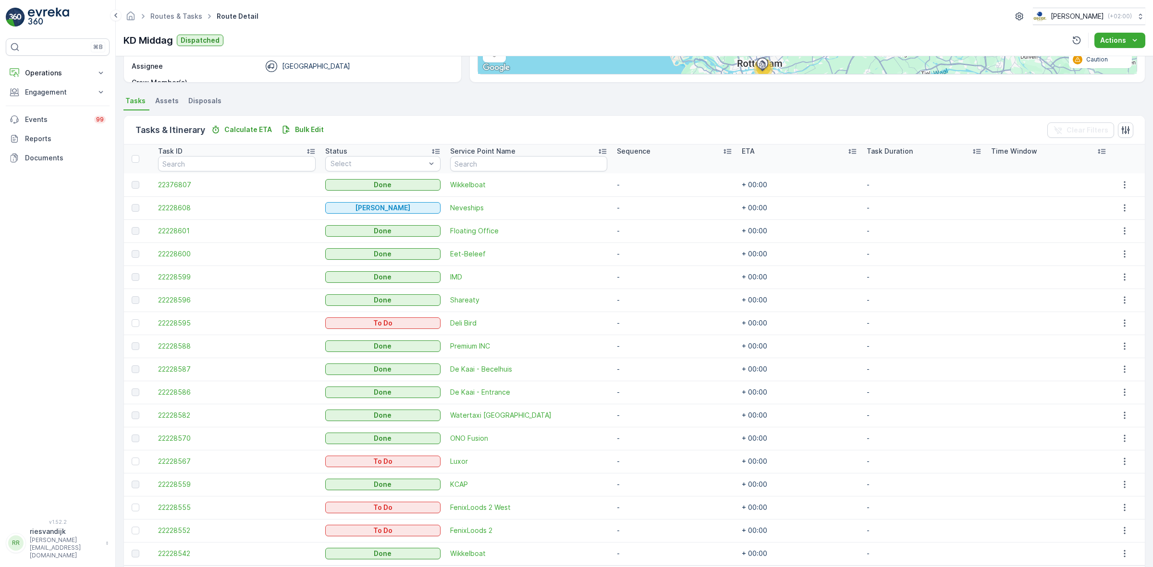
scroll to position [212, 0]
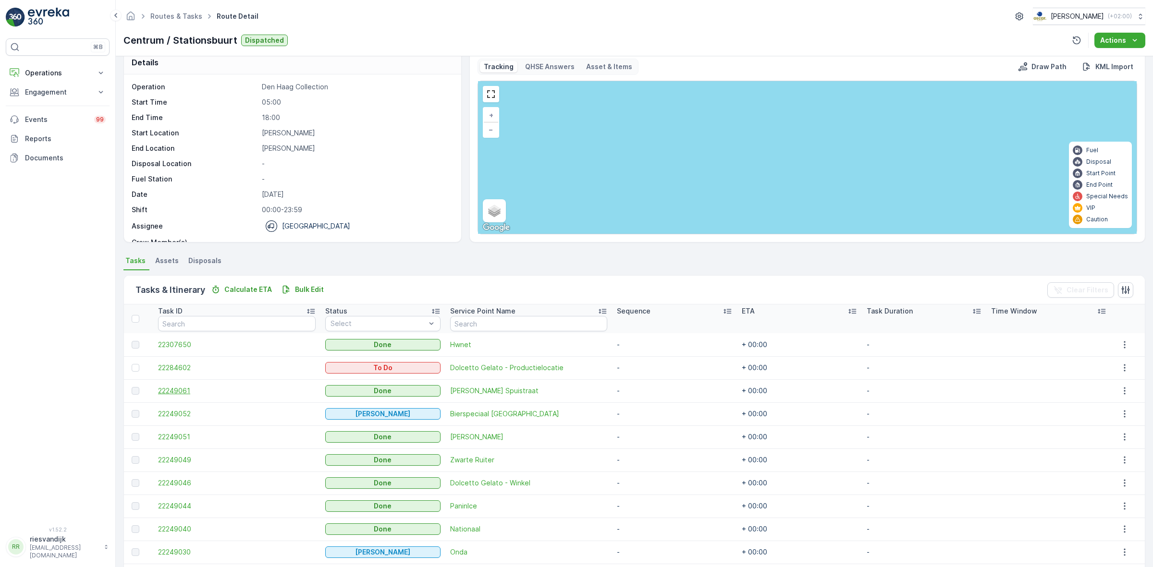
scroll to position [74, 0]
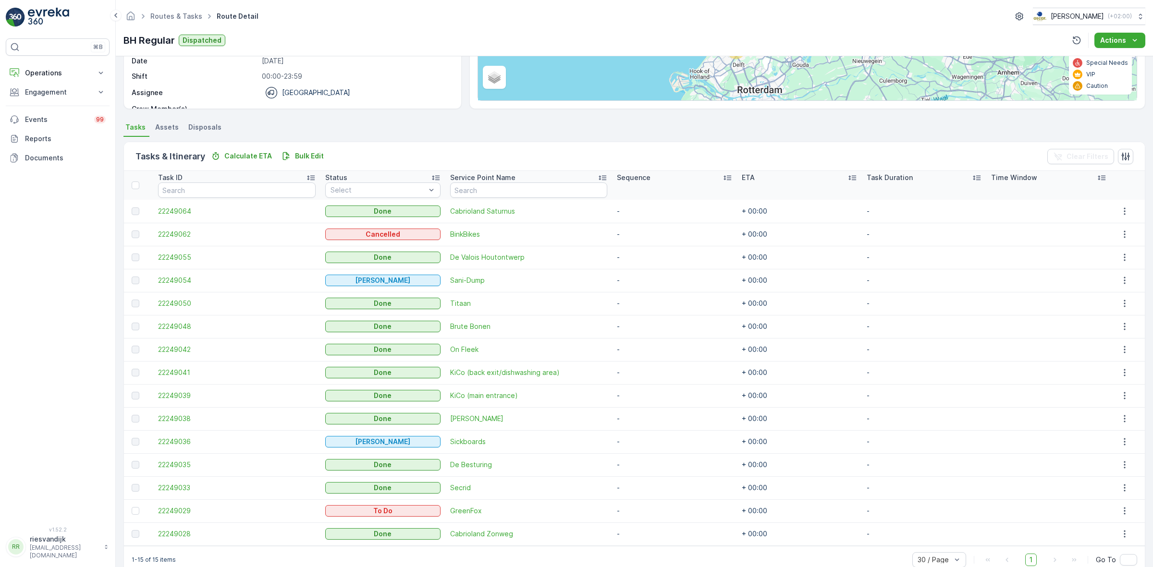
scroll to position [166, 0]
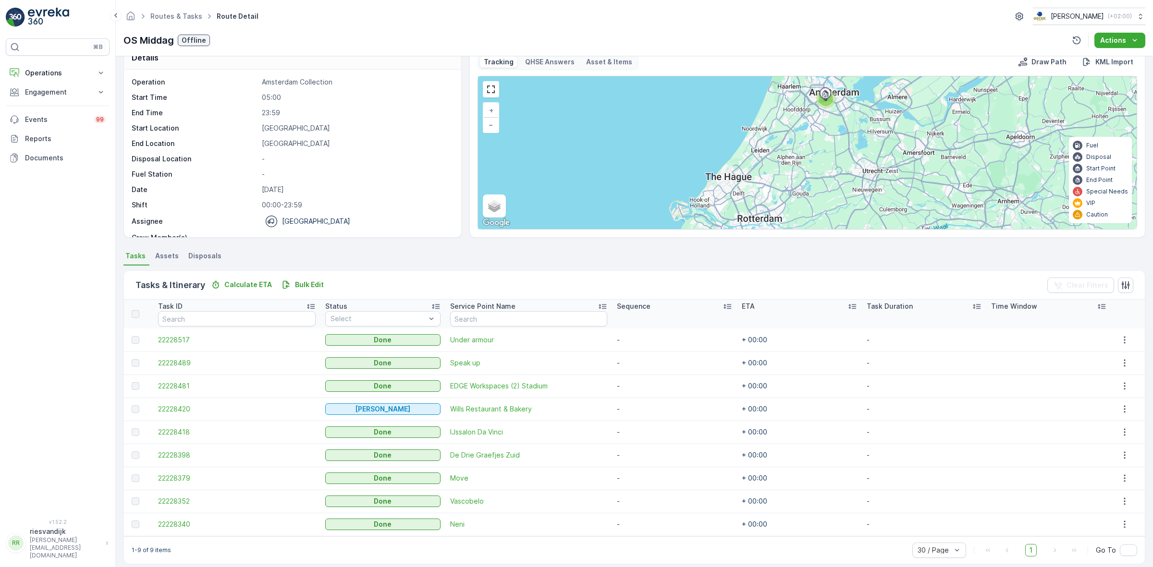
scroll to position [27, 0]
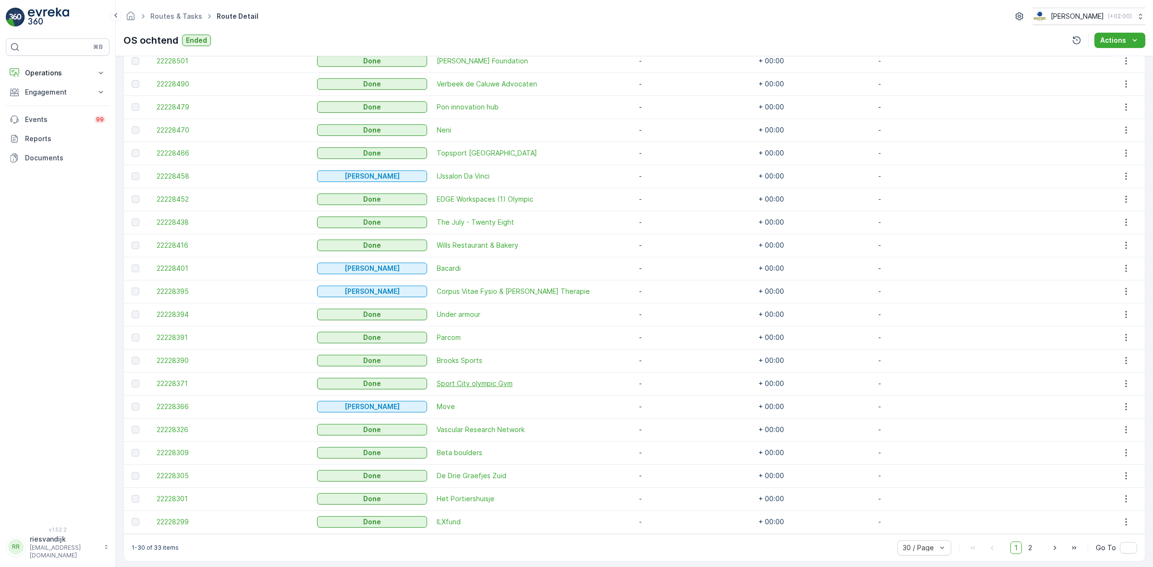
scroll to position [512, 0]
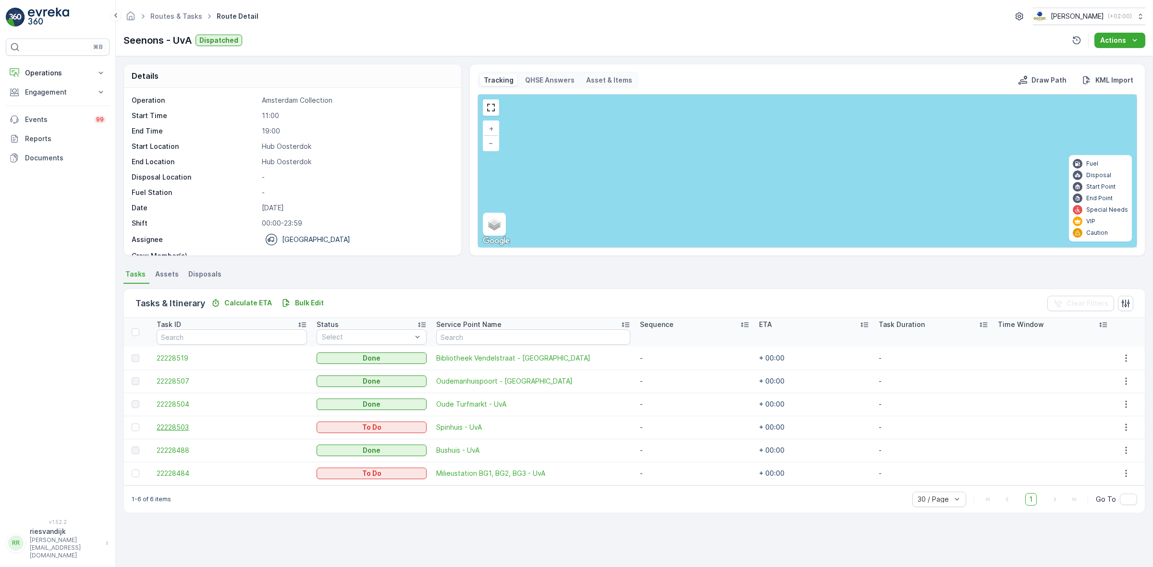
click at [178, 423] on span "22228503" at bounding box center [232, 428] width 150 height 10
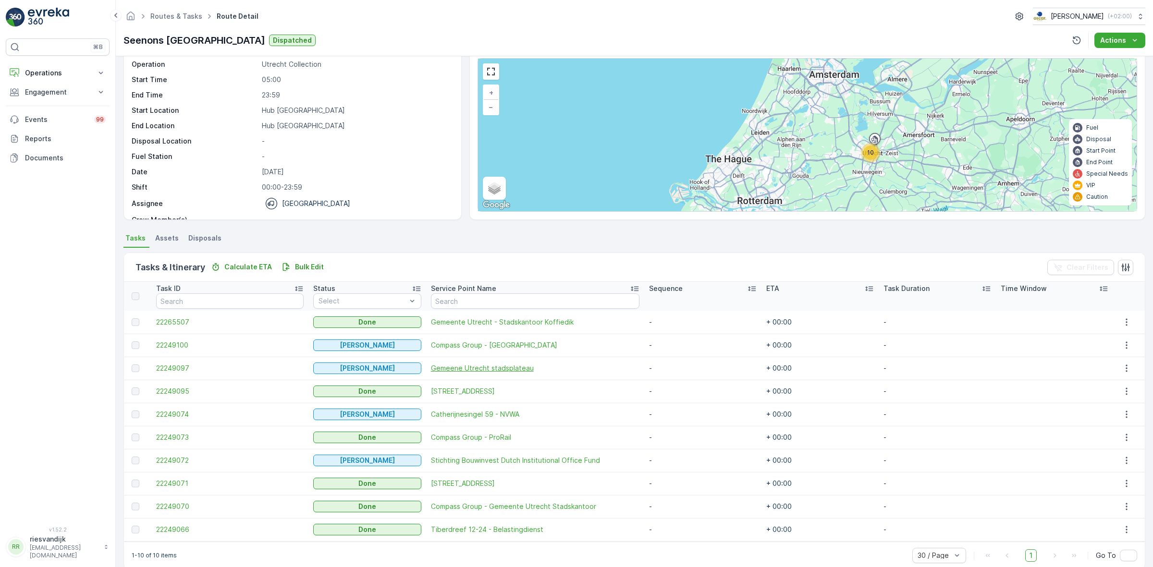
scroll to position [51, 0]
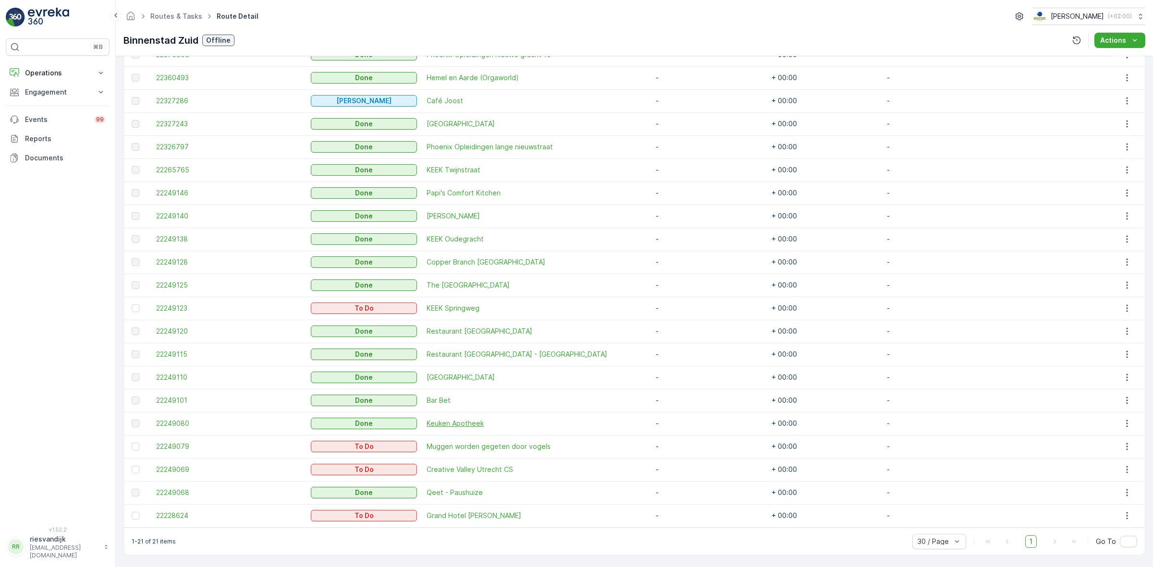
scroll to position [304, 0]
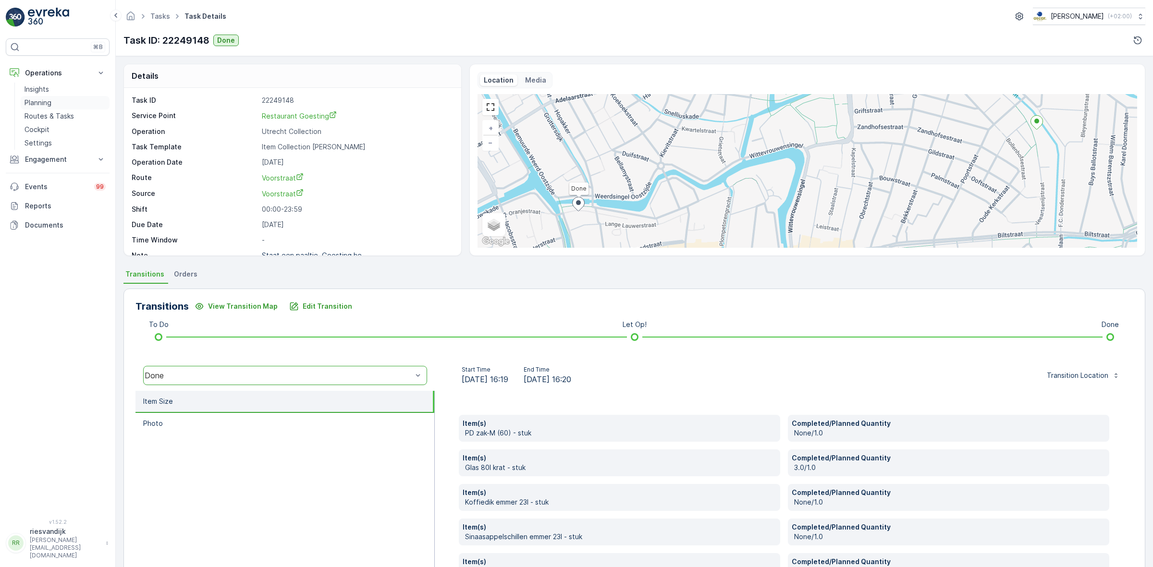
click at [46, 106] on p "Planning" at bounding box center [38, 103] width 27 height 10
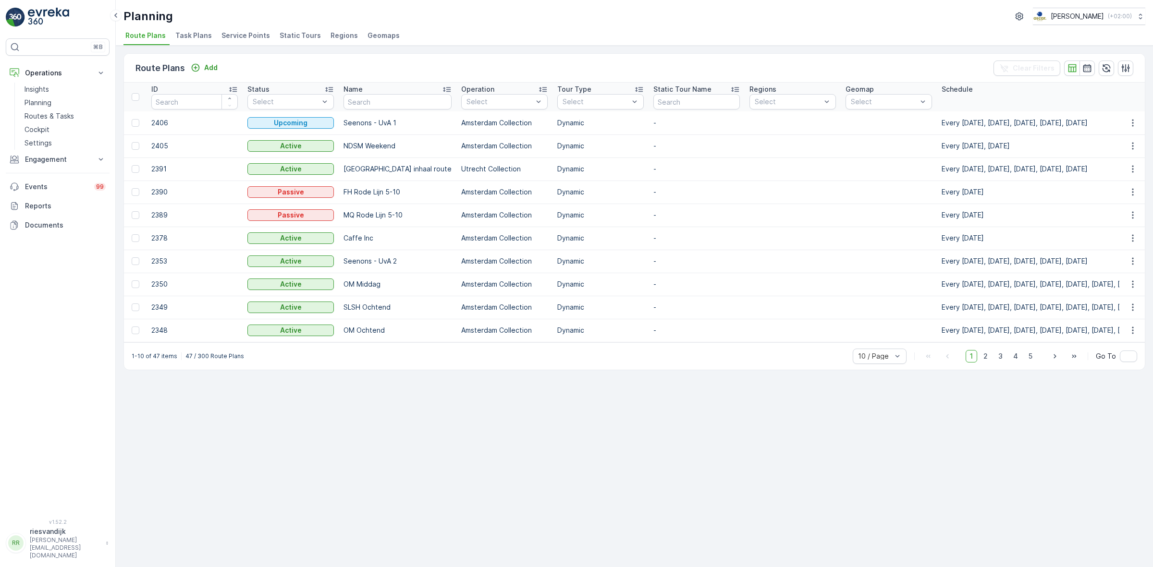
click at [200, 36] on span "Task Plans" at bounding box center [193, 36] width 37 height 10
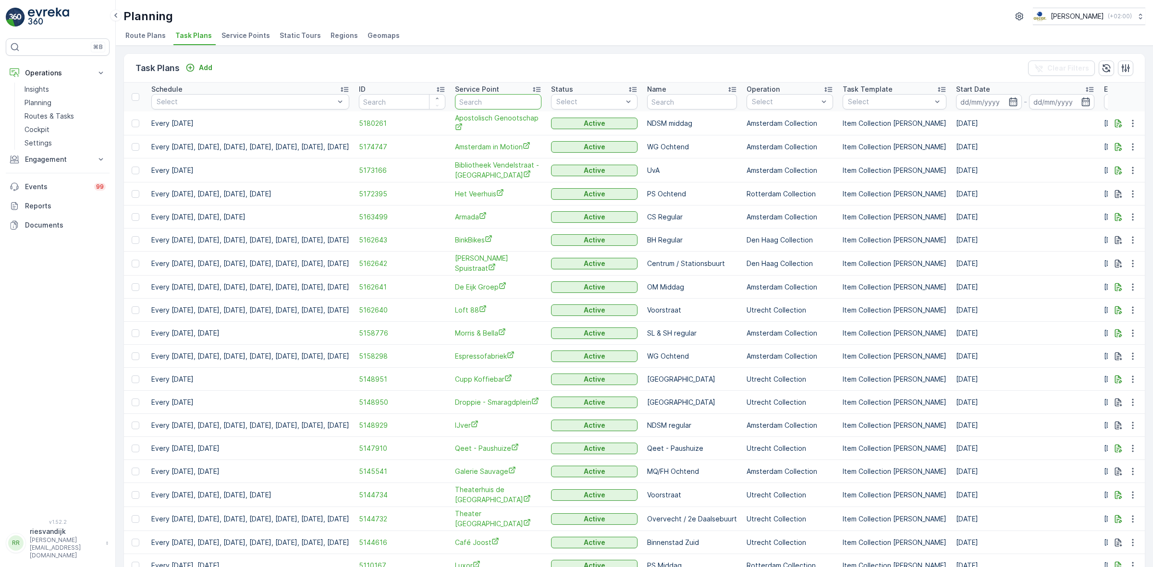
click at [533, 100] on input "text" at bounding box center [498, 101] width 86 height 15
type input "keek"
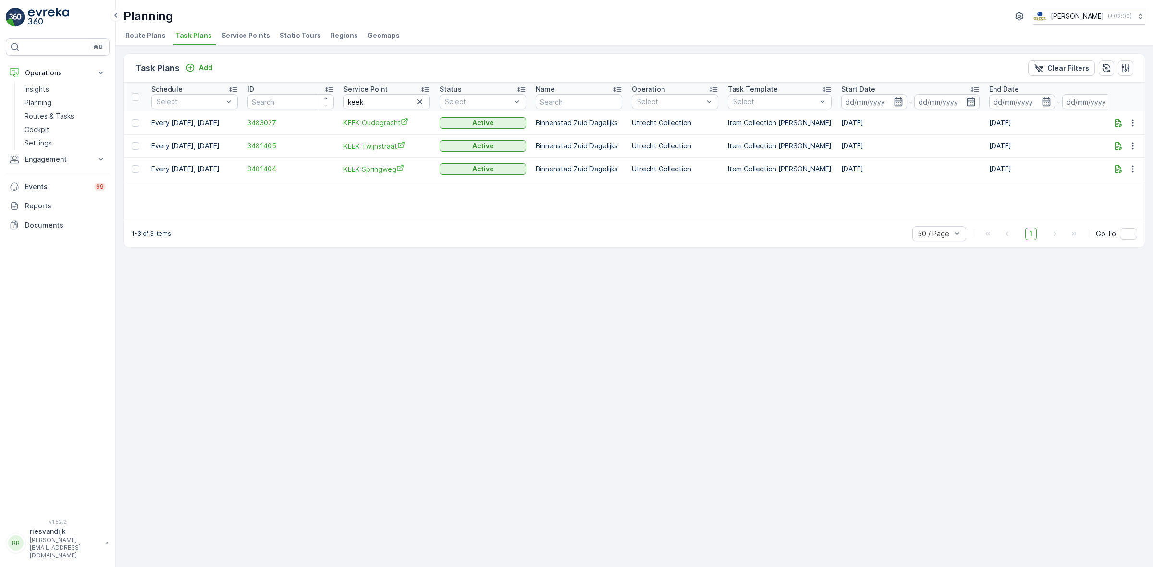
click at [417, 101] on icon "button" at bounding box center [420, 102] width 10 height 10
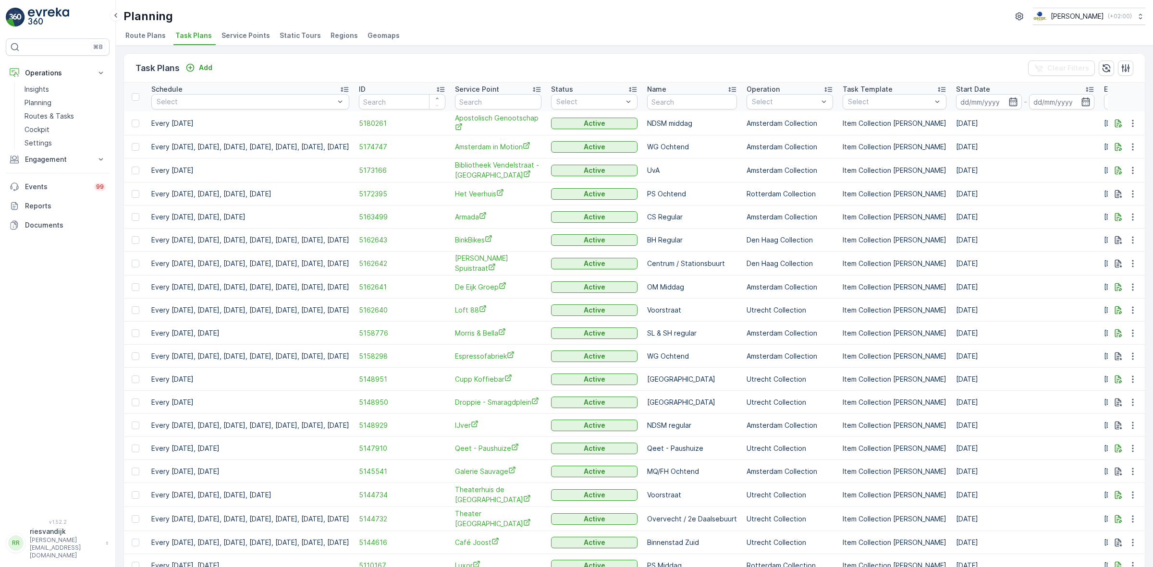
click at [538, 94] on input "text" at bounding box center [498, 101] width 86 height 15
type input "karel"
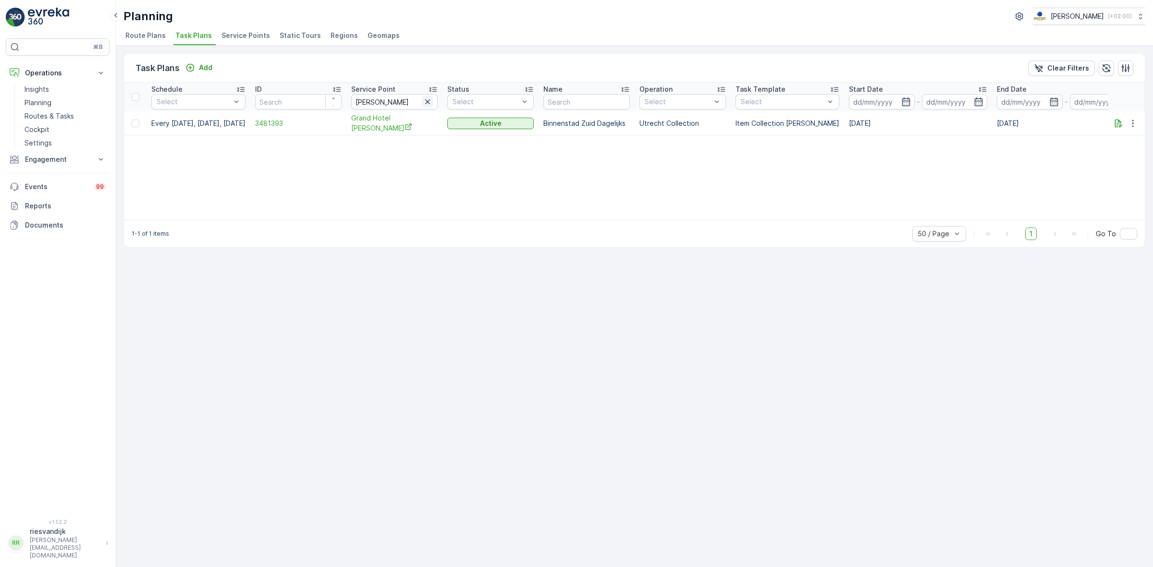
click at [432, 103] on icon "button" at bounding box center [428, 102] width 10 height 10
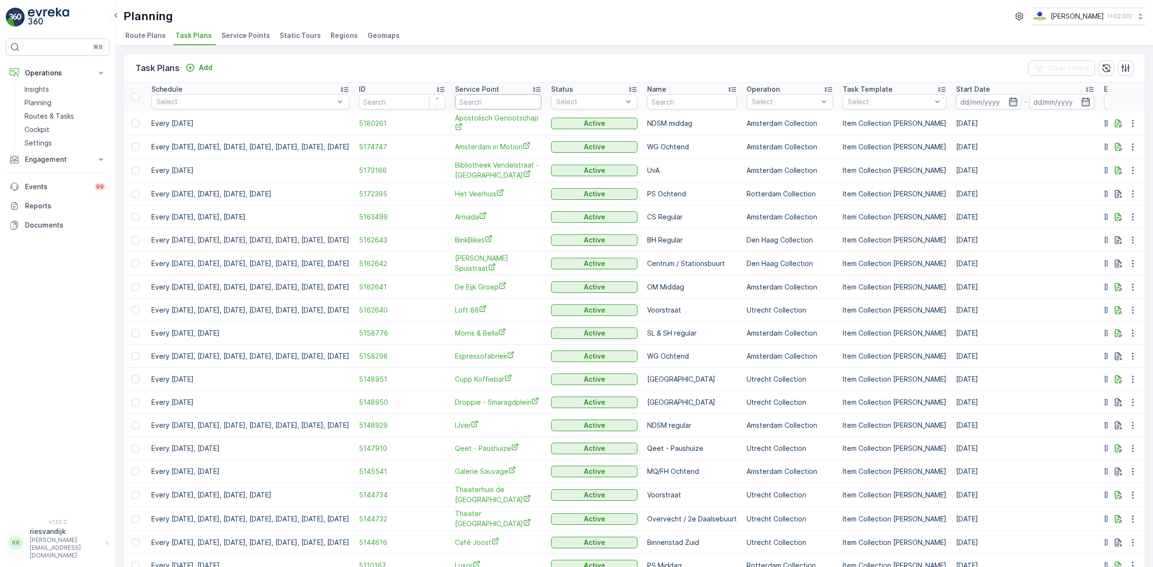
click at [538, 98] on input "text" at bounding box center [498, 101] width 86 height 15
type input "creaticv"
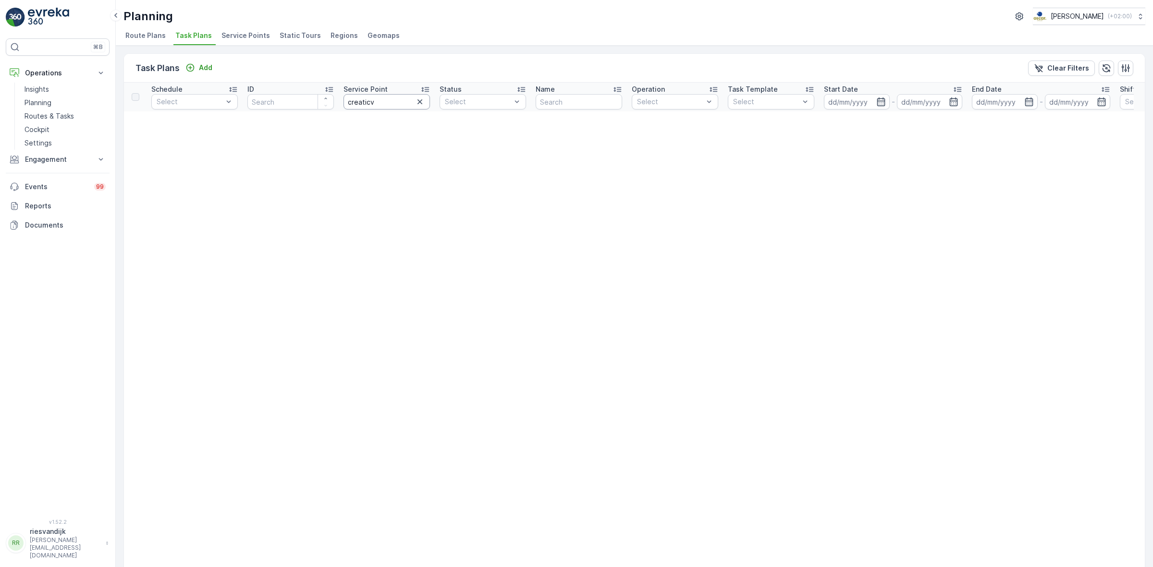
click at [382, 108] on input "creaticv" at bounding box center [387, 101] width 86 height 15
type input "creative"
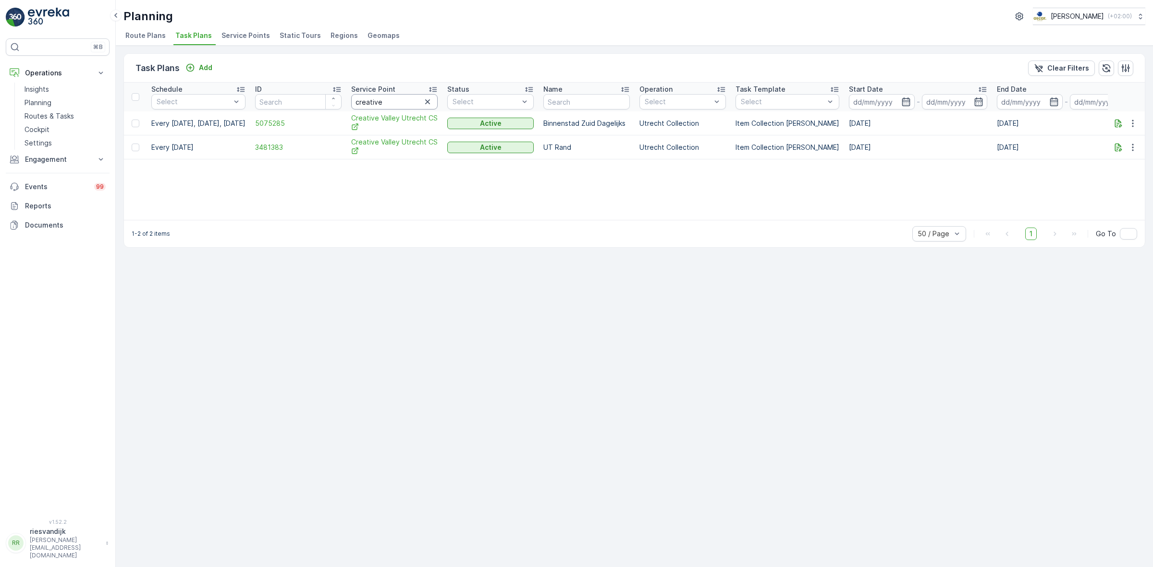
click at [424, 102] on input "creative" at bounding box center [394, 101] width 86 height 15
type input "c"
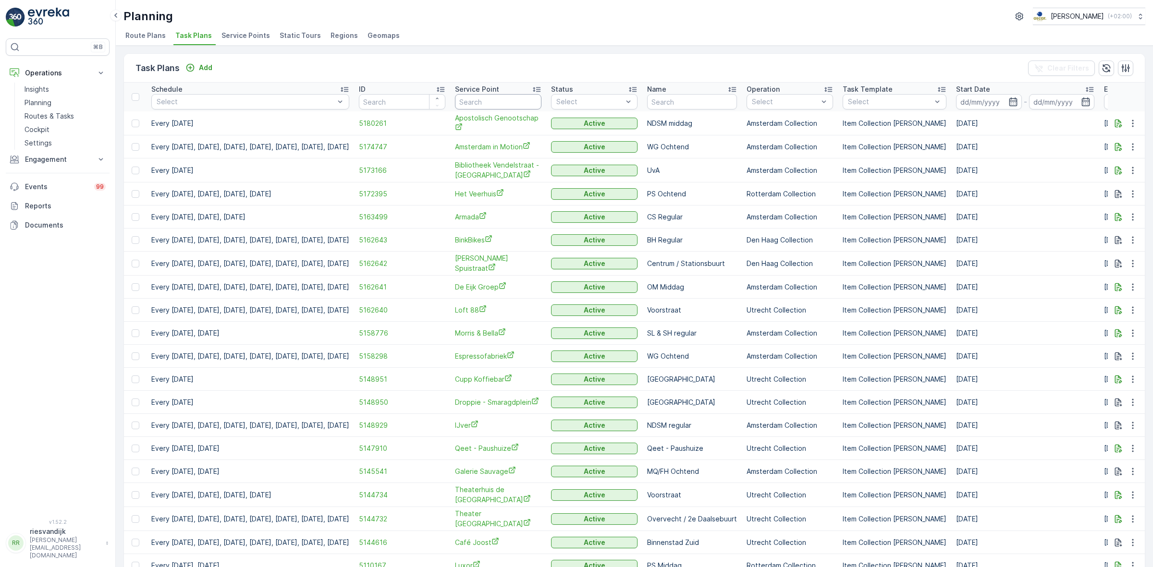
click at [529, 103] on input "text" at bounding box center [498, 101] width 86 height 15
type input "mugge"
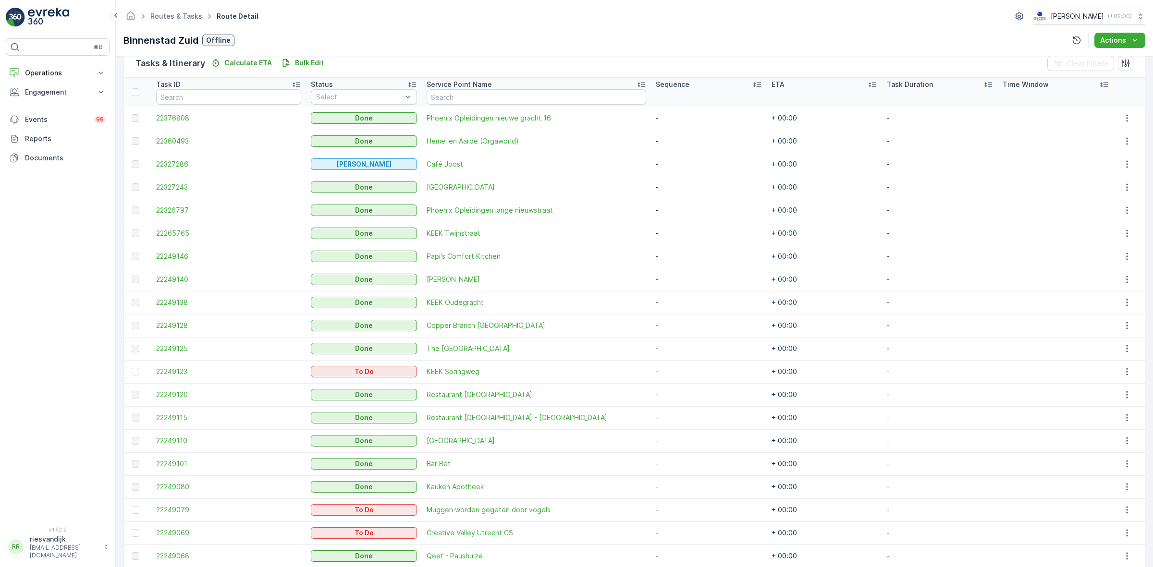
scroll to position [304, 0]
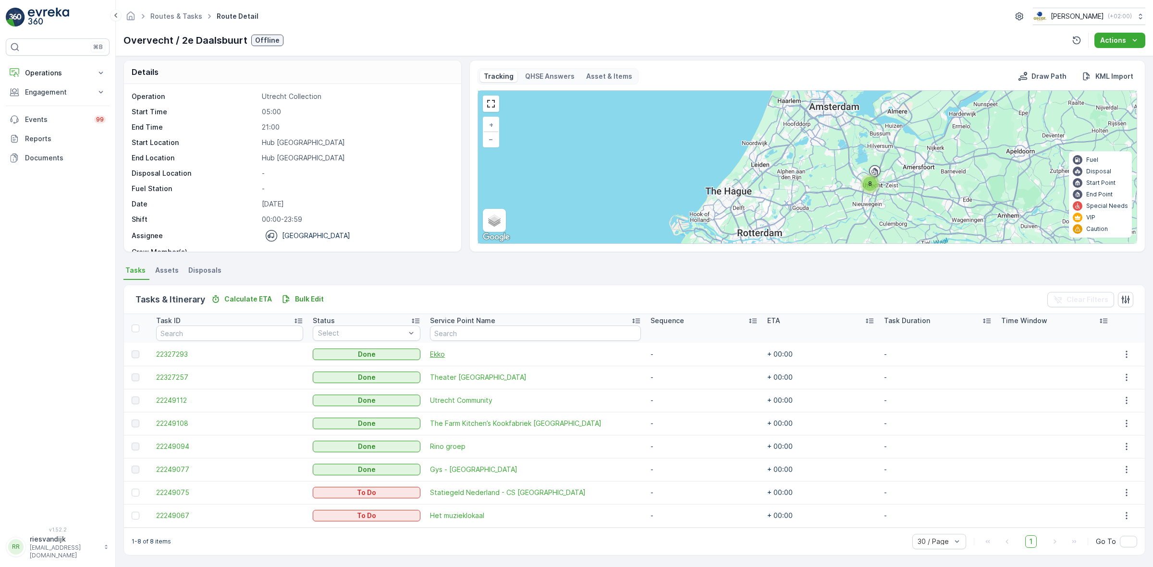
scroll to position [5, 0]
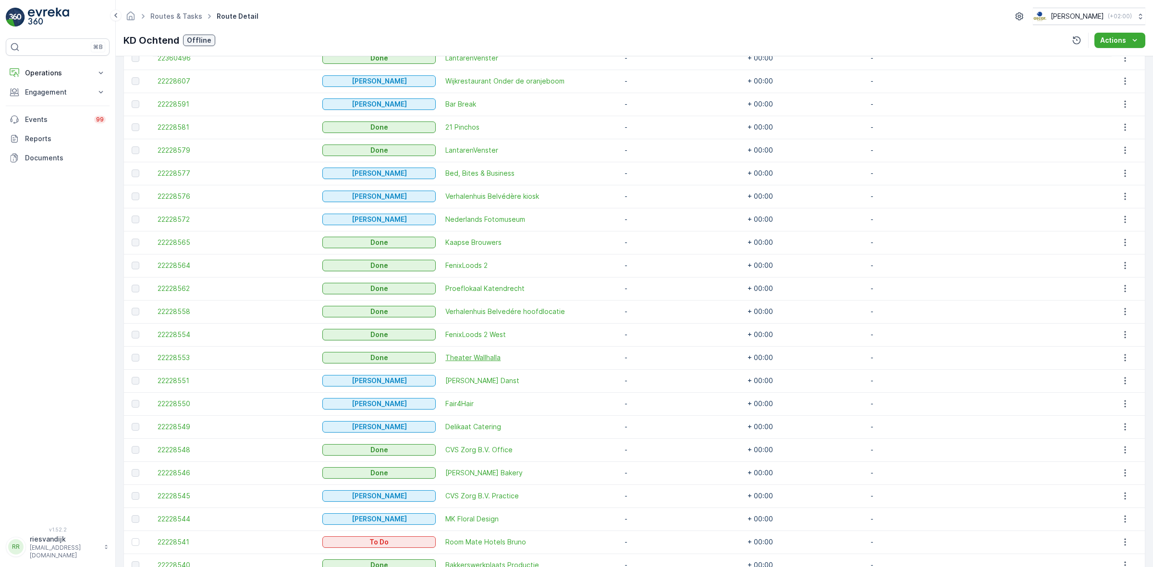
scroll to position [396, 0]
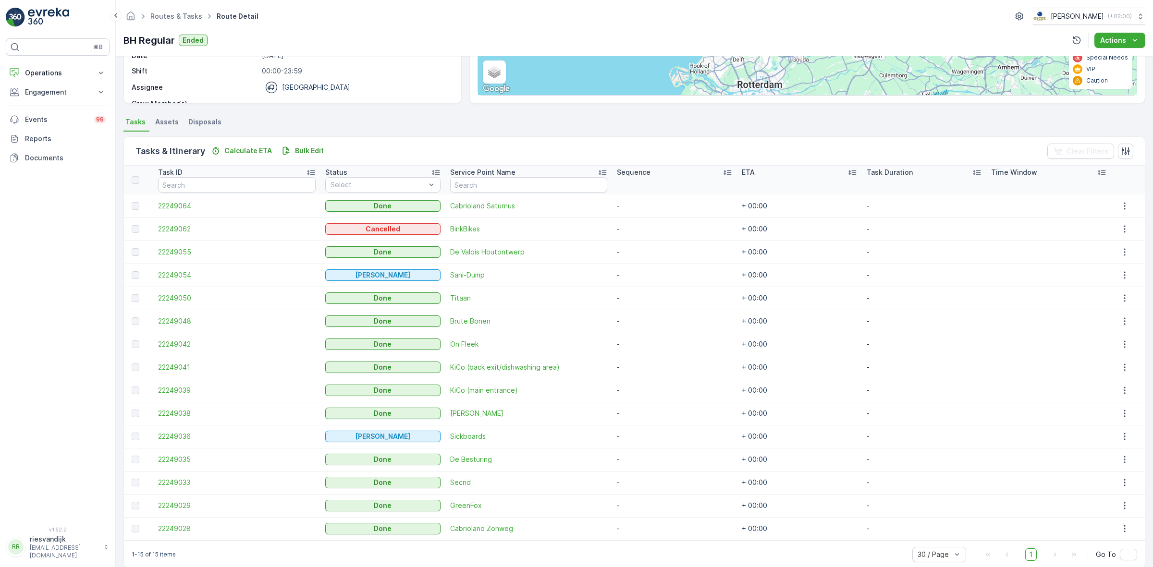
scroll to position [166, 0]
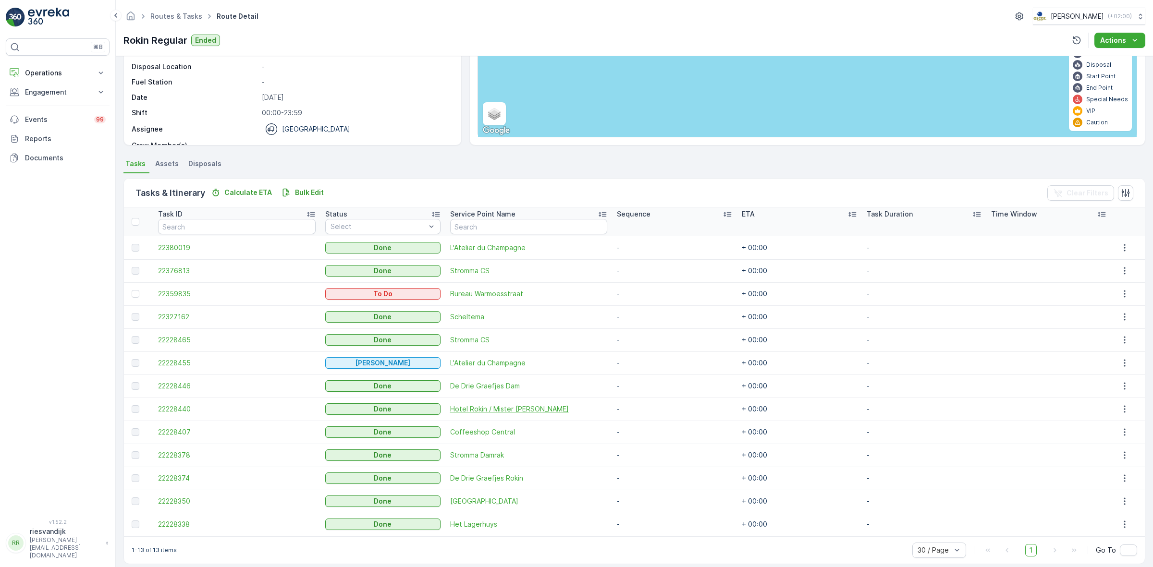
scroll to position [120, 0]
